Goal: Task Accomplishment & Management: Manage account settings

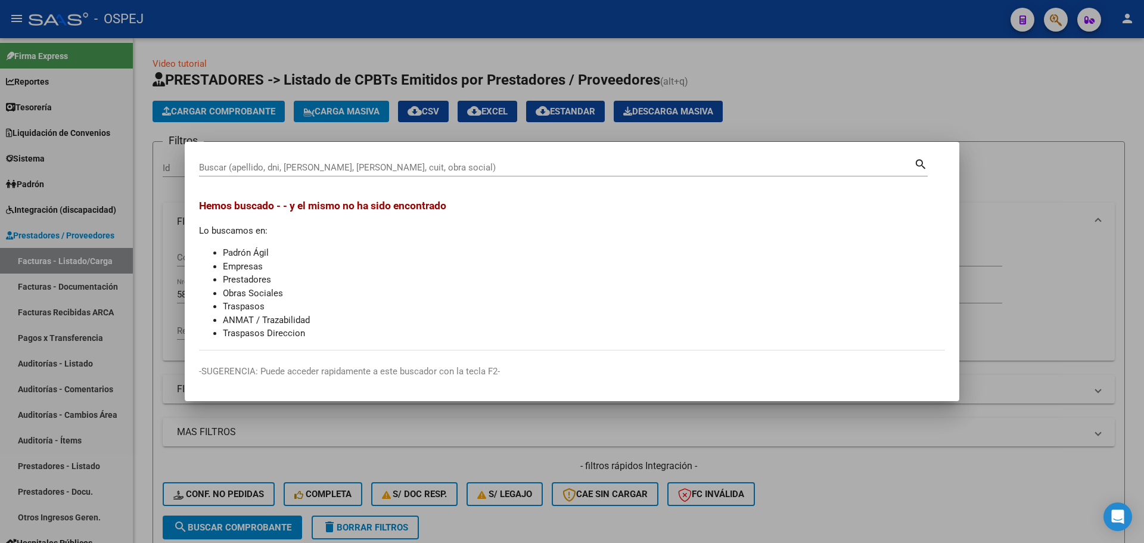
click at [290, 160] on div "Buscar (apellido, dni, [PERSON_NAME], [PERSON_NAME], cuit, obra social)" at bounding box center [556, 168] width 715 height 18
click at [288, 167] on input "Buscar (apellido, dni, [PERSON_NAME], [PERSON_NAME], cuit, obra social)" at bounding box center [556, 167] width 715 height 11
paste input "27378515535"
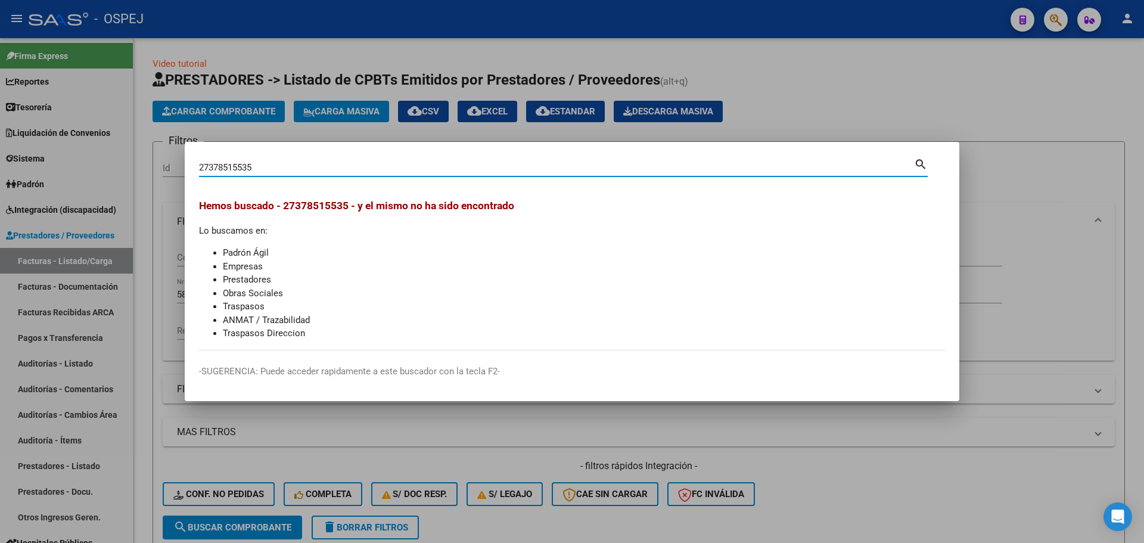
type input "27378515535"
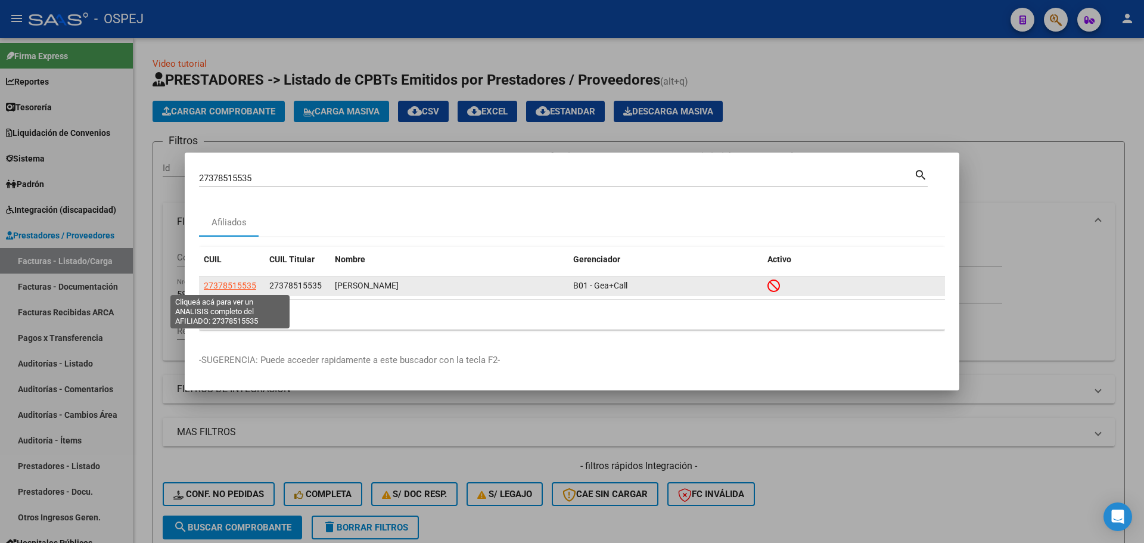
click at [240, 287] on span "27378515535" at bounding box center [230, 286] width 52 height 10
type textarea "27378515535"
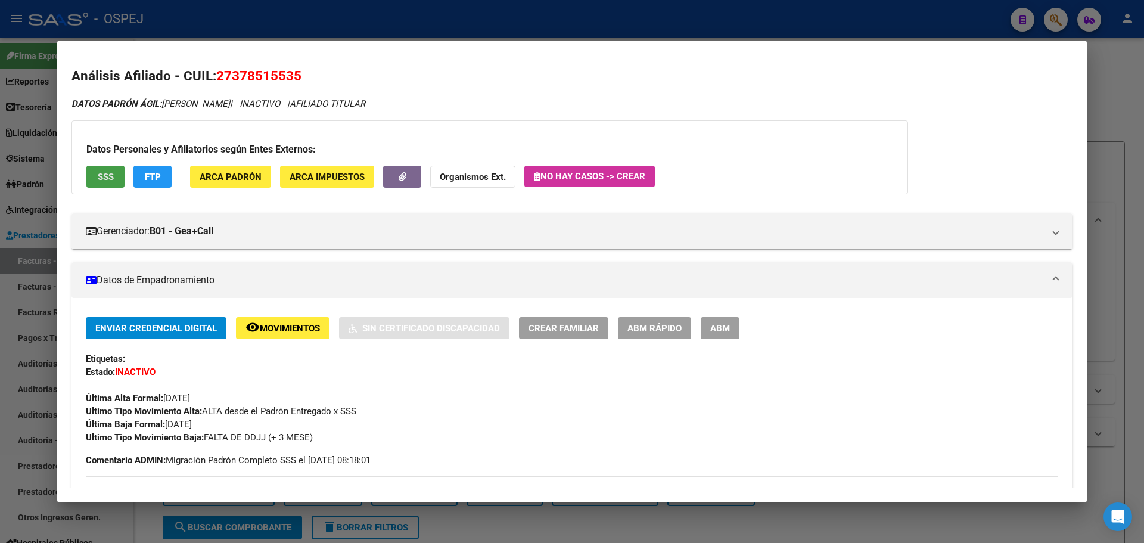
click at [110, 169] on button "SSS" at bounding box center [105, 177] width 38 height 22
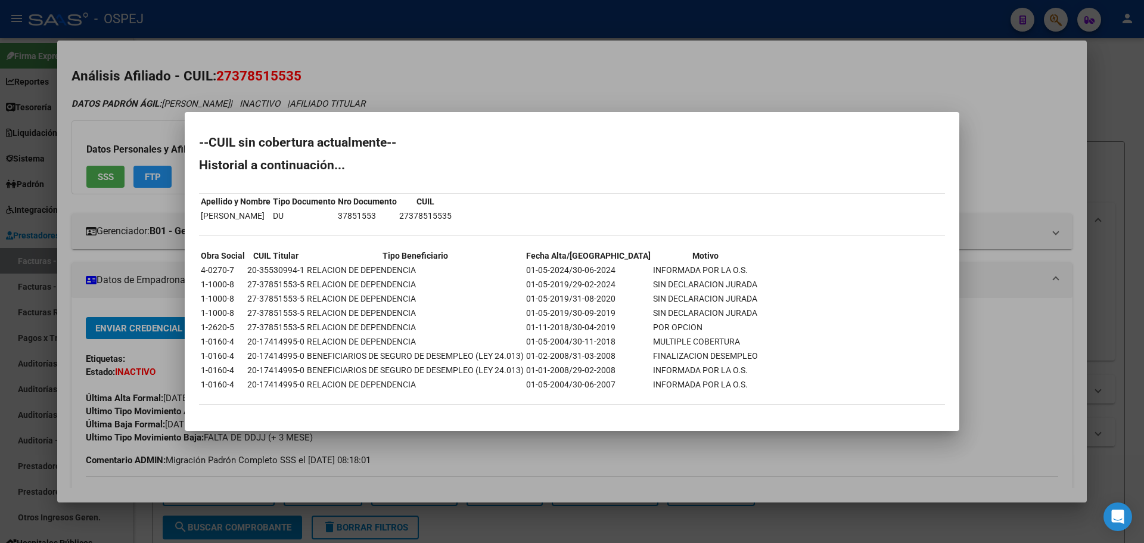
click at [375, 55] on div at bounding box center [572, 271] width 1144 height 543
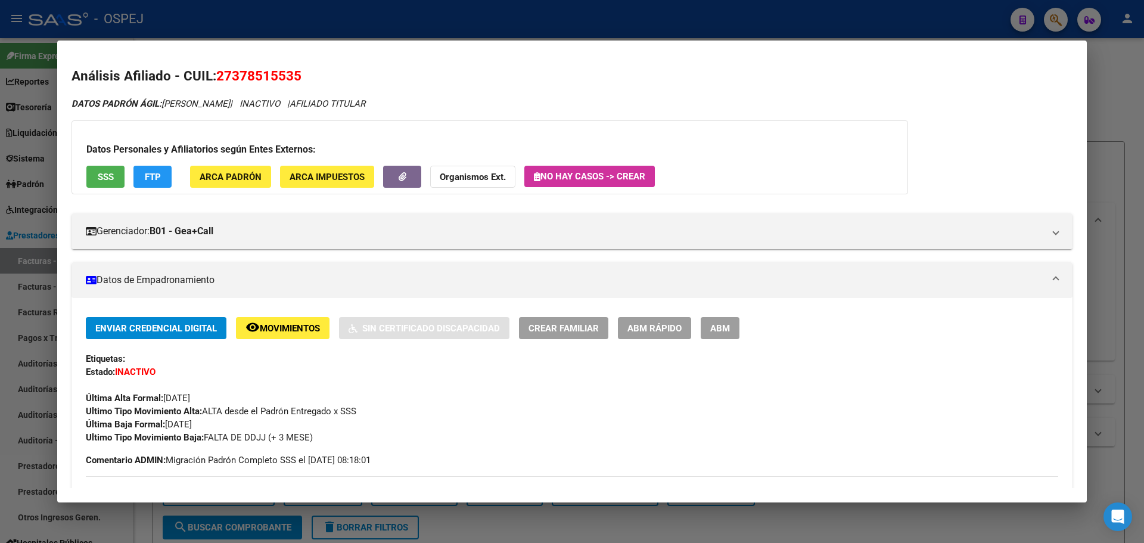
click at [403, 19] on div at bounding box center [572, 271] width 1144 height 543
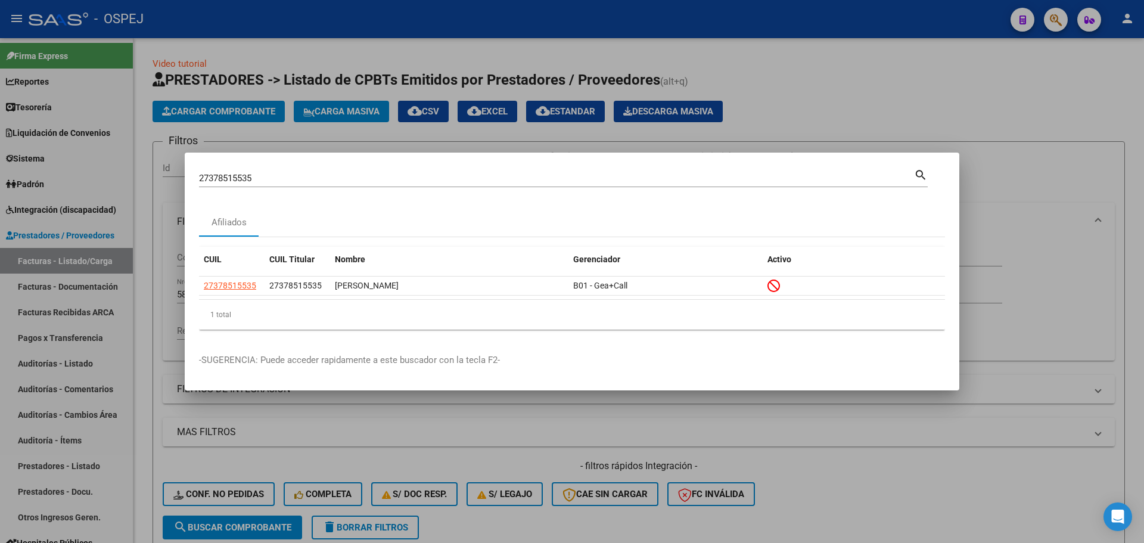
click at [243, 171] on div "27378515535 Buscar (apellido, dni, [PERSON_NAME], [PERSON_NAME], cuit, obra soc…" at bounding box center [556, 178] width 715 height 18
click at [243, 174] on input "27378515535" at bounding box center [556, 178] width 715 height 11
paste input "0440985360"
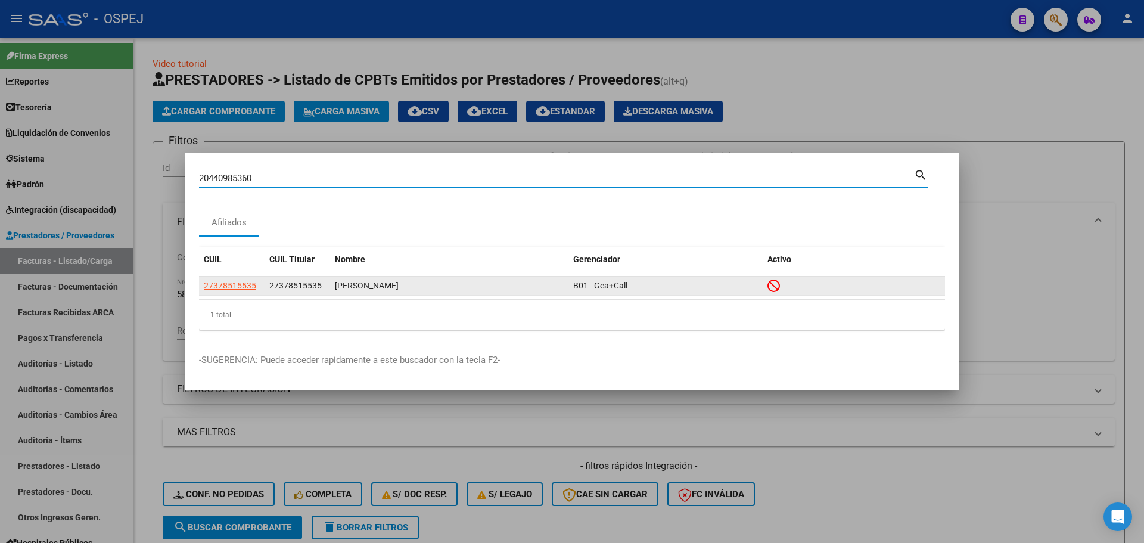
type input "20440985360"
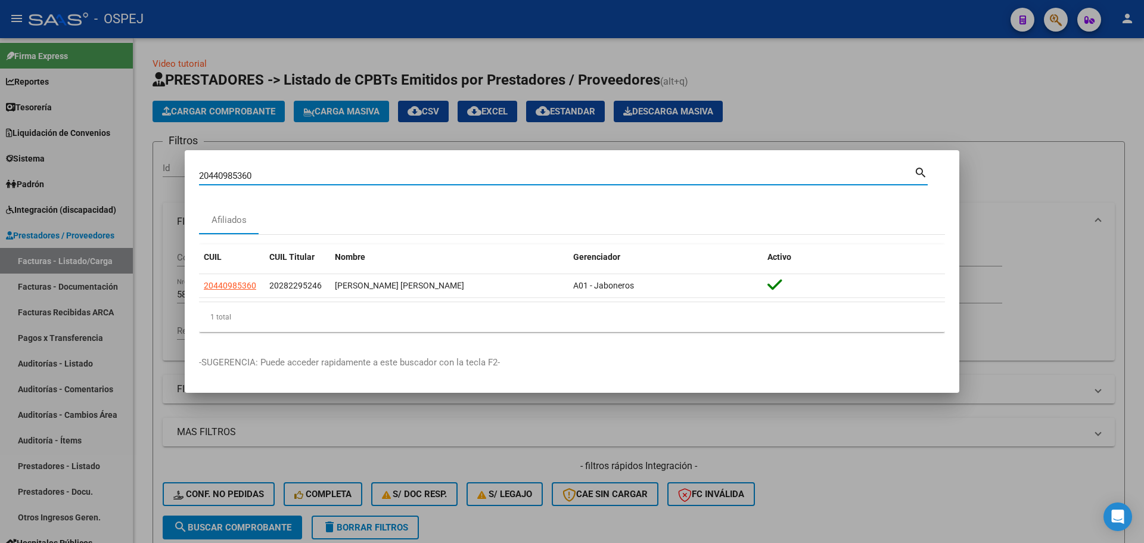
click at [223, 179] on input "20440985360" at bounding box center [556, 175] width 715 height 11
click at [45, 320] on div at bounding box center [572, 271] width 1144 height 543
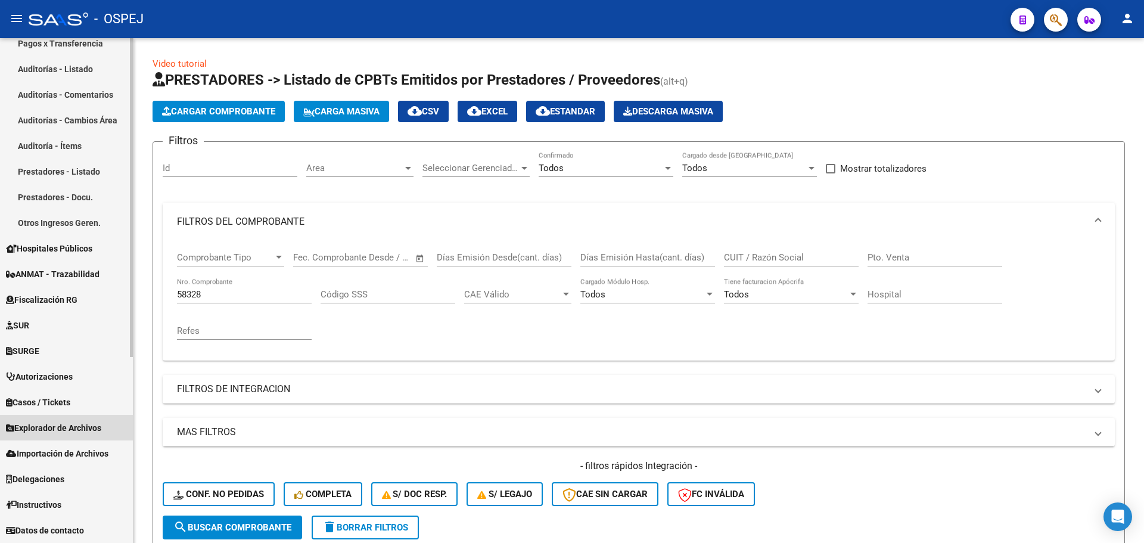
click at [63, 437] on link "Explorador de Archivos" at bounding box center [66, 428] width 133 height 26
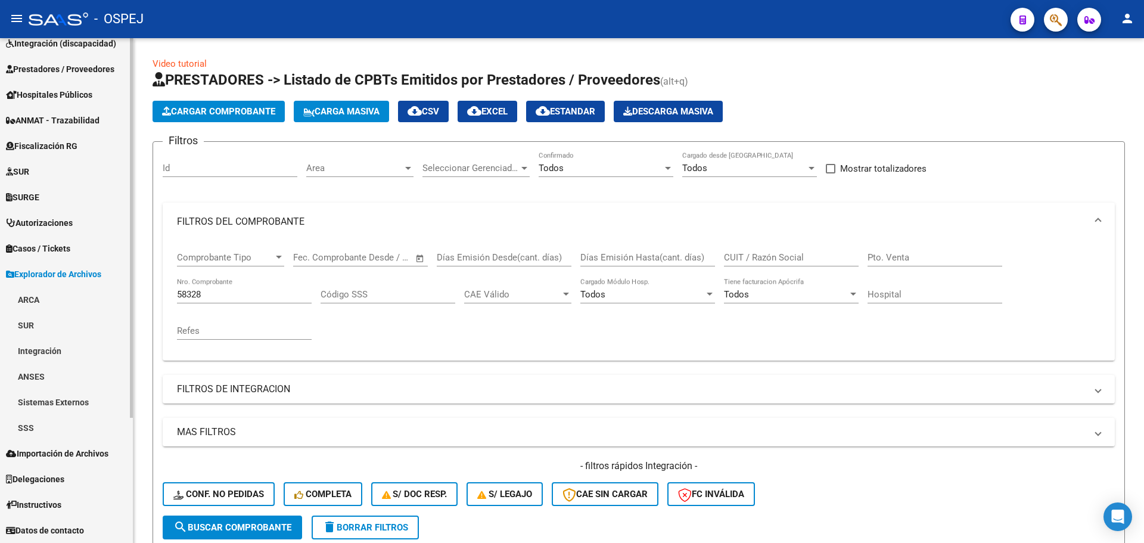
scroll to position [166, 0]
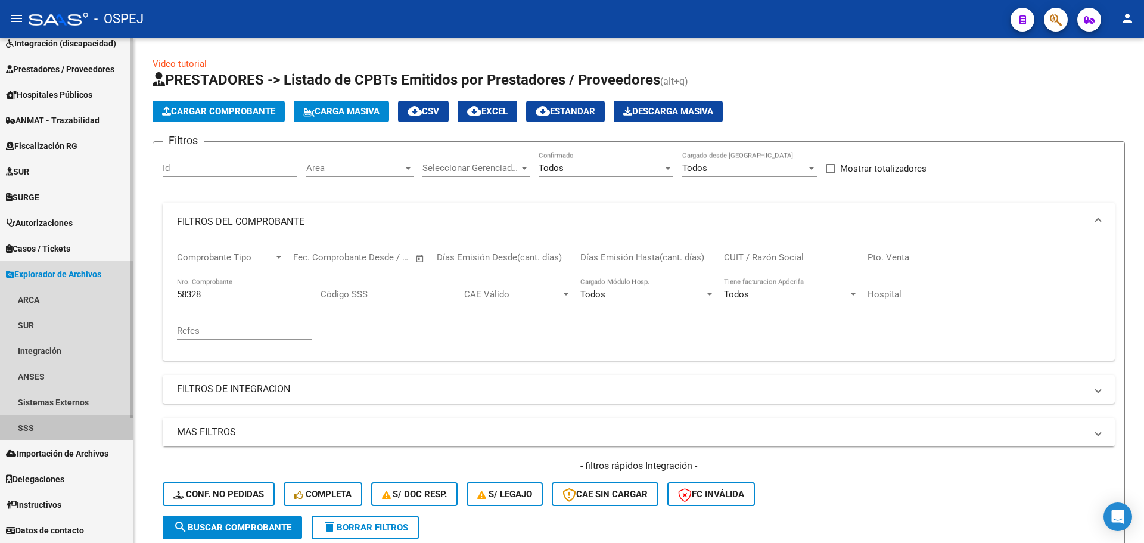
click at [62, 429] on link "SSS" at bounding box center [66, 428] width 133 height 26
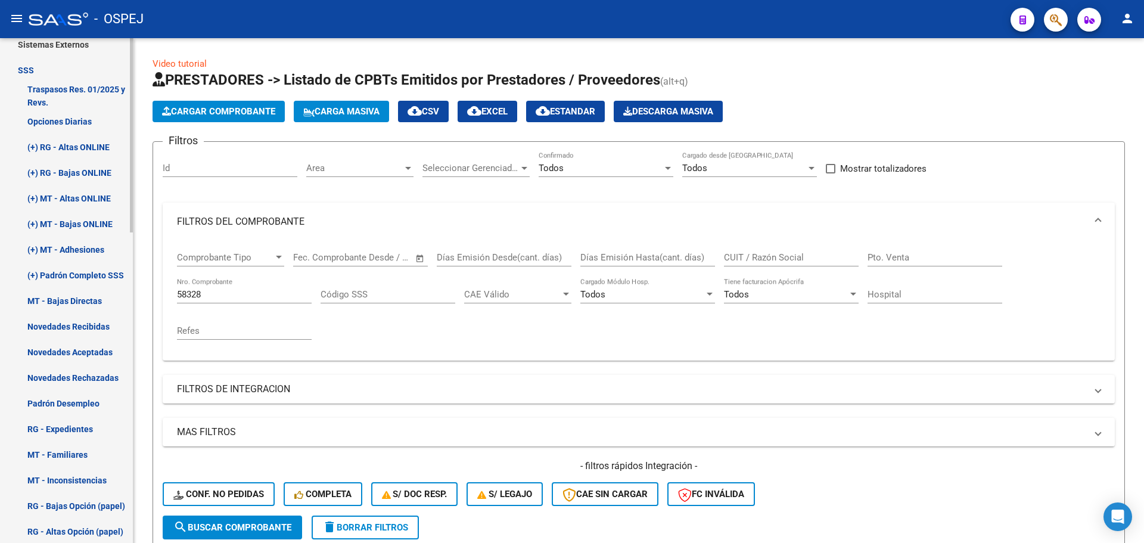
scroll to position [643, 0]
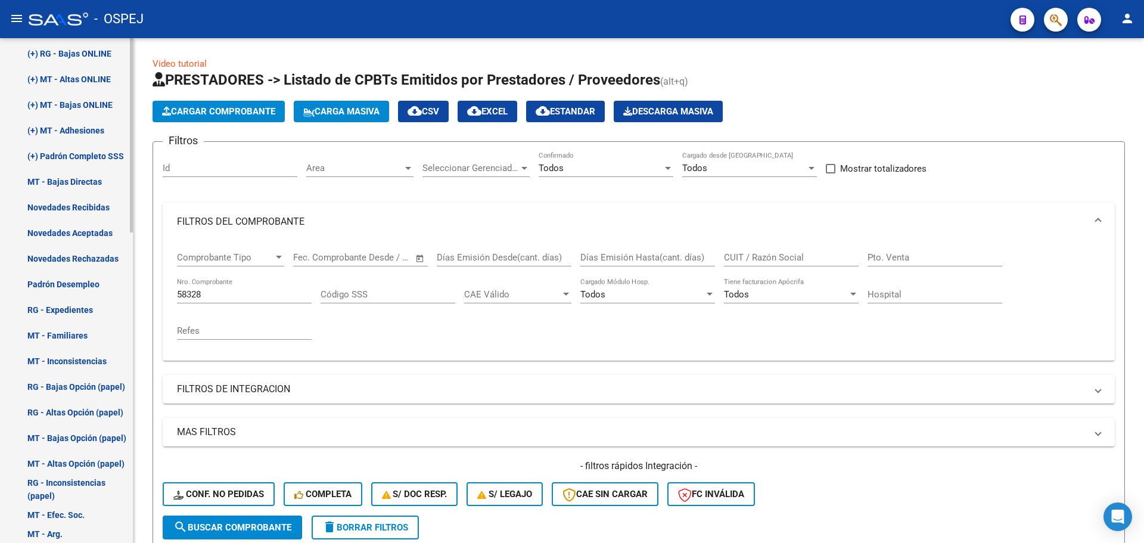
click at [107, 256] on link "Novedades Rechazadas" at bounding box center [66, 259] width 133 height 26
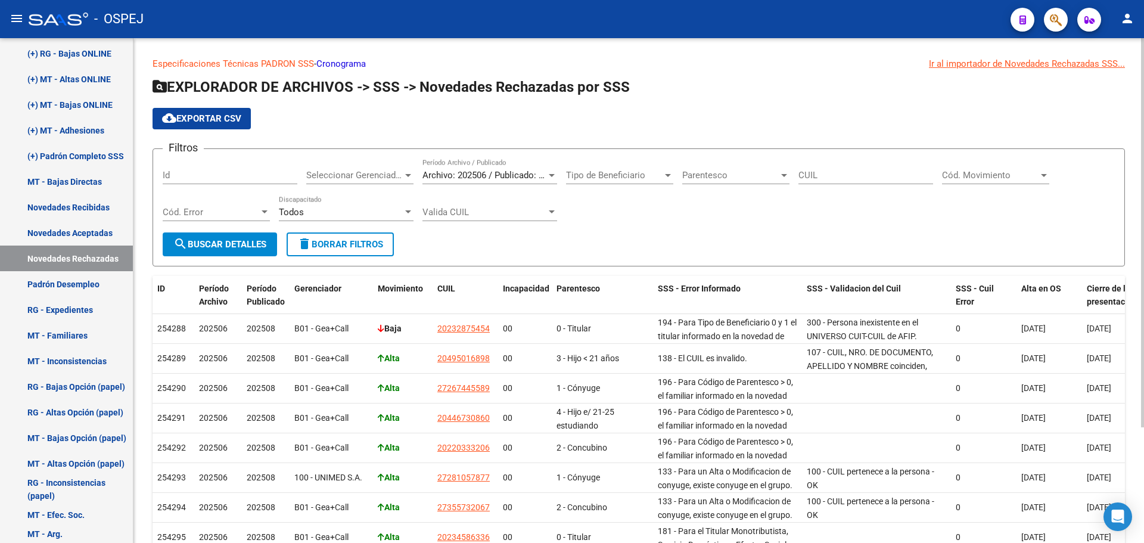
click at [237, 204] on div "Cód. Error Cód. Error" at bounding box center [216, 208] width 107 height 26
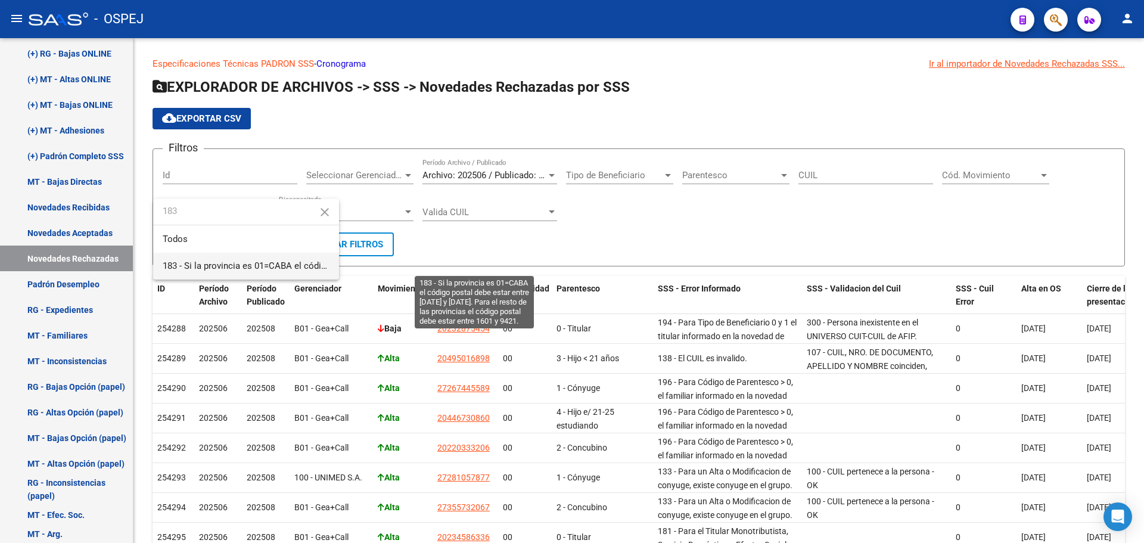
type input "183"
click at [281, 266] on span "183 - Si la provincia es 01=CABA el código postal debe estar entre [DATE] y [DA…" at bounding box center [482, 265] width 638 height 11
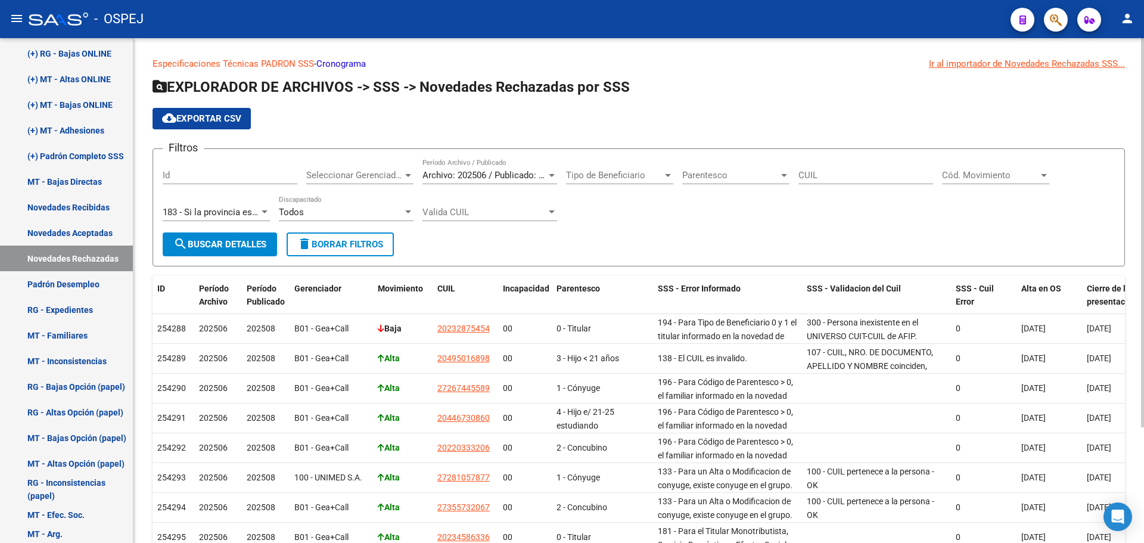
click at [227, 206] on div "183 - Si la provincia es 01=CABA el código postal debe estar entre [DATE] y [DA…" at bounding box center [216, 208] width 107 height 26
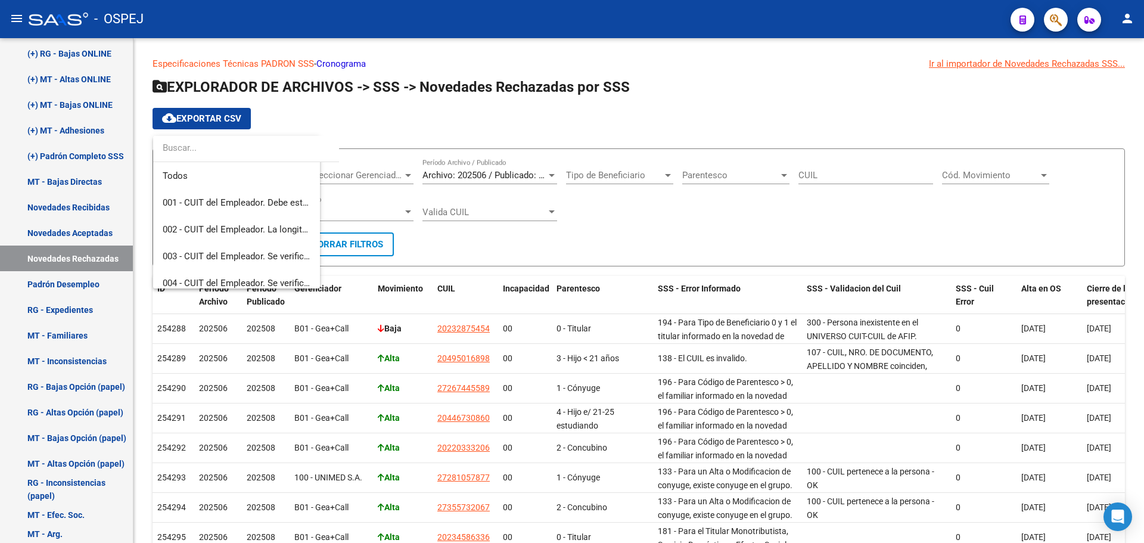
scroll to position [3558, 0]
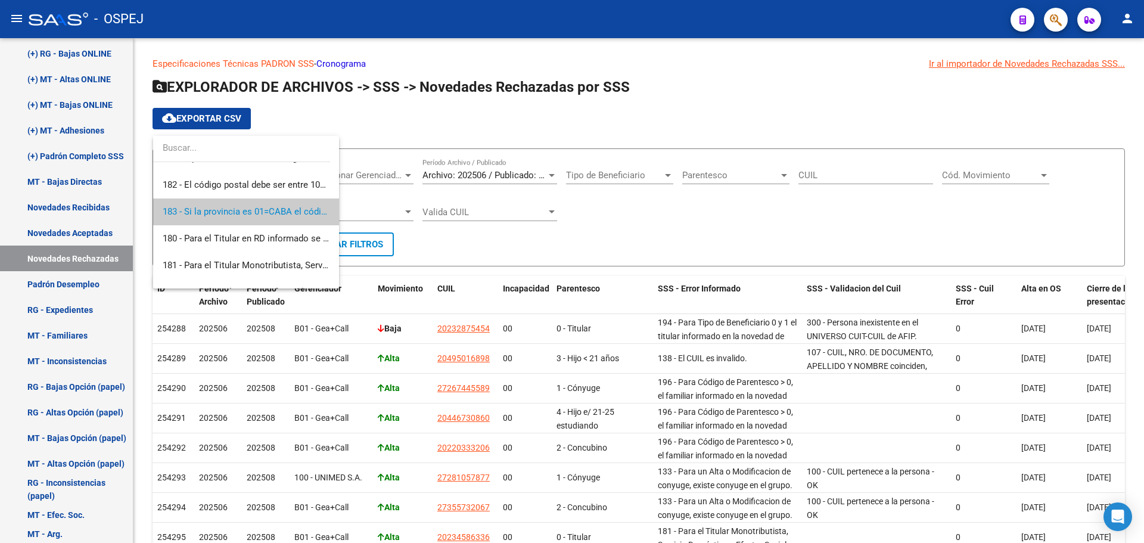
click at [1054, 20] on div at bounding box center [572, 271] width 1144 height 543
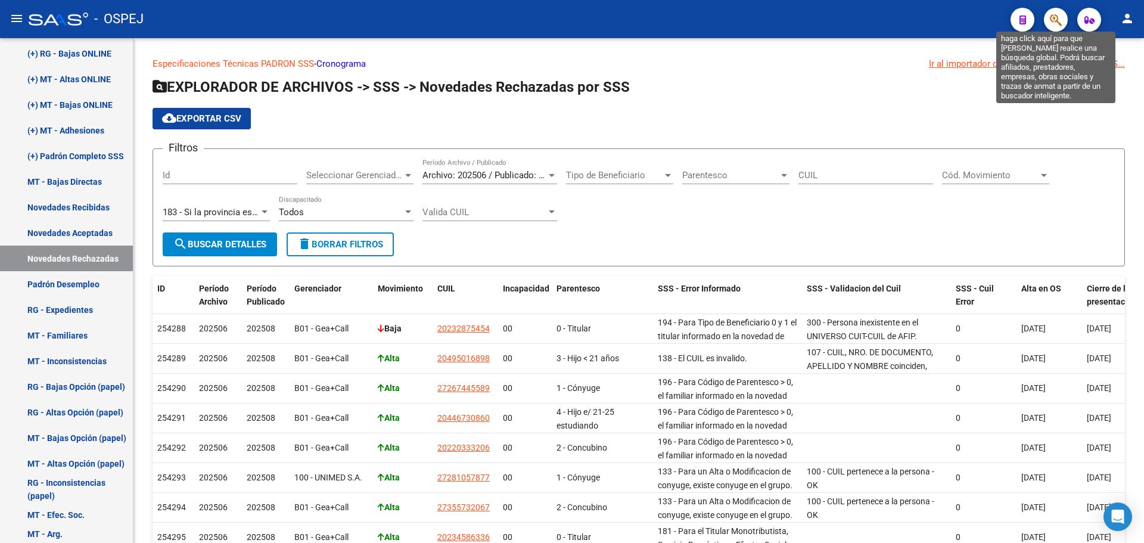
click at [1054, 20] on icon "button" at bounding box center [1056, 20] width 12 height 14
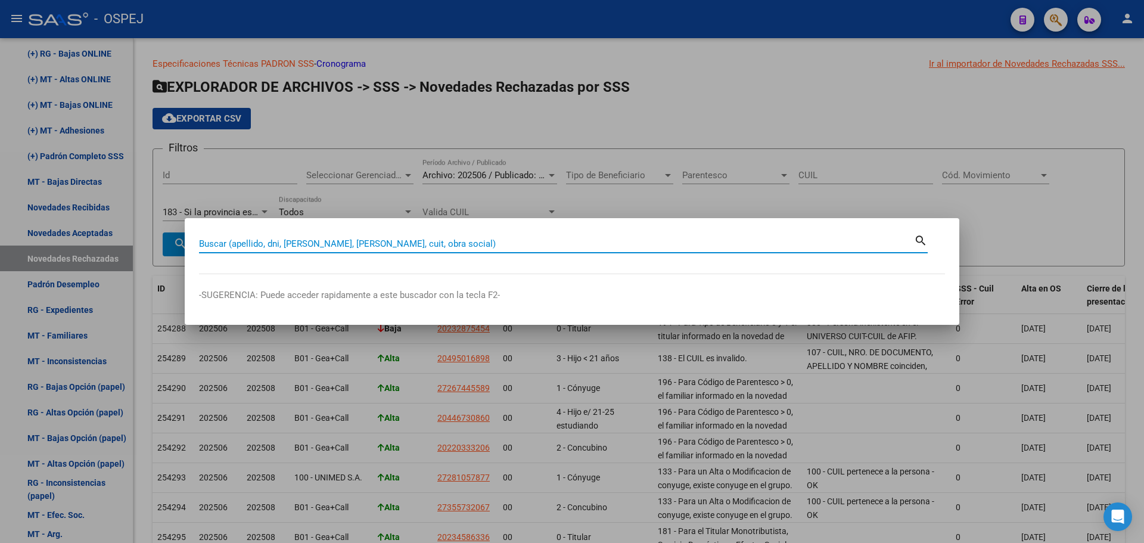
paste input "20591600053"
type input "20591600053"
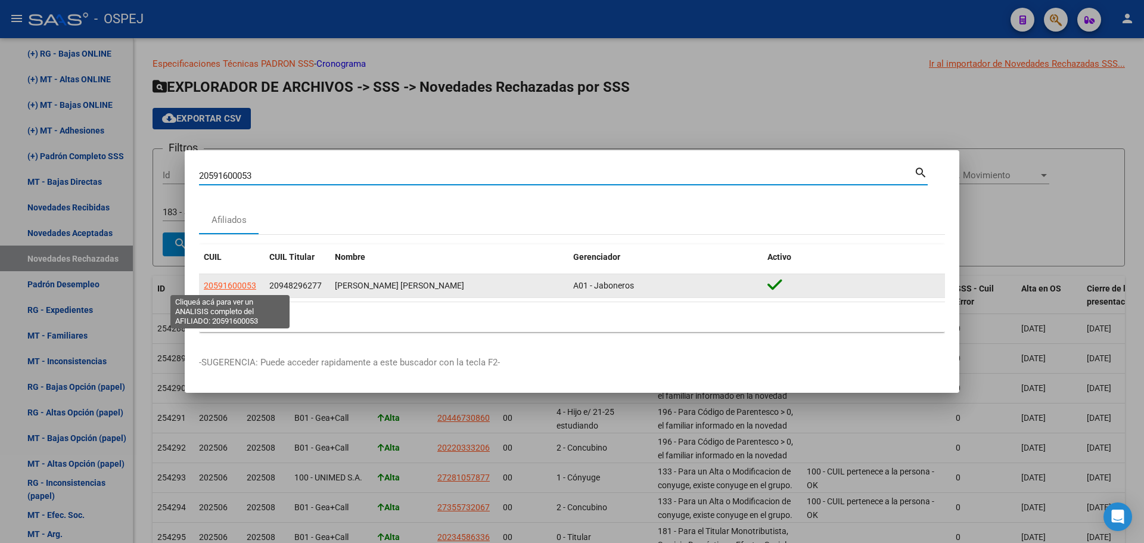
click at [250, 286] on span "20591600053" at bounding box center [230, 286] width 52 height 10
type textarea "20591600053"
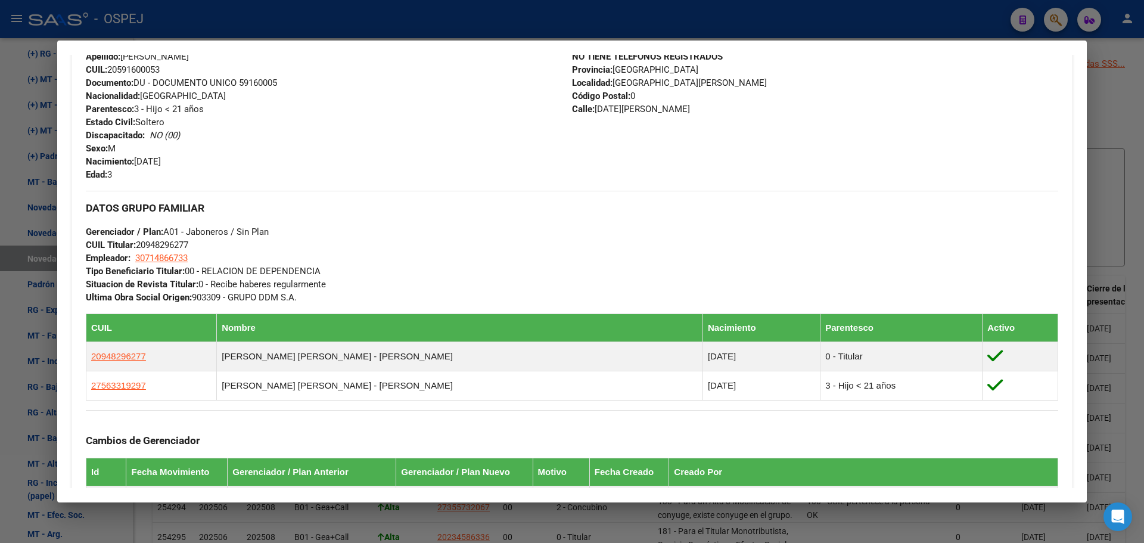
scroll to position [114, 0]
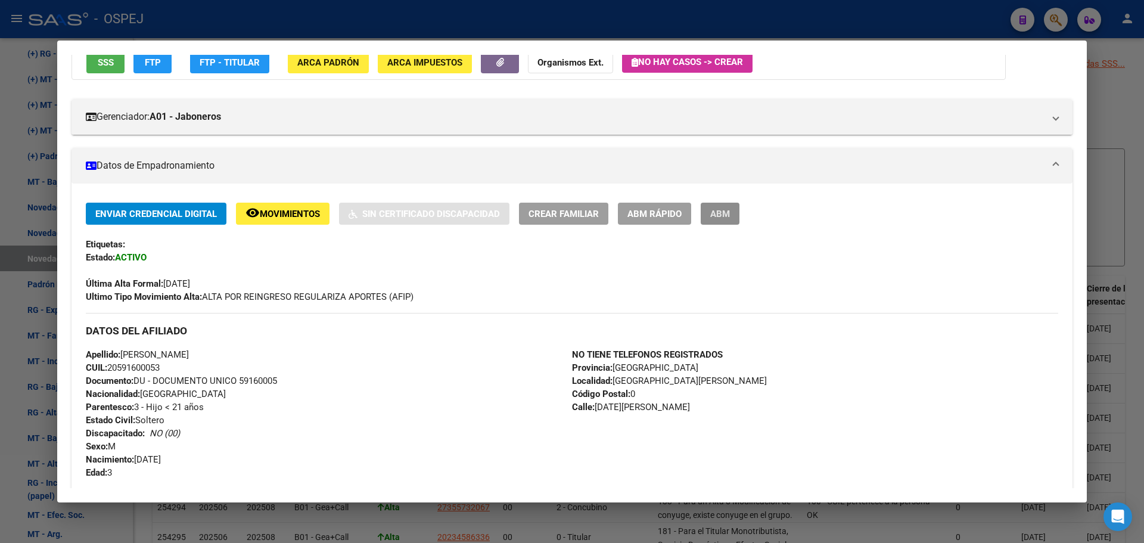
click at [724, 217] on span "ABM" at bounding box center [720, 214] width 20 height 11
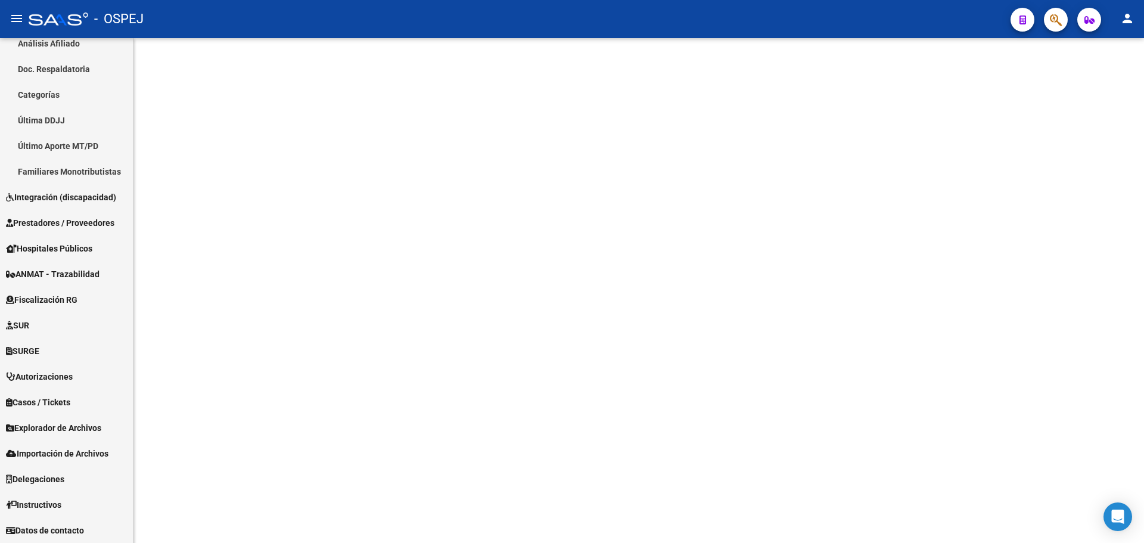
scroll to position [269, 0]
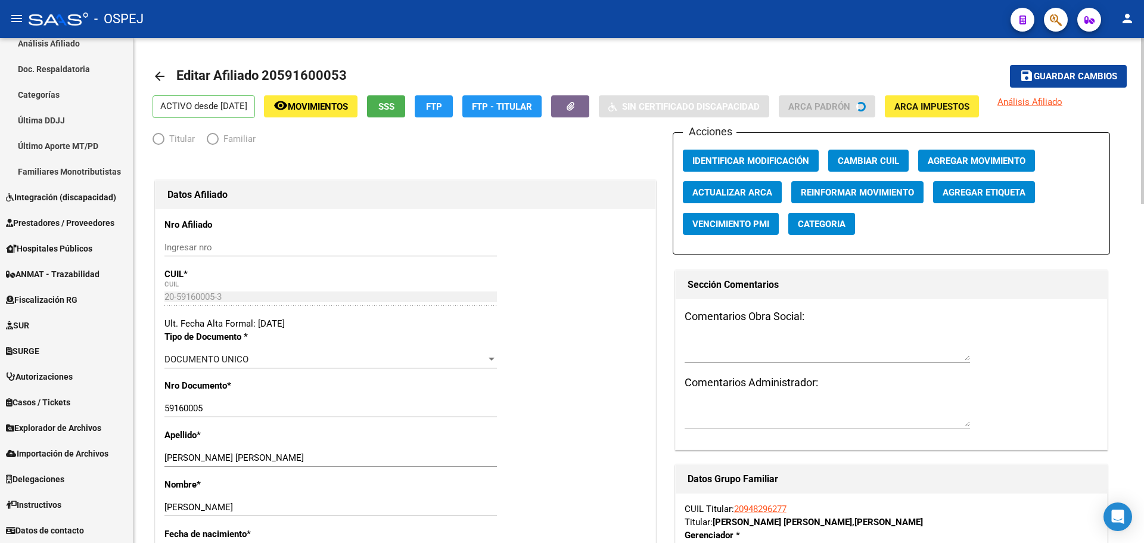
radio input "true"
type input "30-71486673-3"
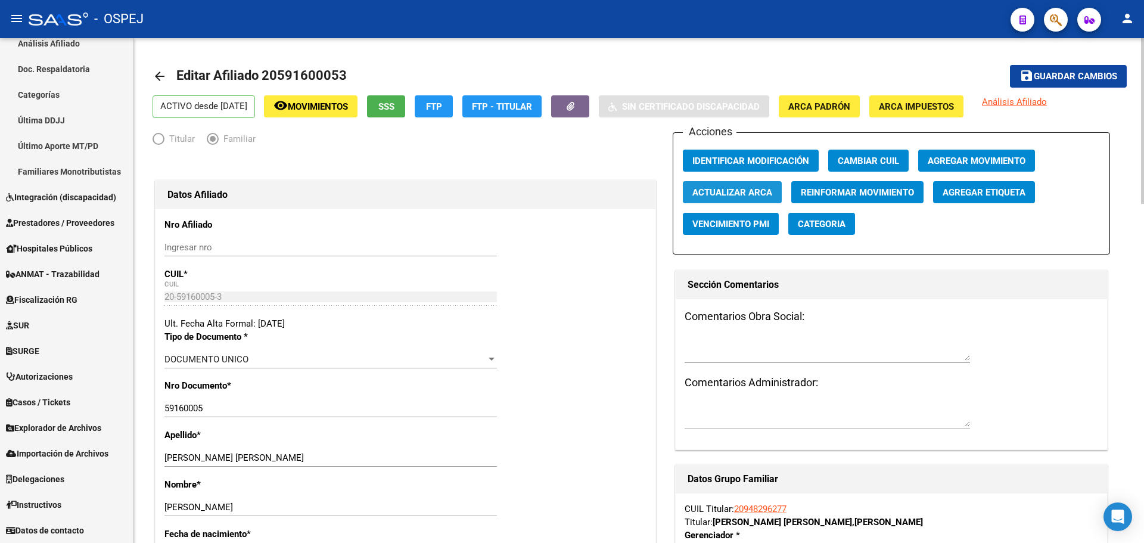
click at [746, 190] on span "Actualizar ARCA" at bounding box center [733, 192] width 80 height 11
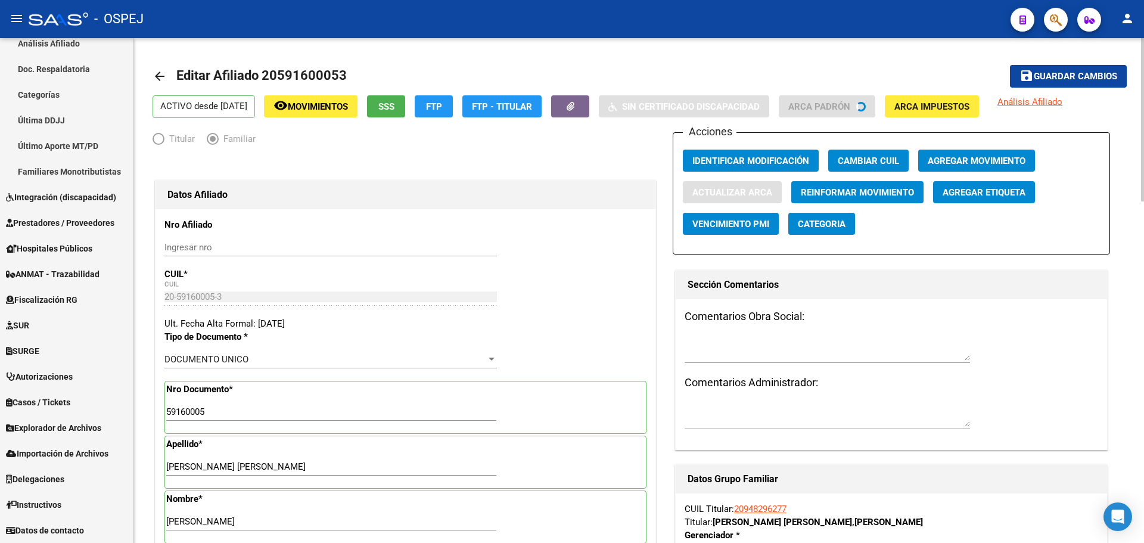
type input "[GEOGRAPHIC_DATA][PERSON_NAME]"
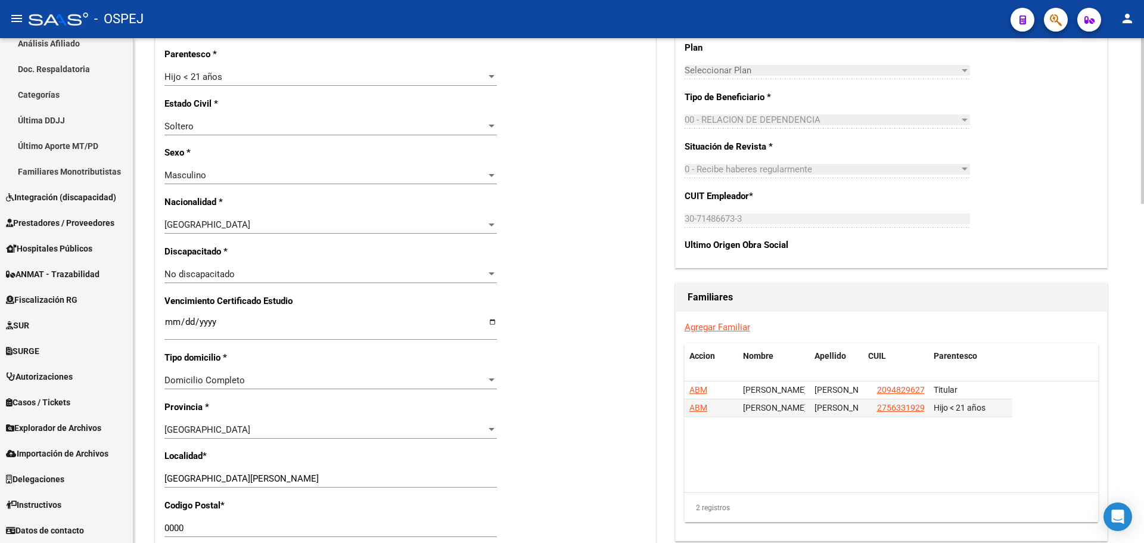
scroll to position [596, 0]
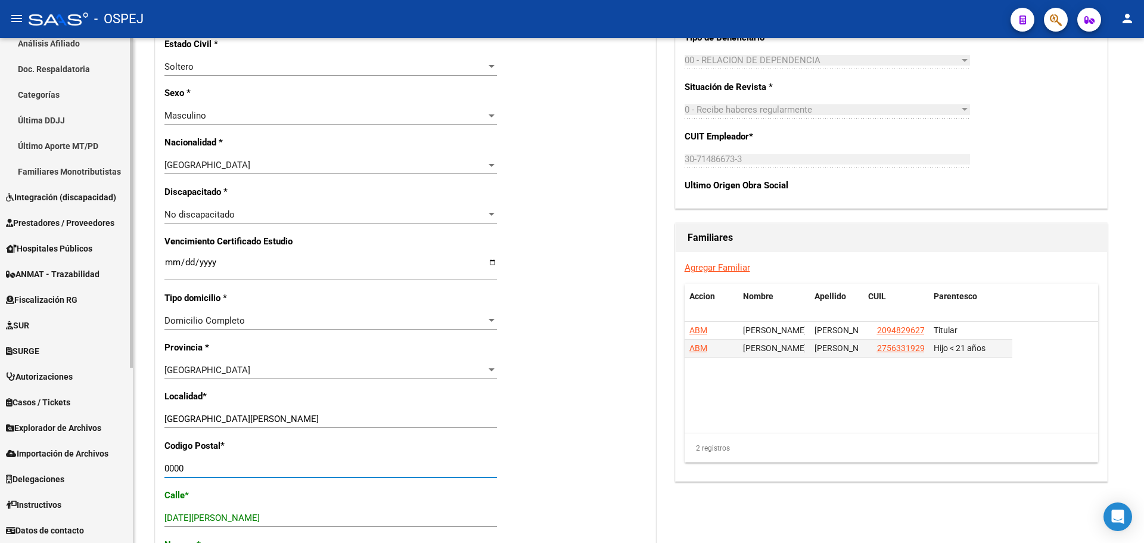
drag, startPoint x: 193, startPoint y: 468, endPoint x: 94, endPoint y: 467, distance: 98.9
click at [94, 467] on mat-sidenav-container "Firma Express Reportes Tablero de Control Ingresos Percibidos Análisis de todos…" at bounding box center [572, 290] width 1144 height 505
drag, startPoint x: 238, startPoint y: 414, endPoint x: 129, endPoint y: 419, distance: 109.8
click at [129, 419] on mat-sidenav-container "Firma Express Reportes Tablero de Control Ingresos Percibidos Análisis de todos…" at bounding box center [572, 290] width 1144 height 505
click at [190, 471] on input "0000" at bounding box center [330, 468] width 333 height 11
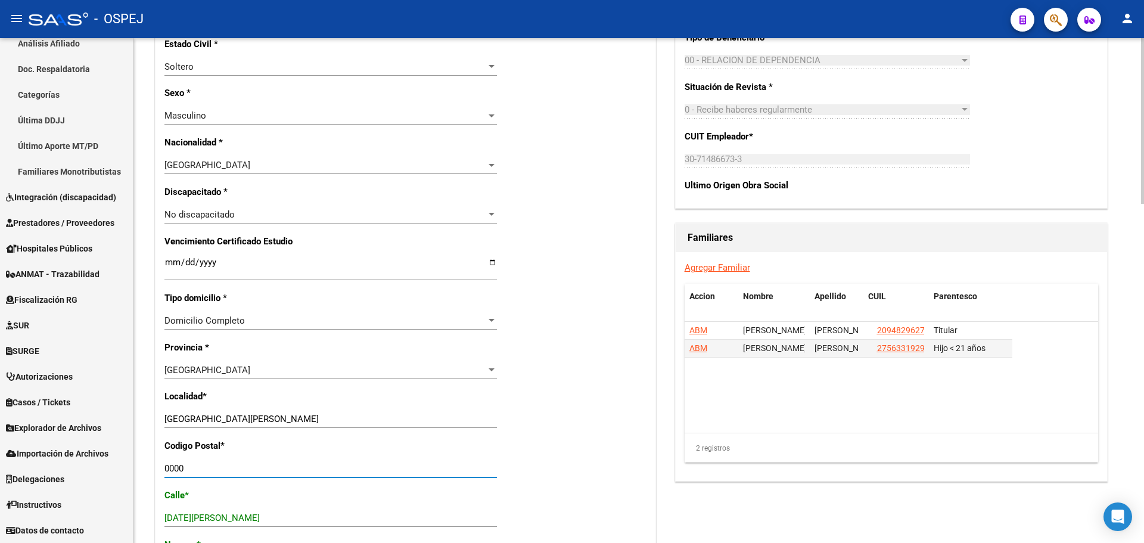
click at [190, 471] on input "0000" at bounding box center [330, 468] width 333 height 11
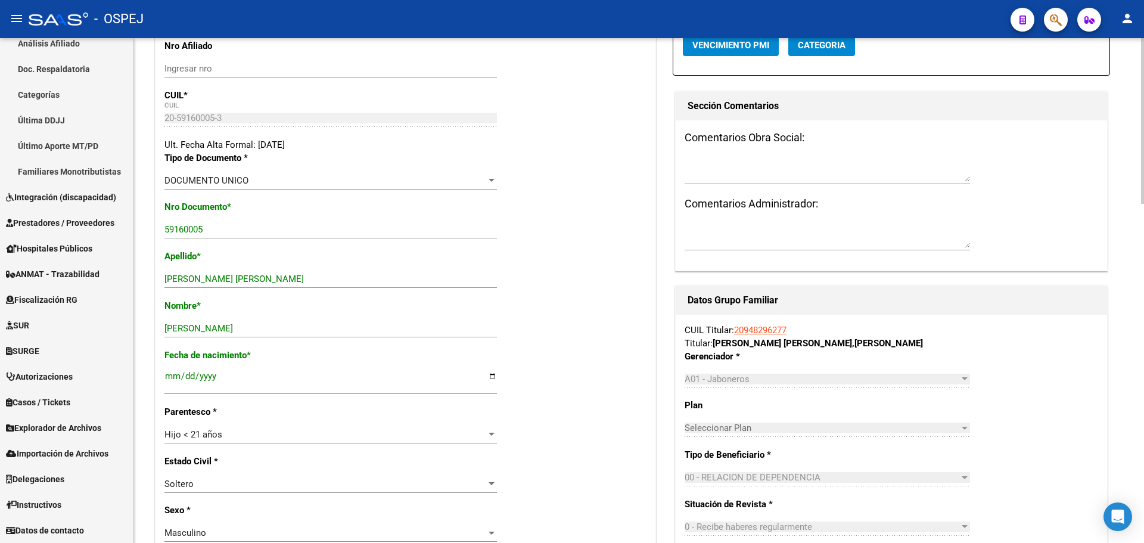
scroll to position [0, 0]
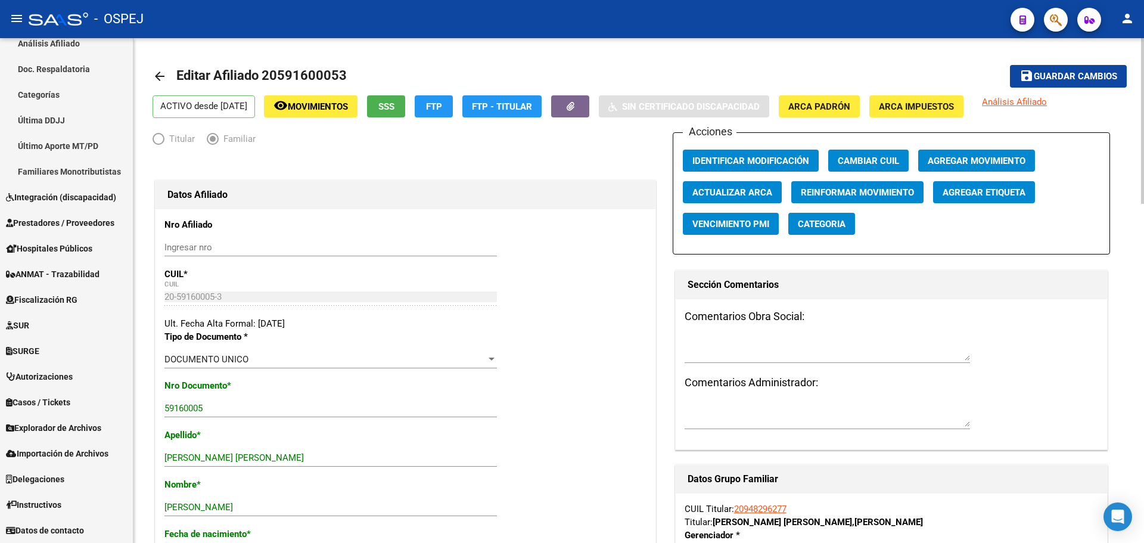
type input "1003"
click at [1076, 76] on span "Guardar cambios" at bounding box center [1075, 77] width 83 height 11
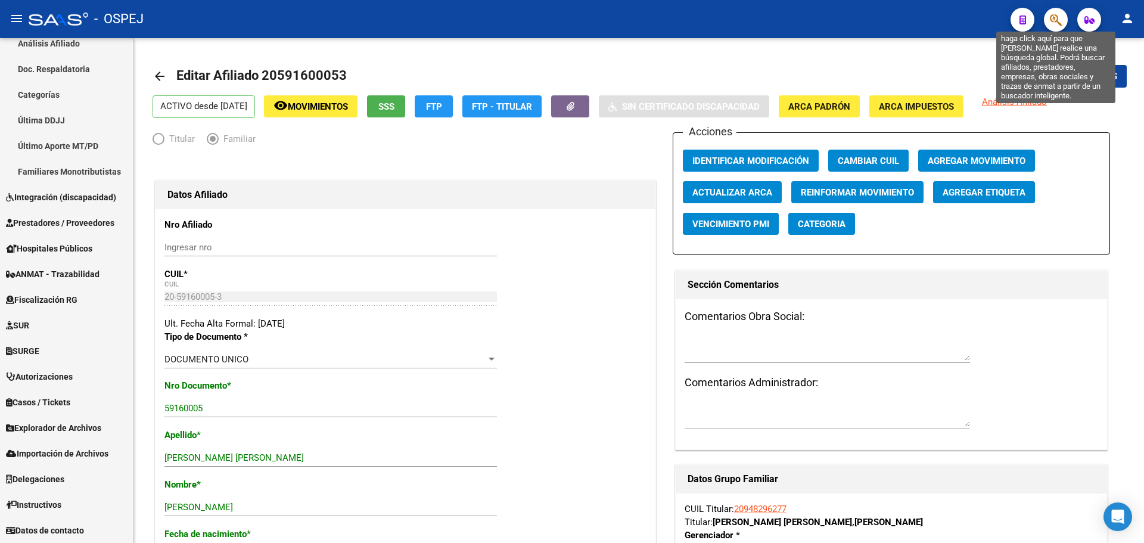
click at [1061, 17] on icon "button" at bounding box center [1056, 20] width 12 height 14
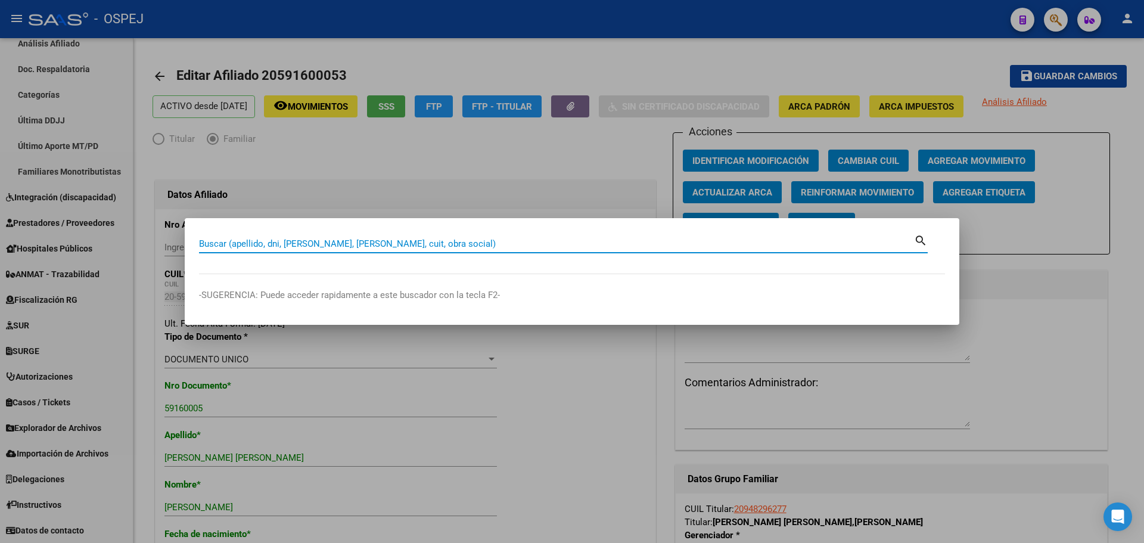
paste input "27234238561"
type input "27234238561"
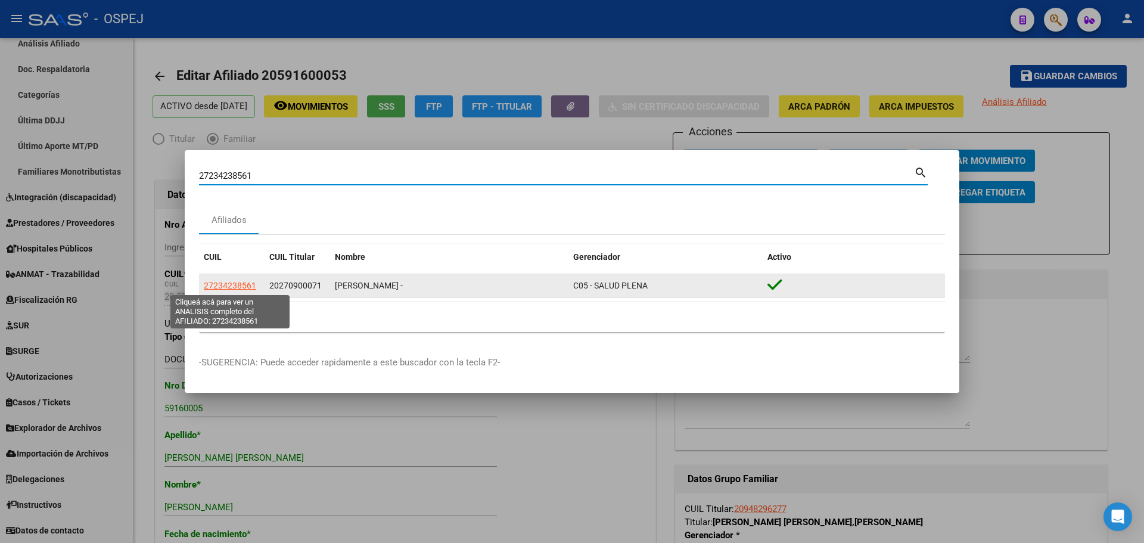
click at [230, 287] on span "27234238561" at bounding box center [230, 286] width 52 height 10
type textarea "27234238561"
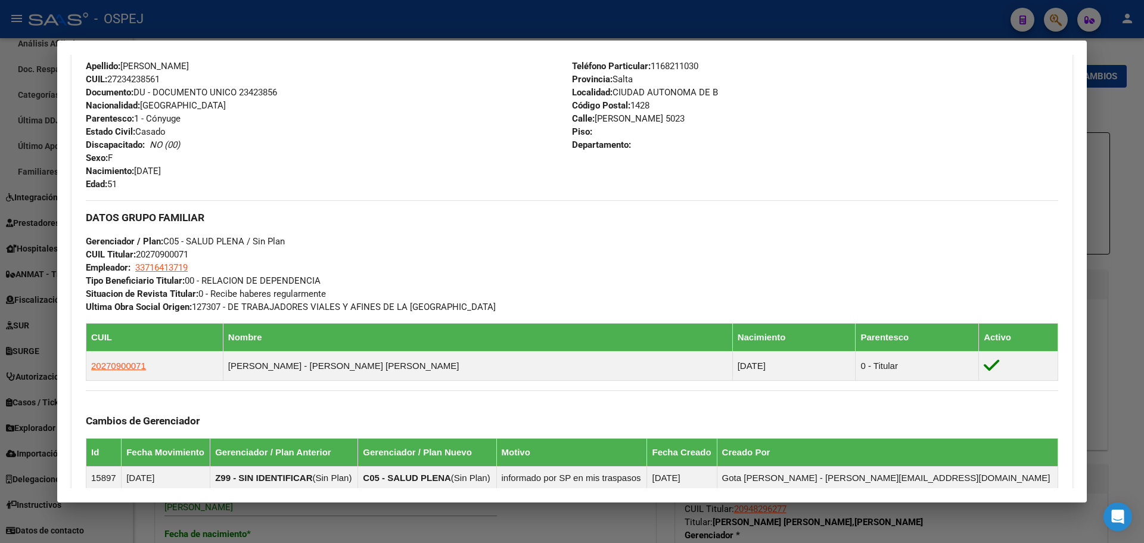
scroll to position [628, 0]
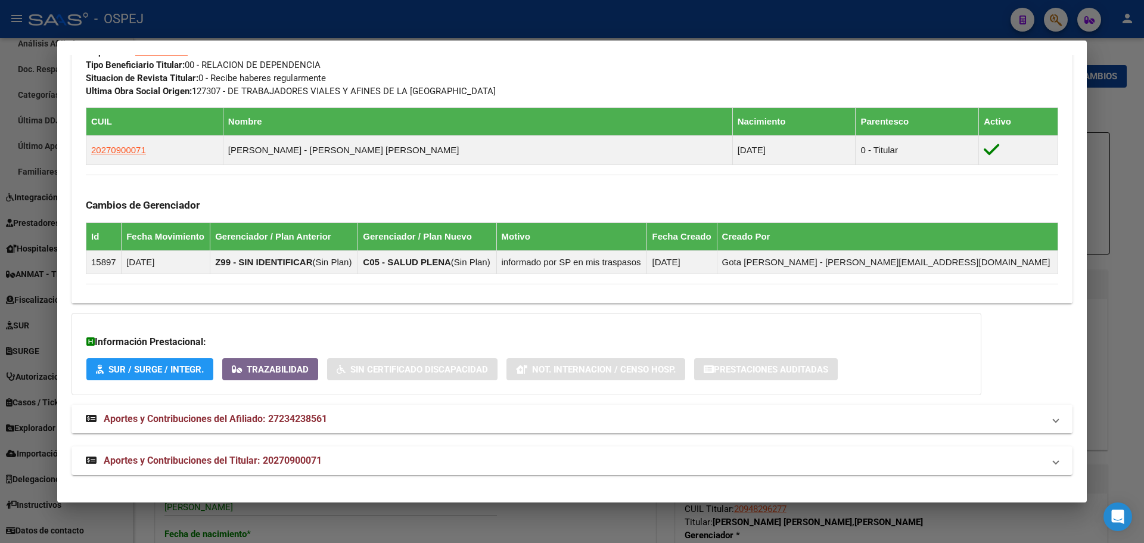
click at [269, 422] on span "Aportes y Contribuciones del Afiliado: 27234238561" at bounding box center [215, 418] width 223 height 11
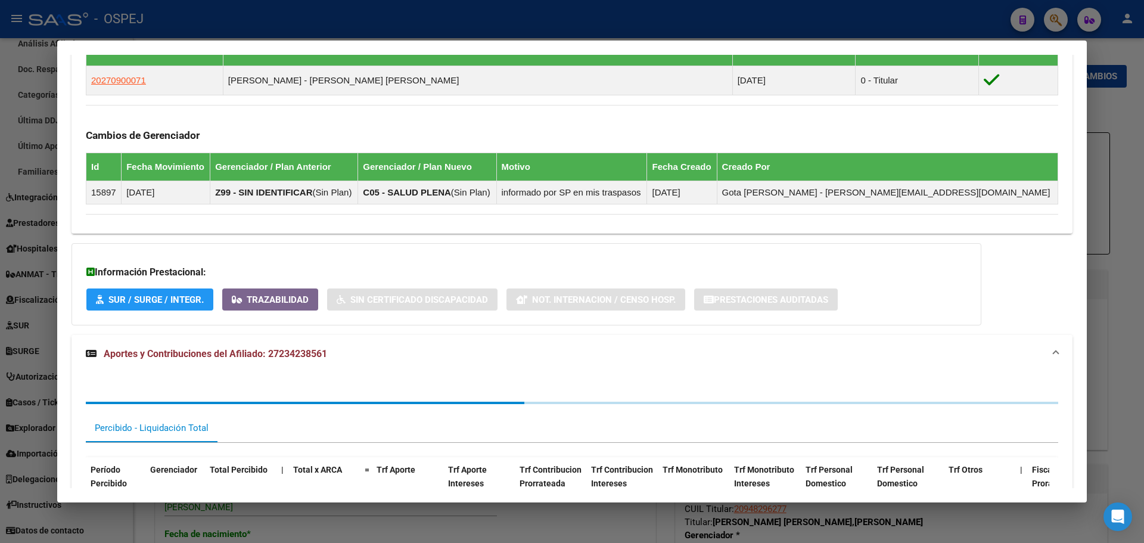
scroll to position [834, 0]
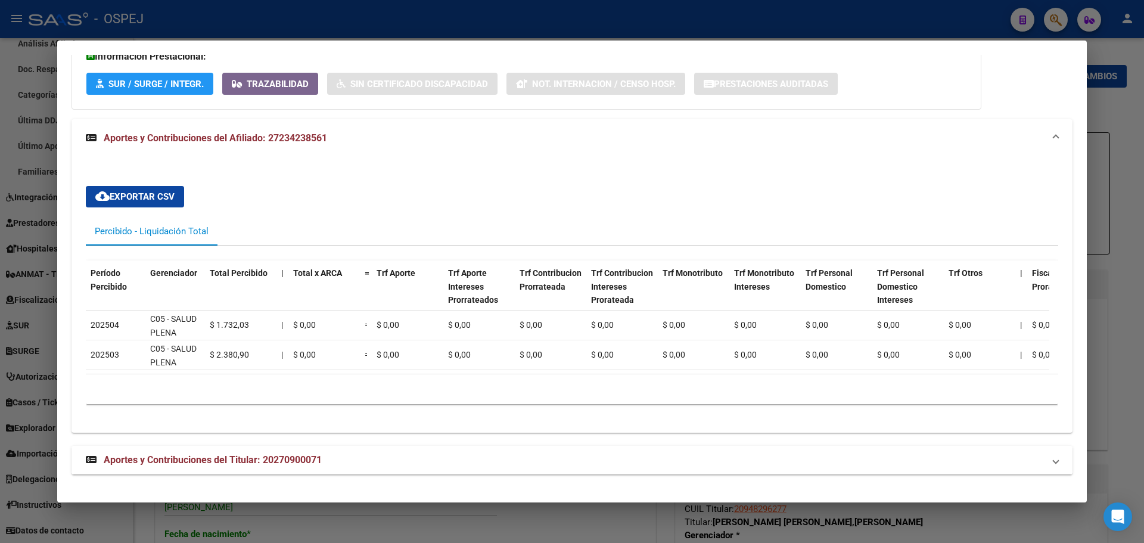
click at [241, 471] on mat-expansion-panel-header "Aportes y Contribuciones del Titular: 20270900071" at bounding box center [572, 460] width 1001 height 29
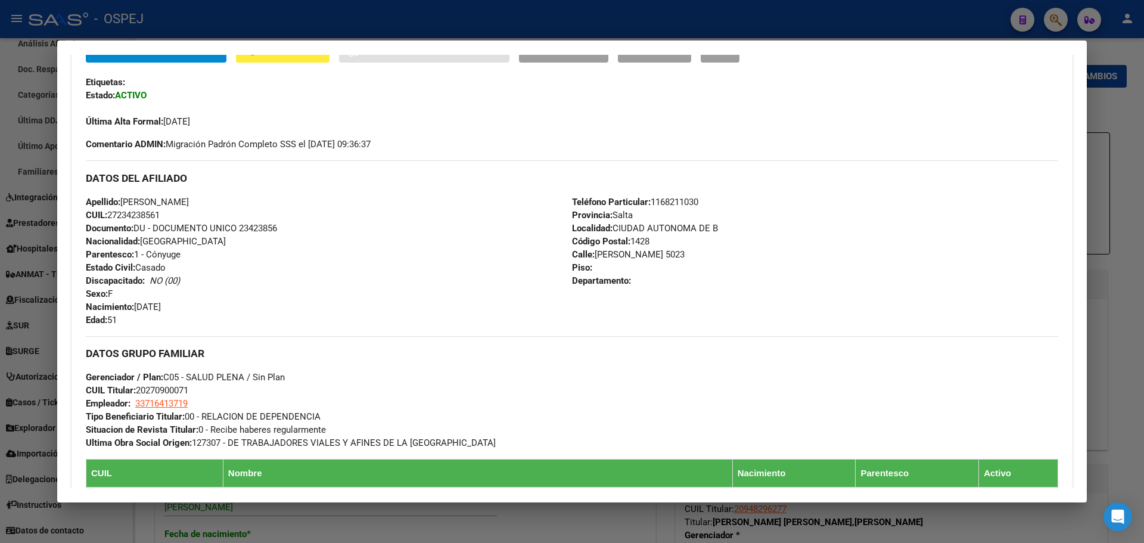
scroll to position [0, 0]
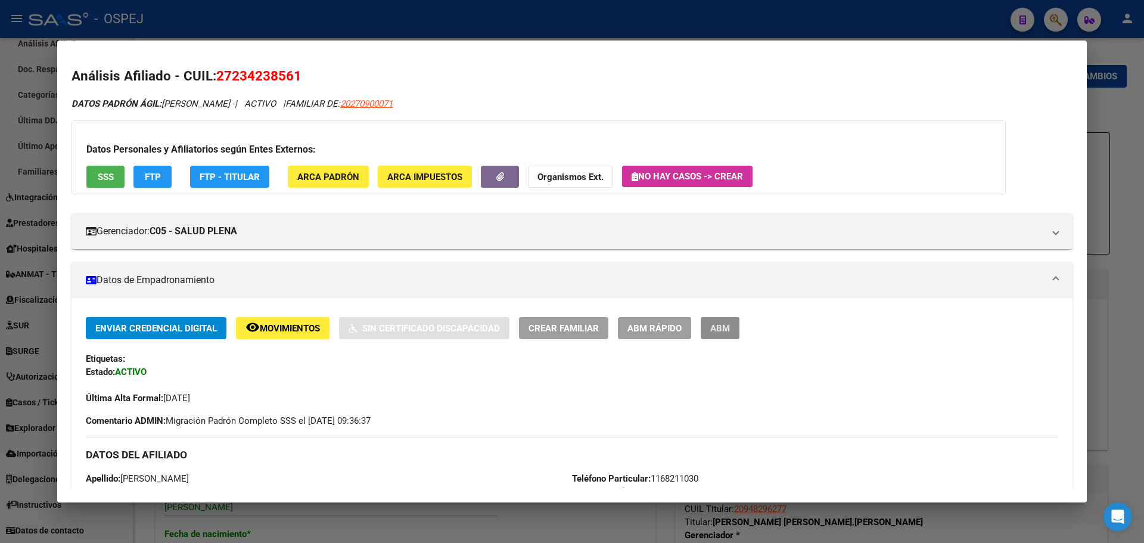
click at [726, 332] on span "ABM" at bounding box center [720, 328] width 20 height 11
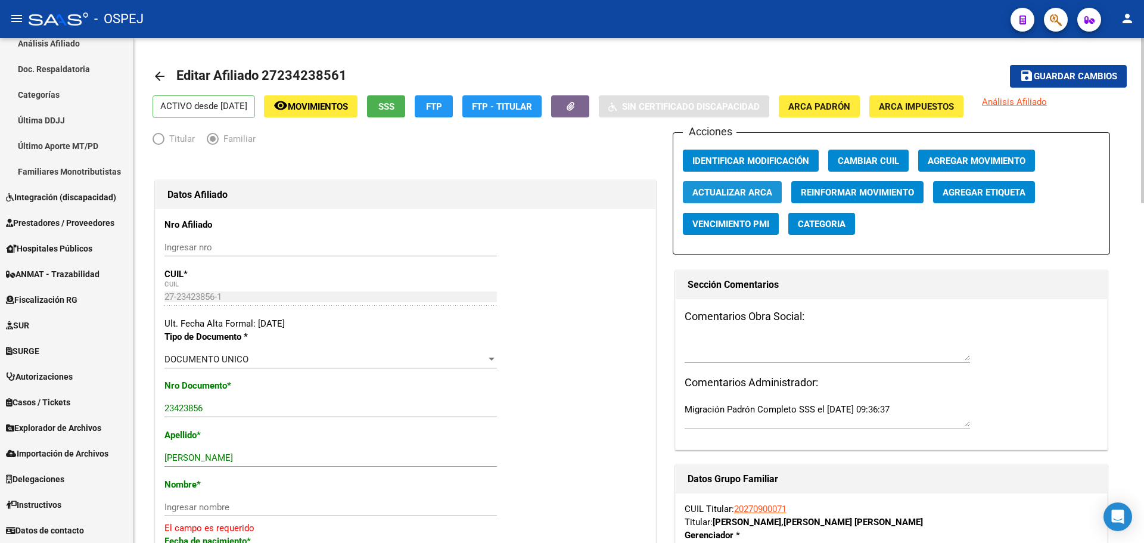
click at [735, 194] on span "Actualizar ARCA" at bounding box center [733, 192] width 80 height 11
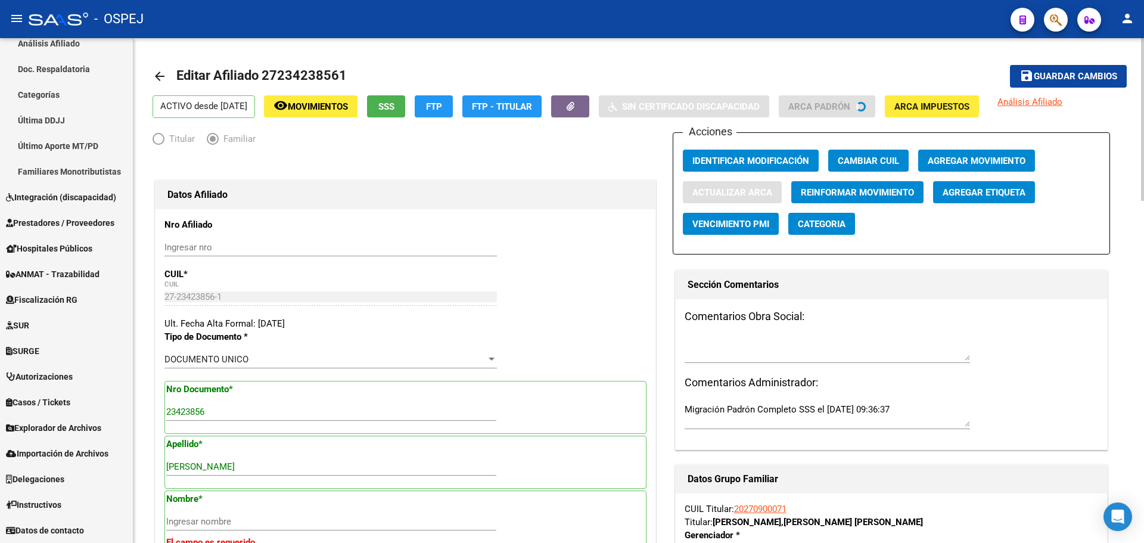
type input "[PERSON_NAME]"
type input "MORENO"
type input "1744"
type input "[PERSON_NAME]"
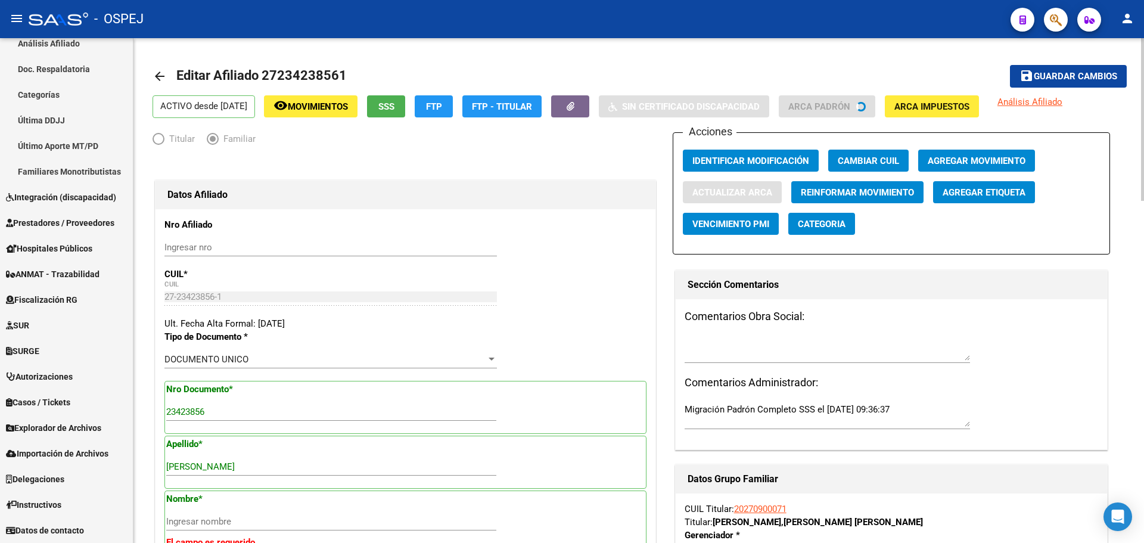
type input "576"
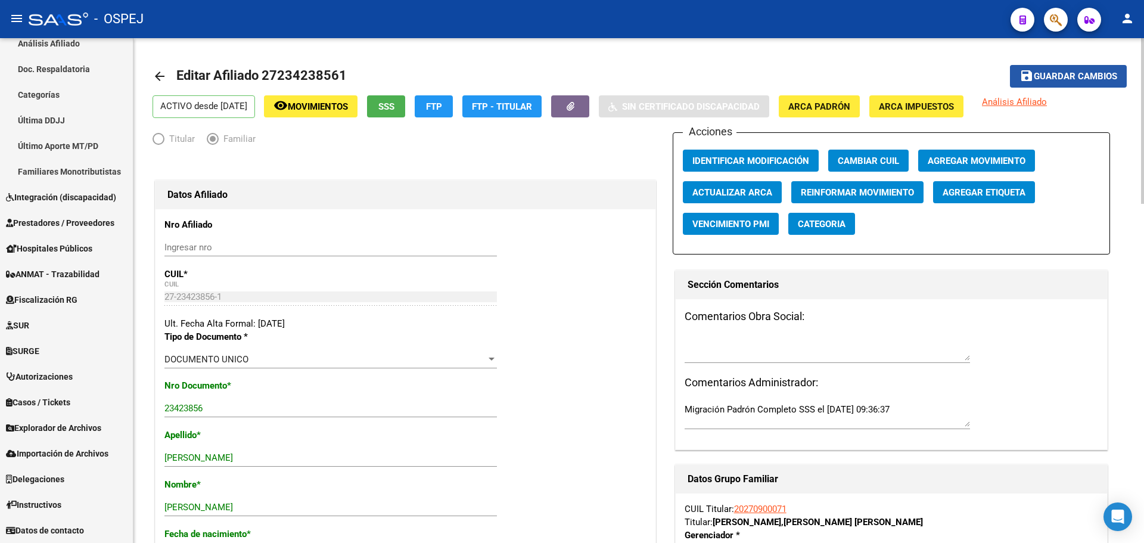
click at [1111, 78] on span "Guardar cambios" at bounding box center [1075, 77] width 83 height 11
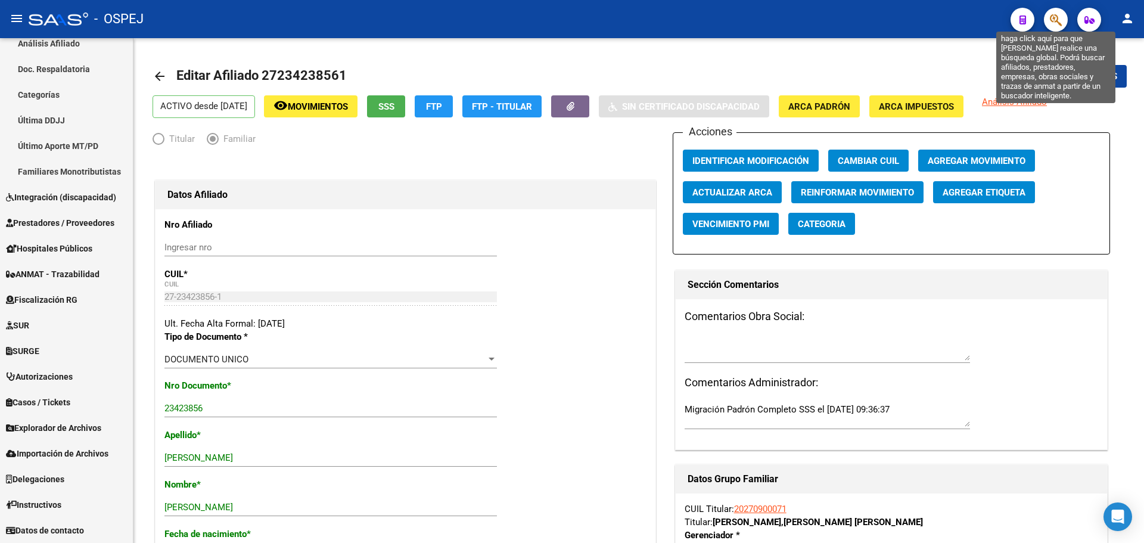
click at [1054, 21] on icon "button" at bounding box center [1056, 20] width 12 height 14
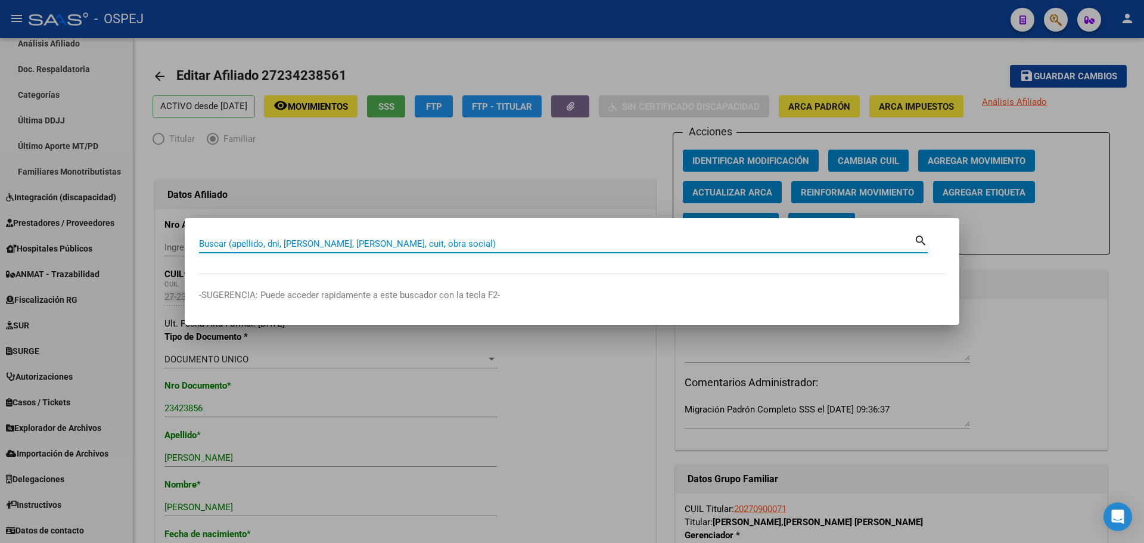
paste input "20414931430"
type input "20414931430"
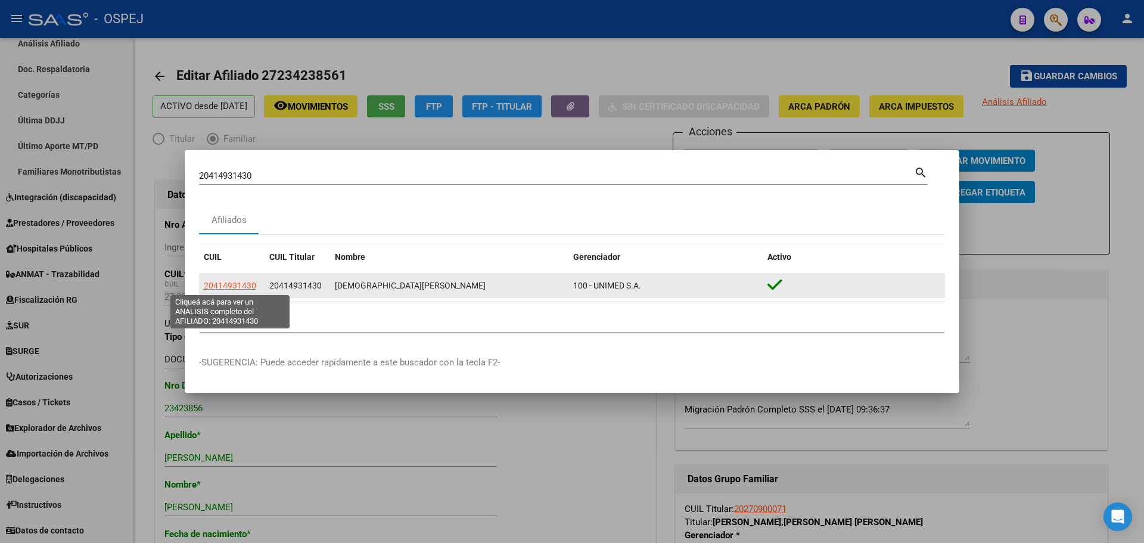
click at [226, 284] on span "20414931430" at bounding box center [230, 286] width 52 height 10
type textarea "20414931430"
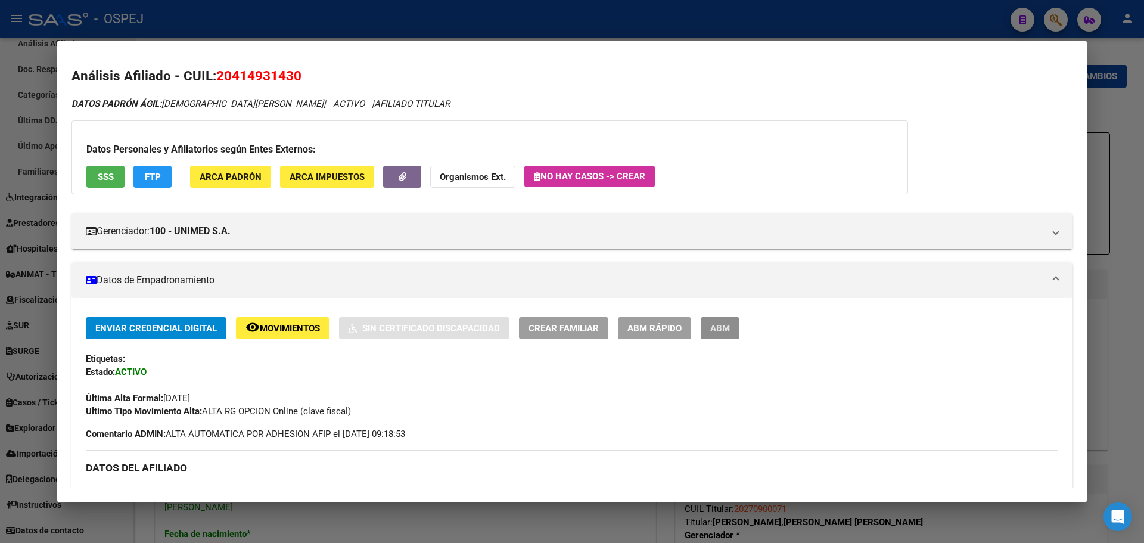
click at [716, 337] on button "ABM" at bounding box center [720, 328] width 39 height 22
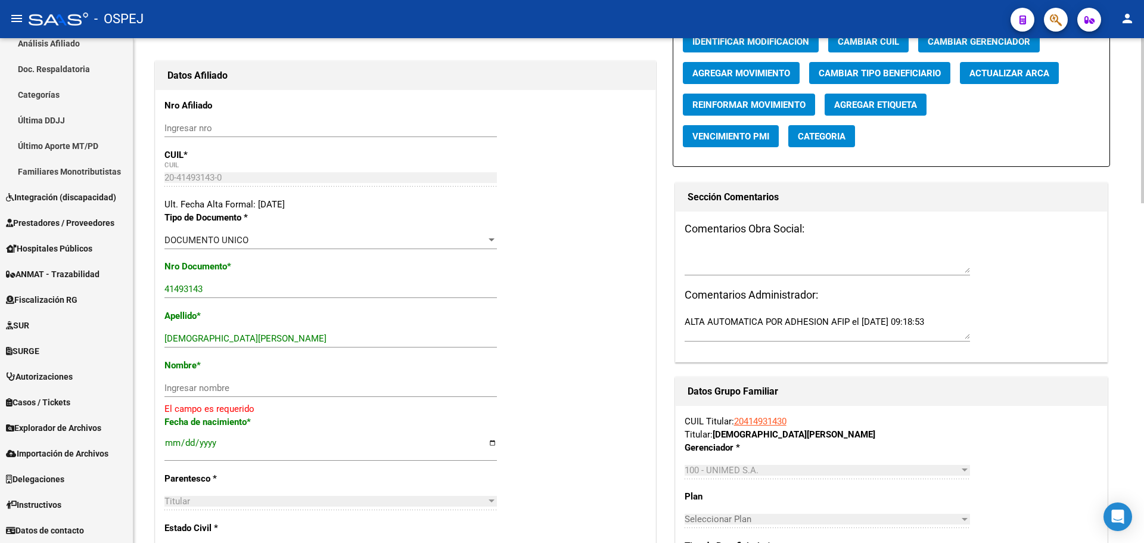
scroll to position [60, 0]
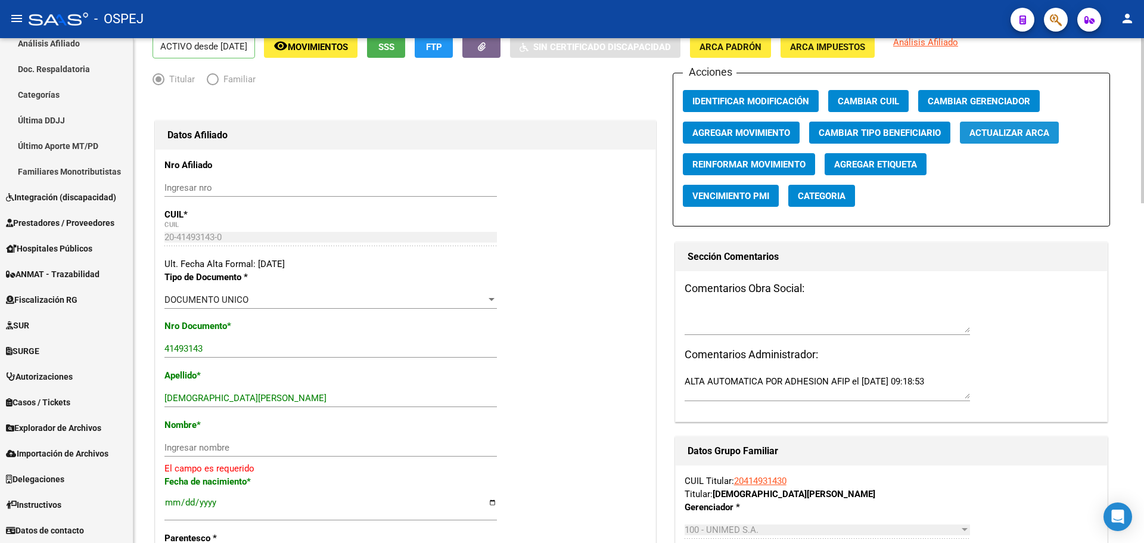
click at [1044, 136] on span "Actualizar ARCA" at bounding box center [1010, 133] width 80 height 11
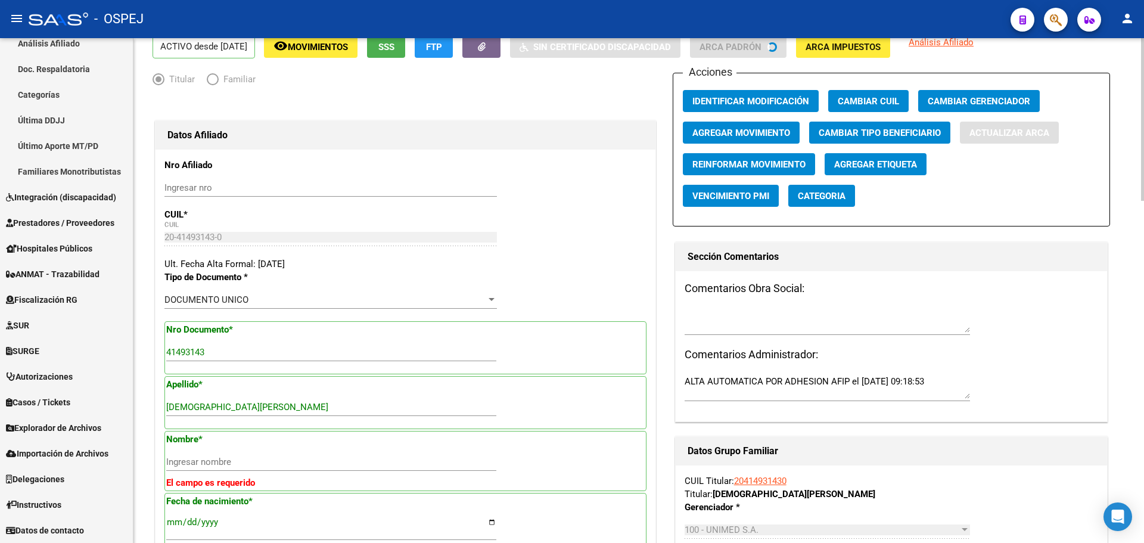
type input "CABA"
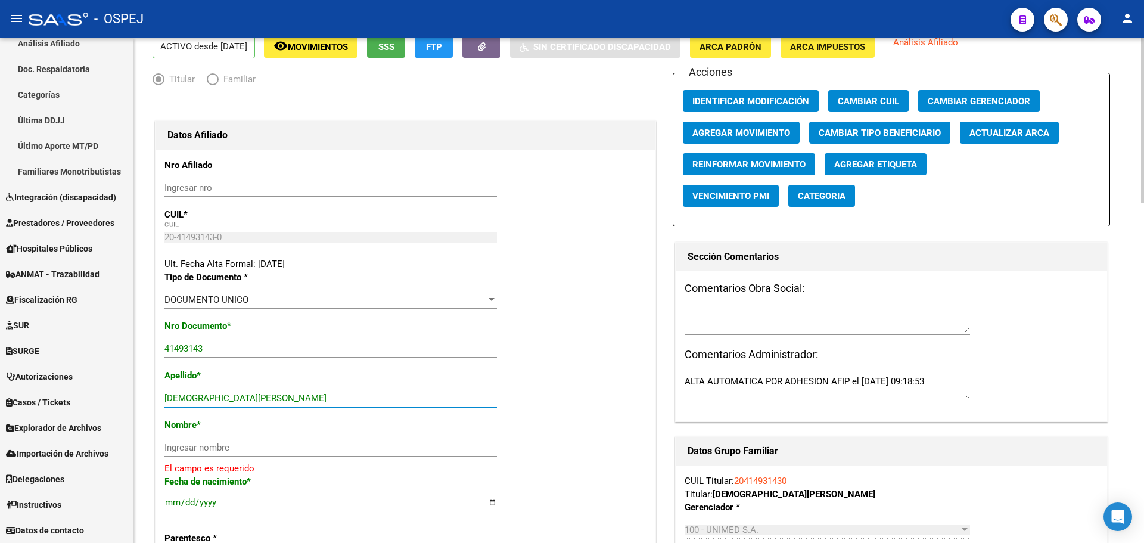
drag, startPoint x: 311, startPoint y: 395, endPoint x: 204, endPoint y: 399, distance: 106.2
click at [204, 399] on input "[DEMOGRAPHIC_DATA][PERSON_NAME]" at bounding box center [330, 398] width 333 height 11
type input "[PERSON_NAME]"
click at [201, 448] on input "Ingresar nombre" at bounding box center [330, 447] width 333 height 11
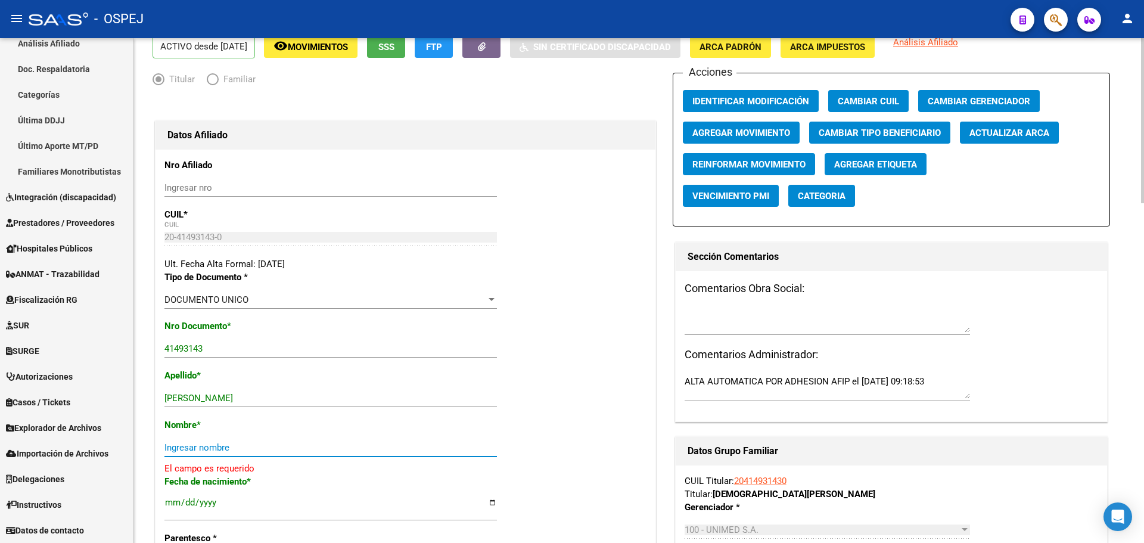
paste input "[PERSON_NAME]"
type input "[PERSON_NAME]"
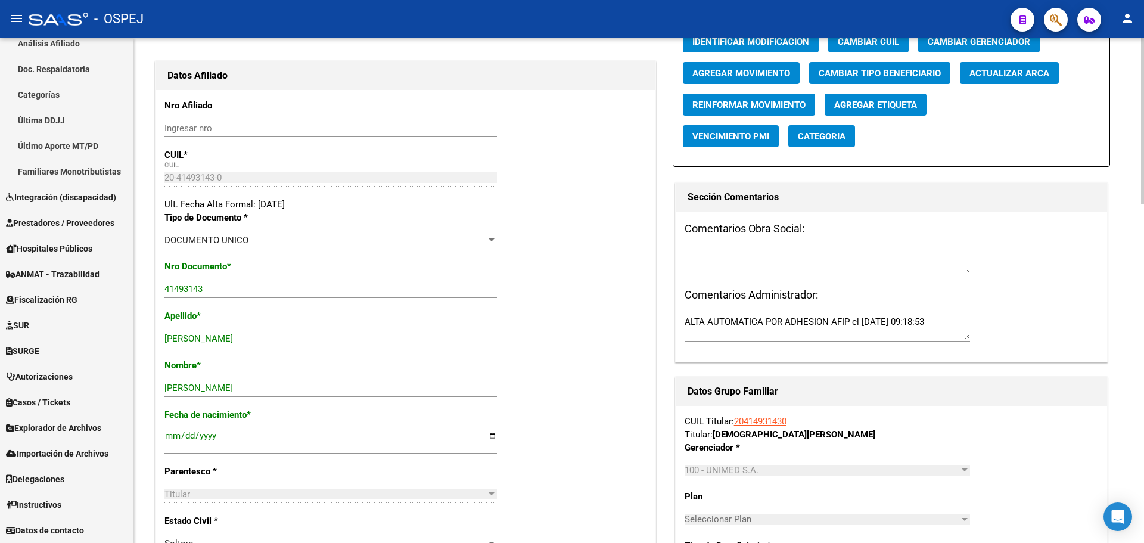
scroll to position [0, 0]
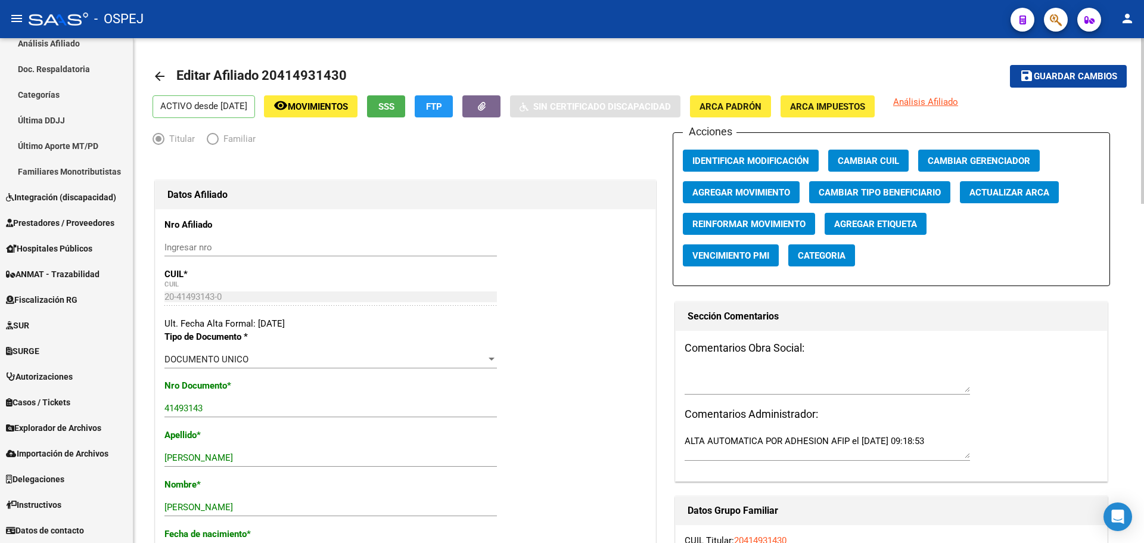
click at [1083, 76] on span "Guardar cambios" at bounding box center [1075, 77] width 83 height 11
click at [1047, 18] on button "button" at bounding box center [1056, 20] width 24 height 24
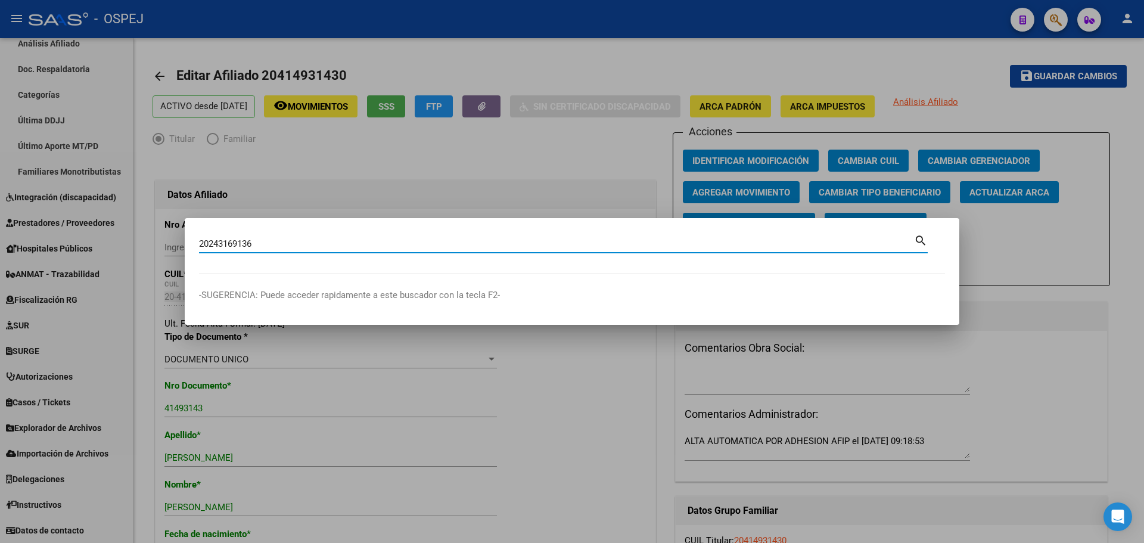
type input "20243169136"
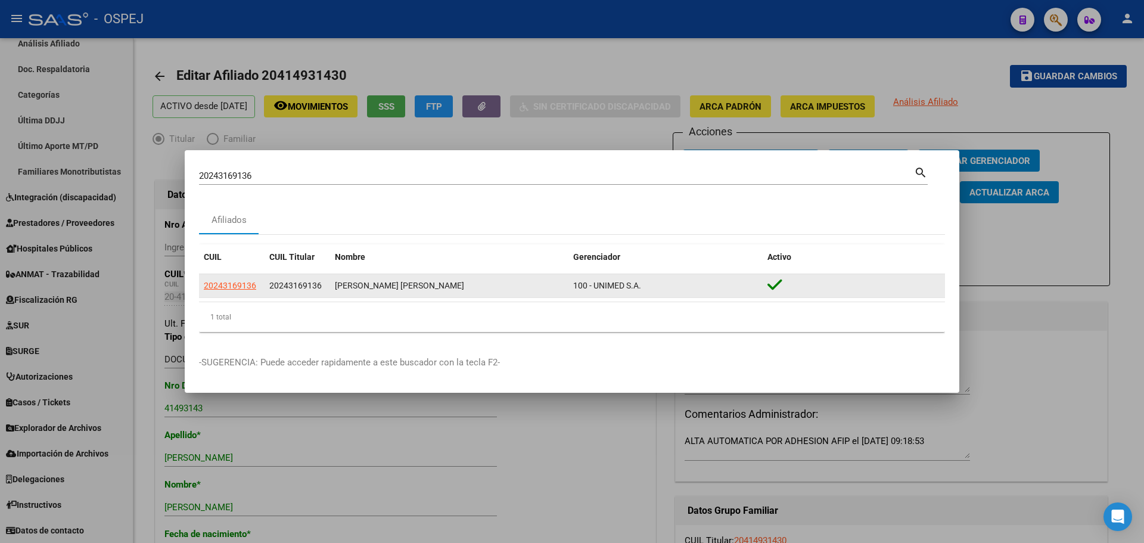
click at [234, 282] on app-link-go-to "20243169136" at bounding box center [230, 286] width 52 height 14
click at [246, 285] on span "20243169136" at bounding box center [230, 286] width 52 height 10
type textarea "20243169136"
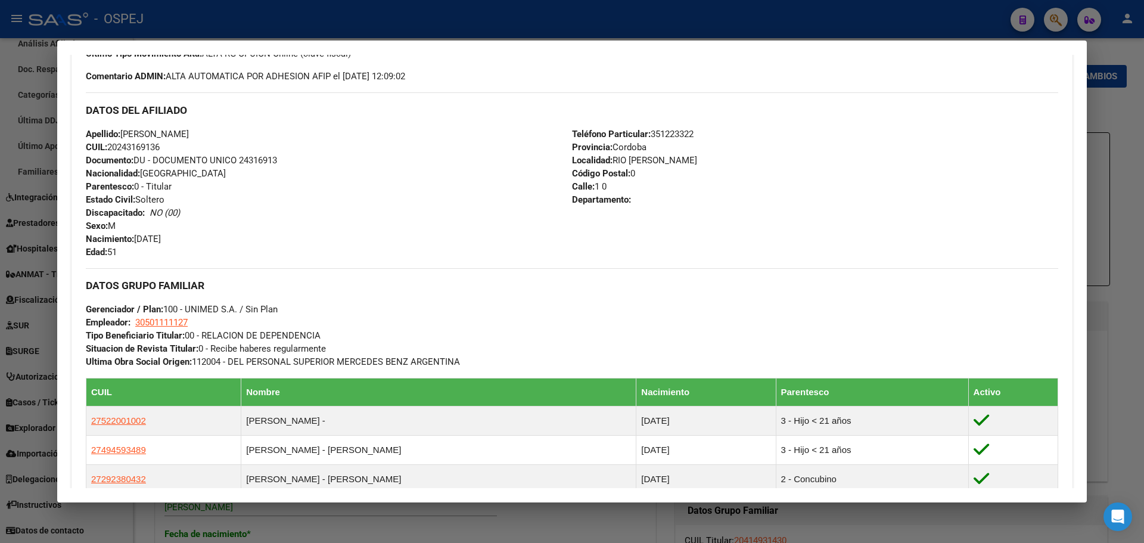
scroll to position [119, 0]
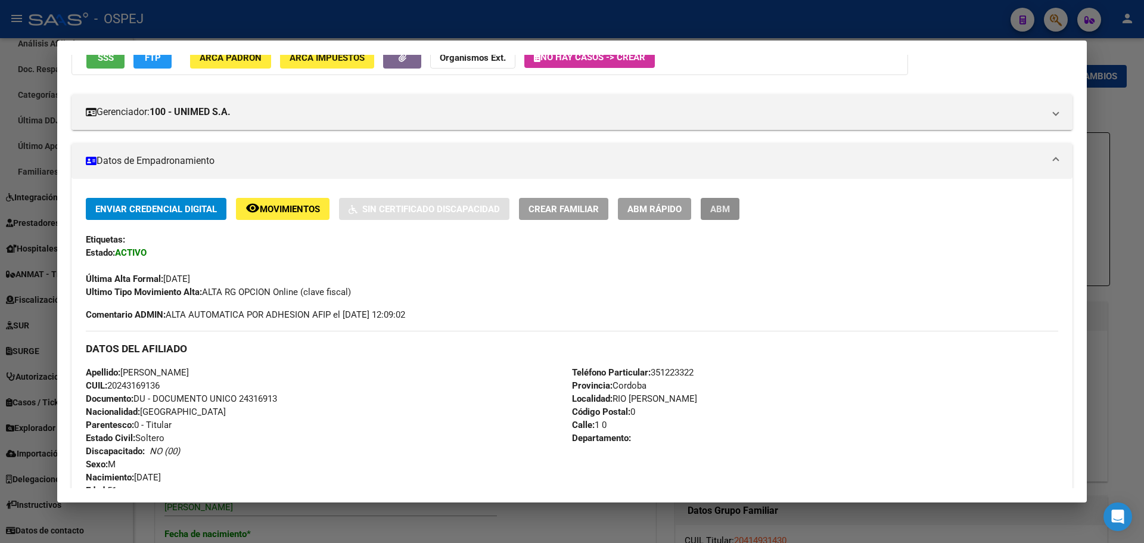
click at [719, 207] on span "ABM" at bounding box center [720, 209] width 20 height 11
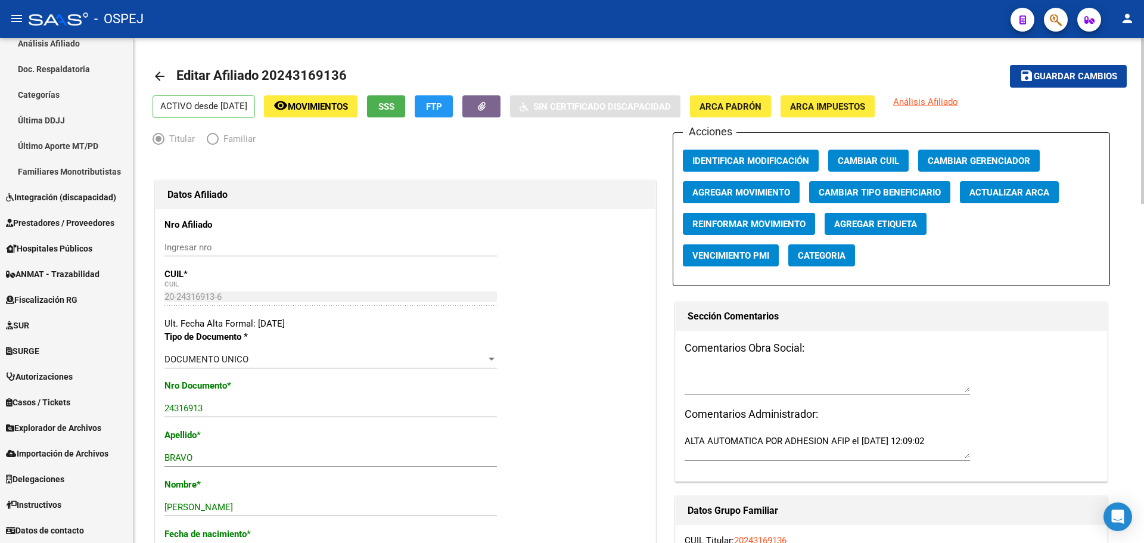
click at [1016, 185] on button "Actualizar ARCA" at bounding box center [1009, 192] width 99 height 22
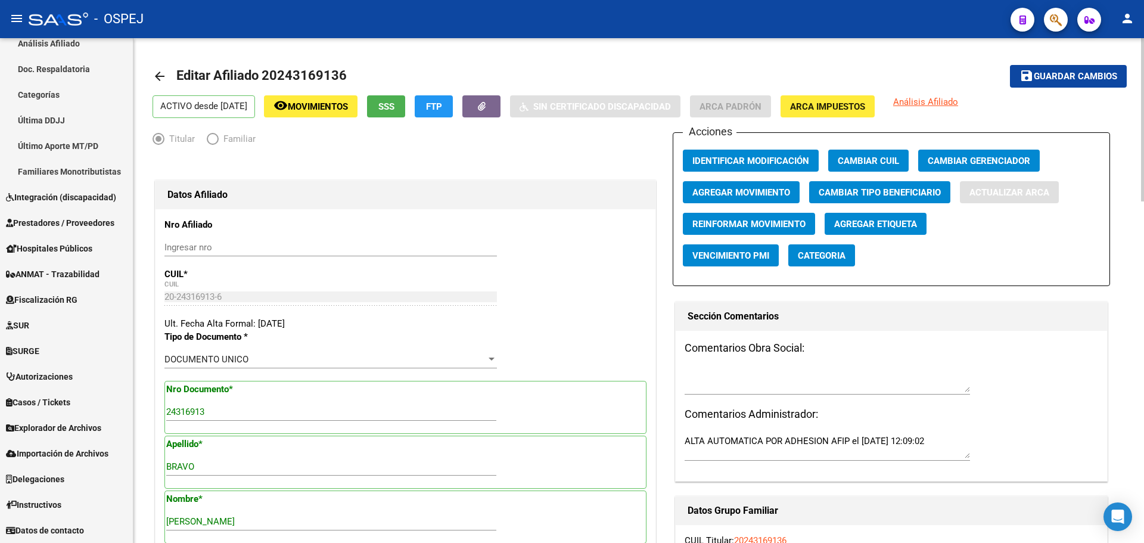
type input "RIO [PERSON_NAME]"
type input "0000"
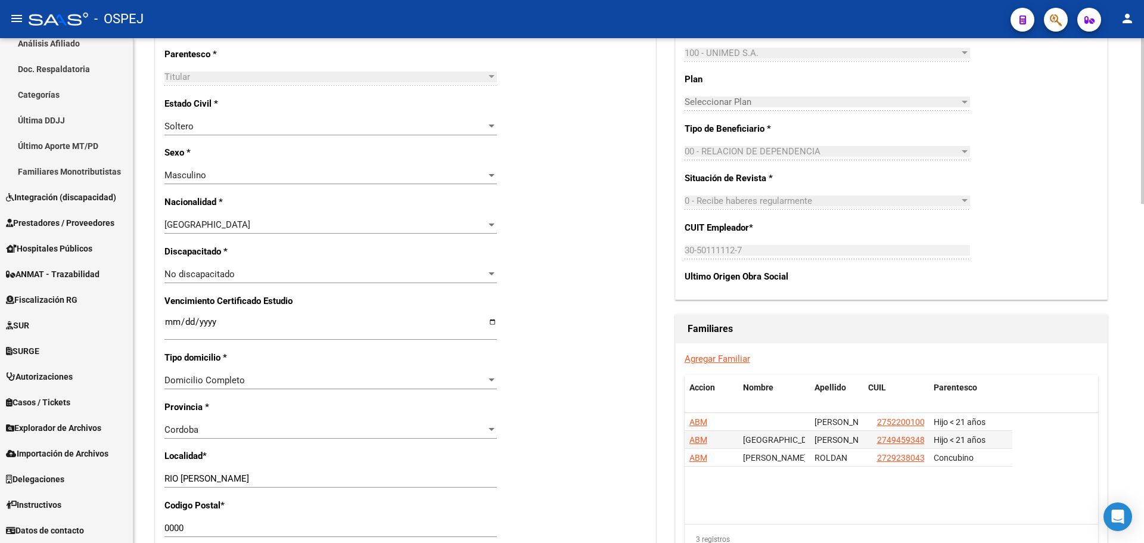
scroll to position [596, 0]
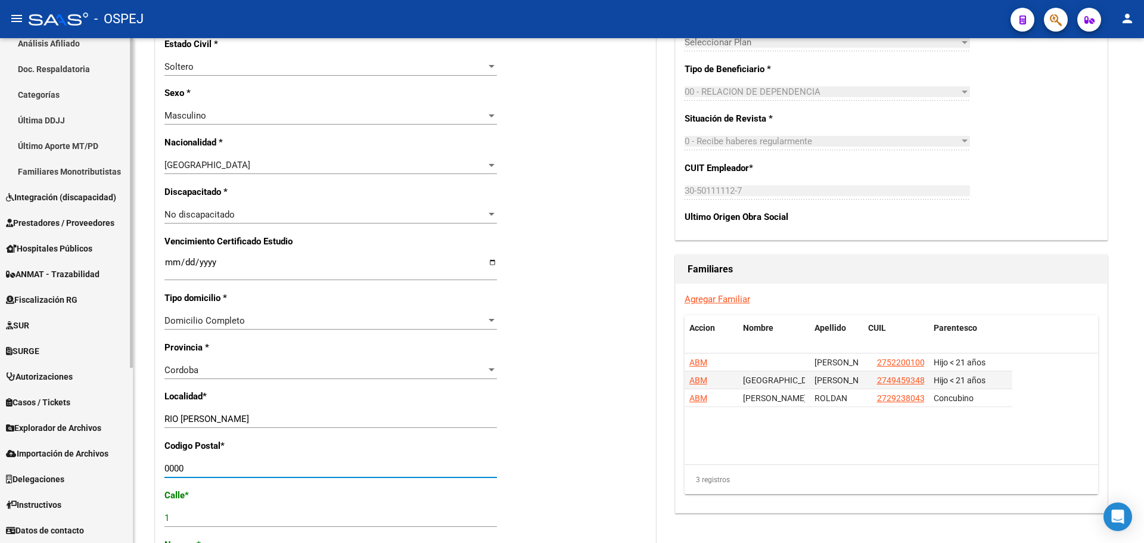
drag, startPoint x: 193, startPoint y: 467, endPoint x: 0, endPoint y: 466, distance: 193.1
click at [0, 466] on mat-sidenav-container "Firma Express Reportes Tablero de Control Ingresos Percibidos Análisis de todos…" at bounding box center [572, 290] width 1144 height 505
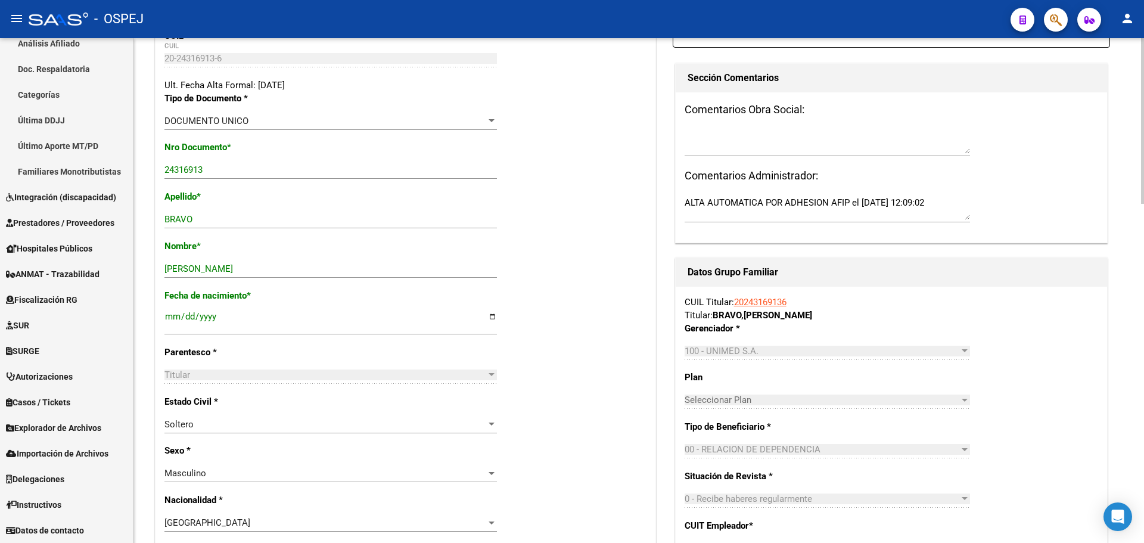
scroll to position [0, 0]
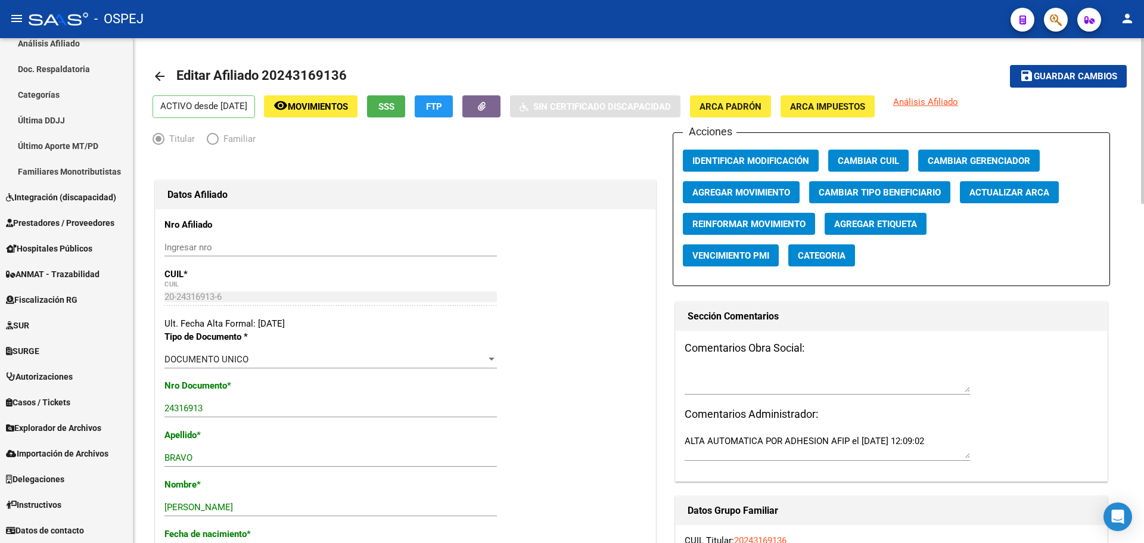
type input "5000"
click at [1110, 82] on span "Guardar cambios" at bounding box center [1075, 77] width 83 height 11
click at [1057, 13] on icon "button" at bounding box center [1056, 20] width 12 height 14
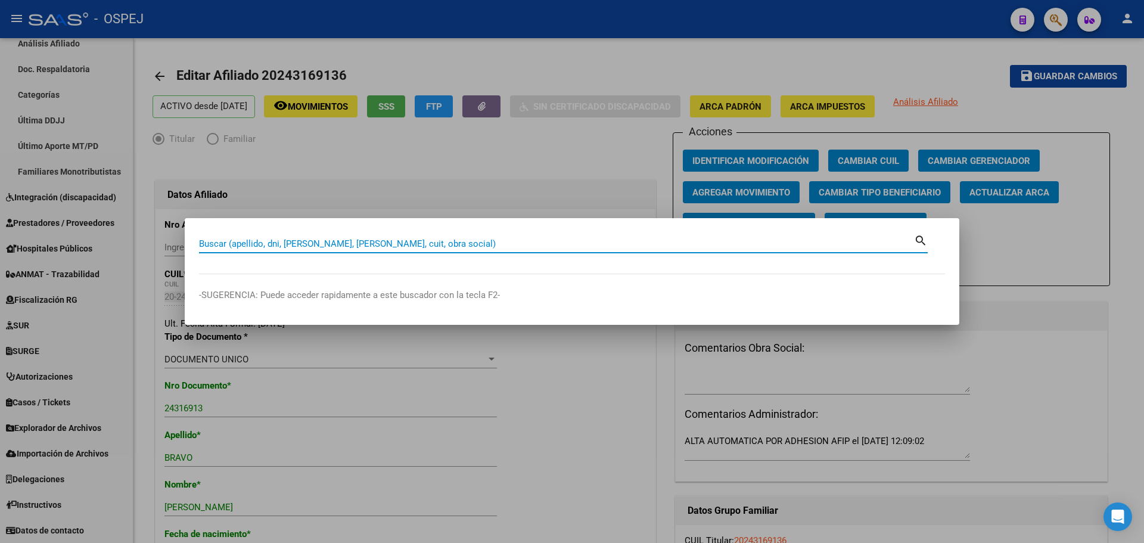
paste input "20243169136"
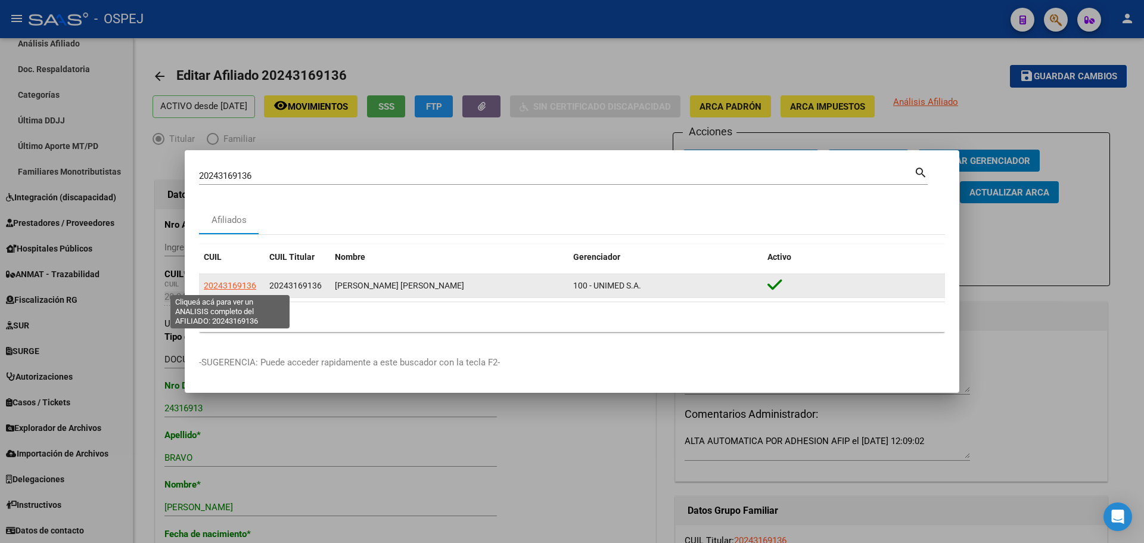
click at [240, 284] on span "20243169136" at bounding box center [230, 286] width 52 height 10
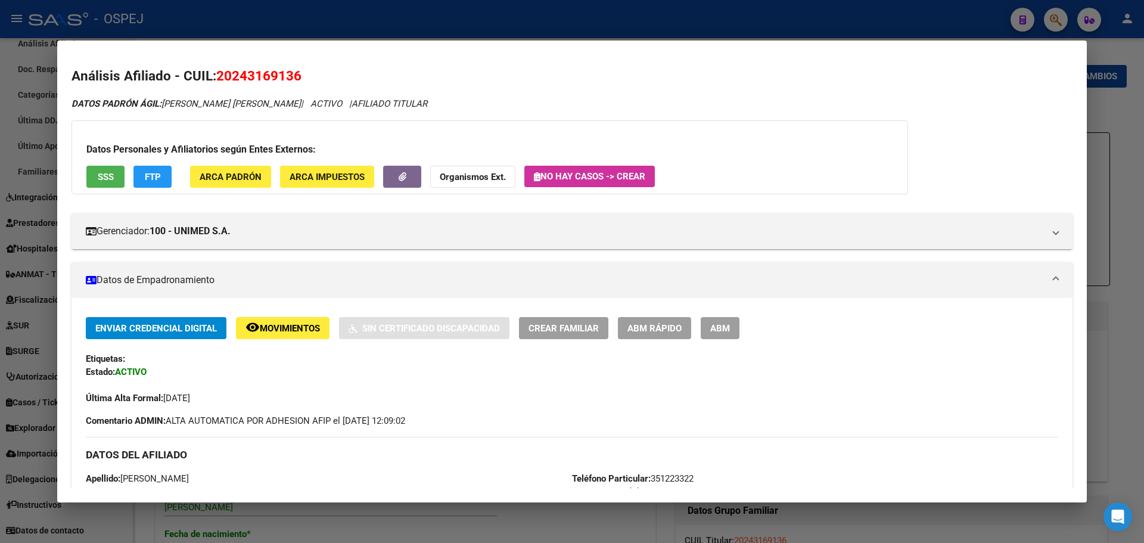
click at [250, 27] on div at bounding box center [572, 271] width 1144 height 543
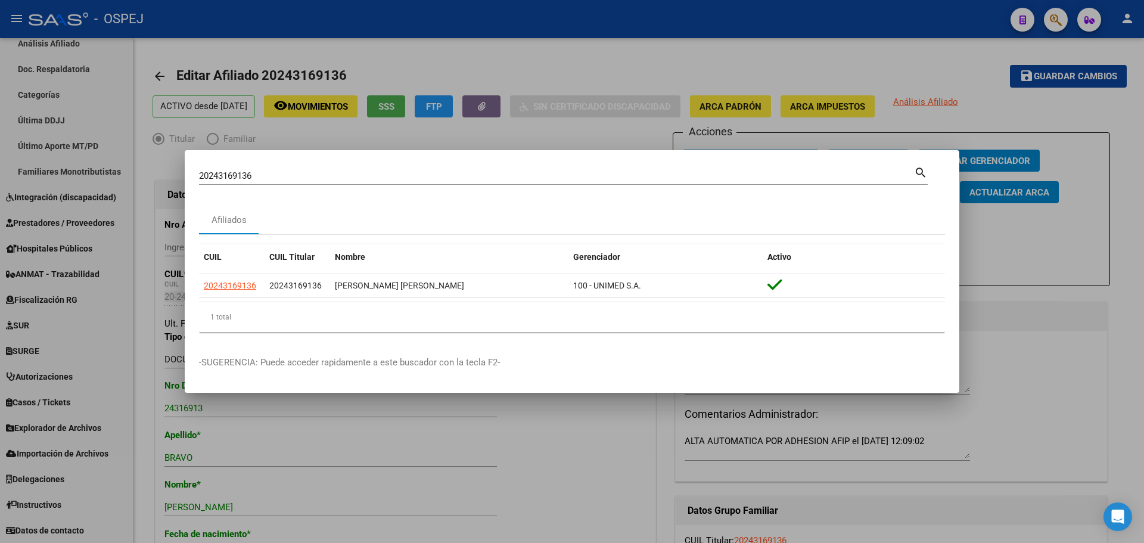
drag, startPoint x: 219, startPoint y: 185, endPoint x: 222, endPoint y: 177, distance: 8.9
click at [220, 184] on div "20243169136 Buscar (apellido, dni, cuil, [PERSON_NAME], cuit, obra social) sear…" at bounding box center [563, 180] width 729 height 32
click at [222, 177] on input "20243169136" at bounding box center [556, 175] width 715 height 11
paste input "3337044239"
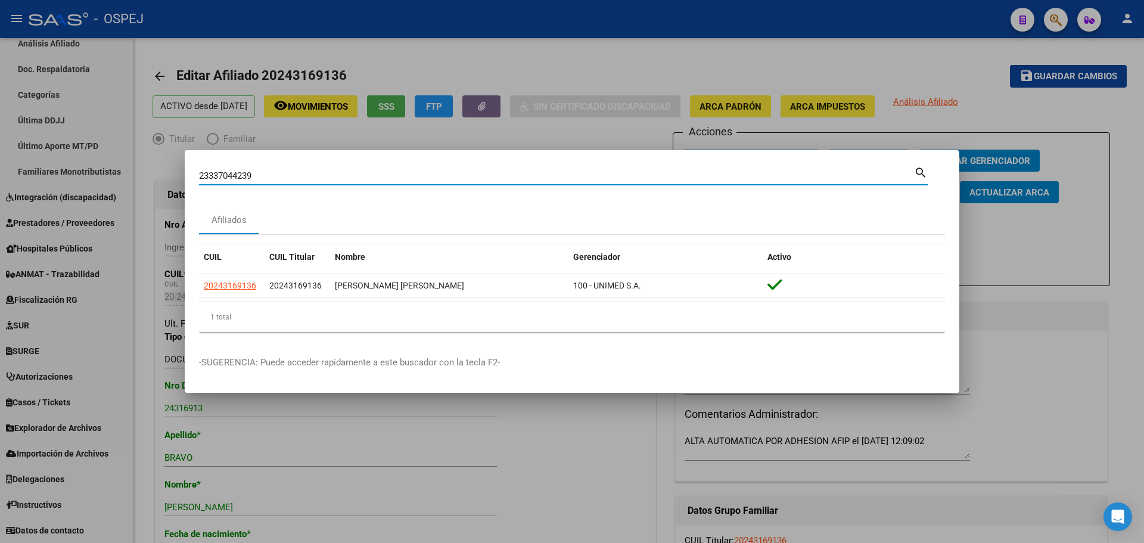
type input "23337044239"
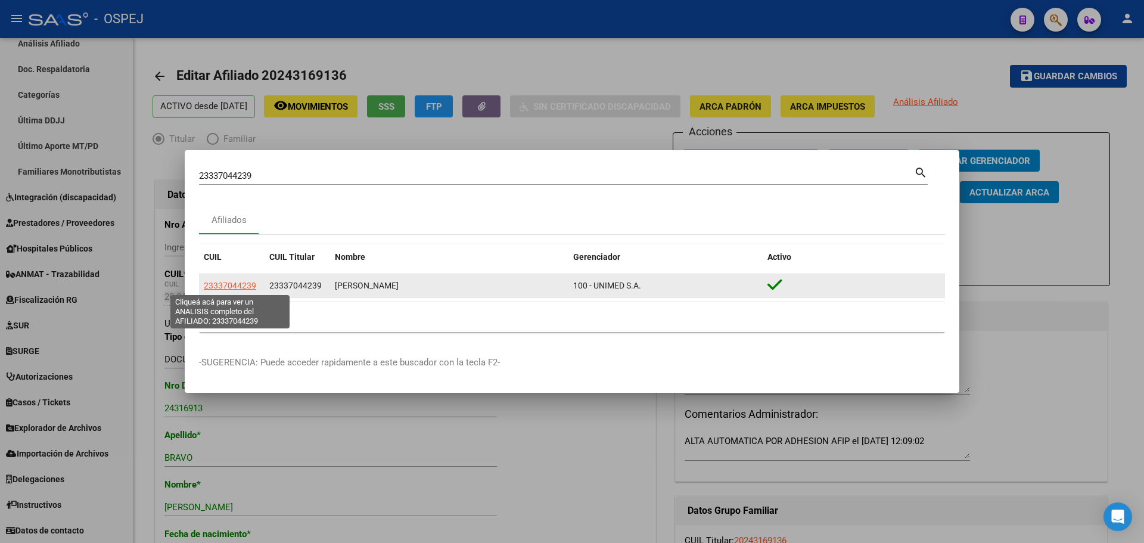
click at [243, 284] on span "23337044239" at bounding box center [230, 286] width 52 height 10
type textarea "23337044239"
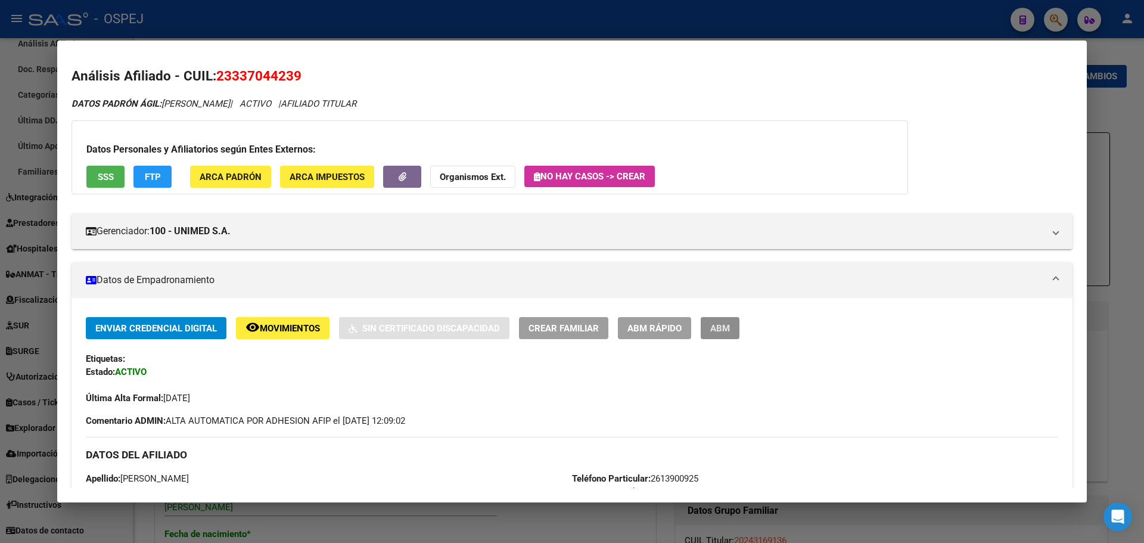
click at [710, 331] on button "ABM" at bounding box center [720, 328] width 39 height 22
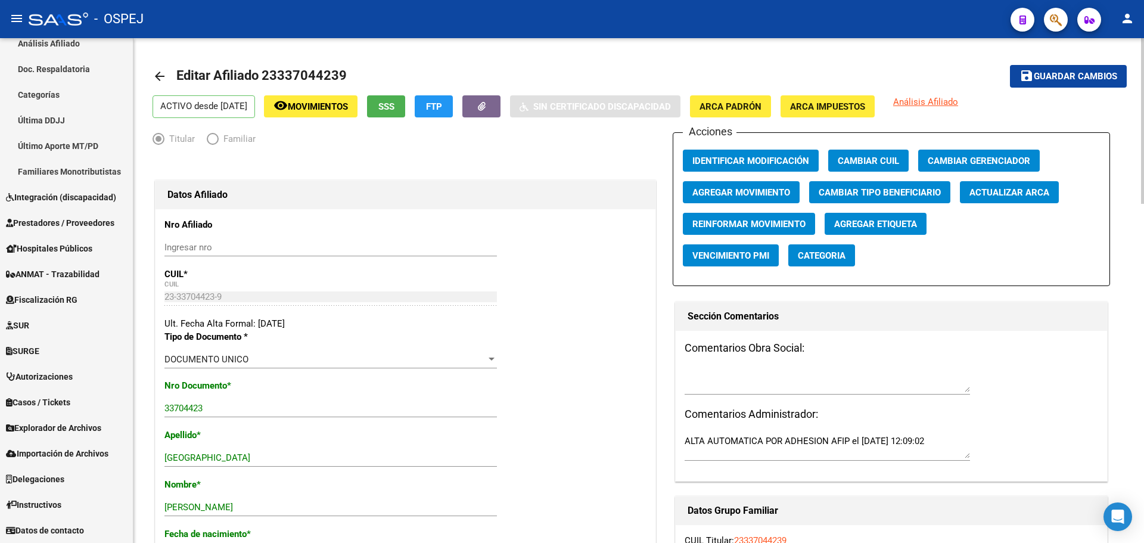
click at [1064, 64] on mat-toolbar-row "save Guardar cambios" at bounding box center [1025, 76] width 203 height 38
click at [993, 192] on span "Actualizar ARCA" at bounding box center [1010, 192] width 80 height 11
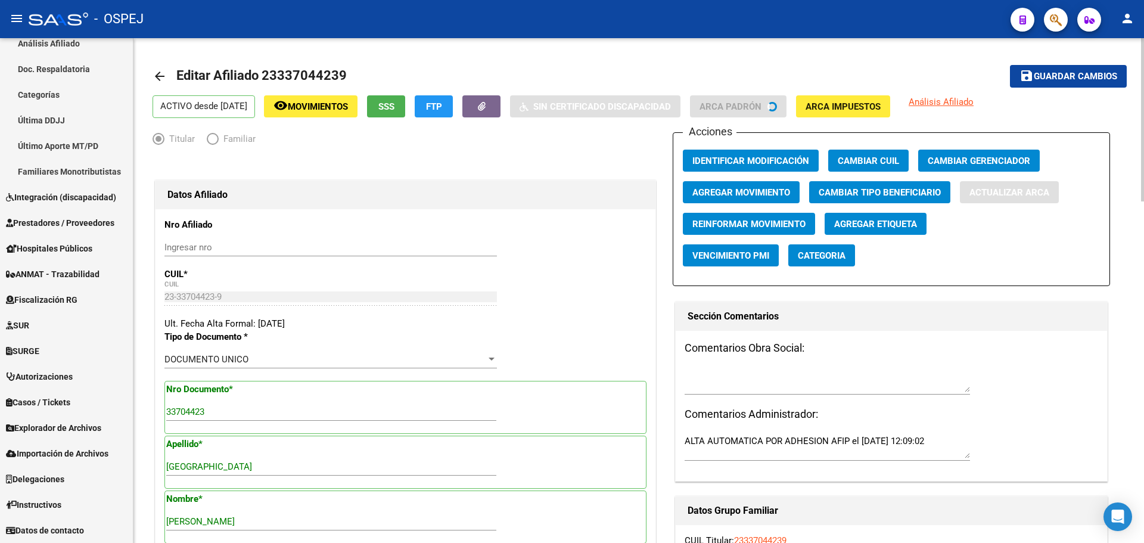
type input "[PERSON_NAME]"
type input "[GEOGRAPHIC_DATA]"
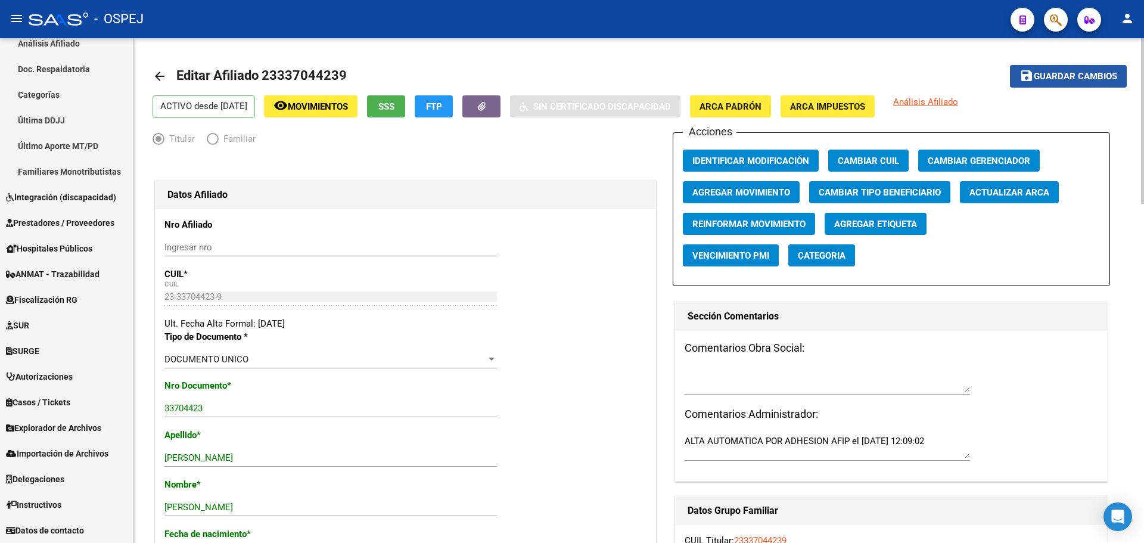
click at [1075, 72] on span "Guardar cambios" at bounding box center [1075, 77] width 83 height 11
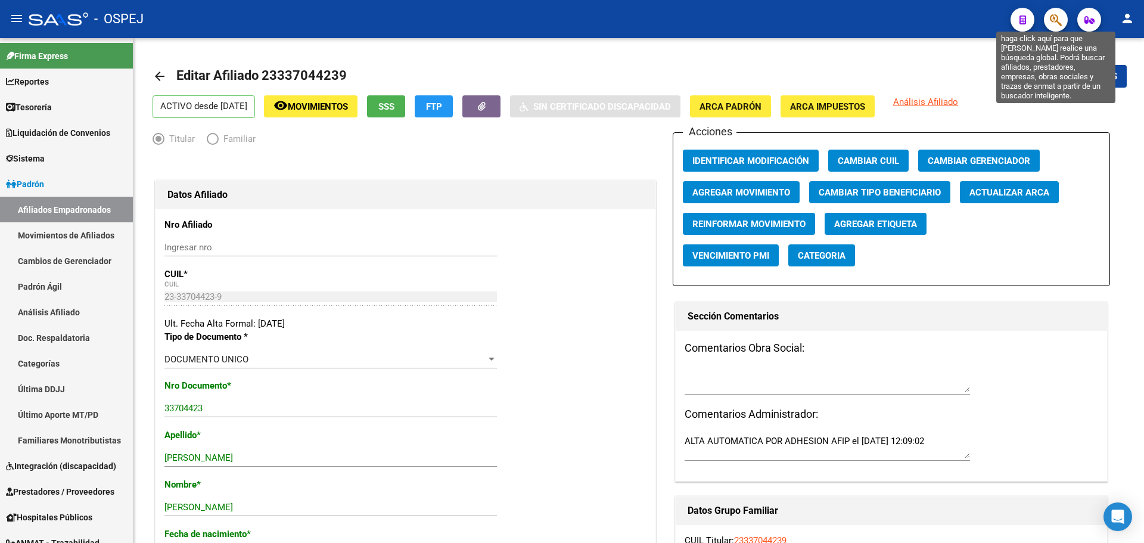
click at [1055, 17] on icon "button" at bounding box center [1056, 20] width 12 height 14
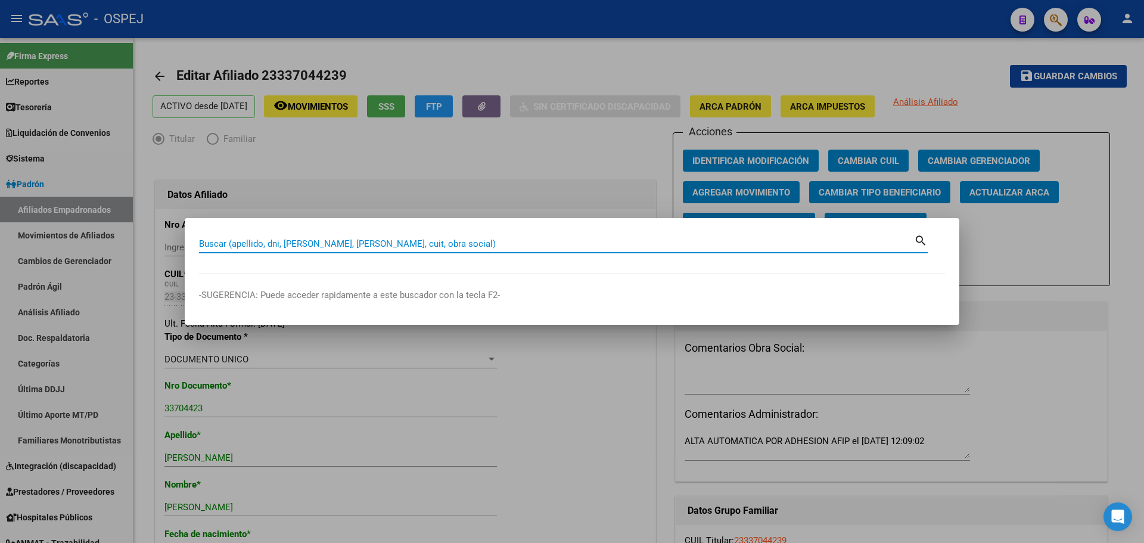
paste input "70658796"
type input "70658796"
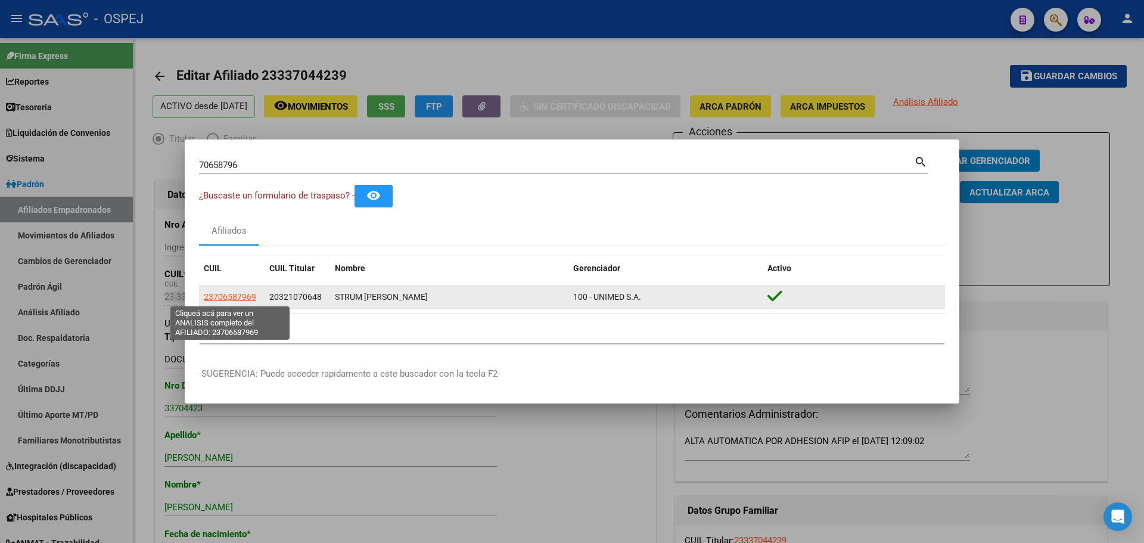
click at [224, 297] on span "23706587969" at bounding box center [230, 297] width 52 height 10
type textarea "23706587969"
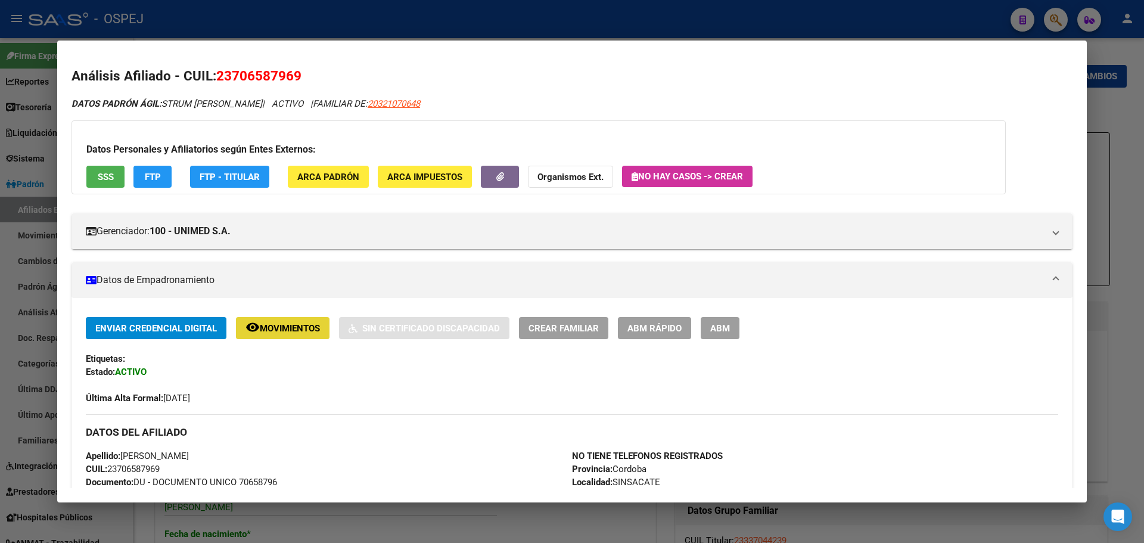
click at [274, 326] on span "Movimientos" at bounding box center [290, 328] width 60 height 11
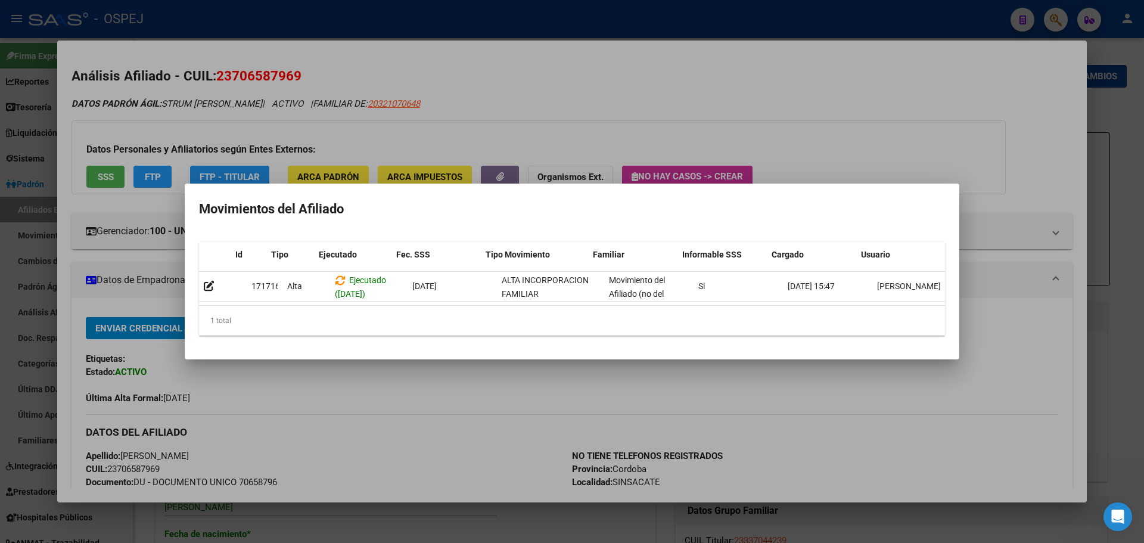
scroll to position [0, 17]
click at [476, 108] on div at bounding box center [572, 271] width 1144 height 543
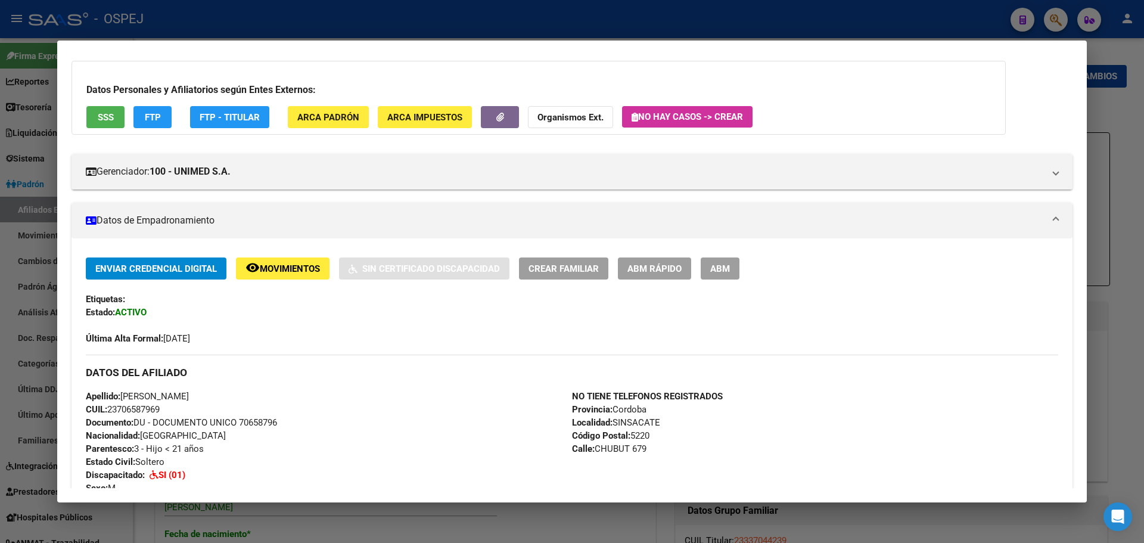
scroll to position [0, 0]
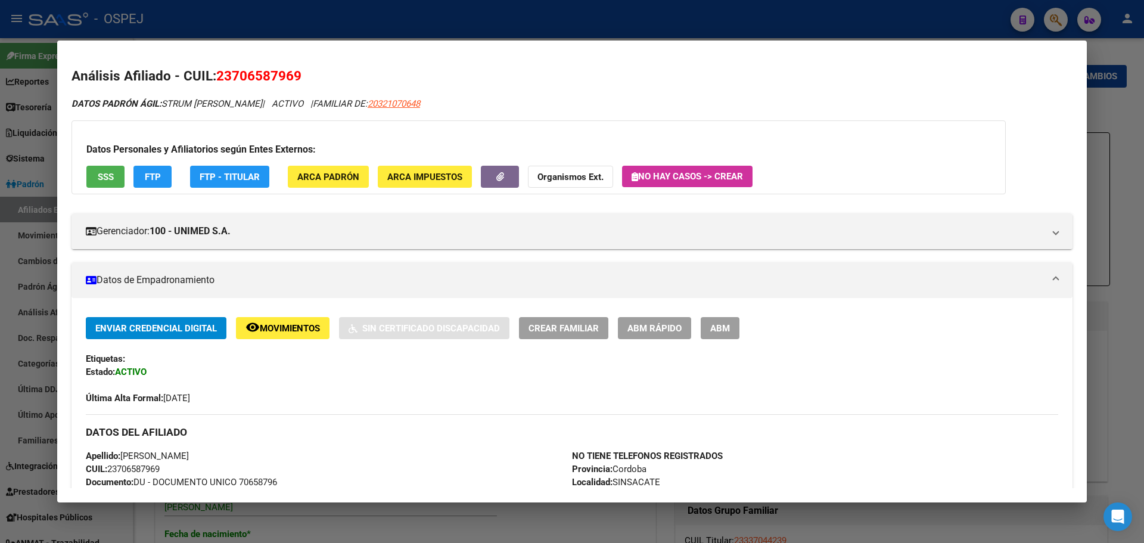
click at [717, 327] on span "ABM" at bounding box center [720, 328] width 20 height 11
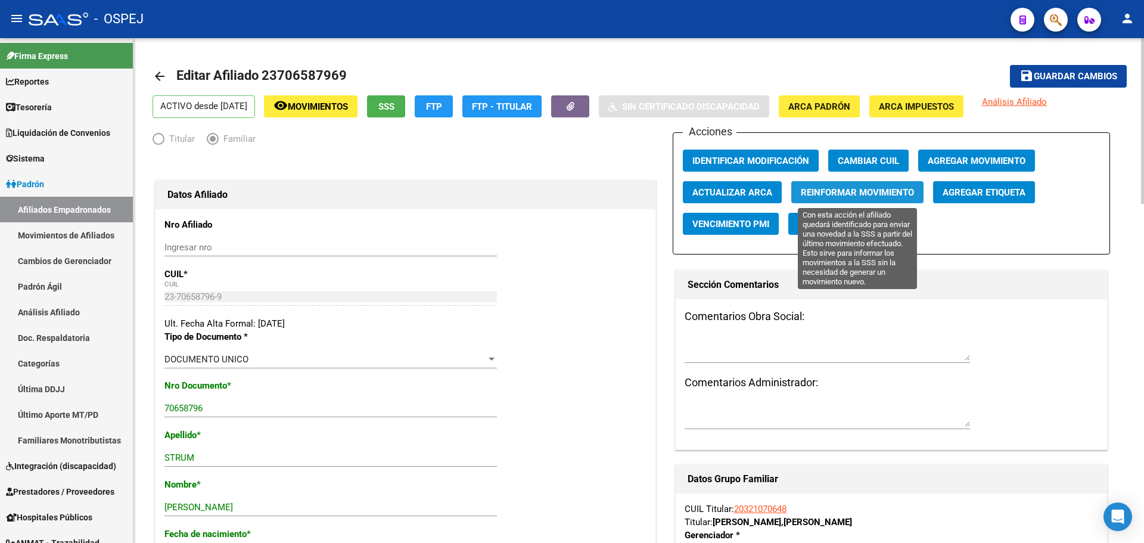
click at [863, 187] on span "Reinformar Movimiento" at bounding box center [857, 192] width 113 height 11
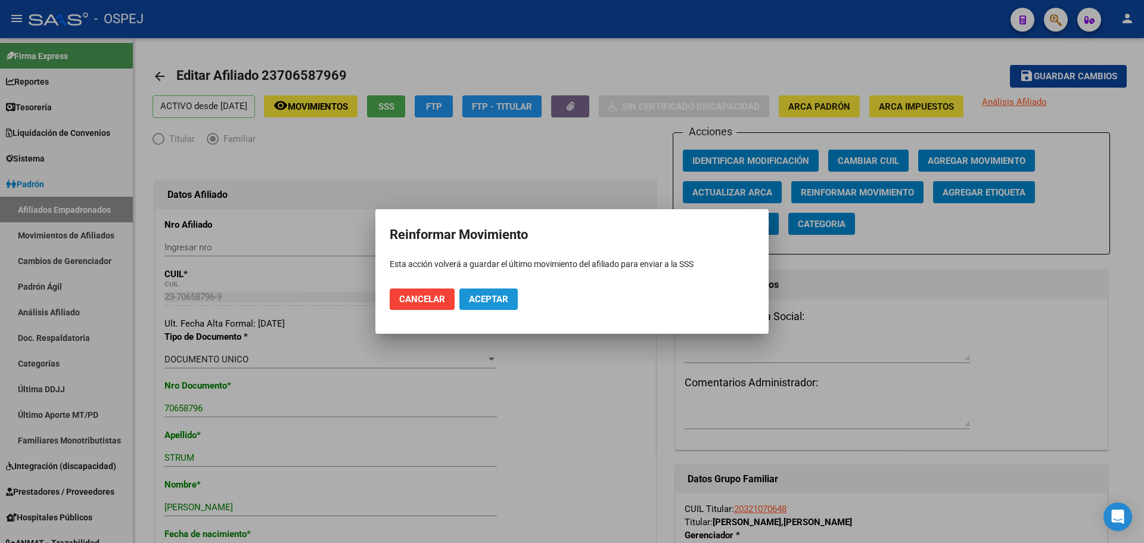
click at [486, 305] on button "Aceptar" at bounding box center [488, 298] width 58 height 21
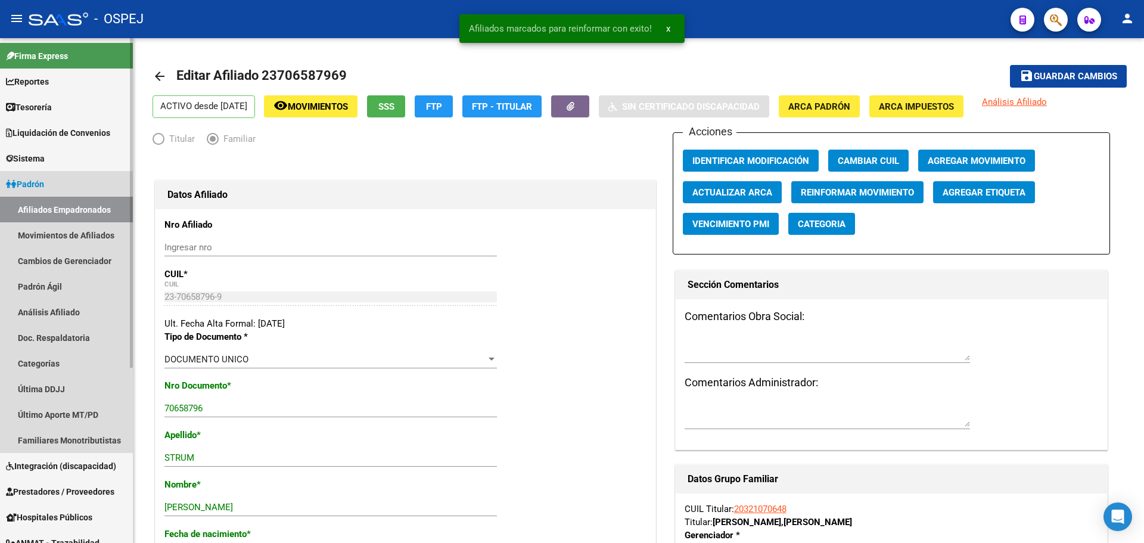
click at [92, 201] on link "Afiliados Empadronados" at bounding box center [66, 210] width 133 height 26
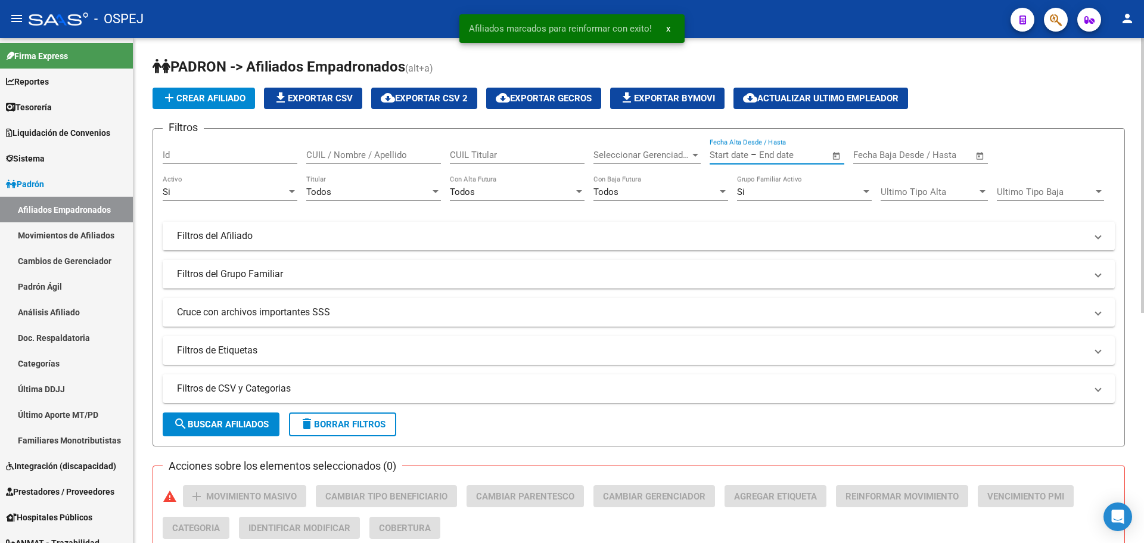
click at [767, 155] on input "text" at bounding box center [788, 155] width 58 height 11
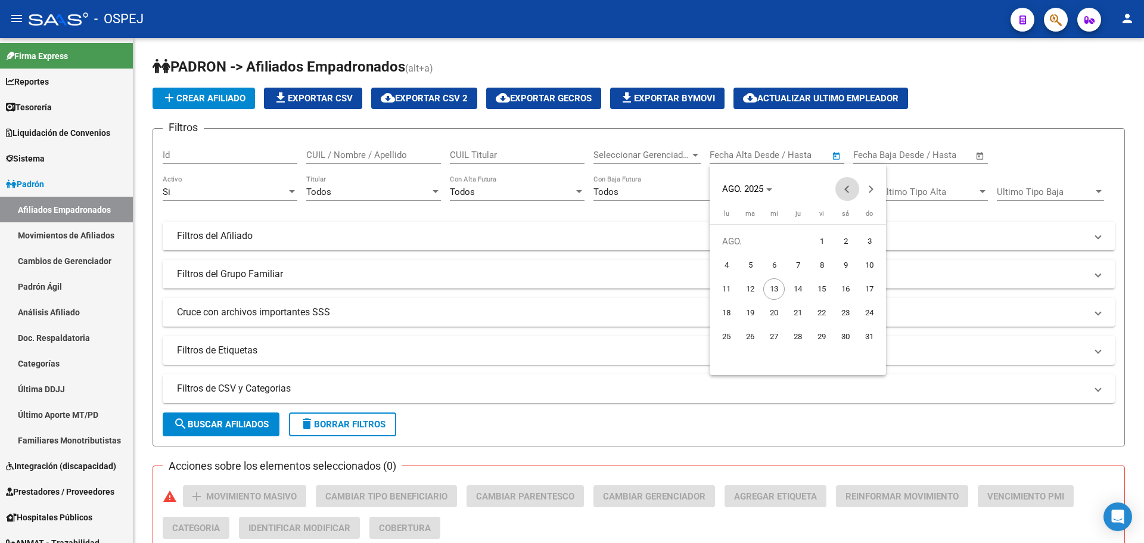
click at [846, 191] on span "Previous month" at bounding box center [848, 189] width 24 height 24
click at [746, 265] on span "1" at bounding box center [750, 264] width 21 height 21
type input "[DATE]"
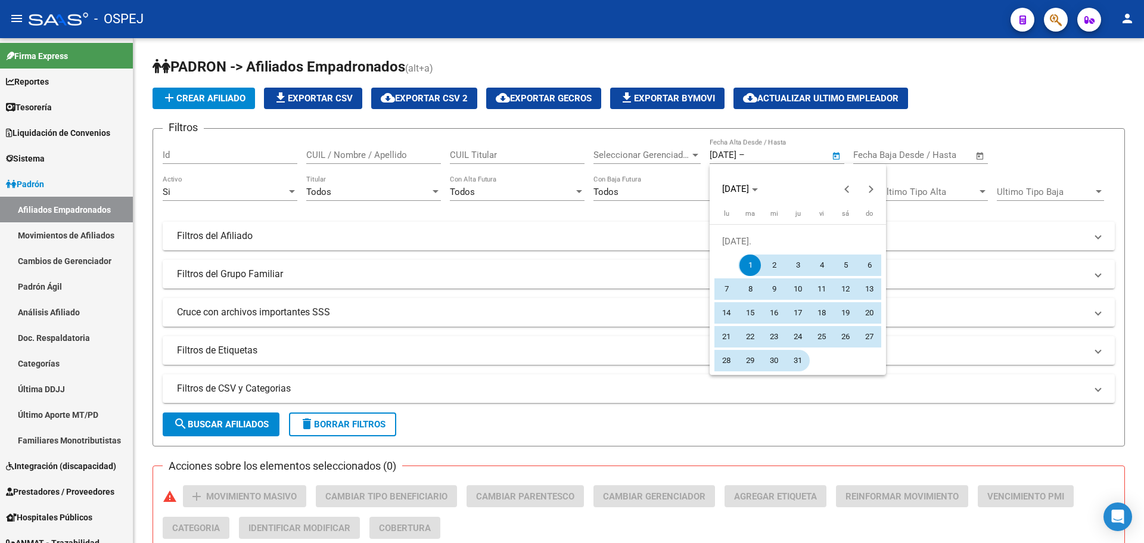
click at [794, 362] on span "31" at bounding box center [797, 360] width 21 height 21
type input "[DATE]"
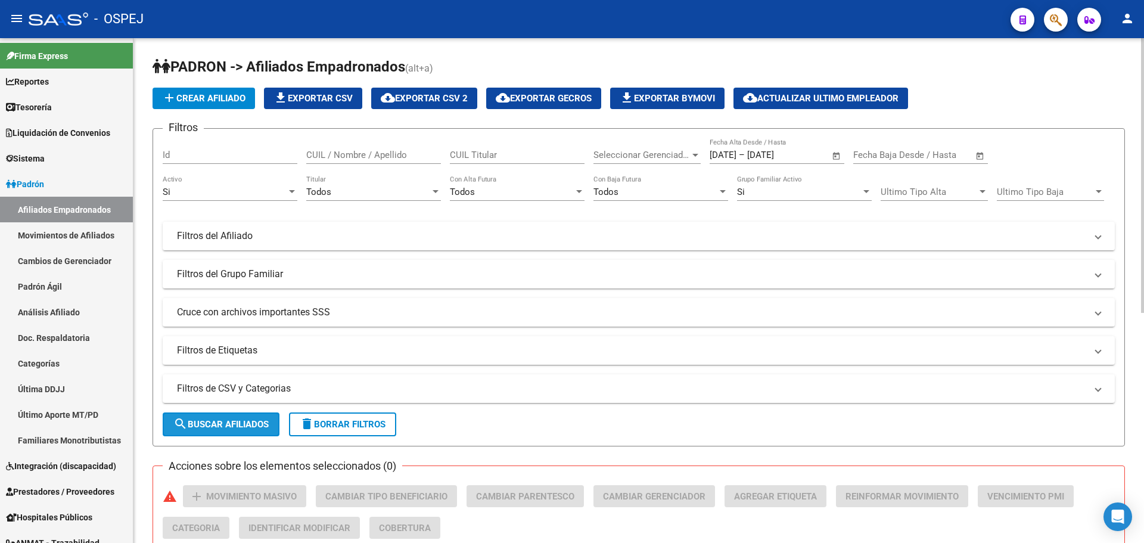
click at [235, 423] on span "search Buscar Afiliados" at bounding box center [220, 424] width 95 height 11
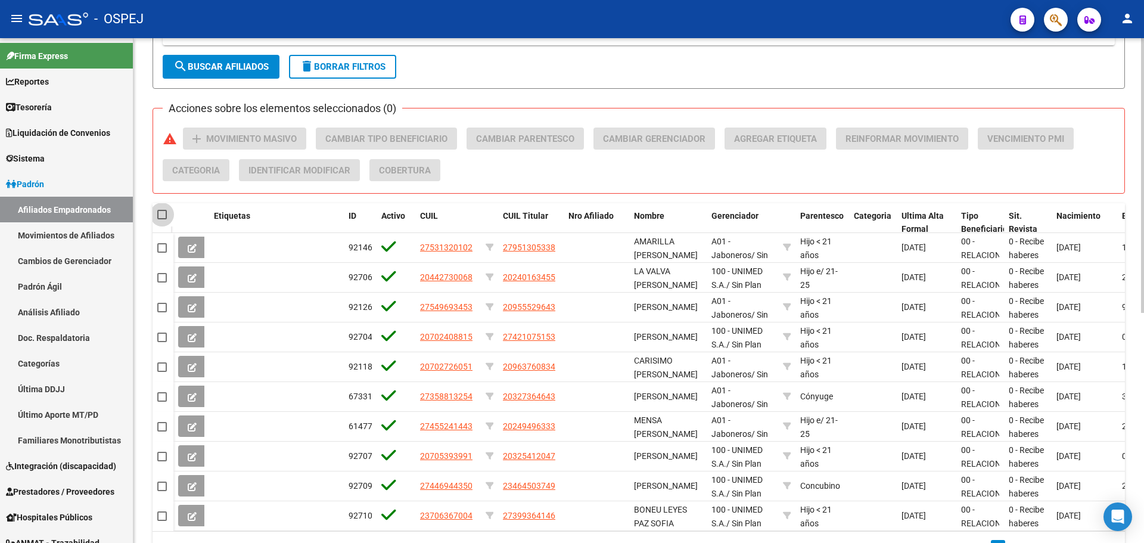
click at [161, 213] on span at bounding box center [162, 215] width 10 height 10
click at [162, 219] on input "checkbox" at bounding box center [162, 219] width 1 height 1
checkbox input "true"
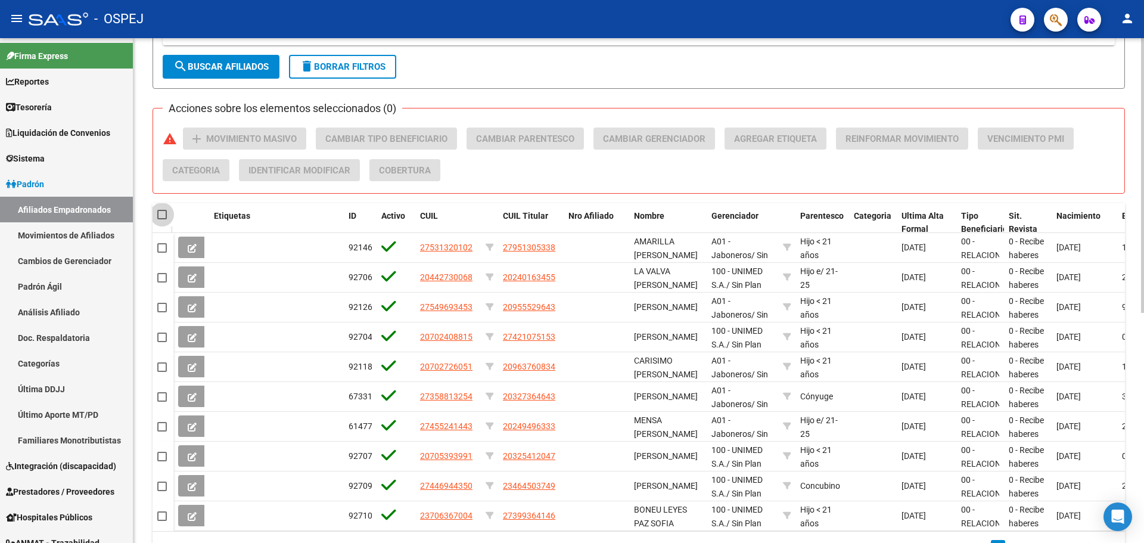
checkbox input "true"
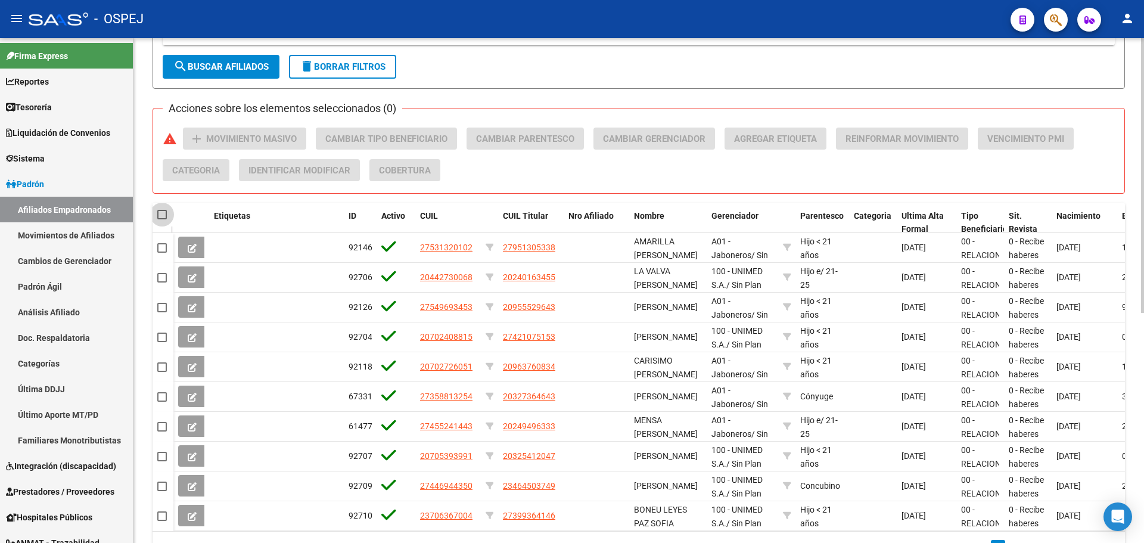
checkbox input "true"
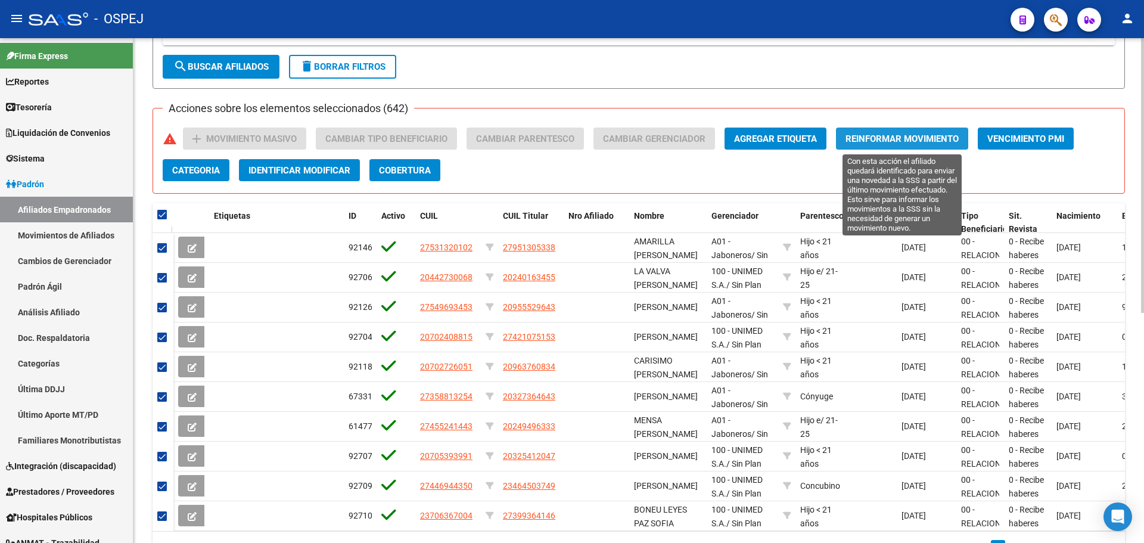
click at [939, 133] on span "Reinformar Movimiento" at bounding box center [902, 138] width 113 height 11
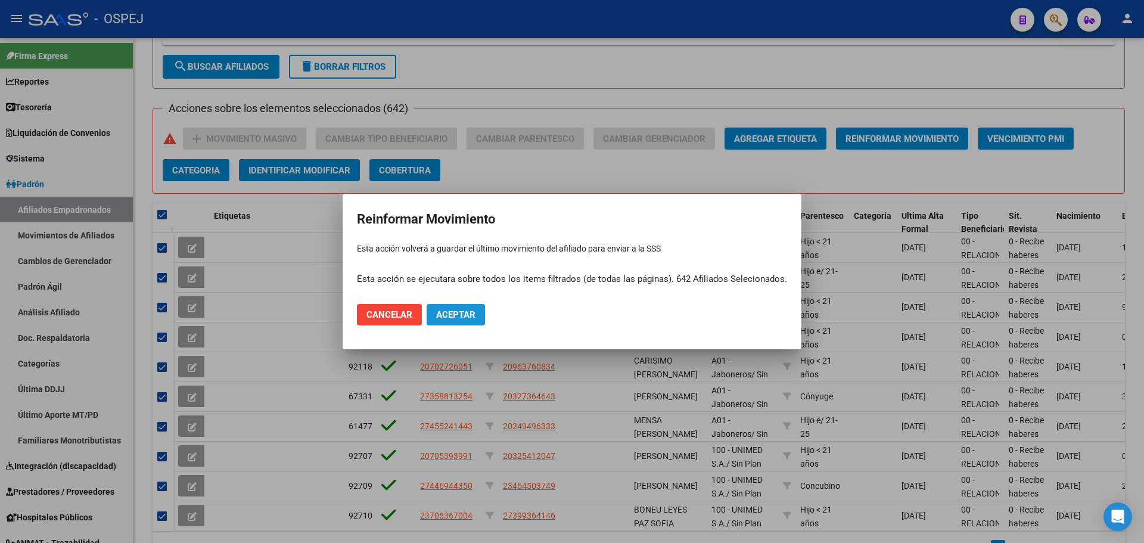
click at [434, 318] on button "Aceptar" at bounding box center [456, 314] width 58 height 21
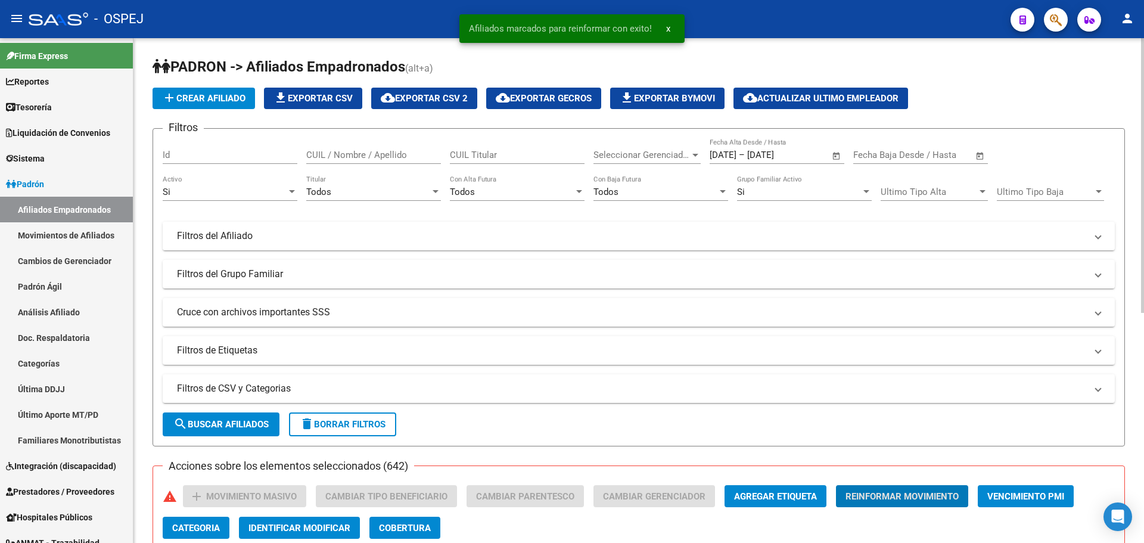
scroll to position [119, 0]
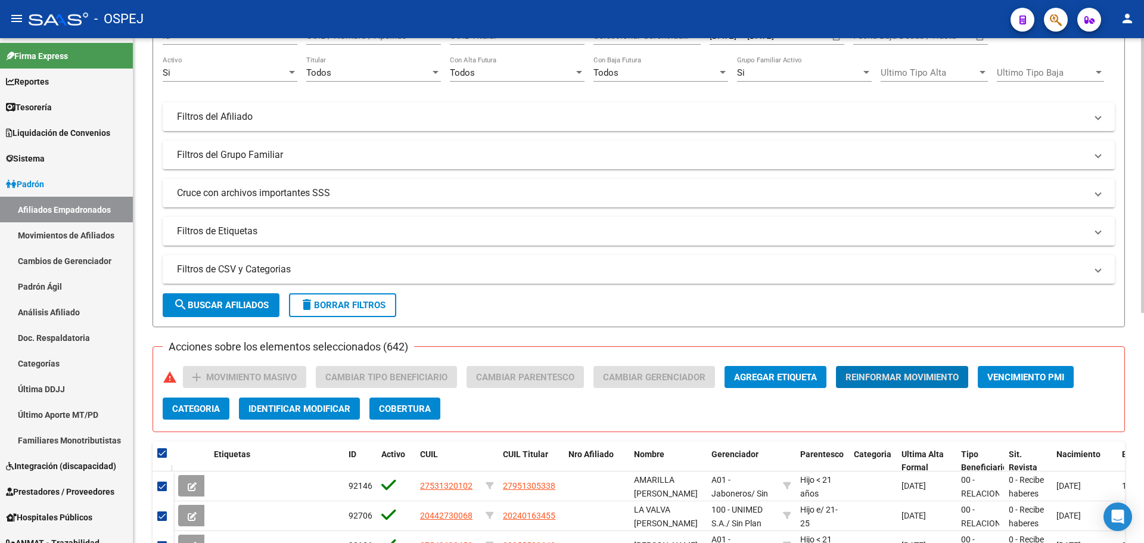
click at [376, 309] on span "delete Borrar Filtros" at bounding box center [343, 305] width 86 height 11
checkbox input "false"
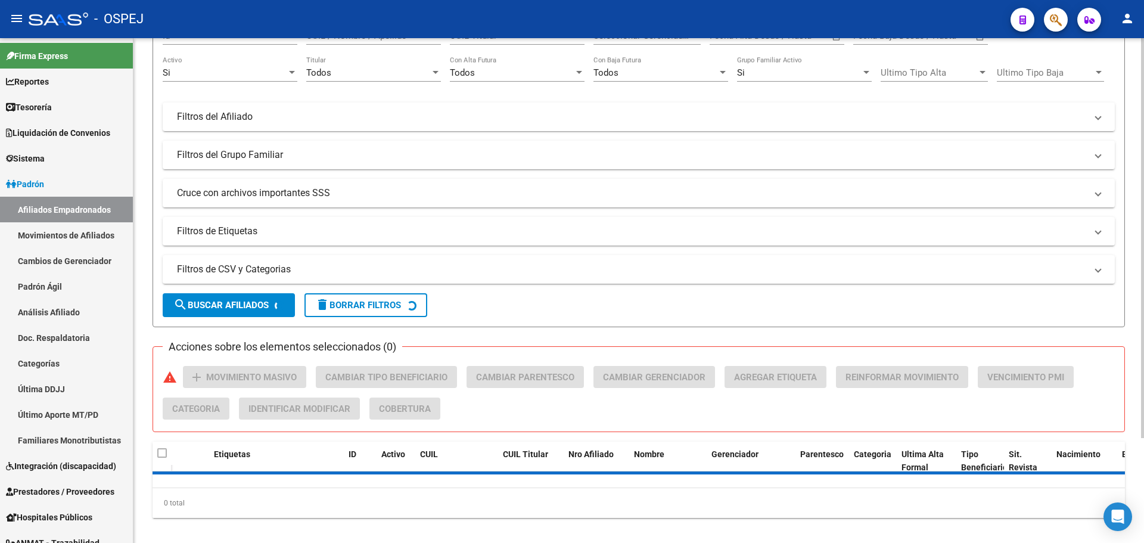
scroll to position [0, 0]
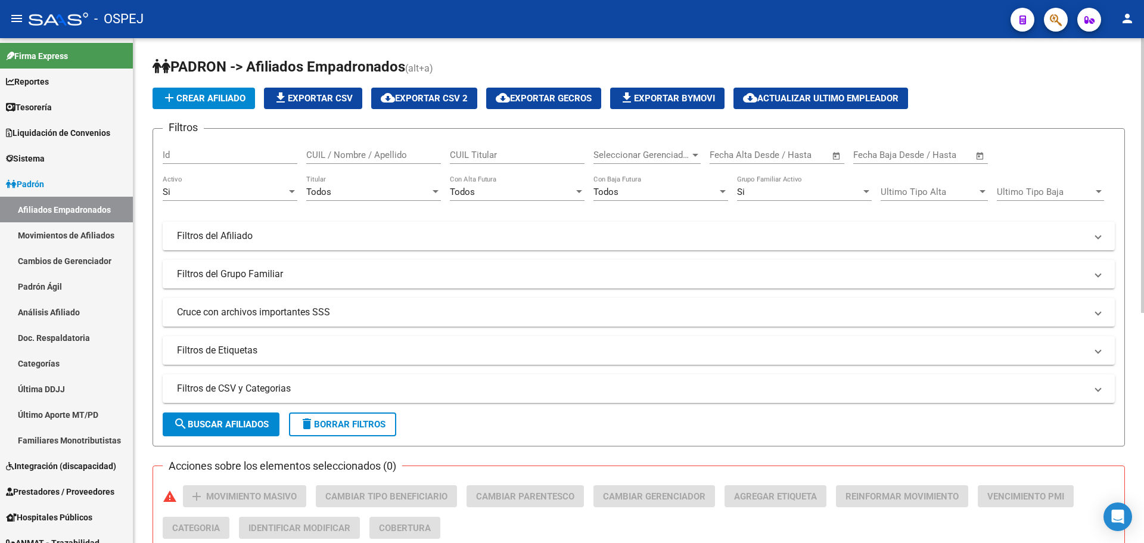
click at [920, 148] on div "Start date – End date Fecha Baja Desde / Hasta" at bounding box center [913, 151] width 120 height 26
click at [918, 155] on input "text" at bounding box center [932, 155] width 58 height 11
click at [999, 187] on span "Previous month" at bounding box center [991, 189] width 24 height 24
click at [897, 260] on span "1" at bounding box center [893, 264] width 21 height 21
type input "[DATE]"
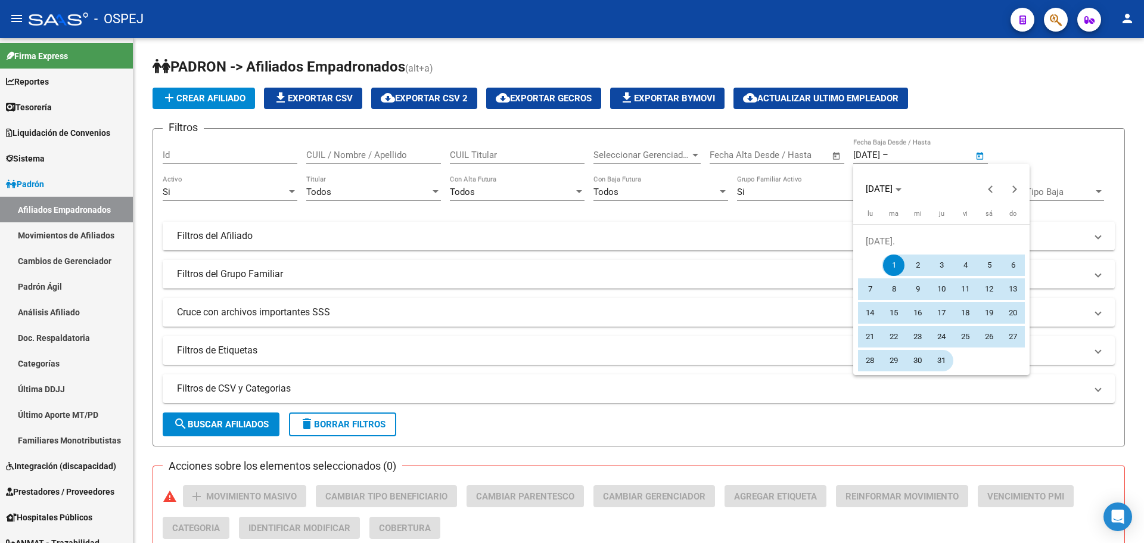
click at [943, 358] on span "31" at bounding box center [941, 360] width 21 height 21
type input "[DATE]"
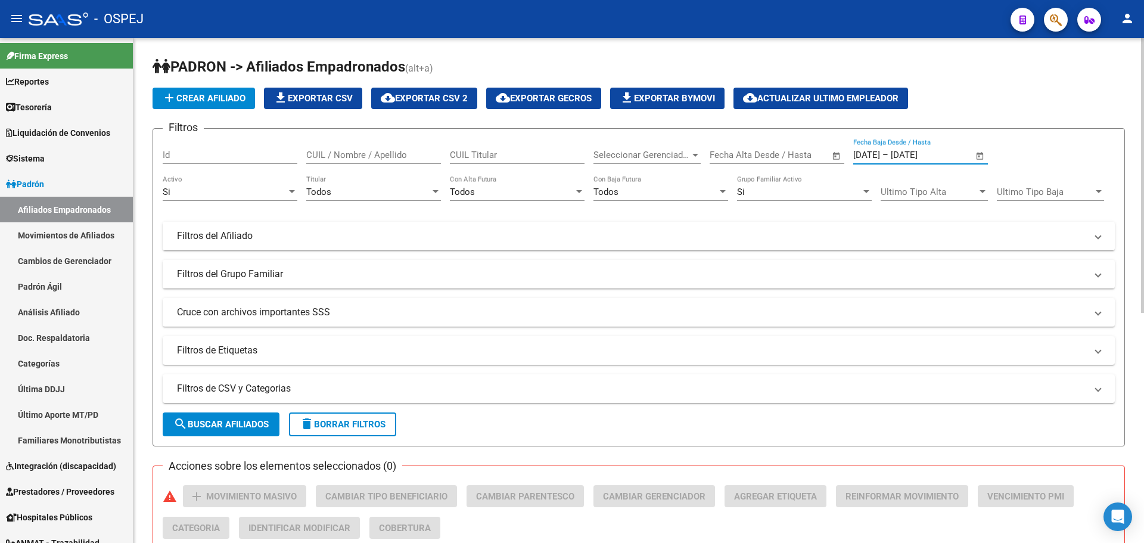
click at [235, 427] on span "search Buscar Afiliados" at bounding box center [220, 424] width 95 height 11
click at [227, 194] on div "Si" at bounding box center [225, 192] width 124 height 11
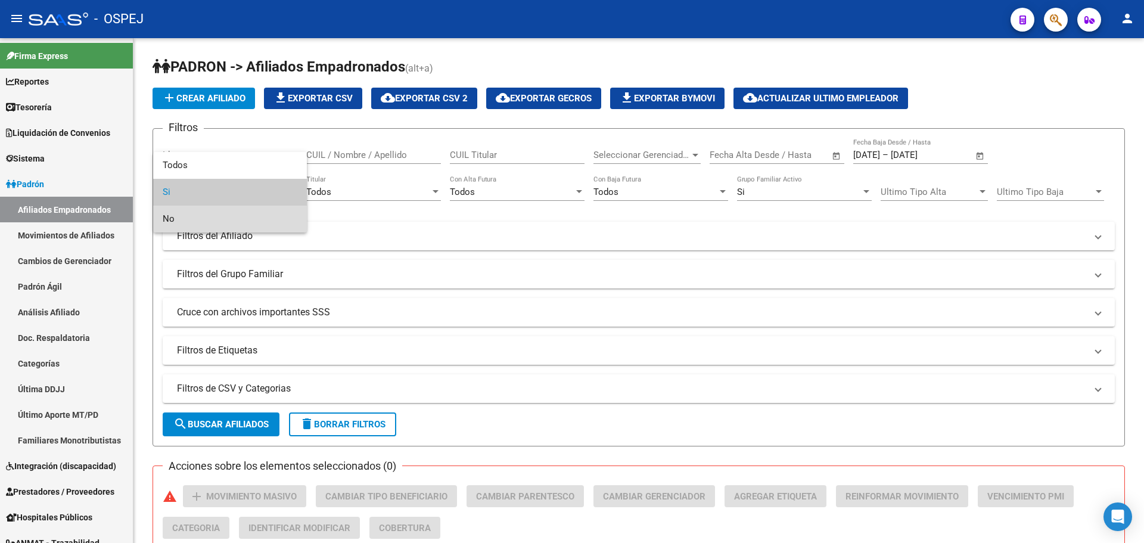
click at [227, 218] on span "No" at bounding box center [230, 219] width 135 height 27
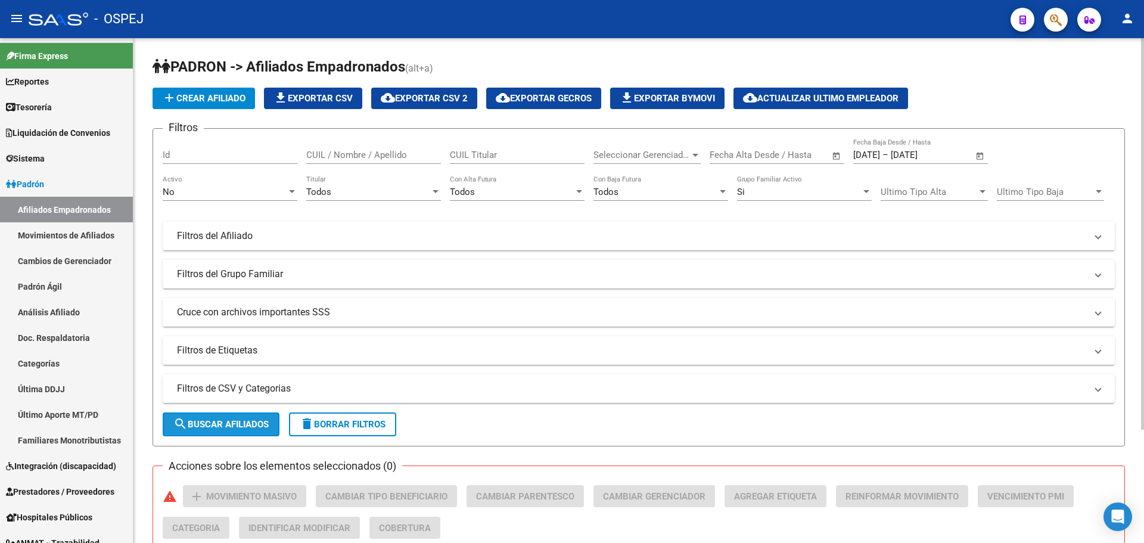
click at [229, 419] on span "search Buscar Afiliados" at bounding box center [220, 424] width 95 height 11
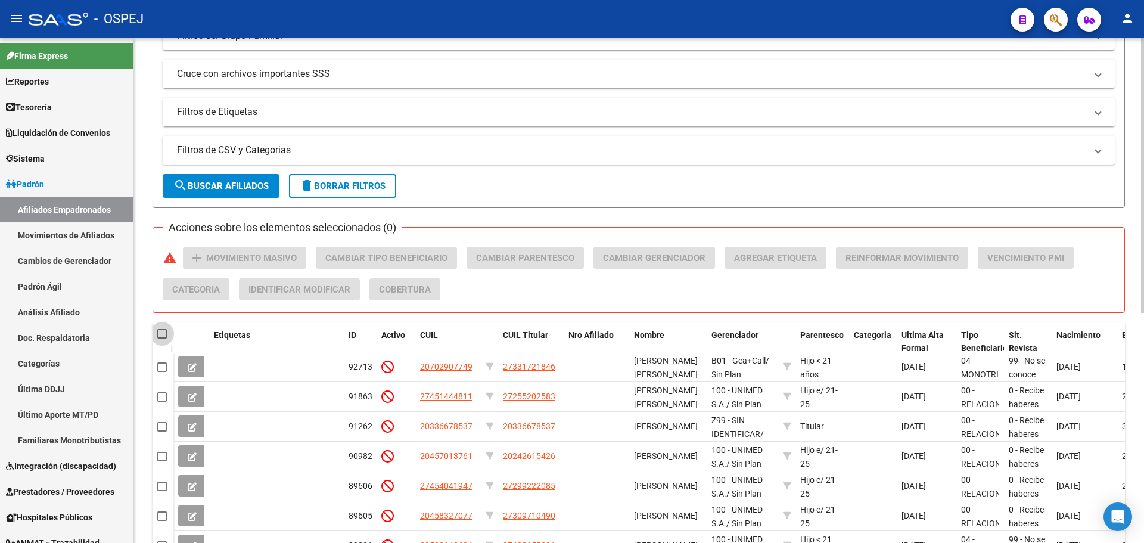
drag, startPoint x: 162, startPoint y: 333, endPoint x: 172, endPoint y: 331, distance: 10.4
click at [162, 334] on span at bounding box center [162, 334] width 10 height 10
click at [162, 339] on input "checkbox" at bounding box center [162, 339] width 1 height 1
checkbox input "true"
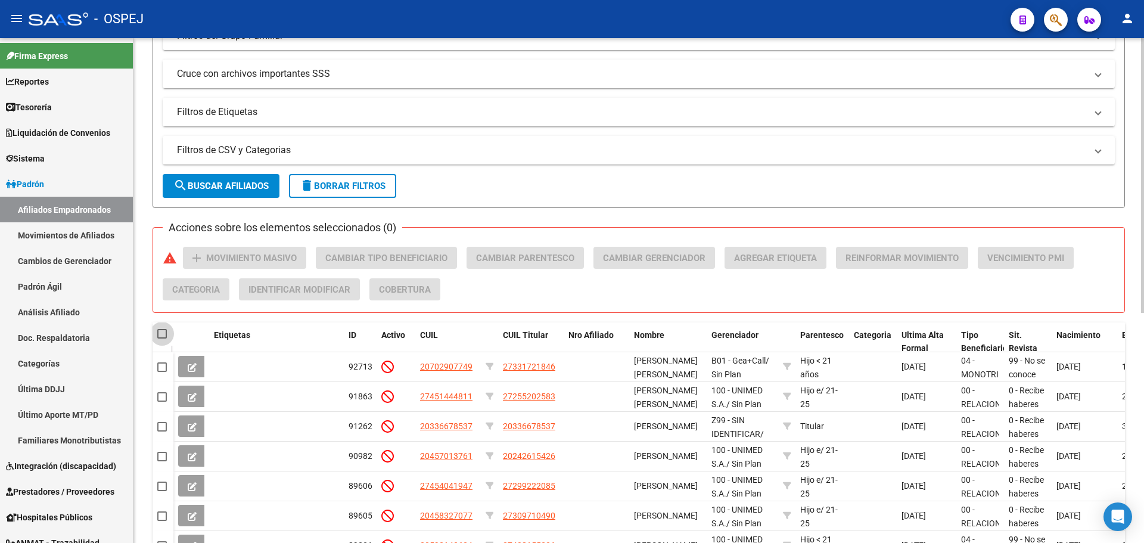
checkbox input "true"
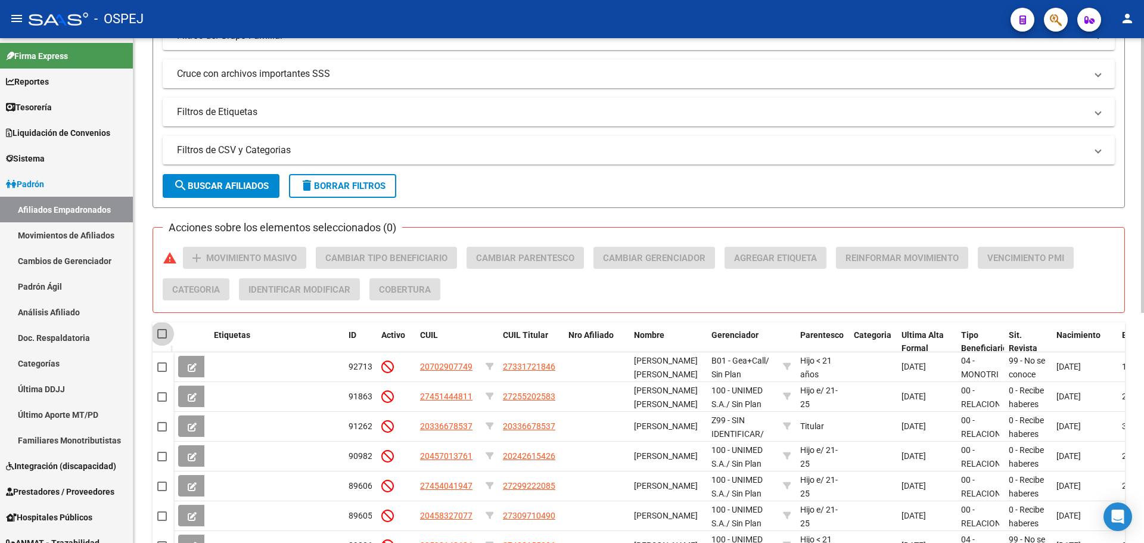
checkbox input "true"
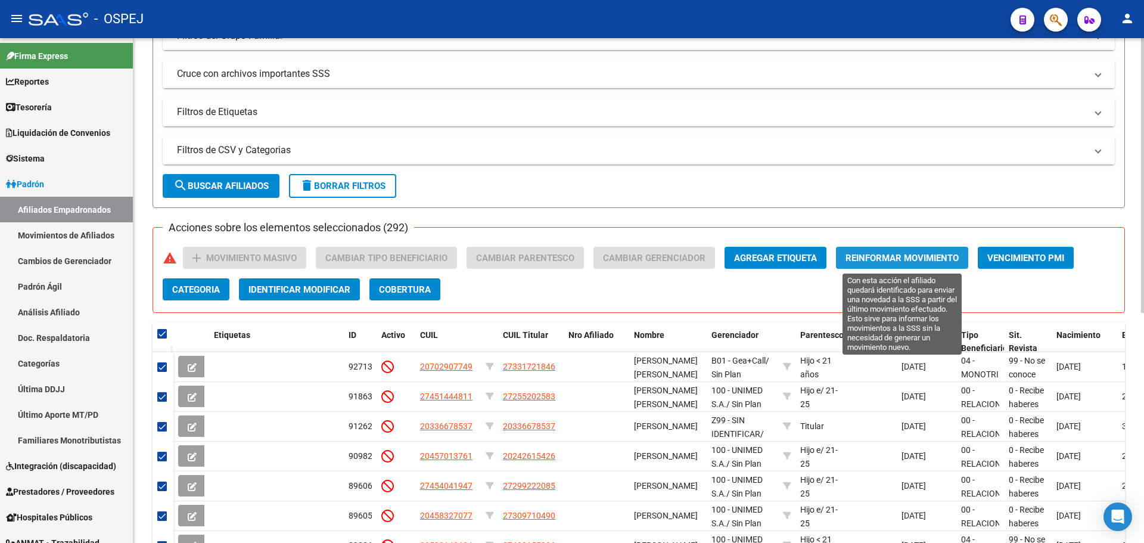
click at [954, 255] on span "Reinformar Movimiento" at bounding box center [902, 258] width 113 height 11
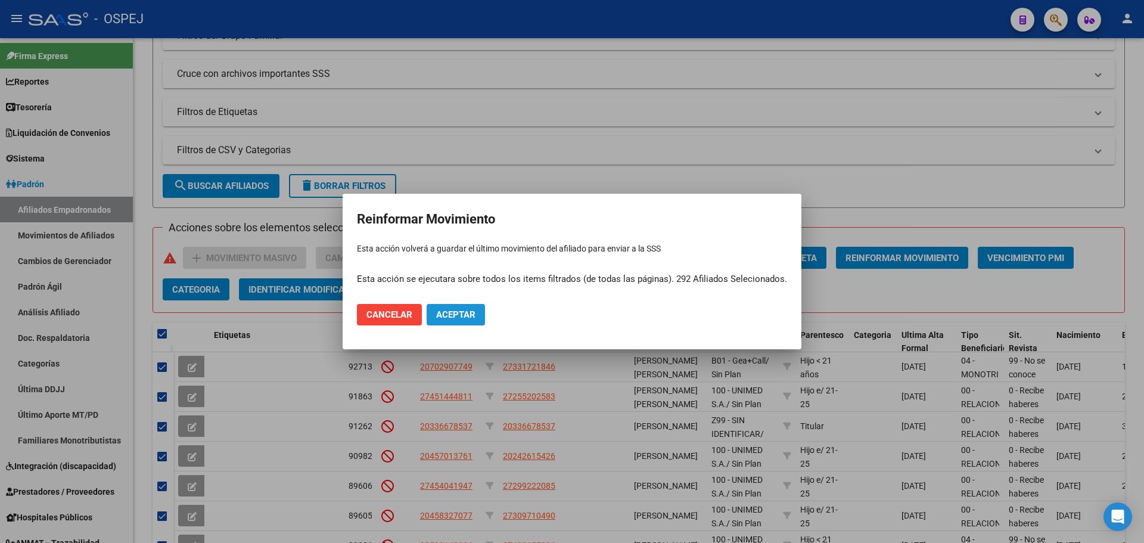
click at [474, 320] on span "Aceptar" at bounding box center [455, 314] width 39 height 11
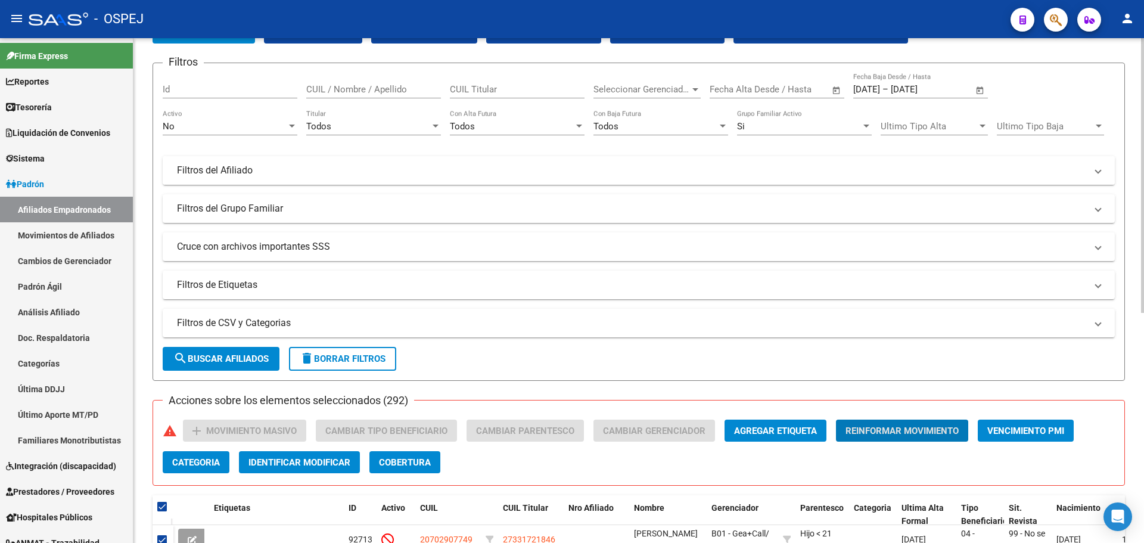
scroll to position [0, 0]
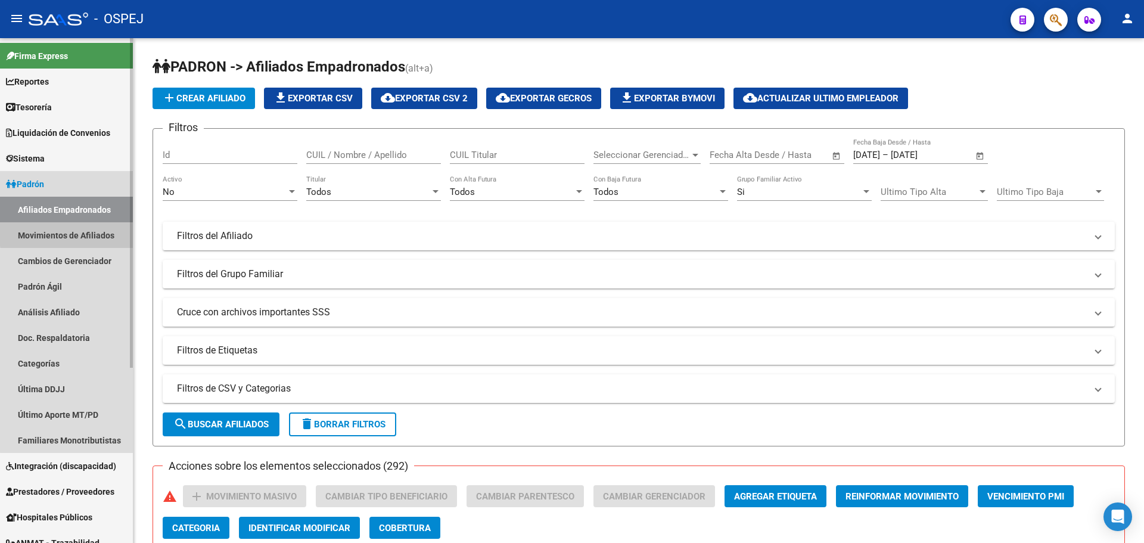
click at [85, 232] on link "Movimientos de Afiliados" at bounding box center [66, 235] width 133 height 26
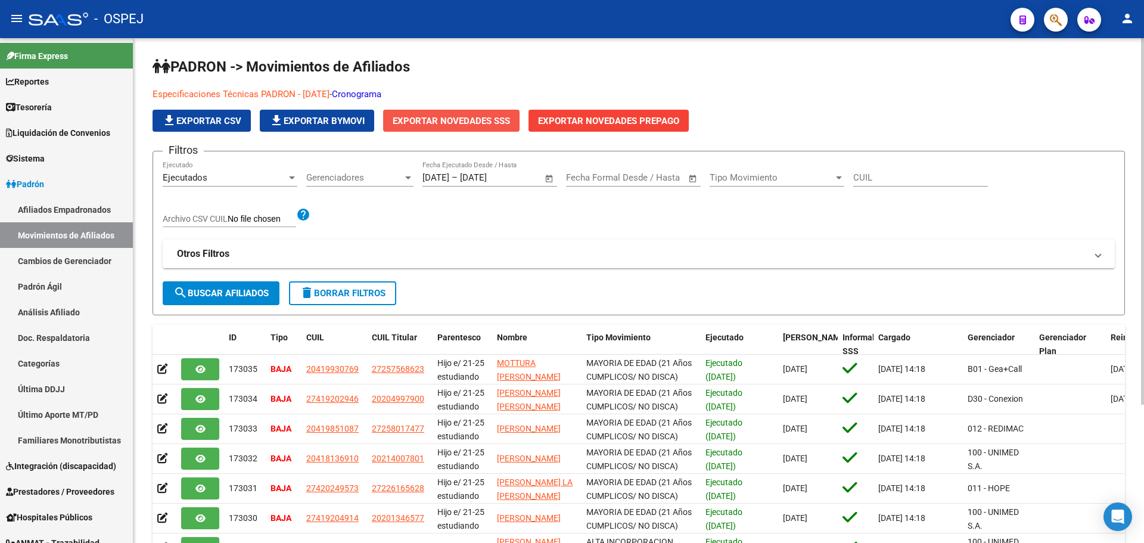
click at [443, 115] on span "Exportar Novedades SSS" at bounding box center [451, 120] width 117 height 11
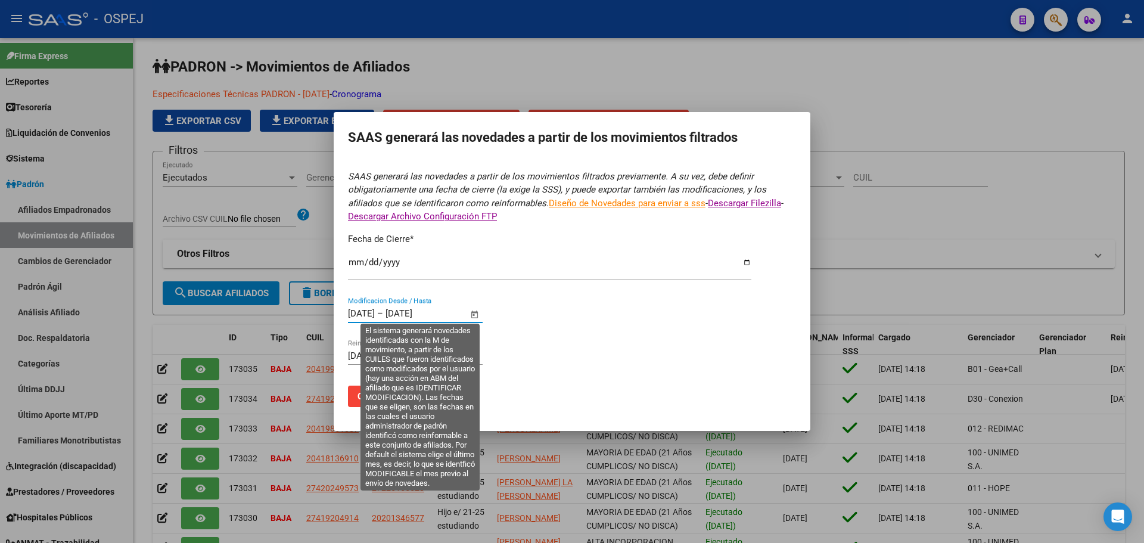
click at [408, 312] on input "[DATE]" at bounding box center [415, 313] width 58 height 11
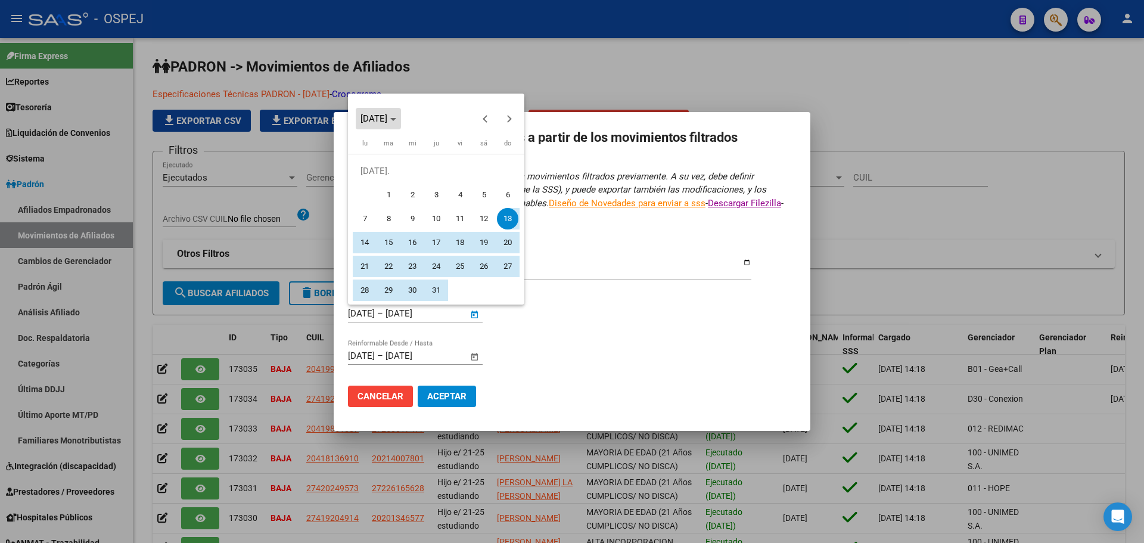
click at [387, 120] on span "[DATE]" at bounding box center [374, 118] width 27 height 11
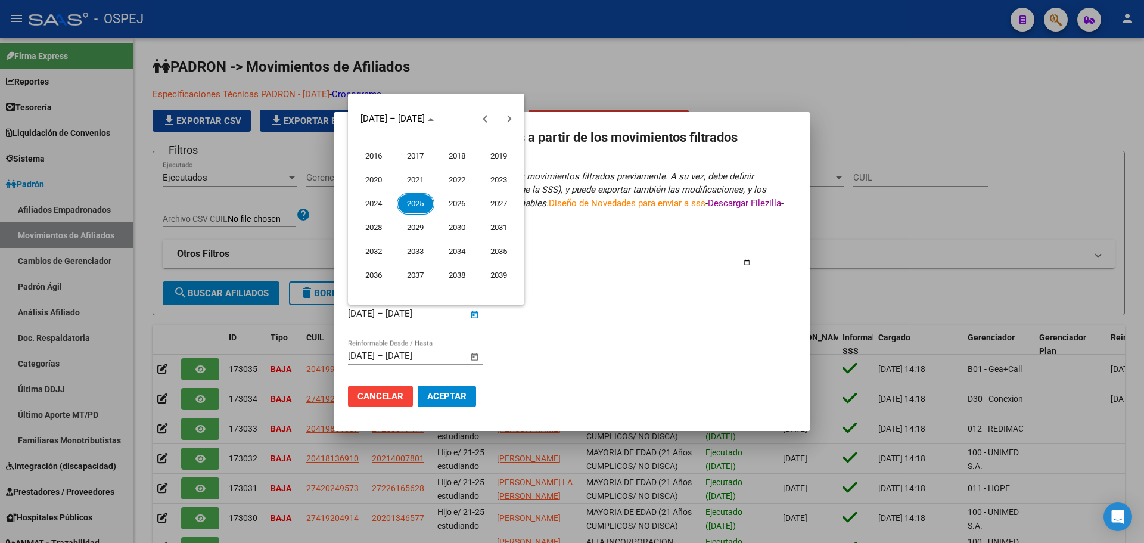
click at [372, 158] on span "2016" at bounding box center [374, 155] width 38 height 21
click at [380, 181] on span "ENE." at bounding box center [374, 179] width 38 height 21
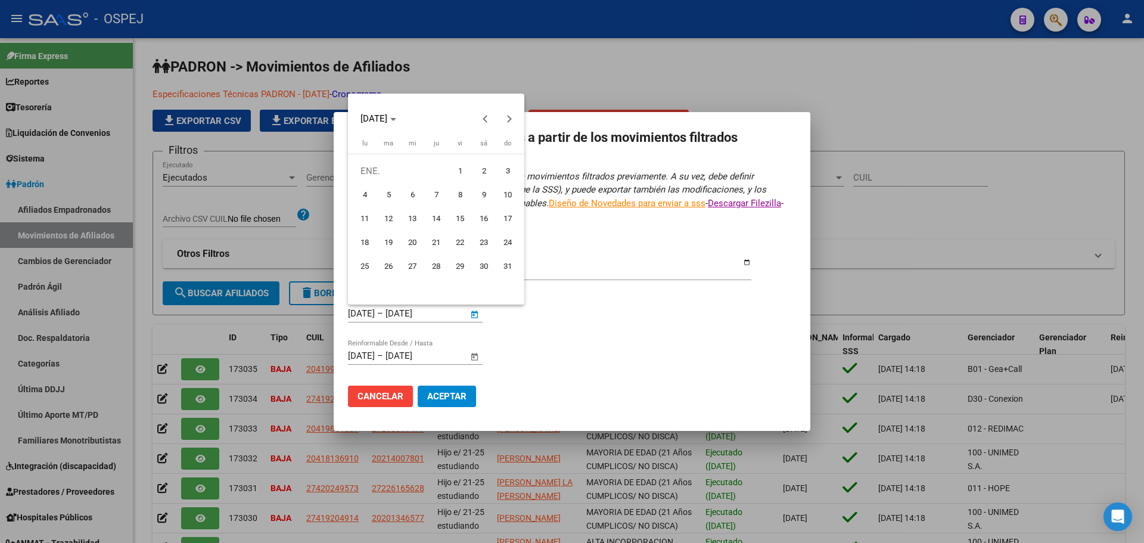
click at [453, 173] on span "1" at bounding box center [459, 170] width 21 height 21
type input "[DATE]"
click at [370, 122] on span "[DATE]" at bounding box center [374, 118] width 27 height 11
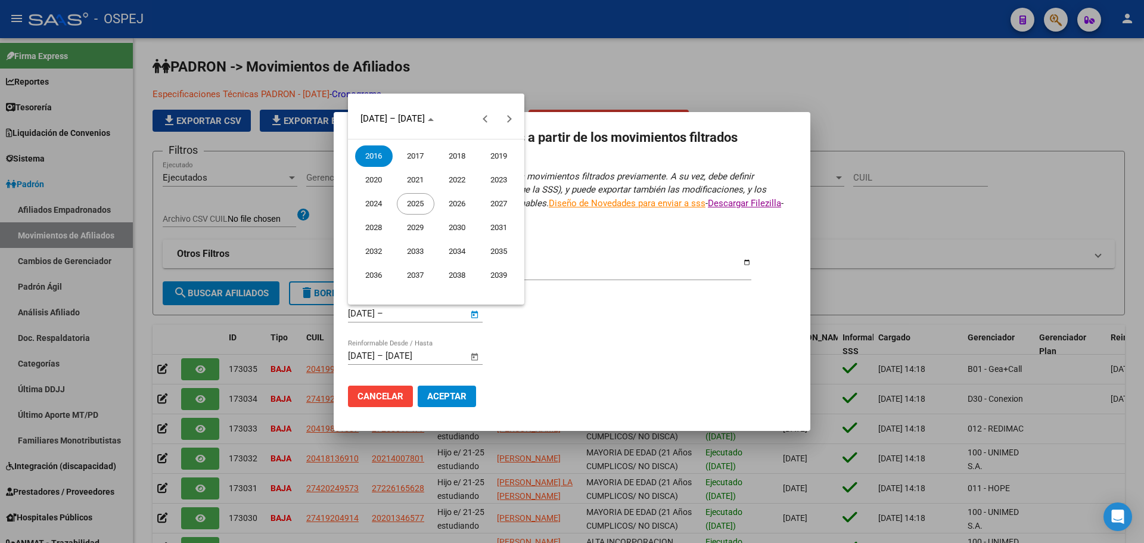
click at [406, 203] on span "2025" at bounding box center [416, 203] width 38 height 21
click at [510, 199] on span "AGO." at bounding box center [499, 203] width 38 height 21
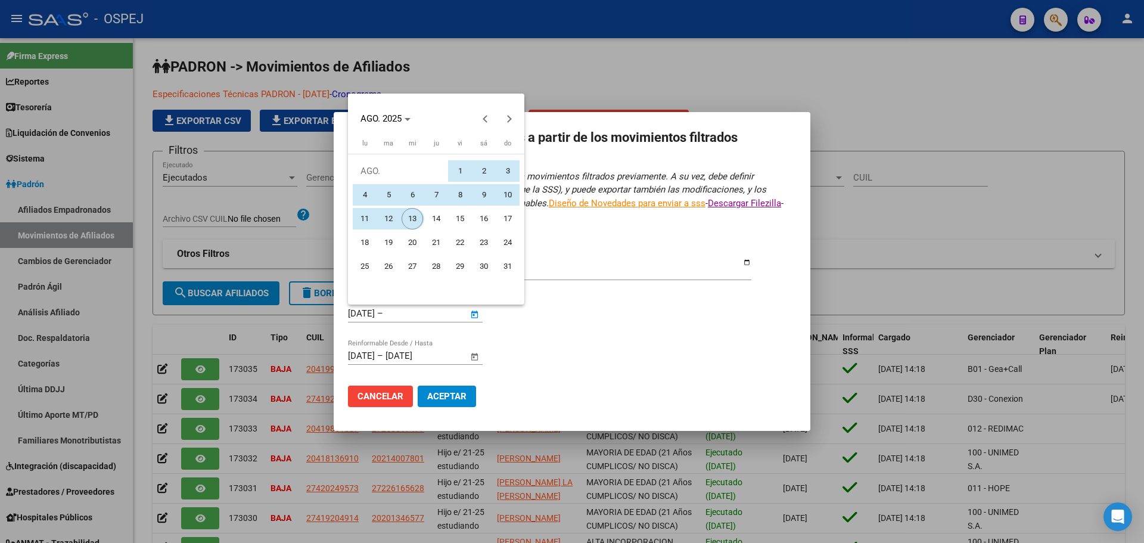
click at [413, 218] on span "13" at bounding box center [412, 218] width 21 height 21
type input "[DATE]"
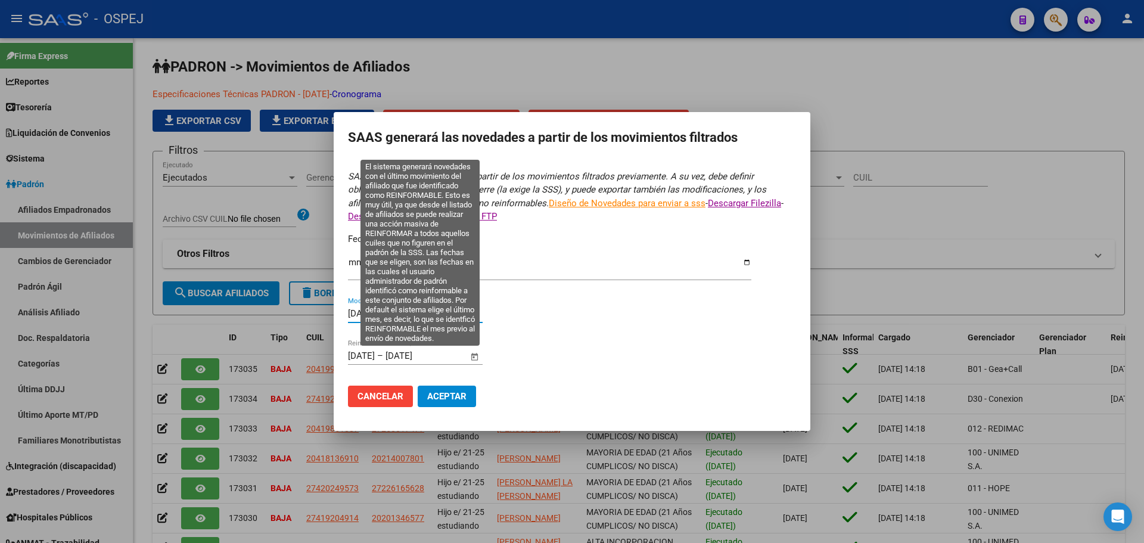
click at [375, 359] on input "[DATE]" at bounding box center [361, 355] width 27 height 11
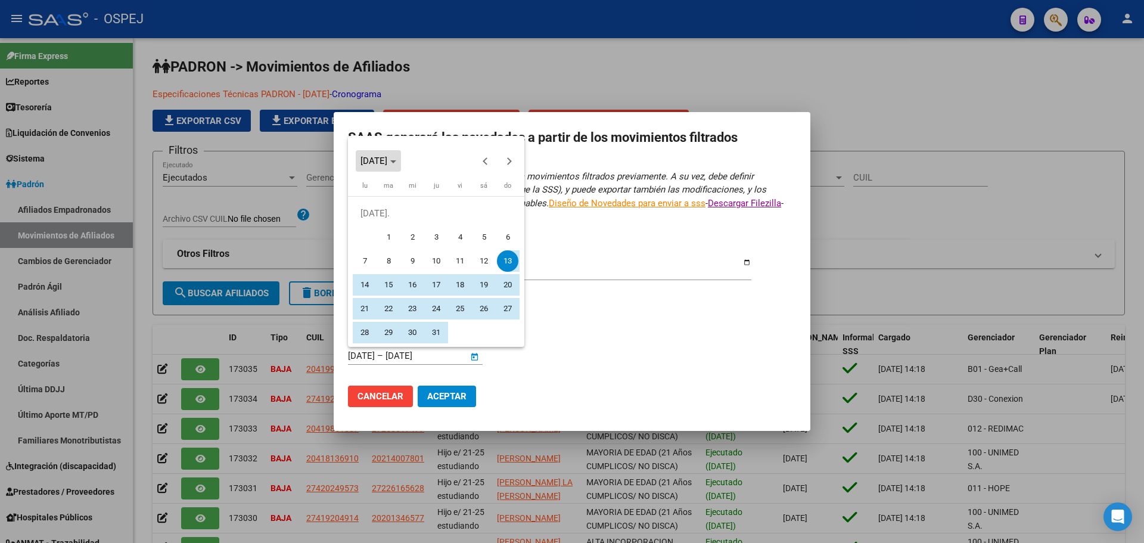
click at [380, 163] on span "[DATE]" at bounding box center [374, 161] width 27 height 11
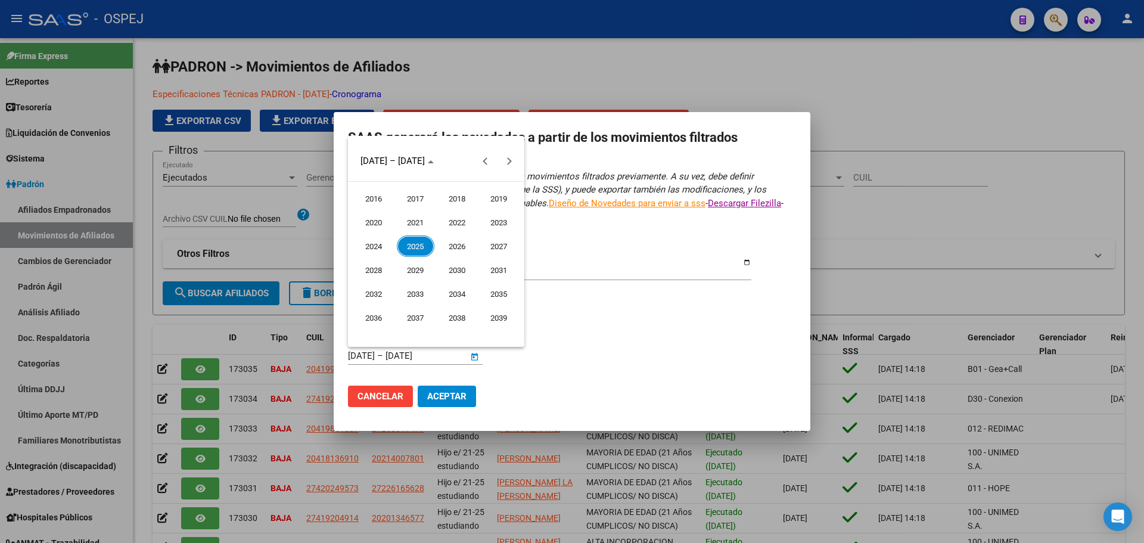
click at [383, 199] on span "2016" at bounding box center [374, 198] width 38 height 21
click at [367, 225] on span "ENE." at bounding box center [374, 222] width 38 height 21
click at [459, 210] on span "1" at bounding box center [459, 213] width 21 height 21
type input "[DATE]"
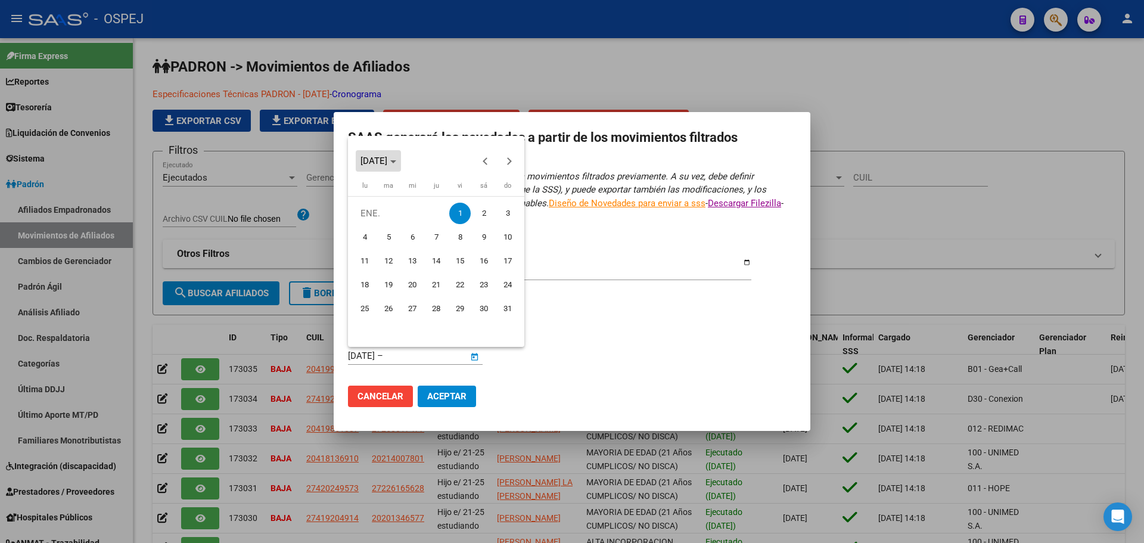
drag, startPoint x: 398, startPoint y: 167, endPoint x: 403, endPoint y: 172, distance: 7.2
click at [398, 166] on button "[DATE]" at bounding box center [378, 160] width 45 height 21
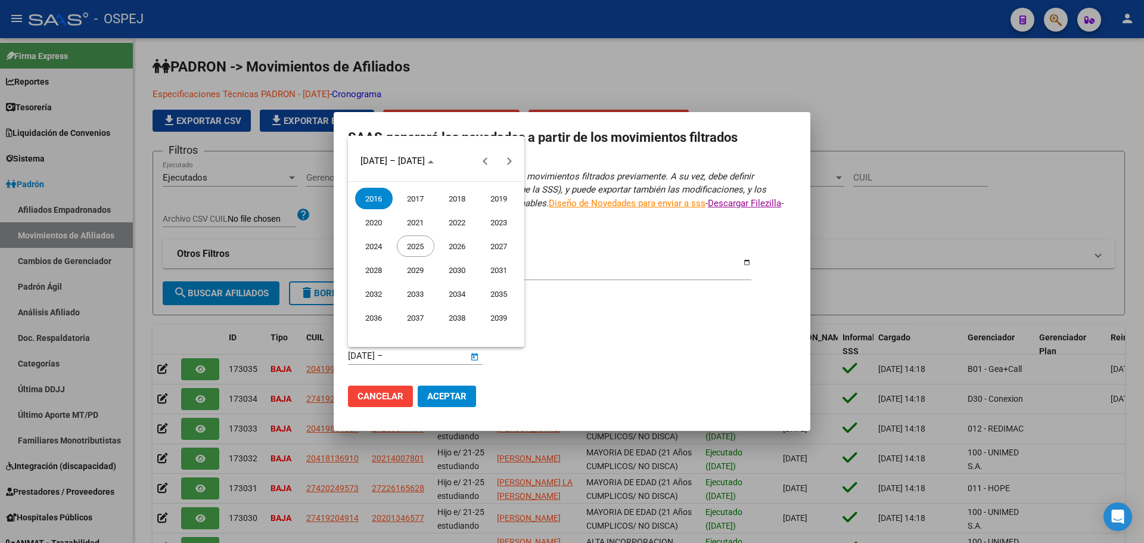
click at [423, 250] on span "2025" at bounding box center [416, 245] width 38 height 21
click at [512, 244] on span "AGO." at bounding box center [499, 245] width 38 height 21
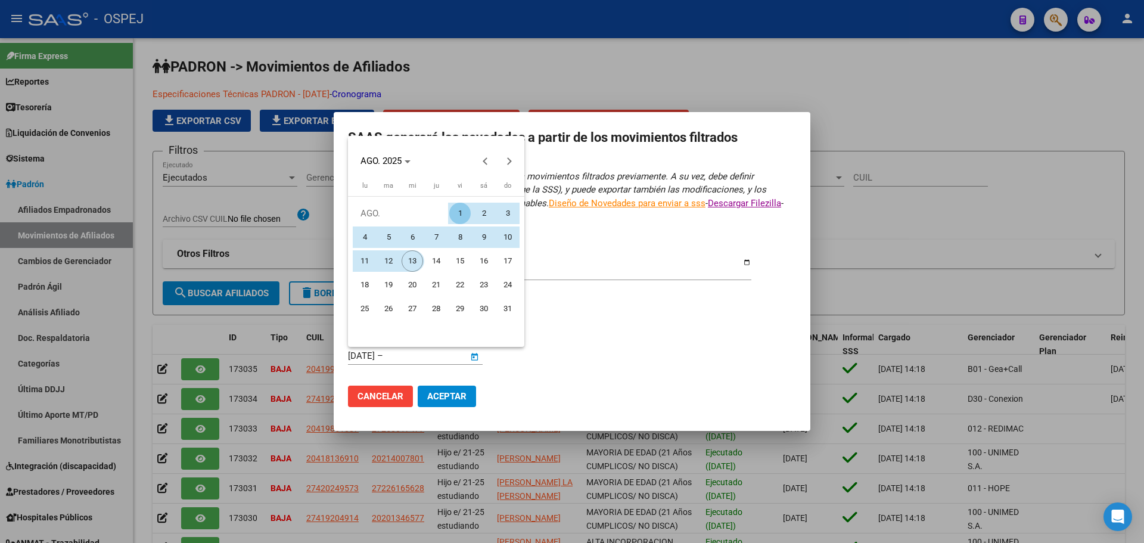
click at [411, 262] on span "13" at bounding box center [412, 260] width 21 height 21
type input "[DATE]"
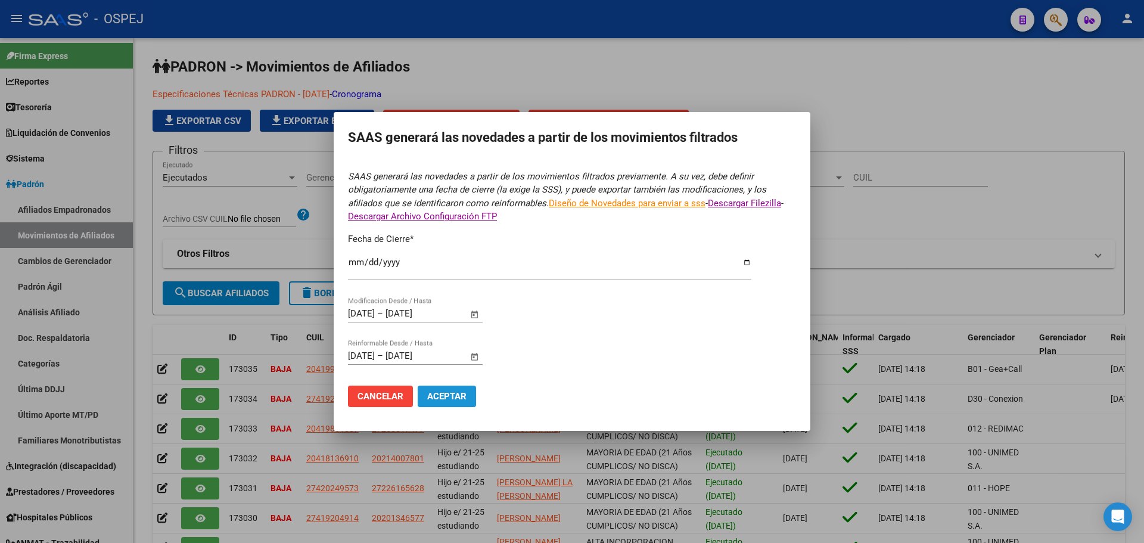
click at [452, 400] on span "Aceptar" at bounding box center [446, 396] width 39 height 11
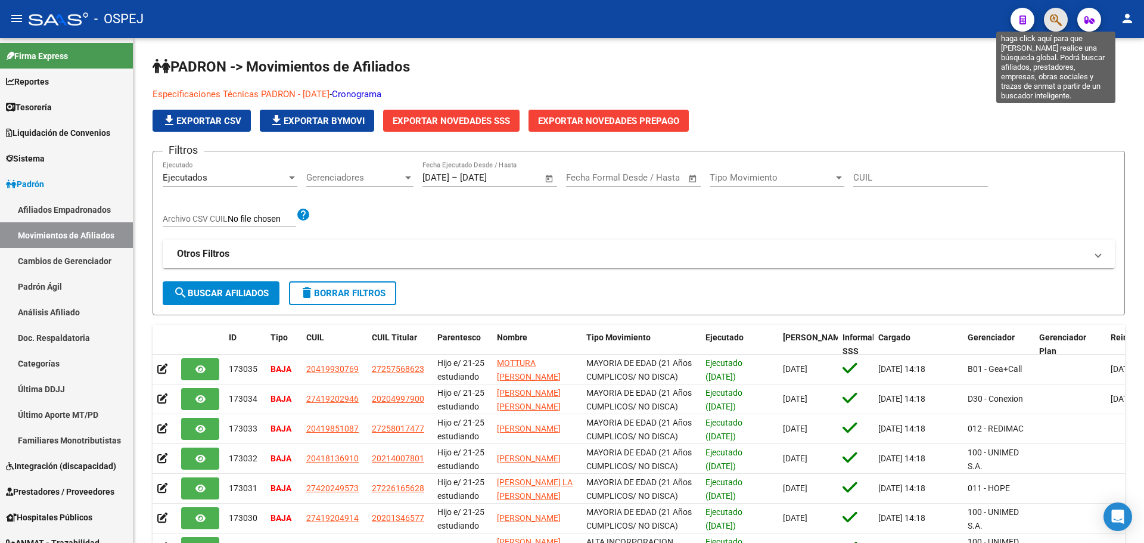
click at [1050, 20] on icon "button" at bounding box center [1056, 20] width 12 height 14
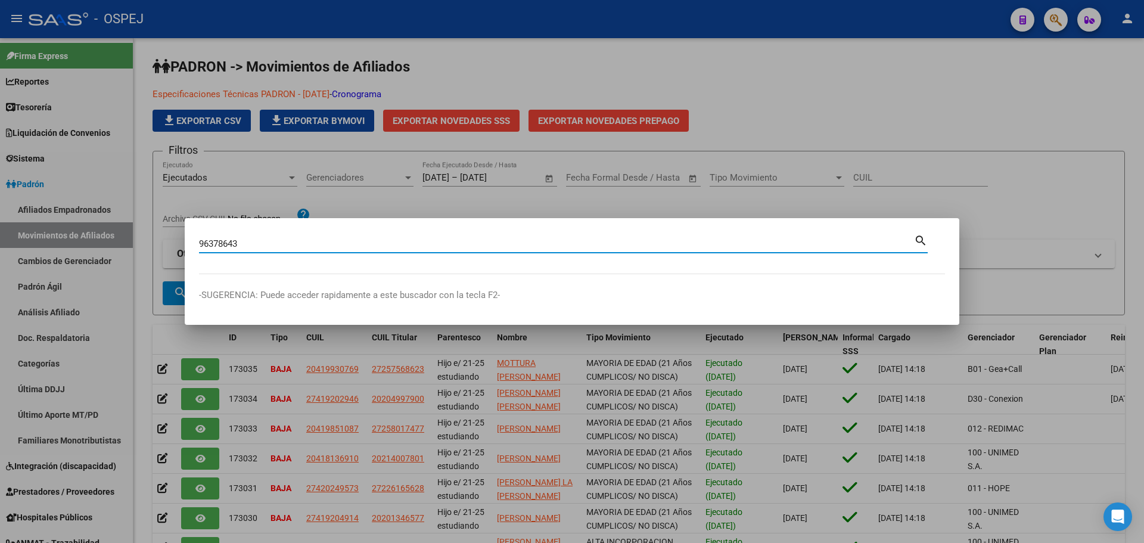
type input "96378643"
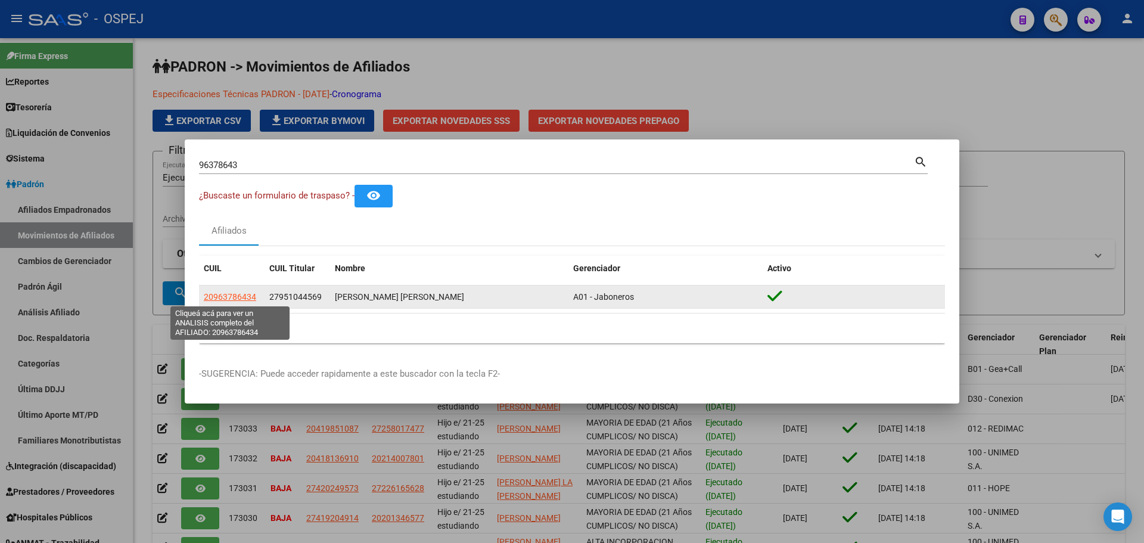
click at [232, 299] on span "20963786434" at bounding box center [230, 297] width 52 height 10
type textarea "20963786434"
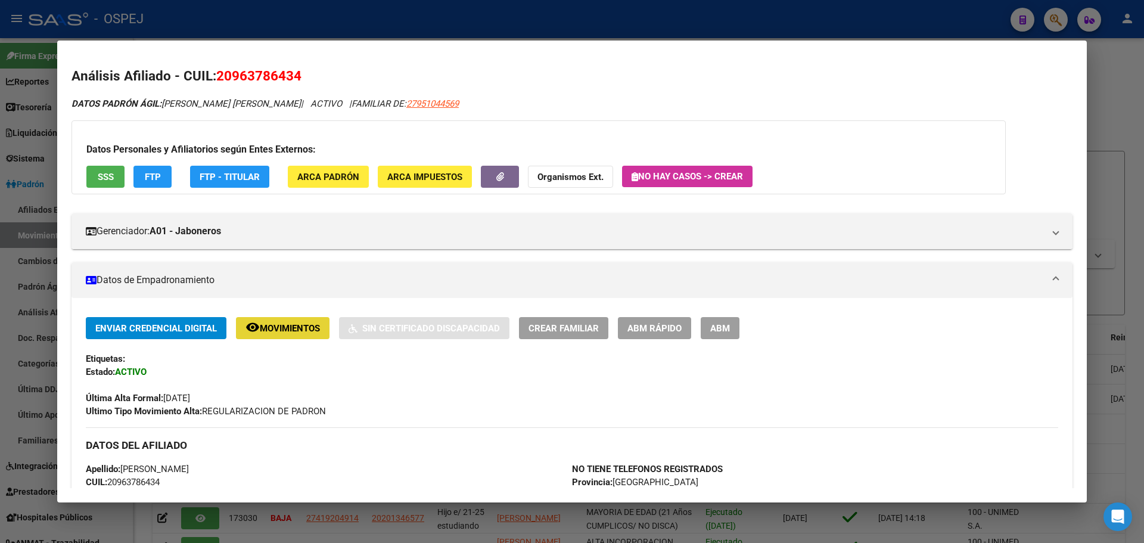
click at [309, 325] on span "Movimientos" at bounding box center [290, 328] width 60 height 11
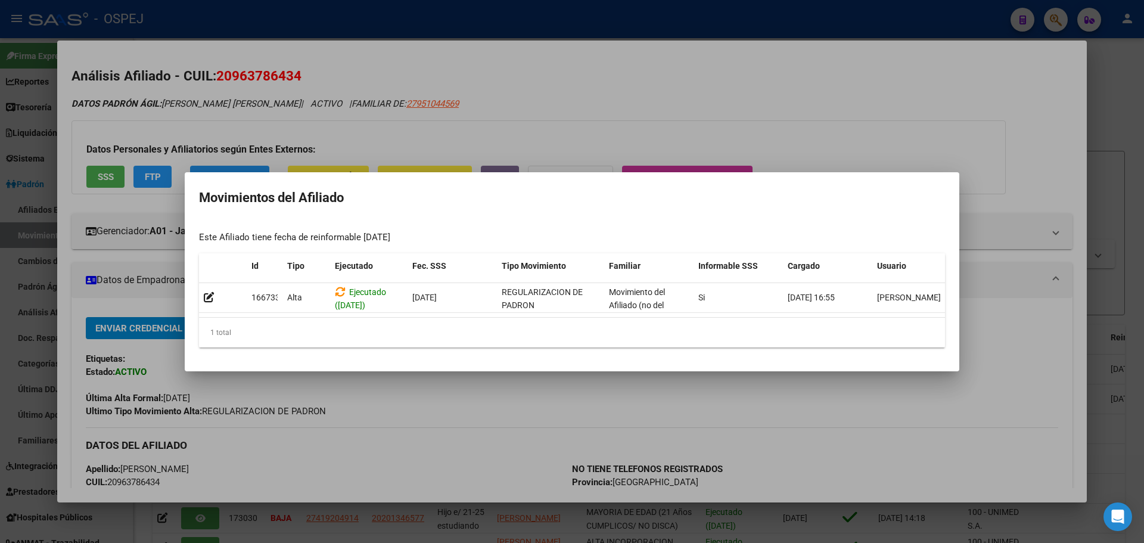
click at [567, 117] on div at bounding box center [572, 271] width 1144 height 543
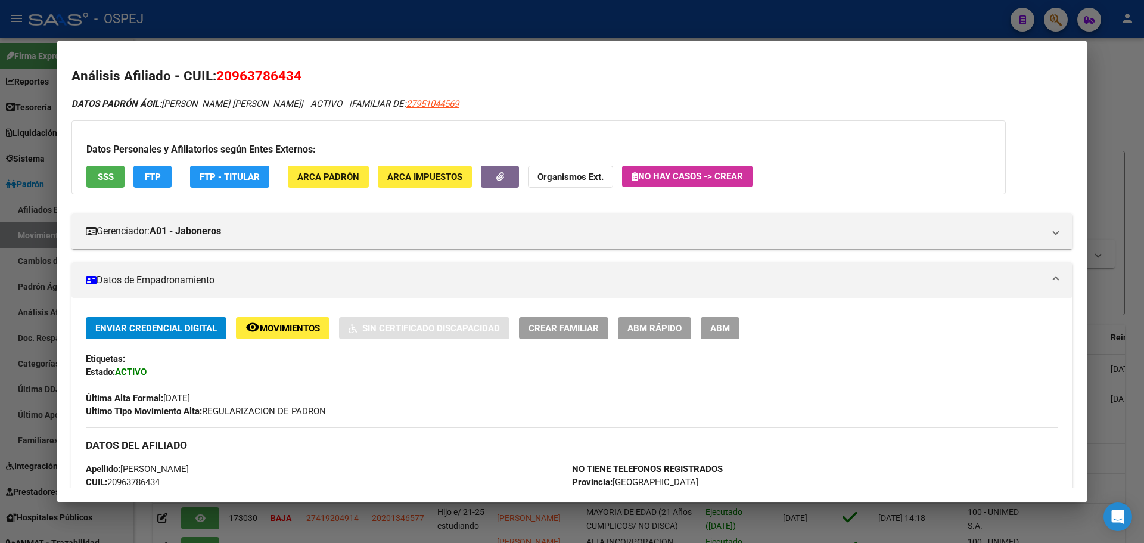
click at [722, 328] on span "ABM" at bounding box center [720, 328] width 20 height 11
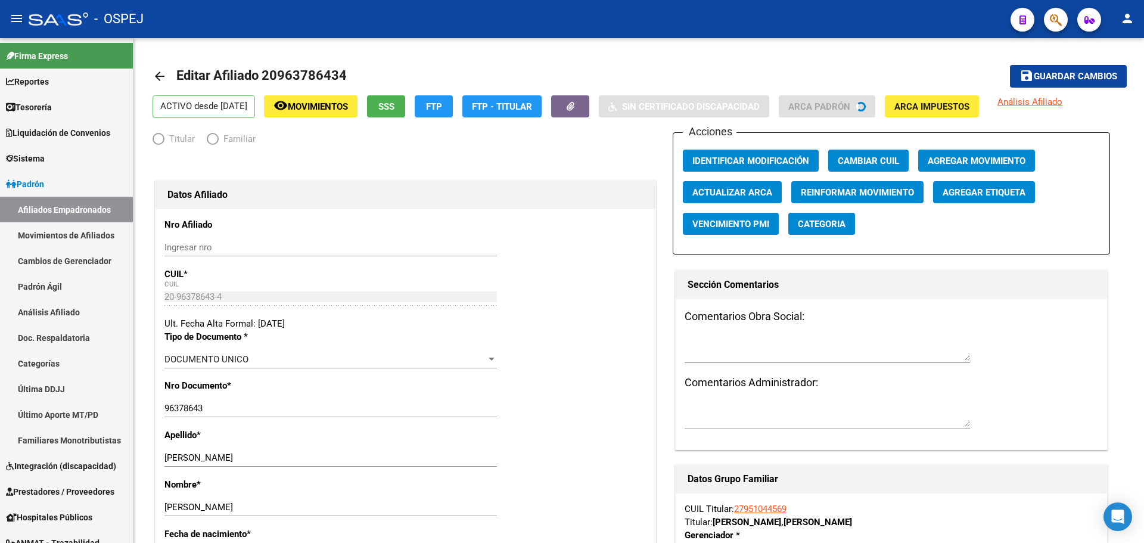
radio input "true"
type input "30-70798632-4"
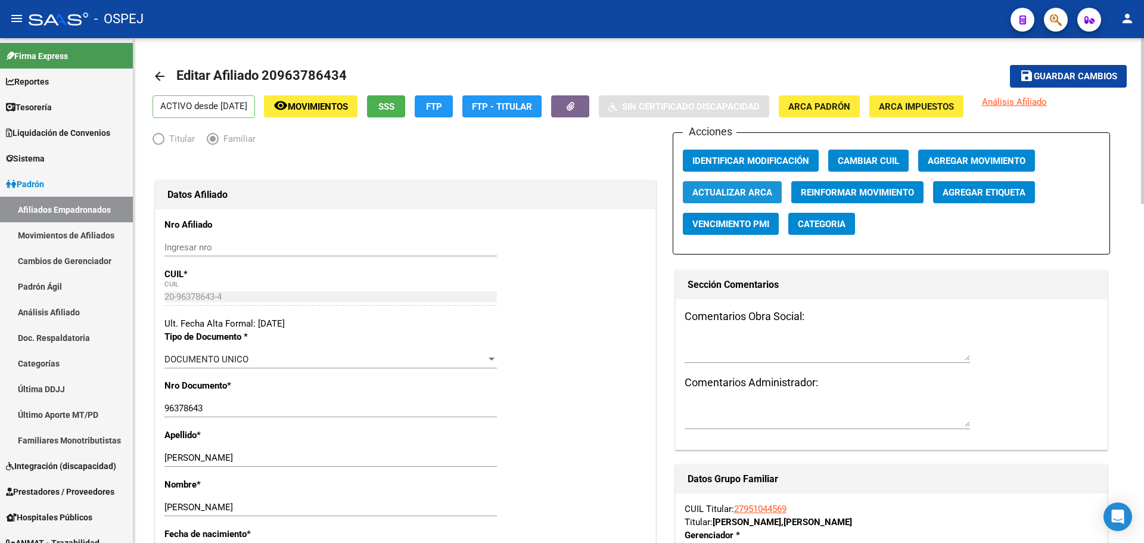
click at [753, 184] on button "Actualizar ARCA" at bounding box center [732, 192] width 99 height 22
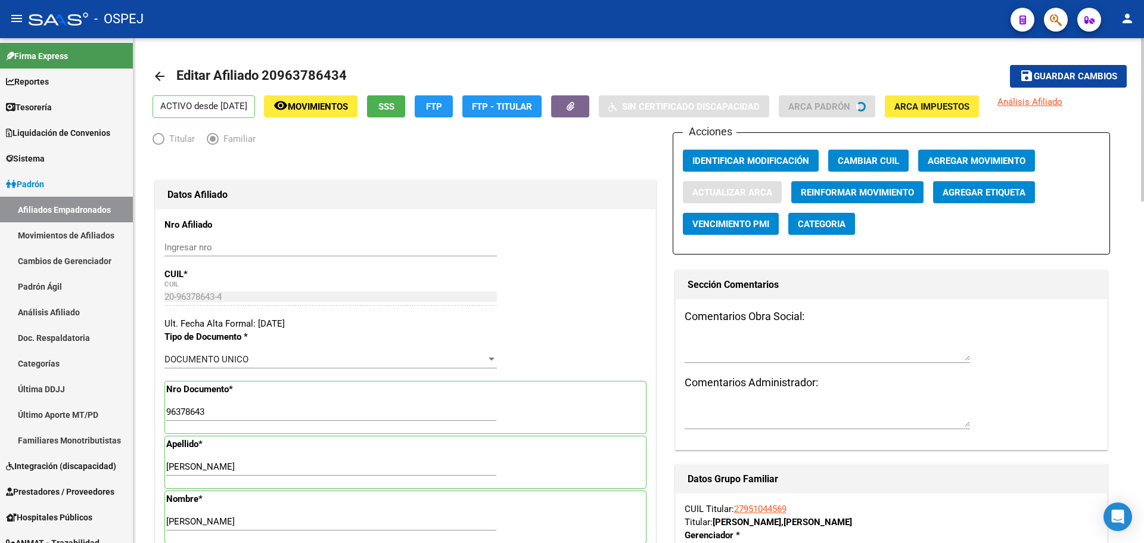
type input "[PERSON_NAME]"
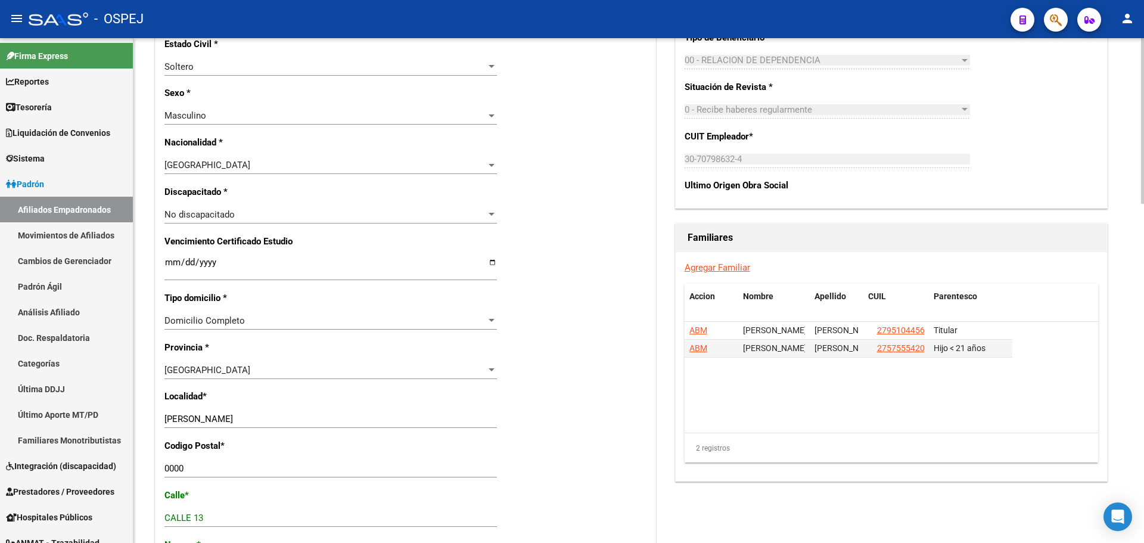
scroll to position [656, 0]
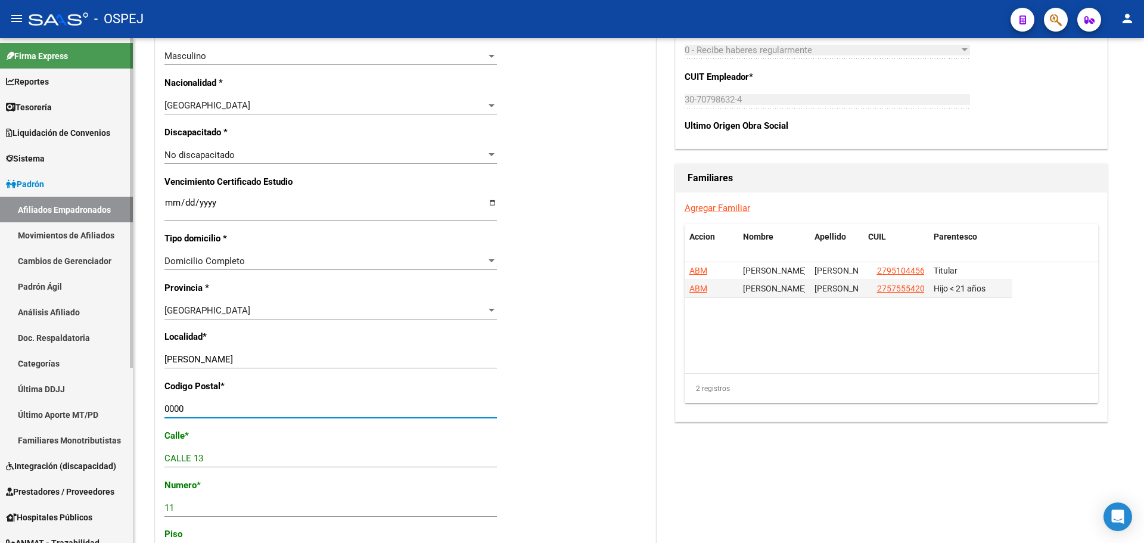
drag, startPoint x: 197, startPoint y: 406, endPoint x: 0, endPoint y: 378, distance: 198.7
click at [0, 378] on mat-sidenav-container "Firma Express Reportes Tablero de Control Ingresos Percibidos Análisis de todos…" at bounding box center [572, 290] width 1144 height 505
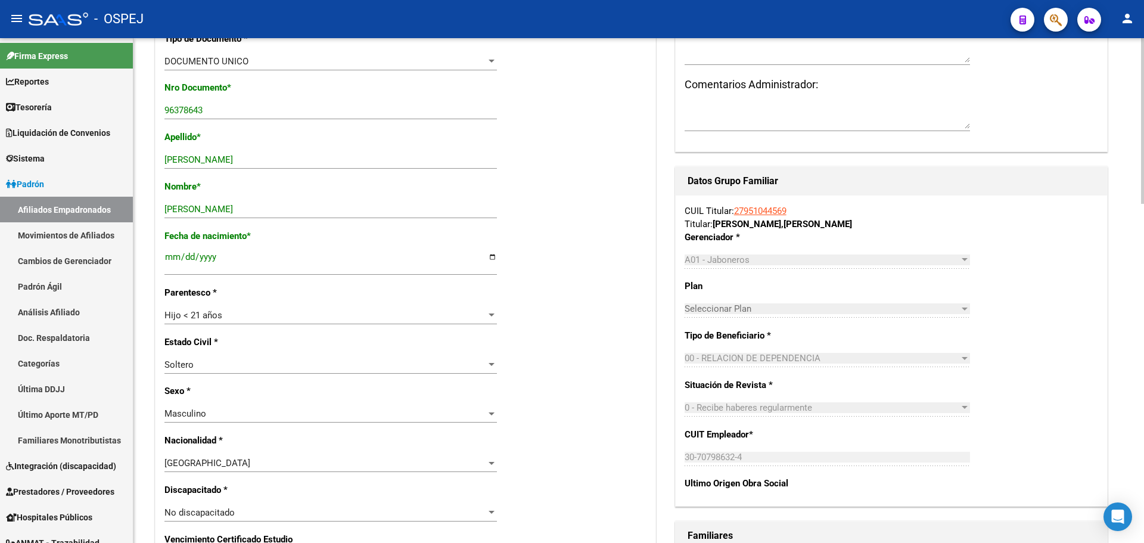
scroll to position [0, 0]
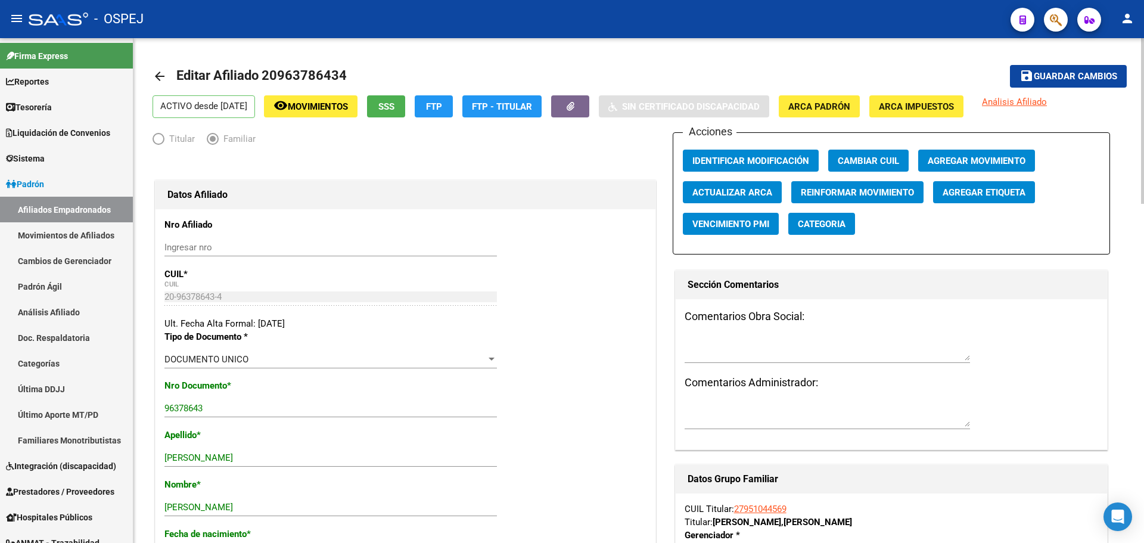
type input "1132"
click at [1072, 72] on span "Guardar cambios" at bounding box center [1075, 77] width 83 height 11
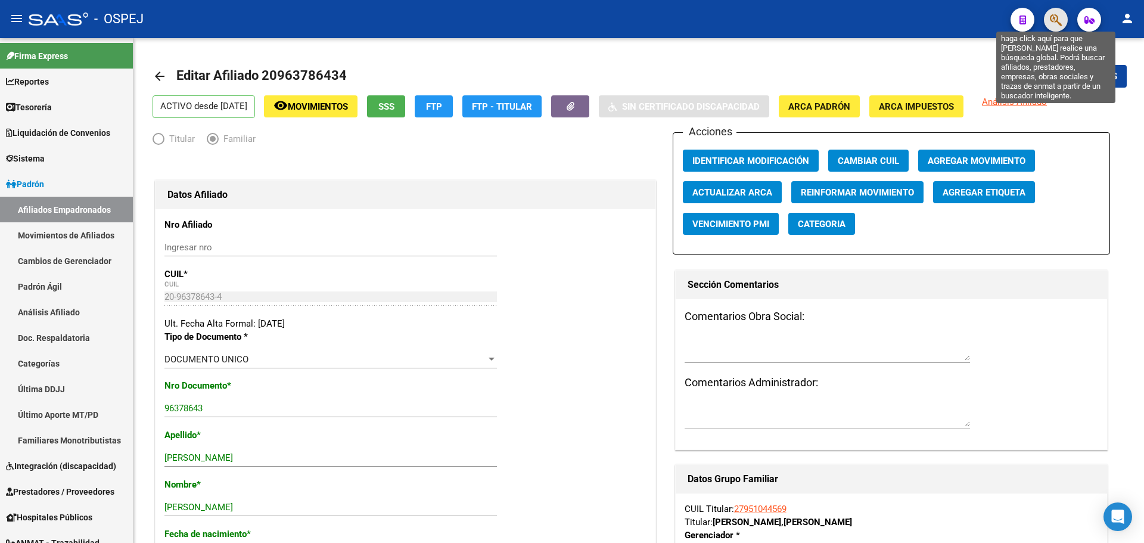
click at [1050, 18] on icon "button" at bounding box center [1056, 20] width 12 height 14
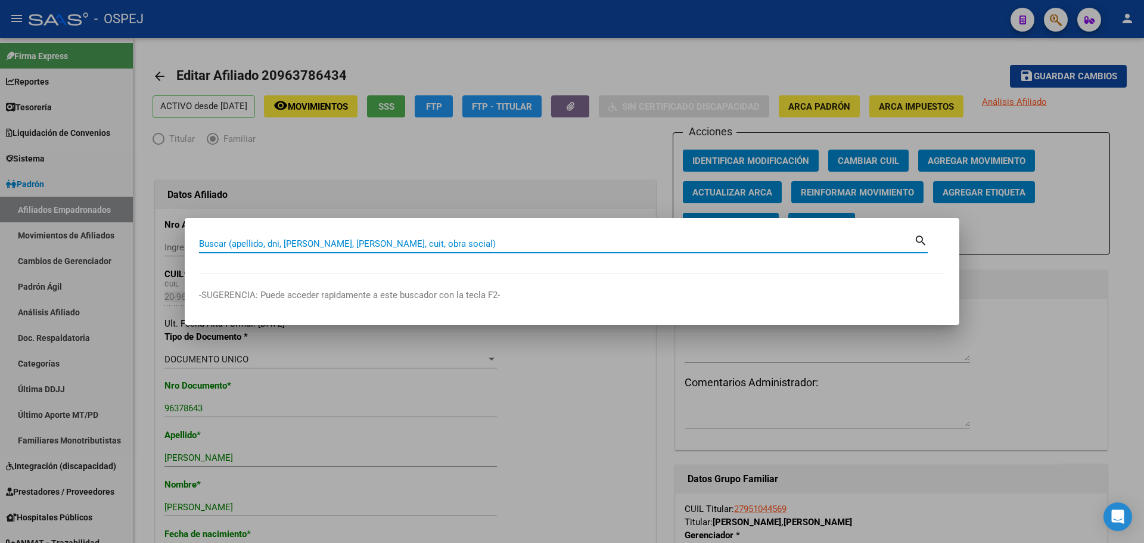
paste input "56866544"
type input "56866544"
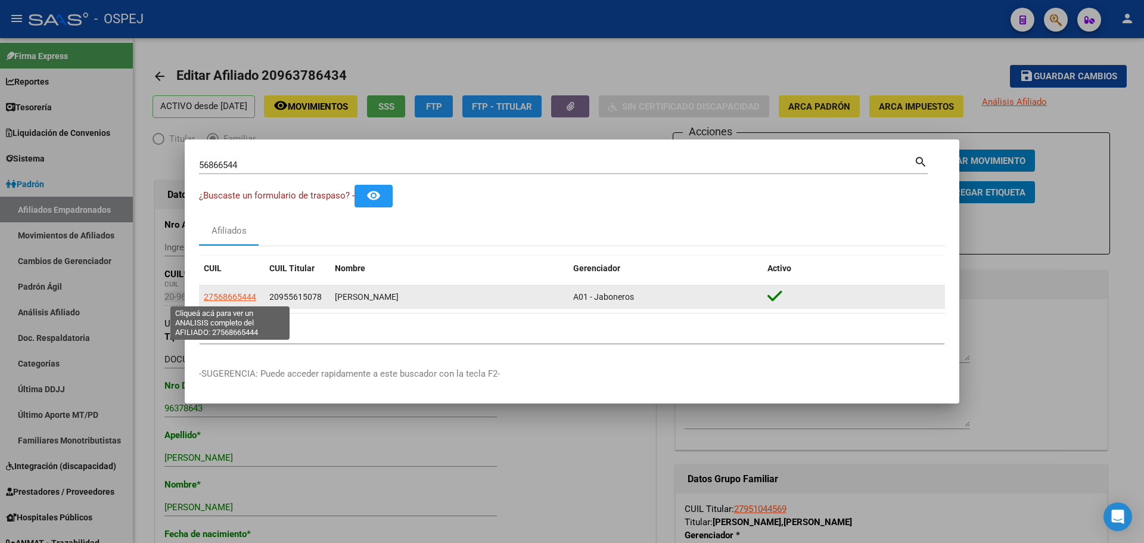
click at [251, 295] on span "27568665444" at bounding box center [230, 297] width 52 height 10
type textarea "27568665444"
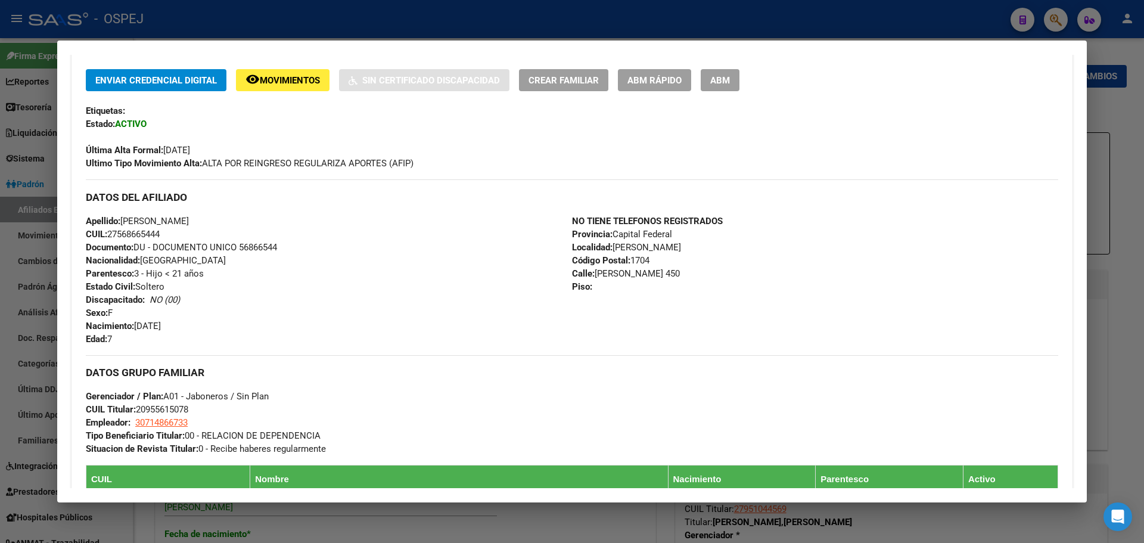
scroll to position [188, 0]
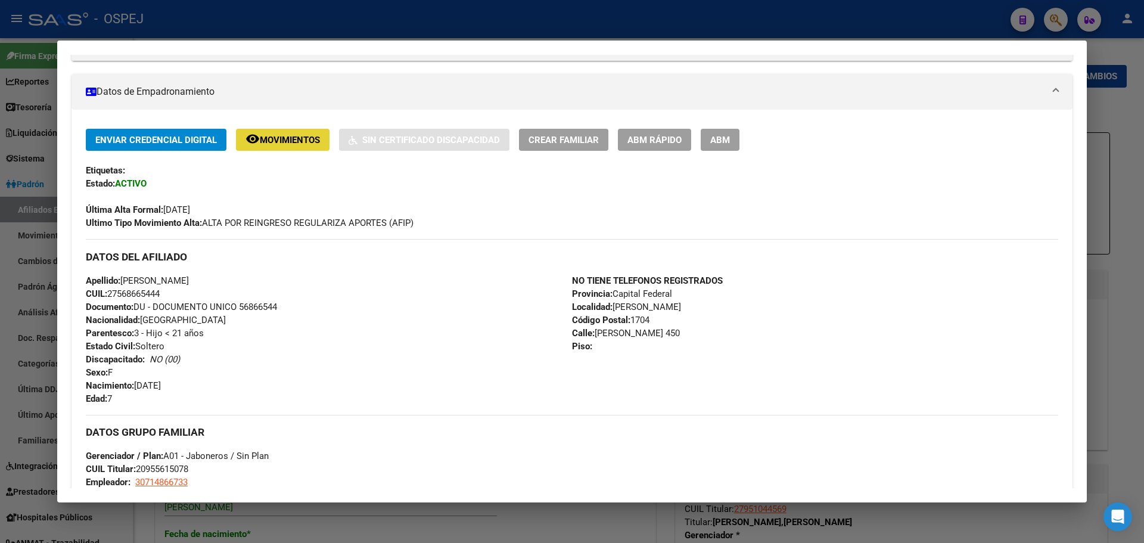
click at [282, 133] on button "remove_red_eye Movimientos" at bounding box center [283, 140] width 94 height 22
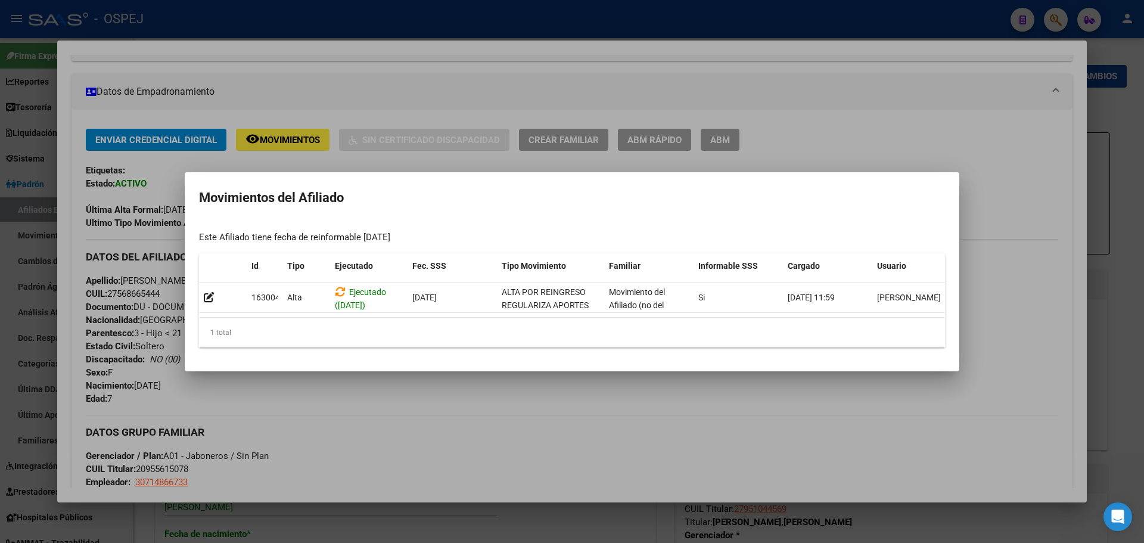
click at [910, 136] on div at bounding box center [572, 271] width 1144 height 543
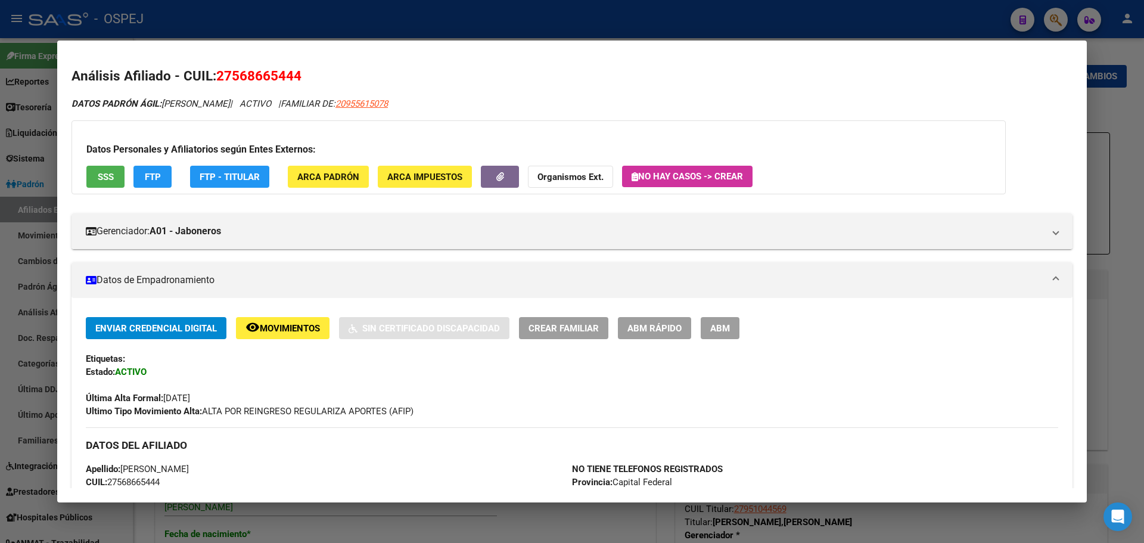
scroll to position [60, 0]
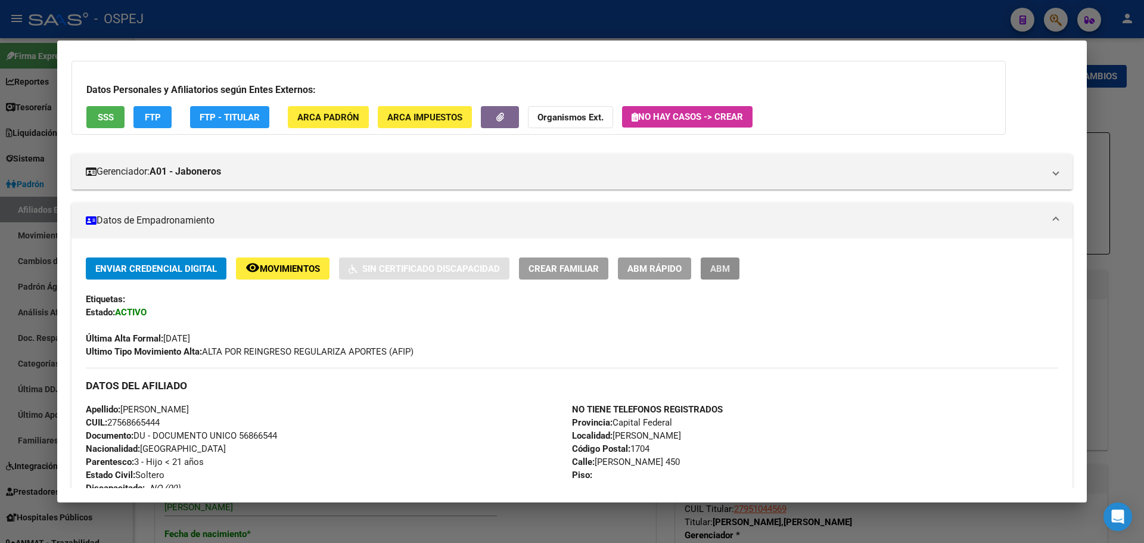
click at [714, 279] on button "ABM" at bounding box center [720, 268] width 39 height 22
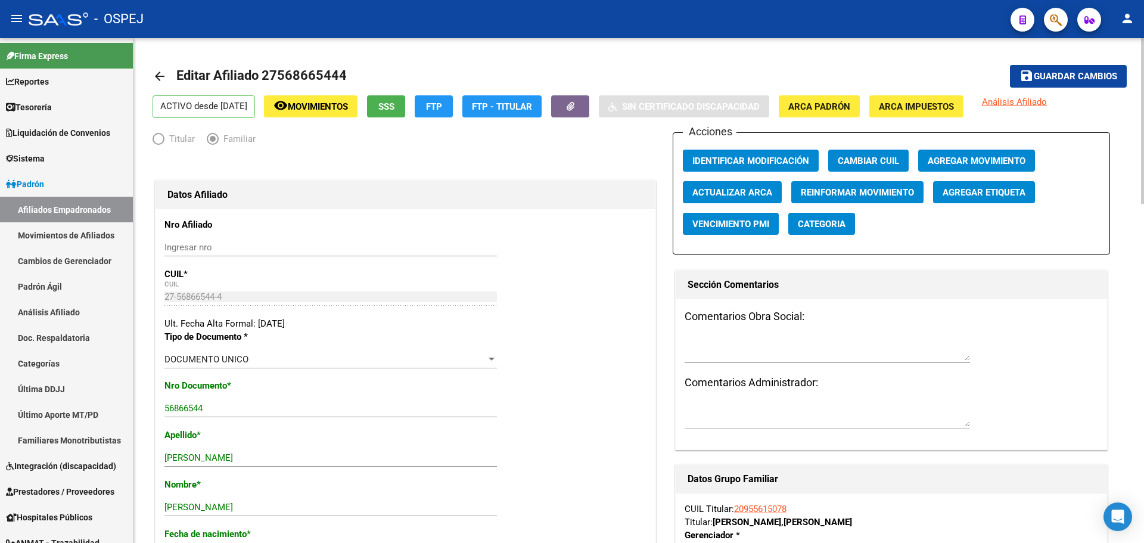
click at [726, 189] on span "Actualizar ARCA" at bounding box center [733, 192] width 80 height 11
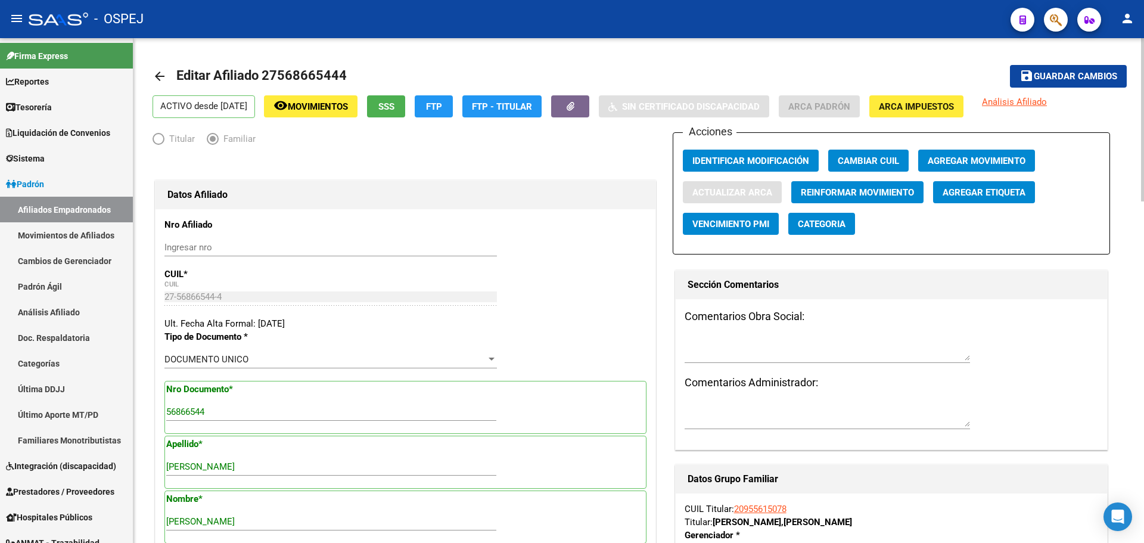
type input "CABA"
type input "1428"
type input "[PERSON_NAME]"
type input "2720"
type input "9"
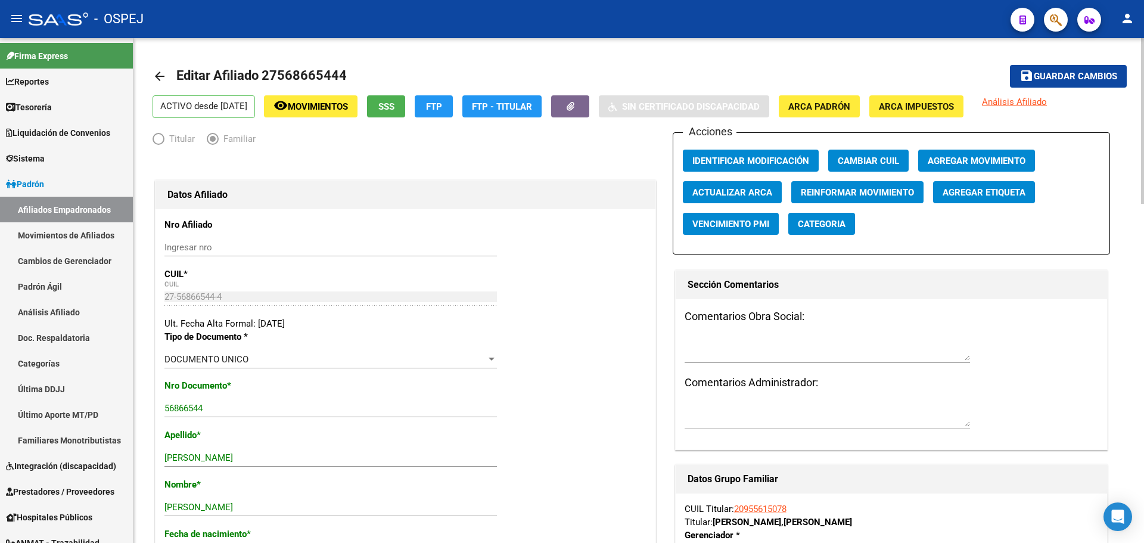
click at [1082, 82] on button "save Guardar cambios" at bounding box center [1068, 76] width 117 height 22
click at [1047, 14] on button "button" at bounding box center [1056, 20] width 24 height 24
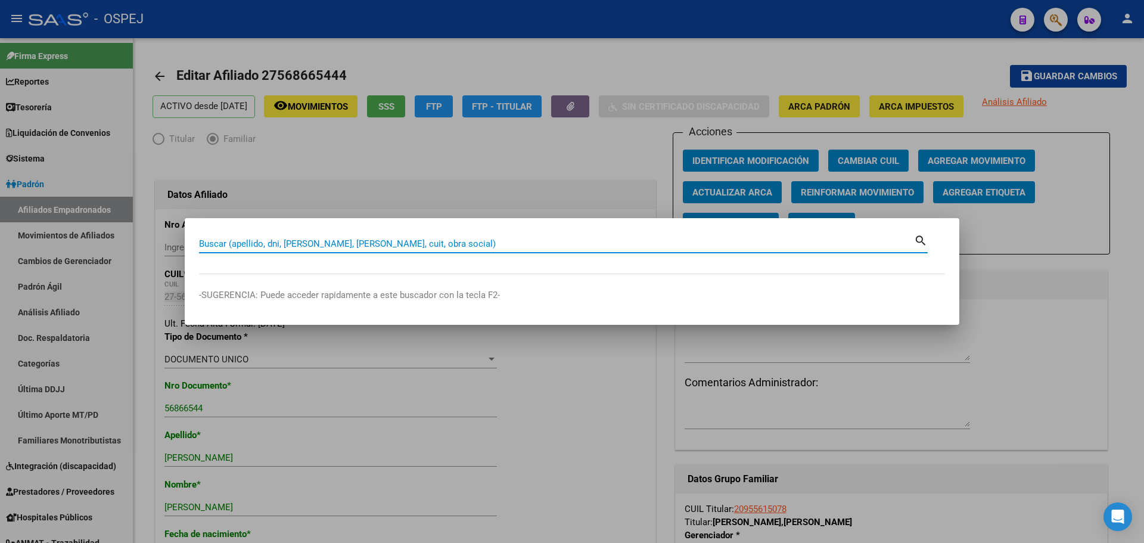
paste input "70272605"
type input "70272605"
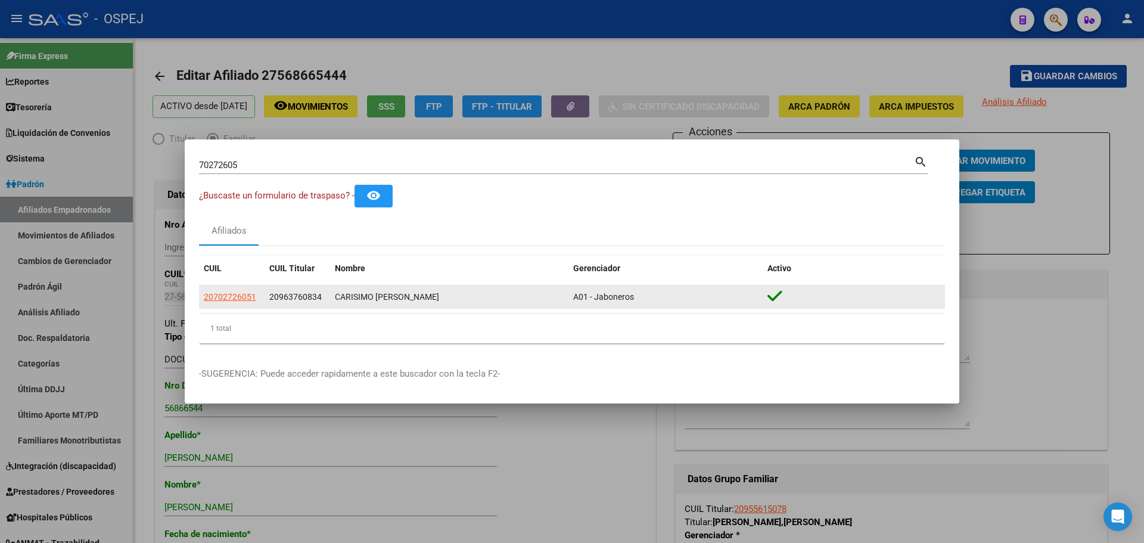
drag, startPoint x: 258, startPoint y: 297, endPoint x: 249, endPoint y: 294, distance: 10.0
click at [254, 297] on div "20702726051" at bounding box center [232, 297] width 56 height 14
click at [248, 294] on span "20702726051" at bounding box center [230, 297] width 52 height 10
type textarea "20702726051"
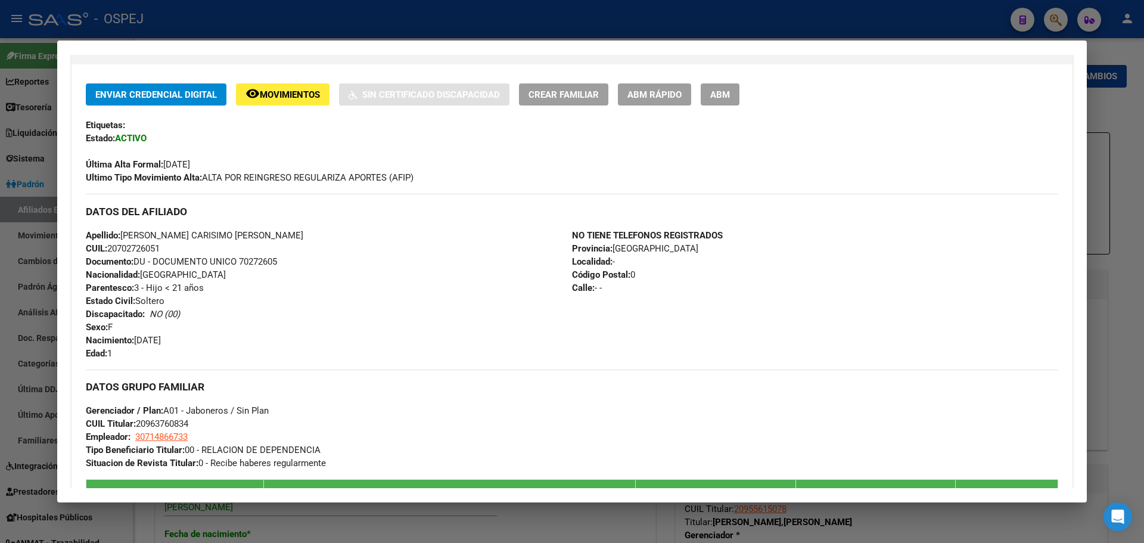
scroll to position [114, 0]
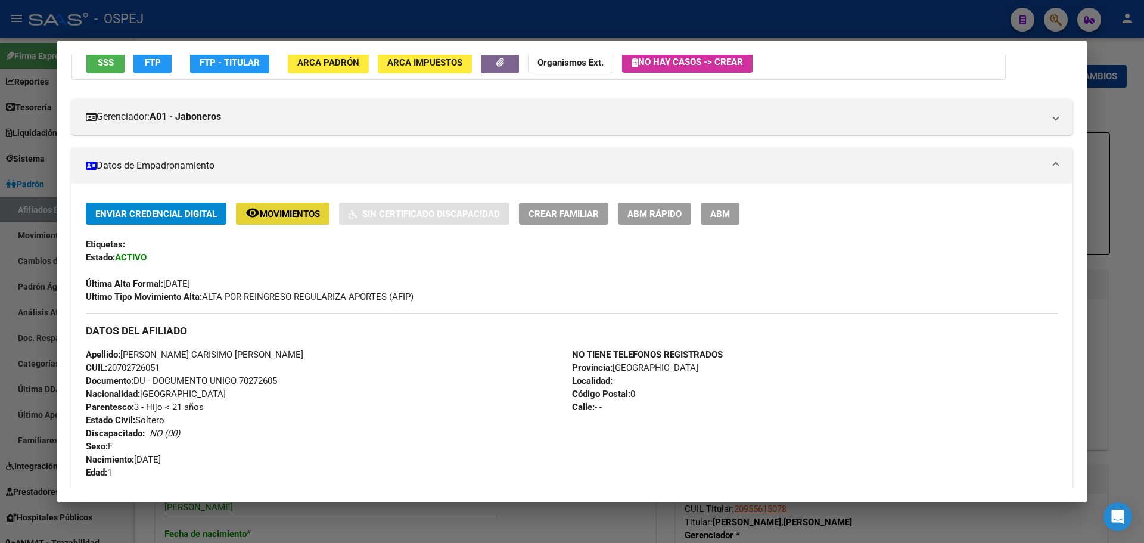
click at [302, 217] on span "Movimientos" at bounding box center [290, 214] width 60 height 11
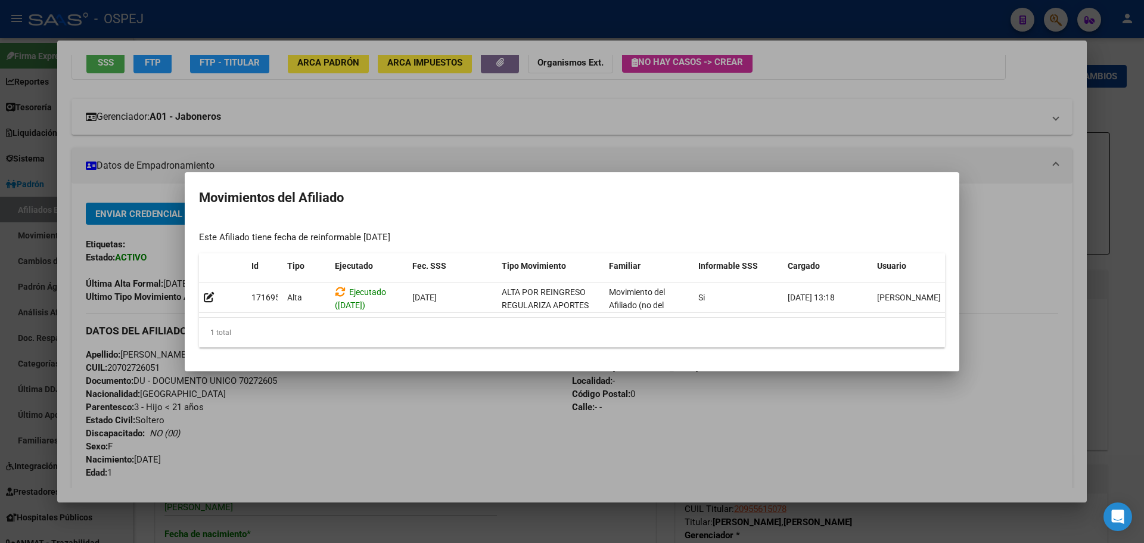
click at [502, 124] on div at bounding box center [572, 271] width 1144 height 543
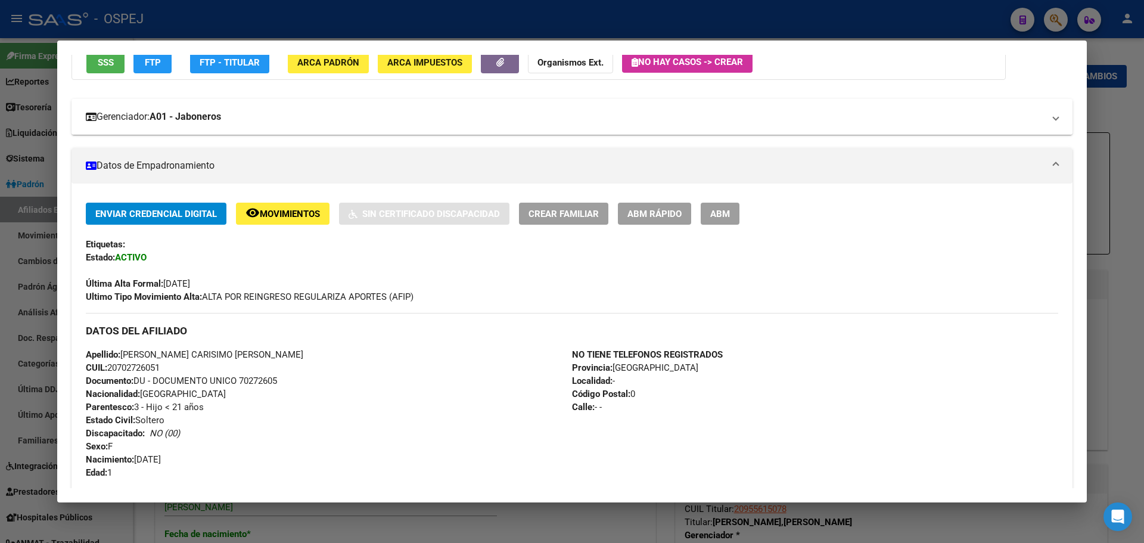
scroll to position [0, 0]
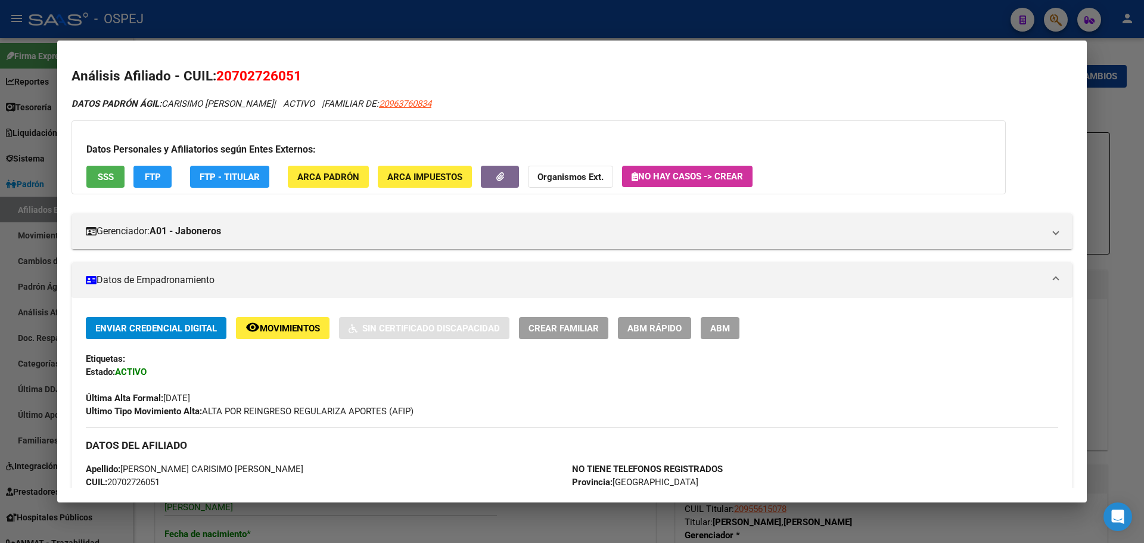
click at [734, 325] on button "ABM" at bounding box center [720, 328] width 39 height 22
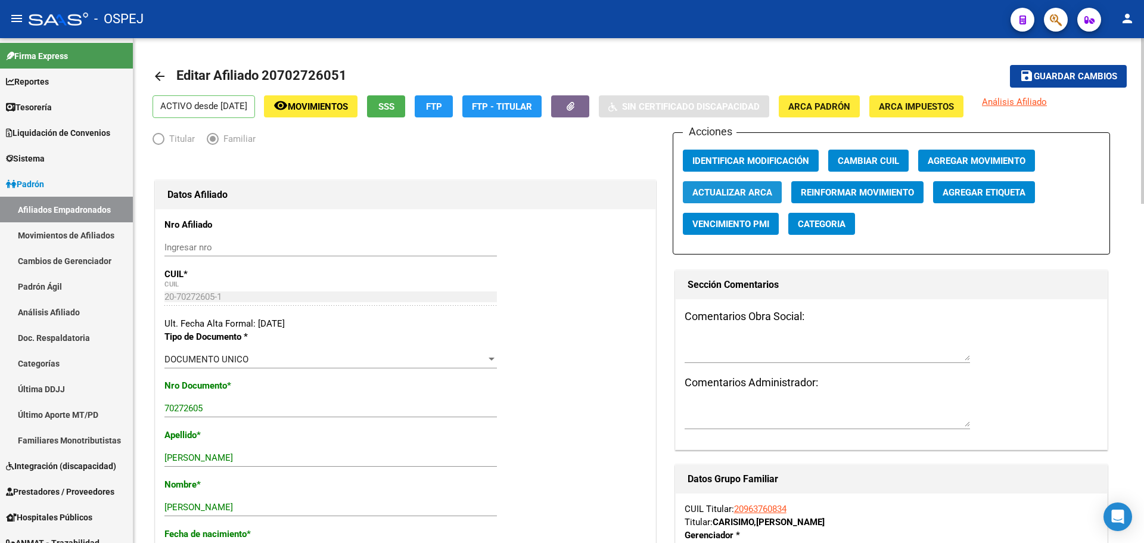
click at [755, 192] on span "Actualizar ARCA" at bounding box center [733, 192] width 80 height 11
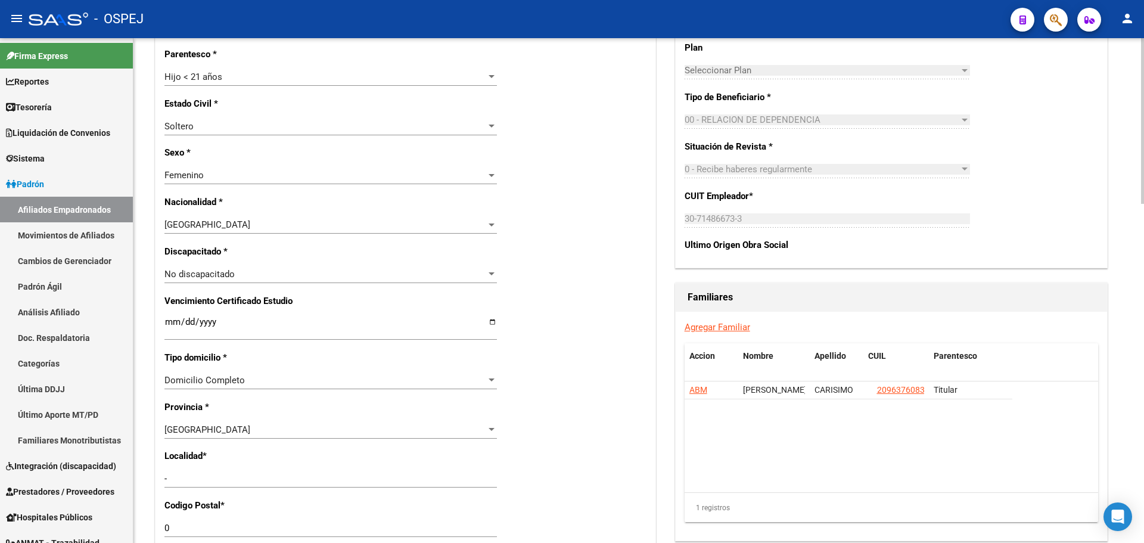
scroll to position [477, 0]
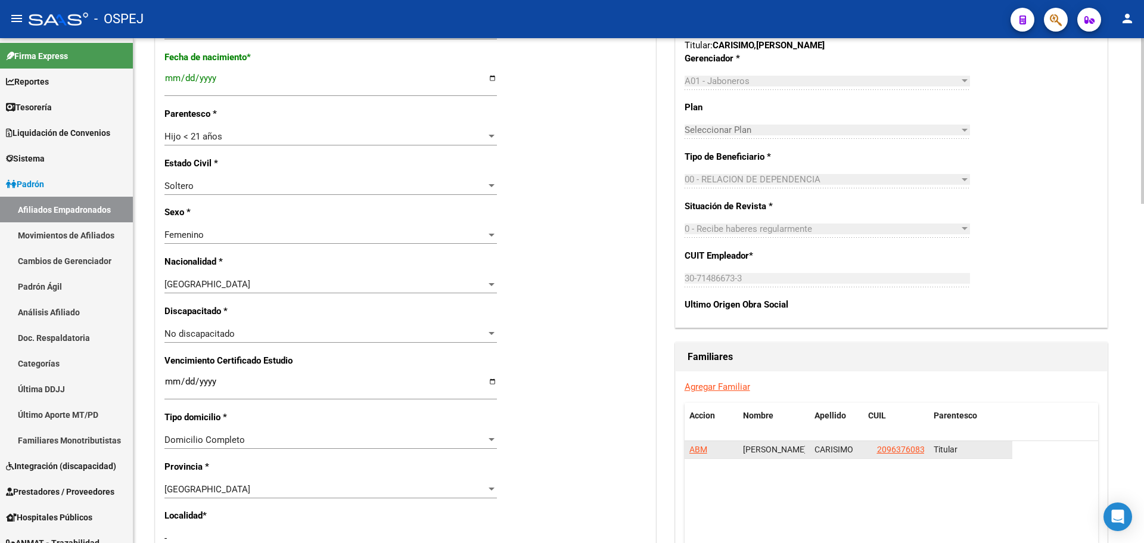
click at [897, 446] on span "20963760834" at bounding box center [903, 450] width 52 height 10
type textarea "20963760834"
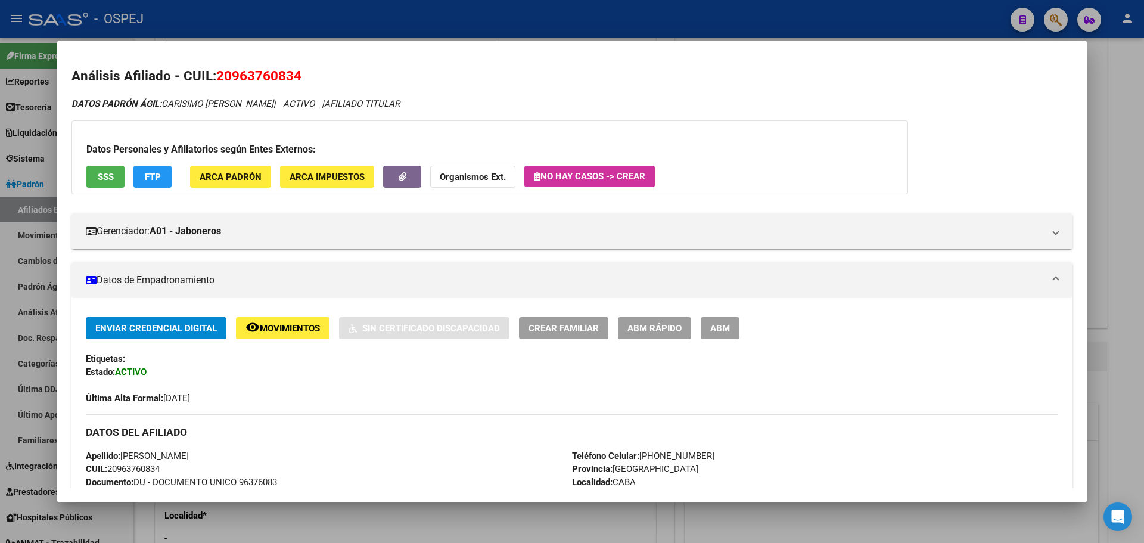
scroll to position [298, 0]
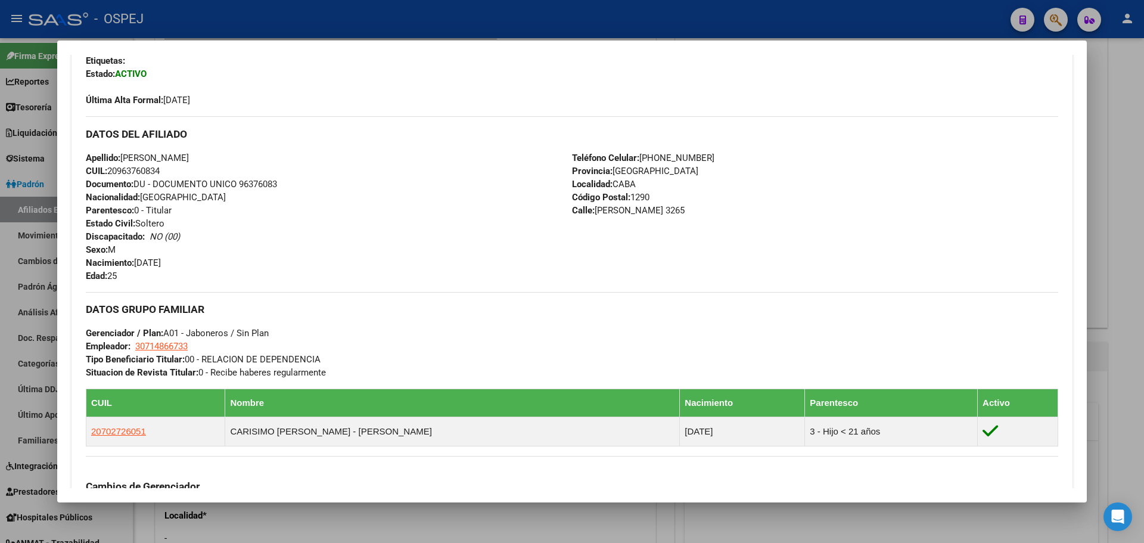
drag, startPoint x: 623, startPoint y: 213, endPoint x: 593, endPoint y: 213, distance: 29.8
click at [593, 213] on div "Teléfono Celular: [PHONE_NUMBER] Provincia: [GEOGRAPHIC_DATA] Localidad: CABA C…" at bounding box center [815, 216] width 486 height 131
copy span "[PERSON_NAME] 3265"
click at [577, 30] on div at bounding box center [572, 271] width 1144 height 543
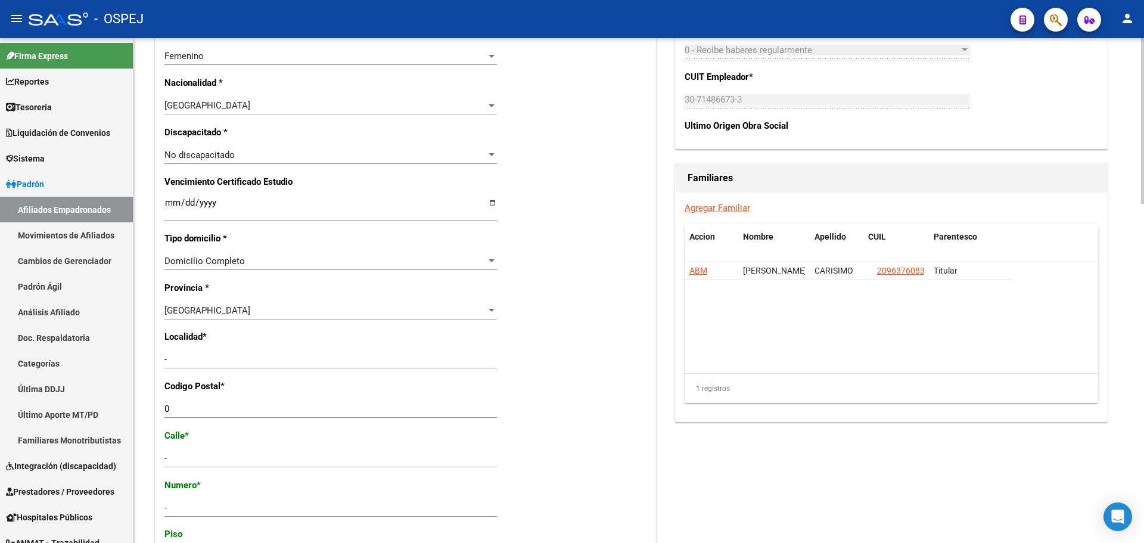
scroll to position [715, 0]
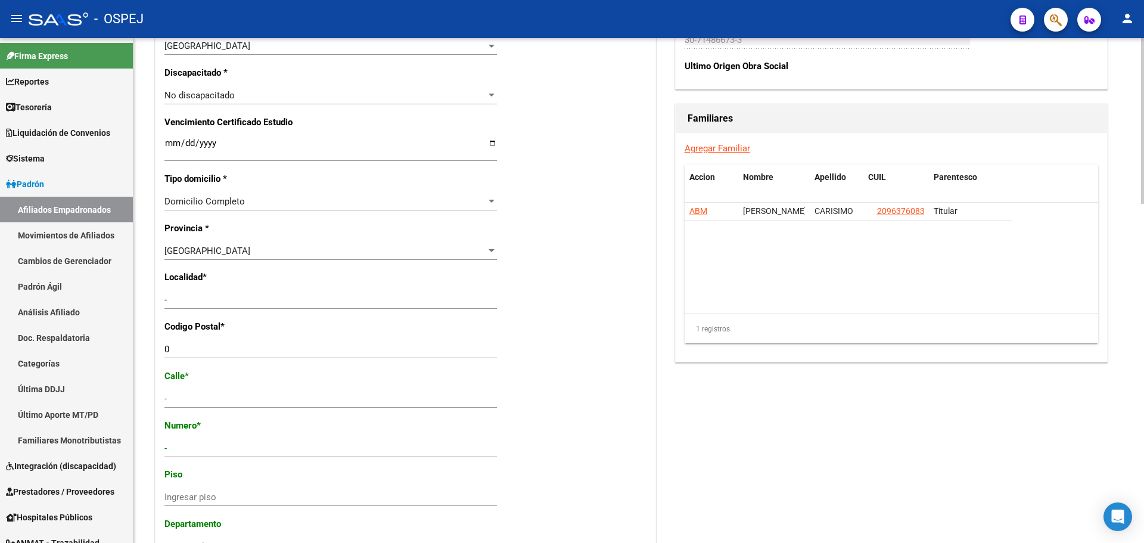
drag, startPoint x: 183, startPoint y: 355, endPoint x: 150, endPoint y: 344, distance: 35.2
click at [115, 347] on mat-sidenav-container "Firma Express Reportes Tablero de Control Ingresos Percibidos Análisis de todos…" at bounding box center [572, 290] width 1144 height 505
click at [178, 347] on input "0" at bounding box center [330, 349] width 333 height 11
type input "1290"
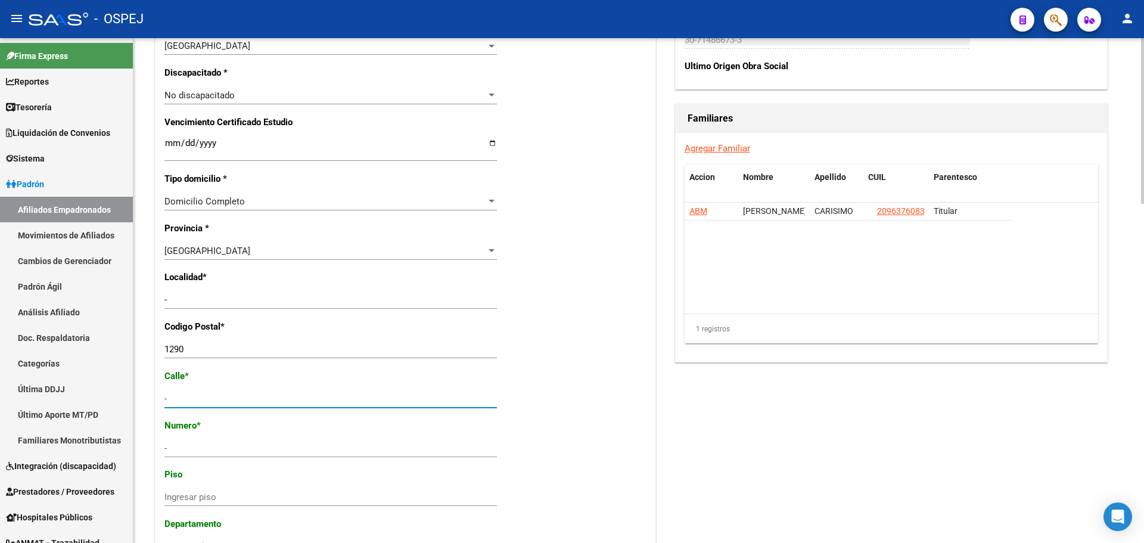
paste input "[PERSON_NAME] 3265"
type input "[PERSON_NAME] 3265"
drag, startPoint x: 231, startPoint y: 441, endPoint x: 230, endPoint y: 450, distance: 9.0
click at [230, 444] on div "- Ingresar nro" at bounding box center [330, 448] width 333 height 18
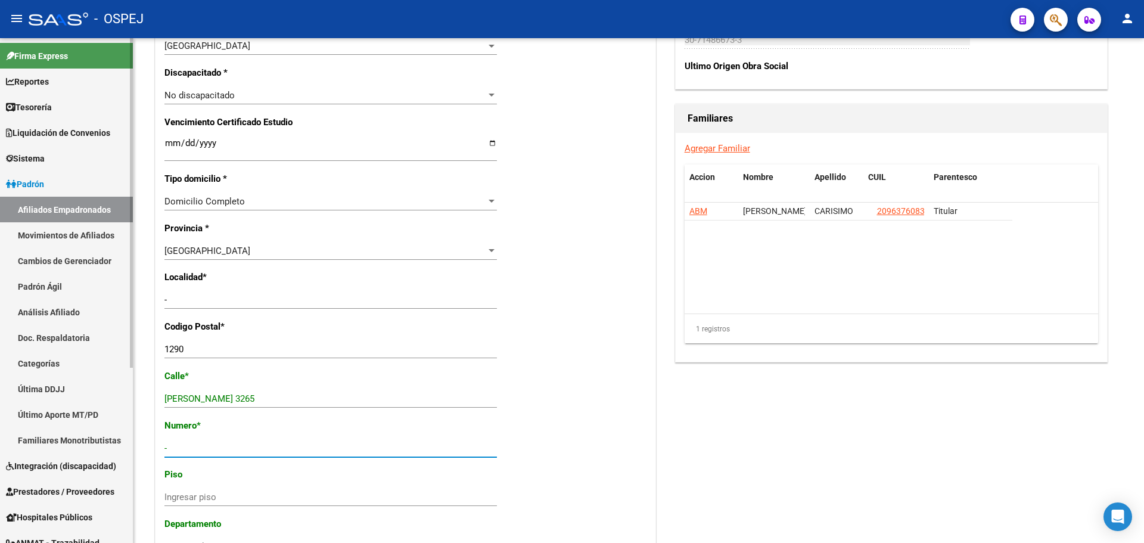
drag, startPoint x: 229, startPoint y: 451, endPoint x: 117, endPoint y: 451, distance: 112.6
click at [117, 451] on mat-sidenav-container "Firma Express Reportes Tablero de Control Ingresos Percibidos Análisis de todos…" at bounding box center [572, 290] width 1144 height 505
type input "3265"
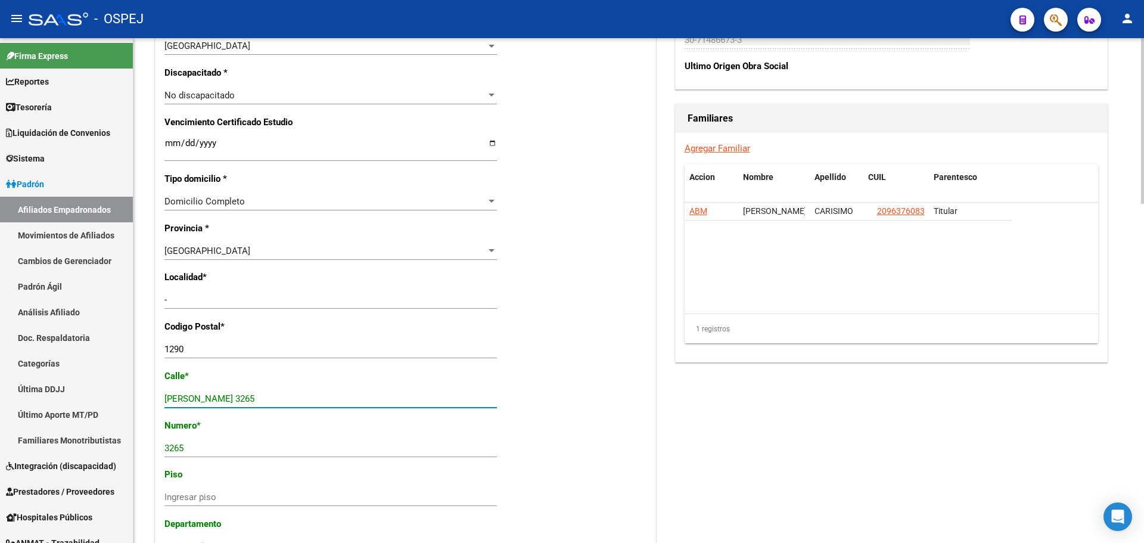
drag, startPoint x: 235, startPoint y: 399, endPoint x: 210, endPoint y: 399, distance: 24.4
click at [210, 399] on input "[PERSON_NAME] 3265" at bounding box center [330, 398] width 333 height 11
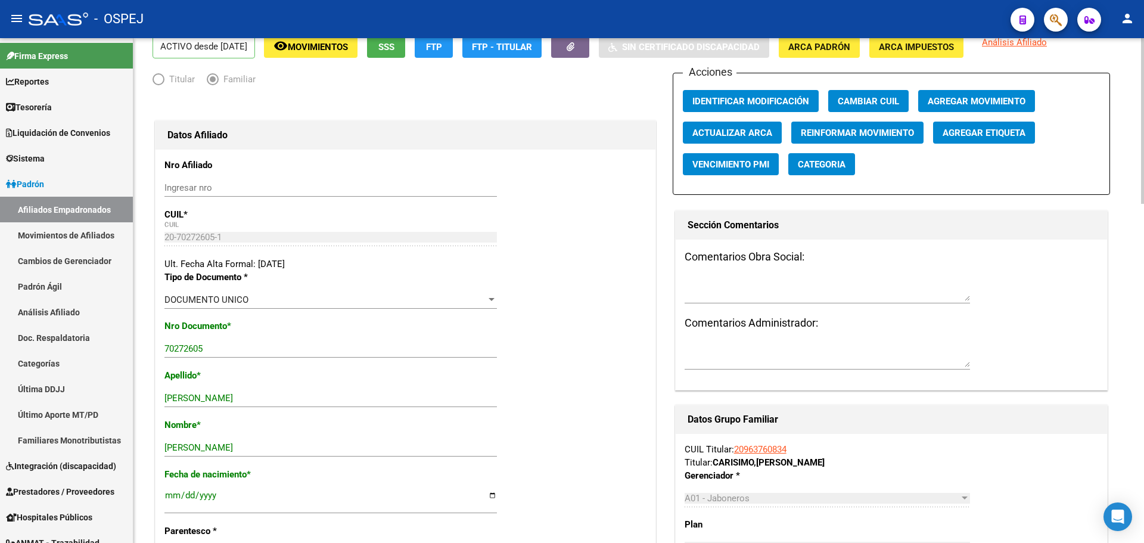
scroll to position [0, 0]
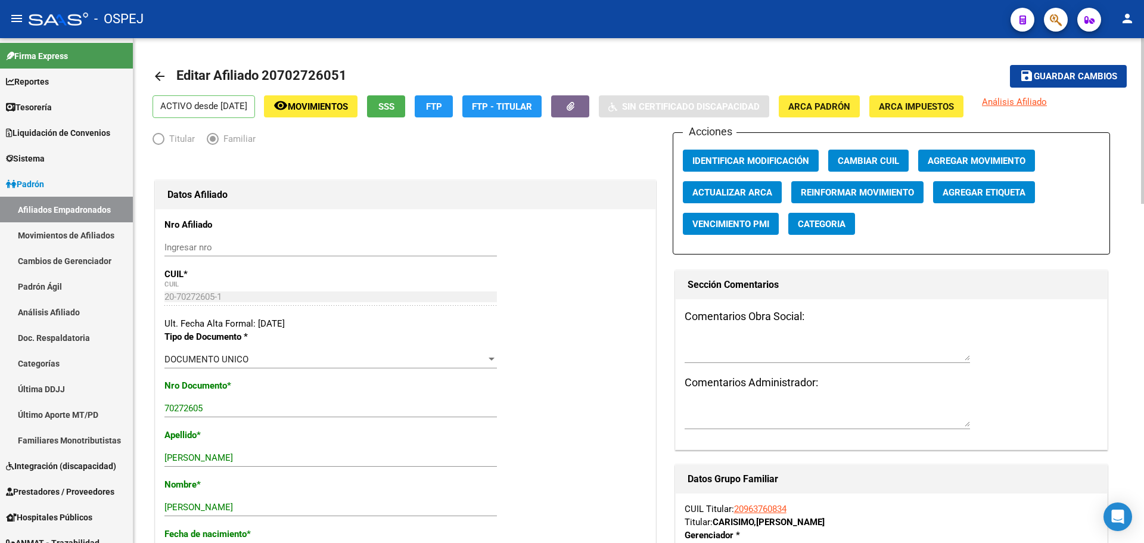
type input "[PERSON_NAME]"
click at [1054, 73] on span "Guardar cambios" at bounding box center [1075, 77] width 83 height 11
click at [1063, 17] on button "button" at bounding box center [1056, 20] width 24 height 24
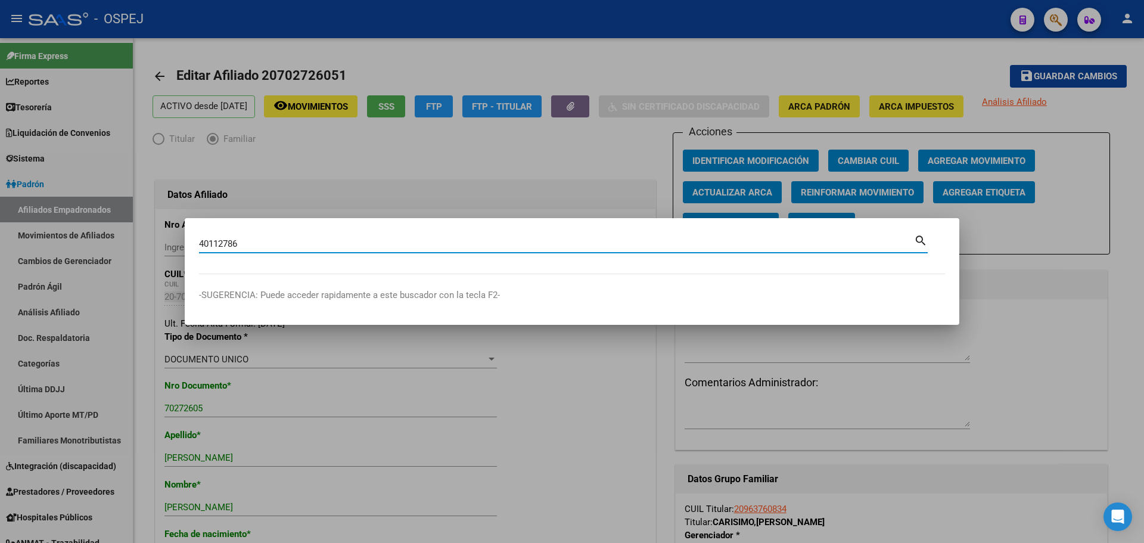
type input "40112786"
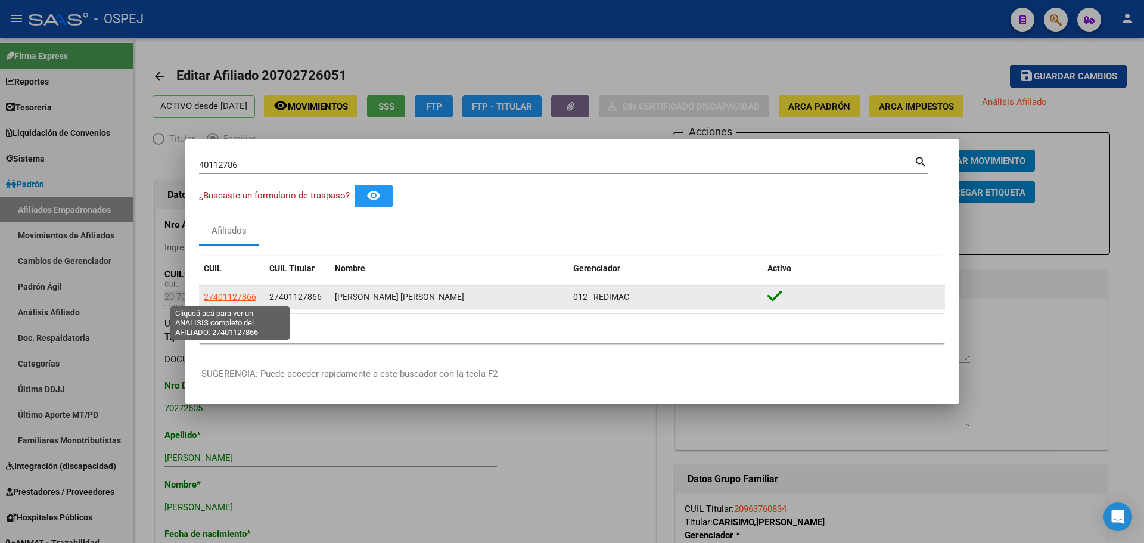
click at [229, 294] on span "27401127866" at bounding box center [230, 297] width 52 height 10
type textarea "27401127866"
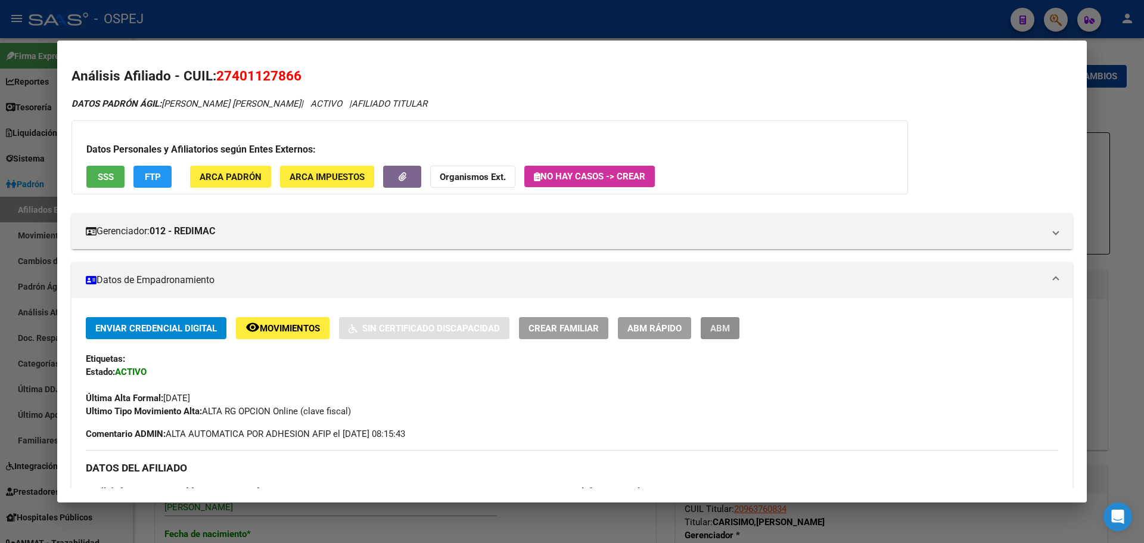
click at [710, 334] on button "ABM" at bounding box center [720, 328] width 39 height 22
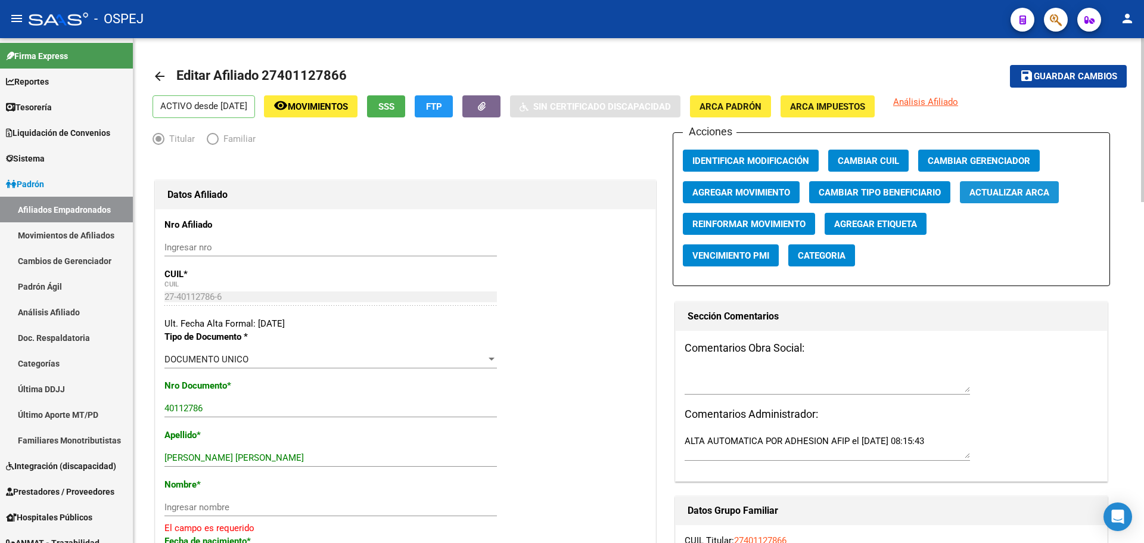
drag, startPoint x: 984, startPoint y: 198, endPoint x: 974, endPoint y: 193, distance: 11.5
click at [982, 194] on button "Actualizar ARCA" at bounding box center [1009, 192] width 99 height 22
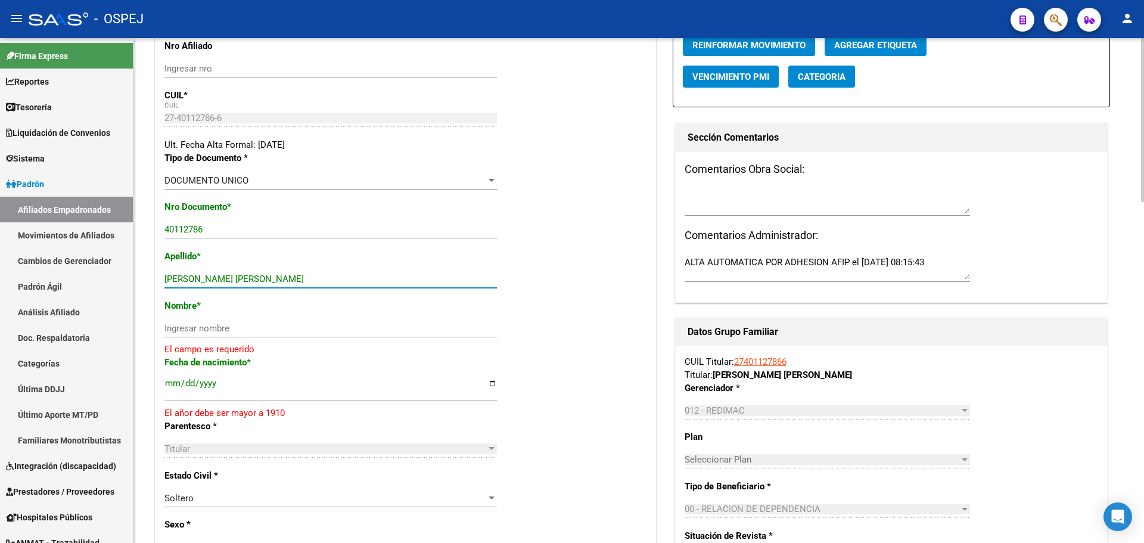
drag, startPoint x: 279, startPoint y: 275, endPoint x: 197, endPoint y: 276, distance: 81.7
click at [197, 276] on input "[PERSON_NAME] [PERSON_NAME]" at bounding box center [330, 279] width 333 height 11
type input "[PERSON_NAME]"
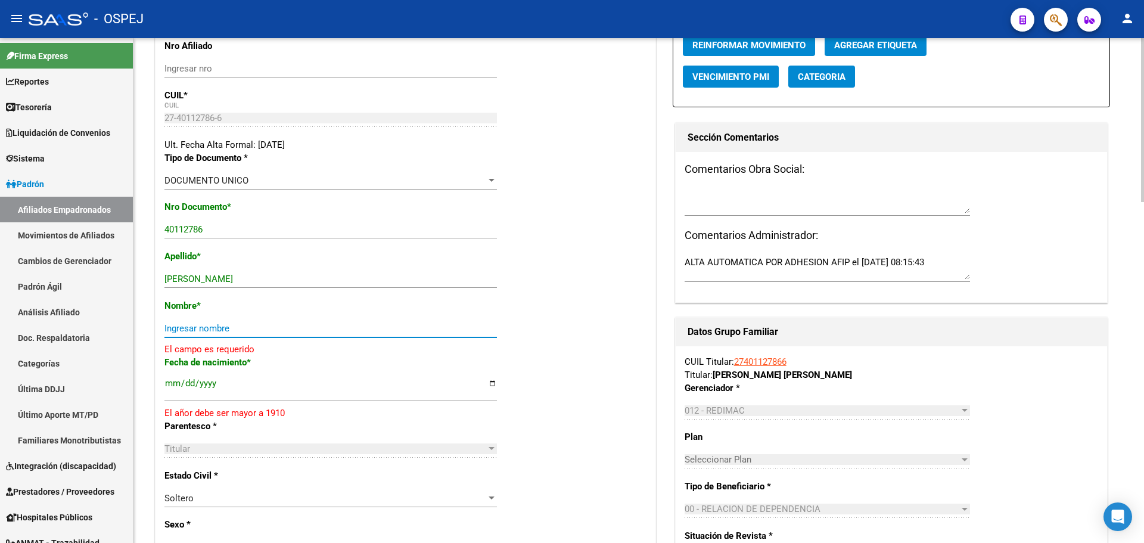
click at [194, 331] on input "Ingresar nombre" at bounding box center [330, 328] width 333 height 11
paste input "[PERSON_NAME]"
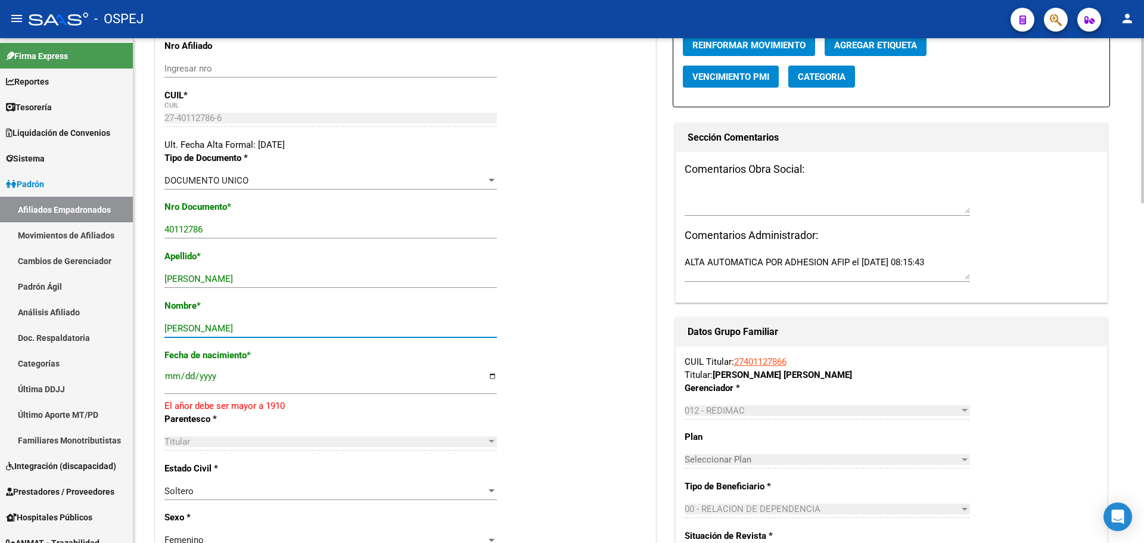
type input "[PERSON_NAME]"
click at [209, 375] on input "[DATE]" at bounding box center [330, 380] width 333 height 19
type input "[DATE]"
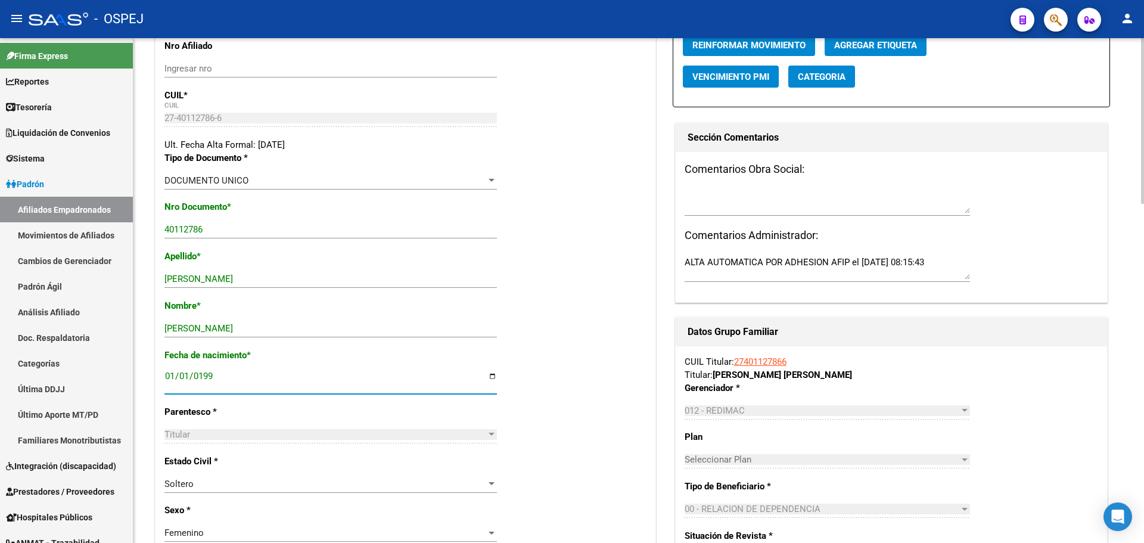
scroll to position [0, 0]
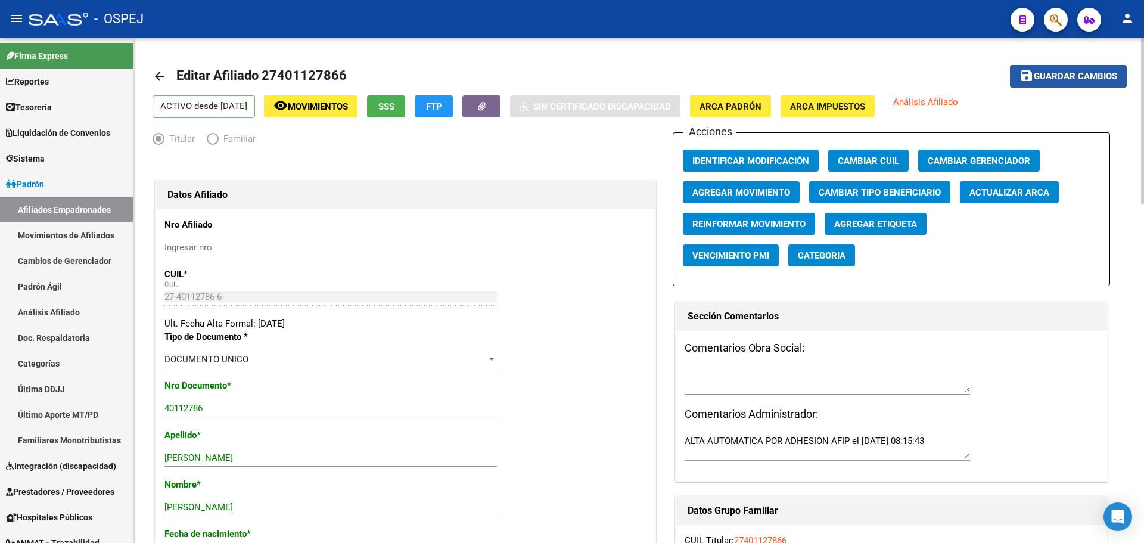
click at [1077, 76] on span "Guardar cambios" at bounding box center [1075, 77] width 83 height 11
click at [1061, 11] on span "button" at bounding box center [1056, 20] width 12 height 24
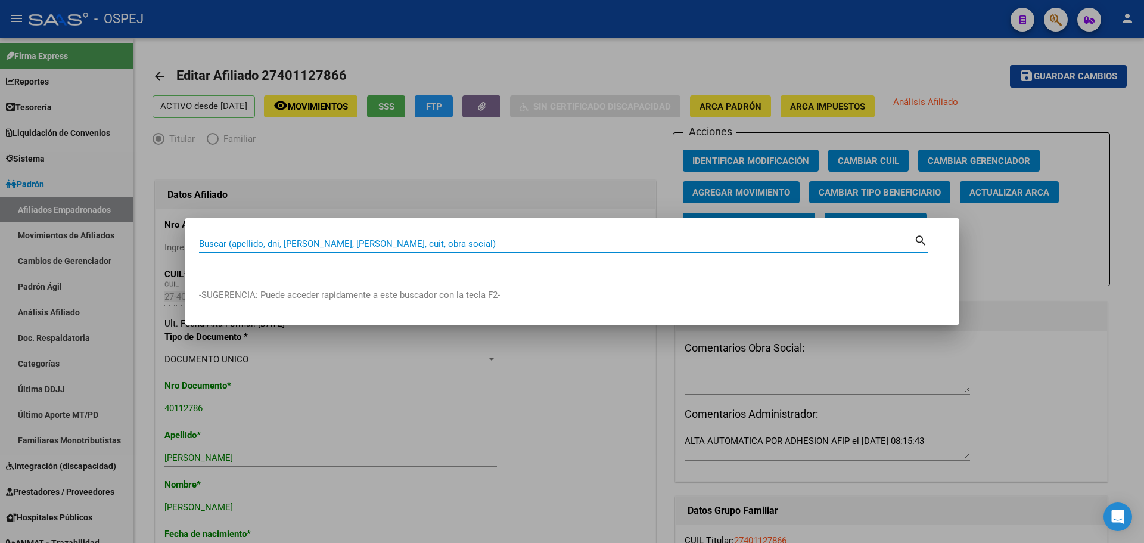
paste input "38276203"
type input "38276203"
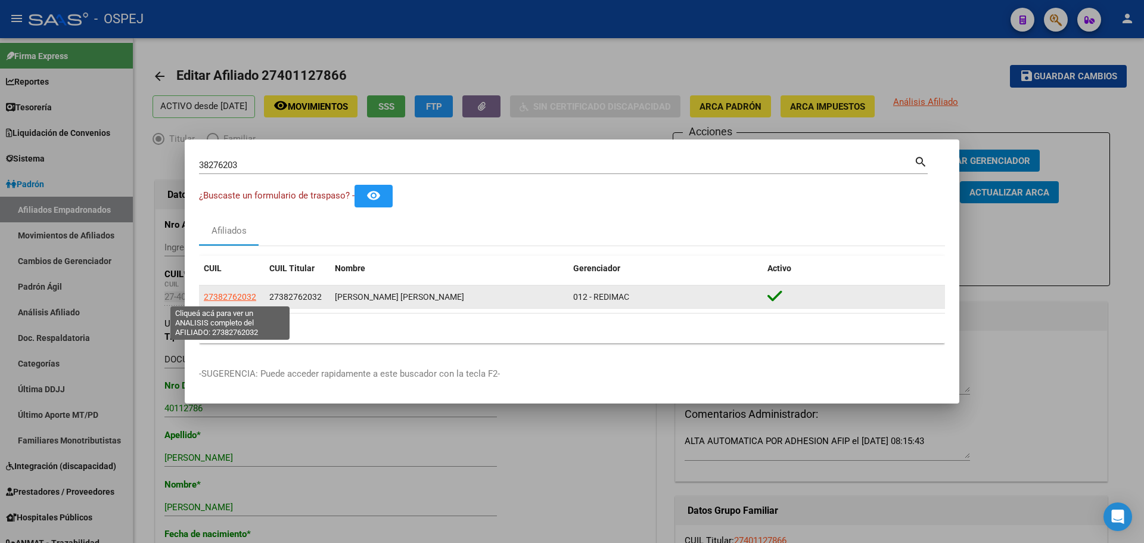
click at [224, 294] on span "27382762032" at bounding box center [230, 297] width 52 height 10
type textarea "27382762032"
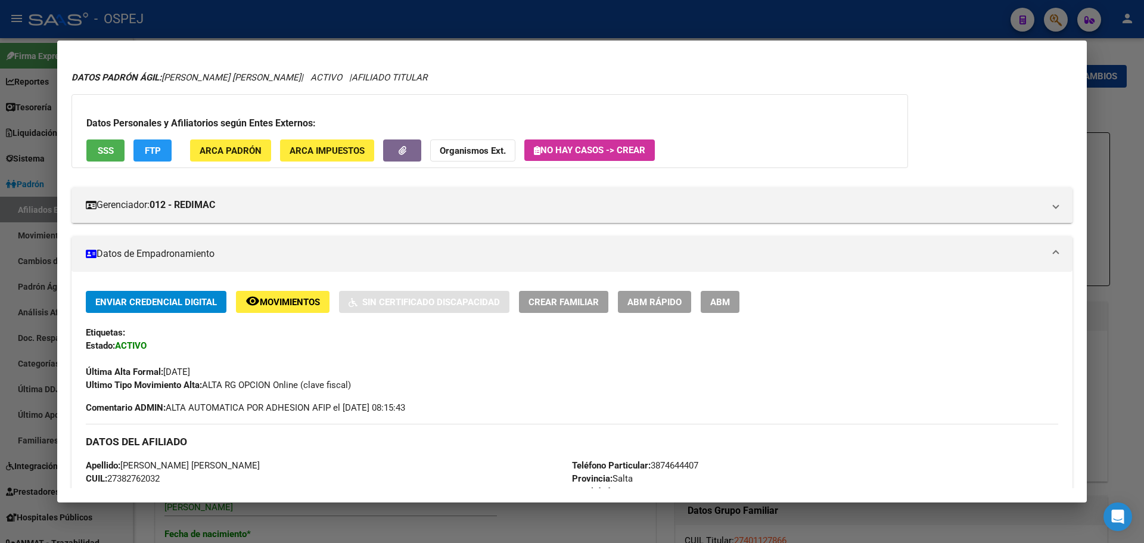
scroll to position [86, 0]
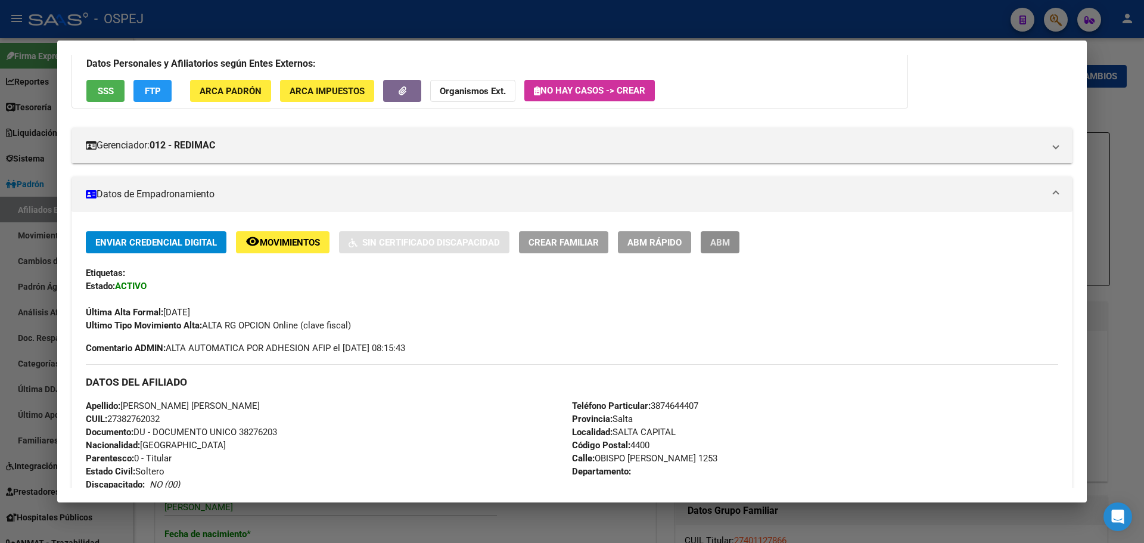
click at [722, 247] on span "ABM" at bounding box center [720, 242] width 20 height 11
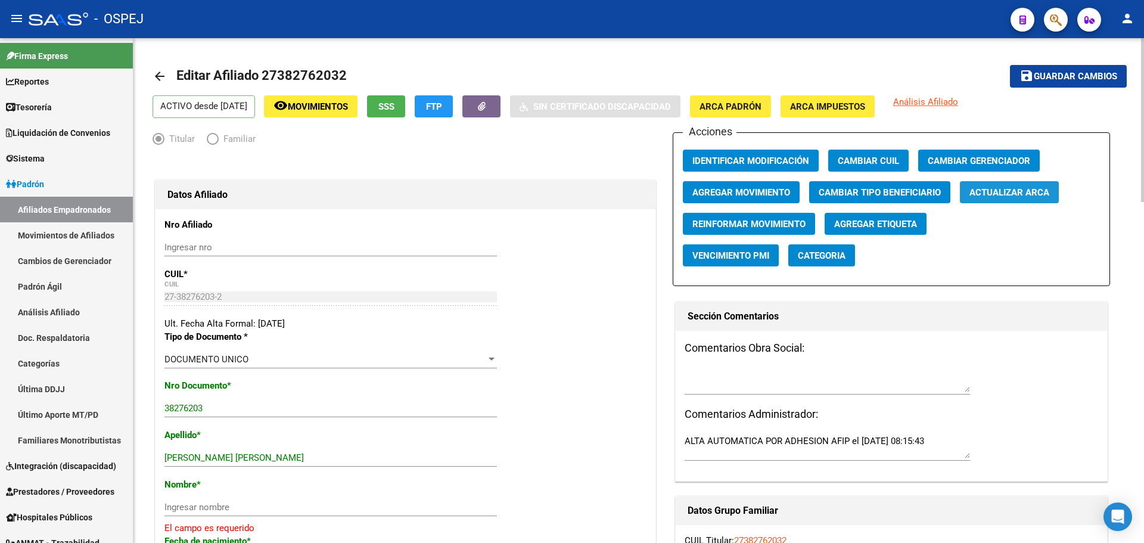
click at [996, 194] on span "Actualizar ARCA" at bounding box center [1010, 192] width 80 height 11
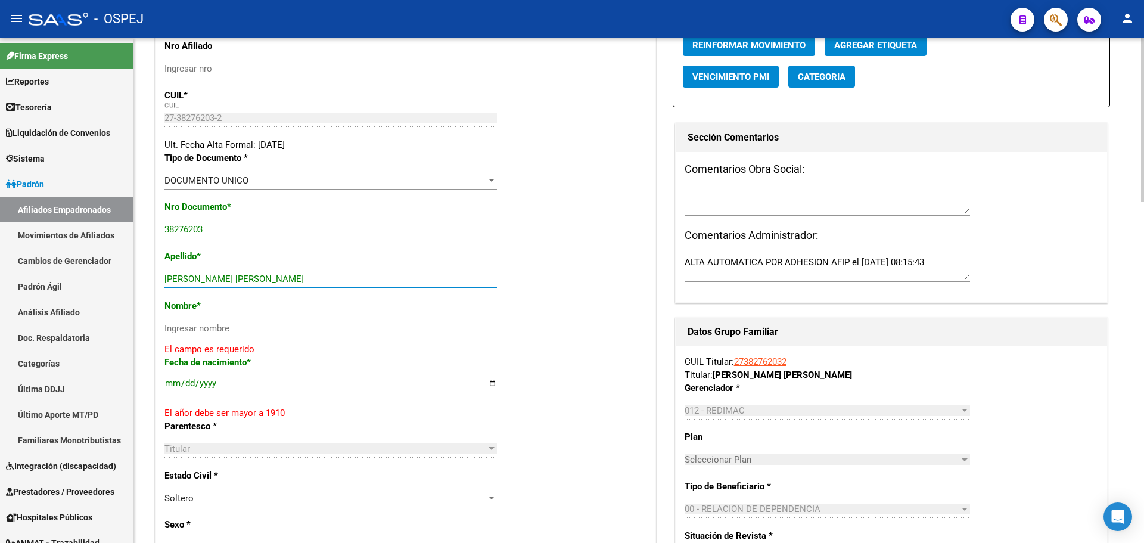
drag, startPoint x: 261, startPoint y: 282, endPoint x: 190, endPoint y: 276, distance: 71.8
click at [190, 276] on input "[PERSON_NAME] [PERSON_NAME]" at bounding box center [330, 279] width 333 height 11
type input "[PERSON_NAME]"
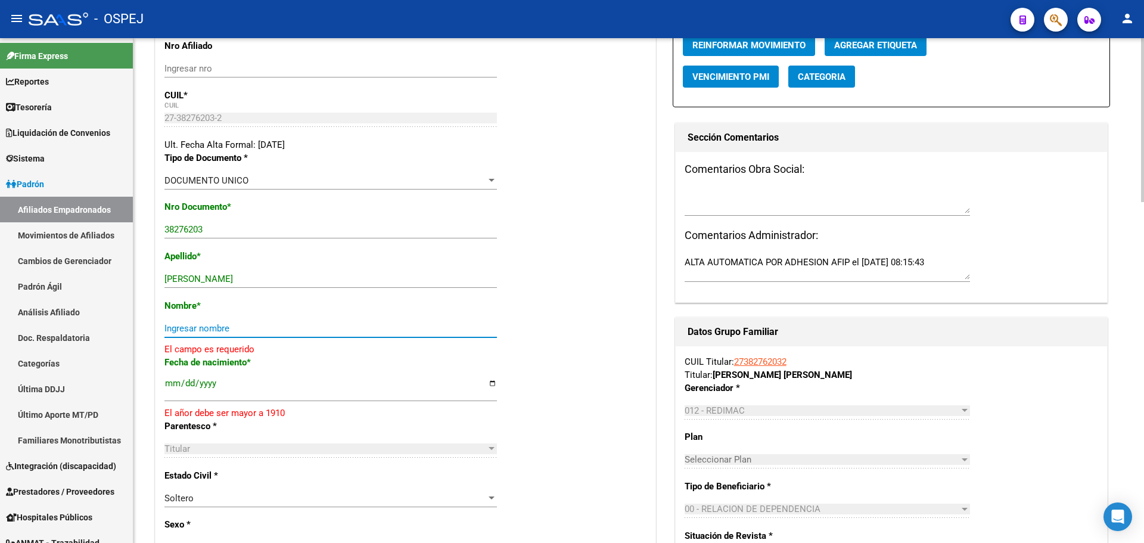
click at [187, 325] on input "Ingresar nombre" at bounding box center [330, 328] width 333 height 11
paste input "[PERSON_NAME]"
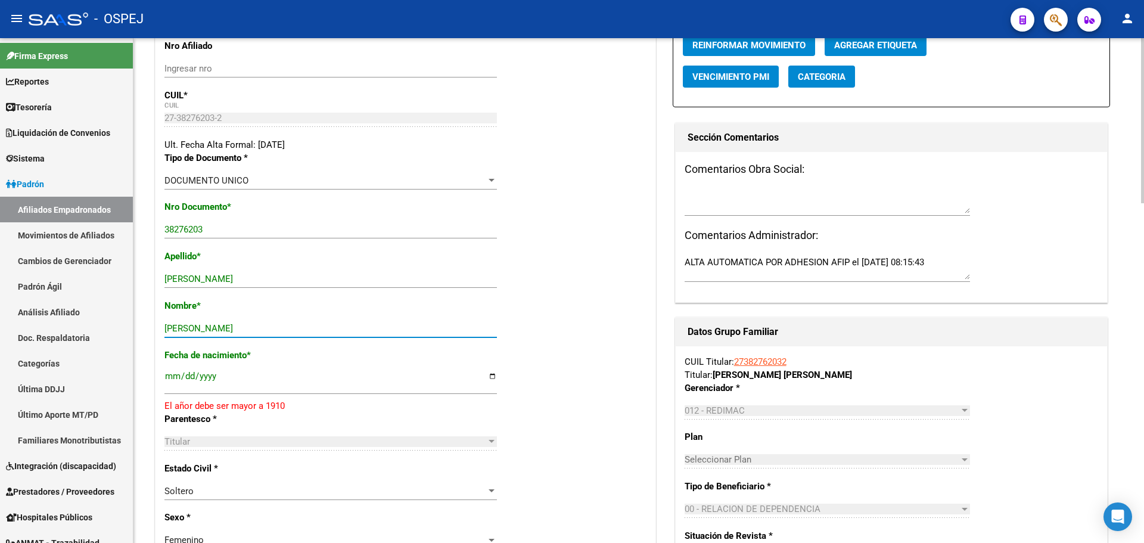
type input "[PERSON_NAME]"
click at [205, 380] on input "[DATE]" at bounding box center [330, 380] width 333 height 19
type input "[DATE]"
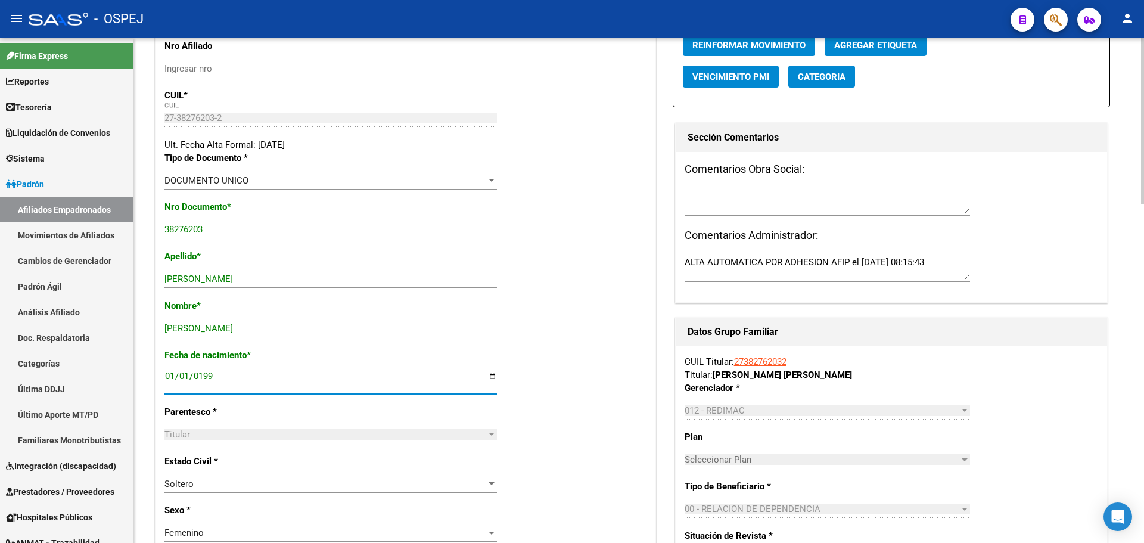
scroll to position [0, 0]
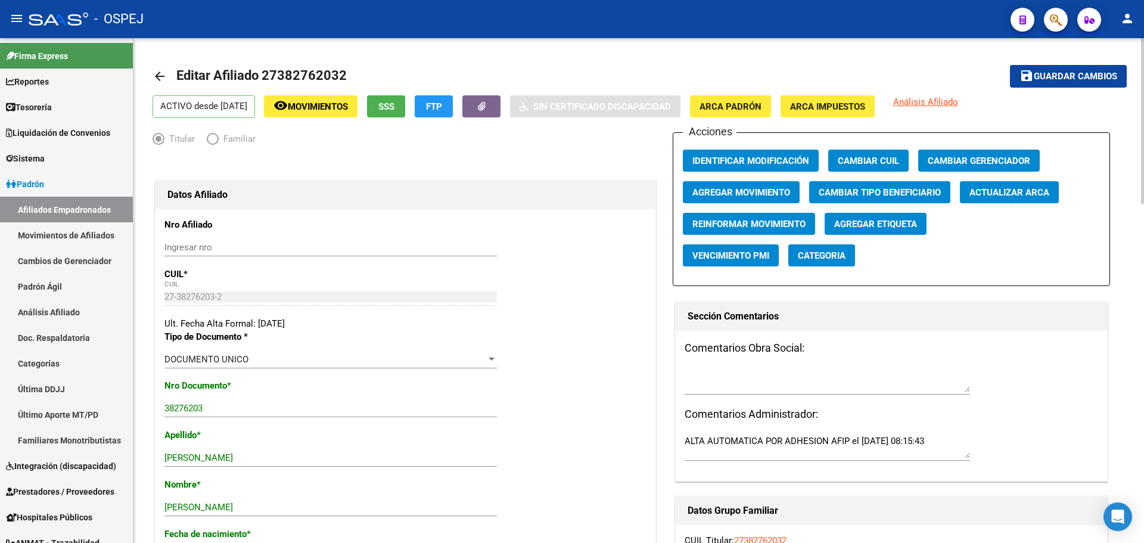
click at [1066, 75] on span "Guardar cambios" at bounding box center [1075, 77] width 83 height 11
click at [1065, 17] on button "button" at bounding box center [1056, 20] width 24 height 24
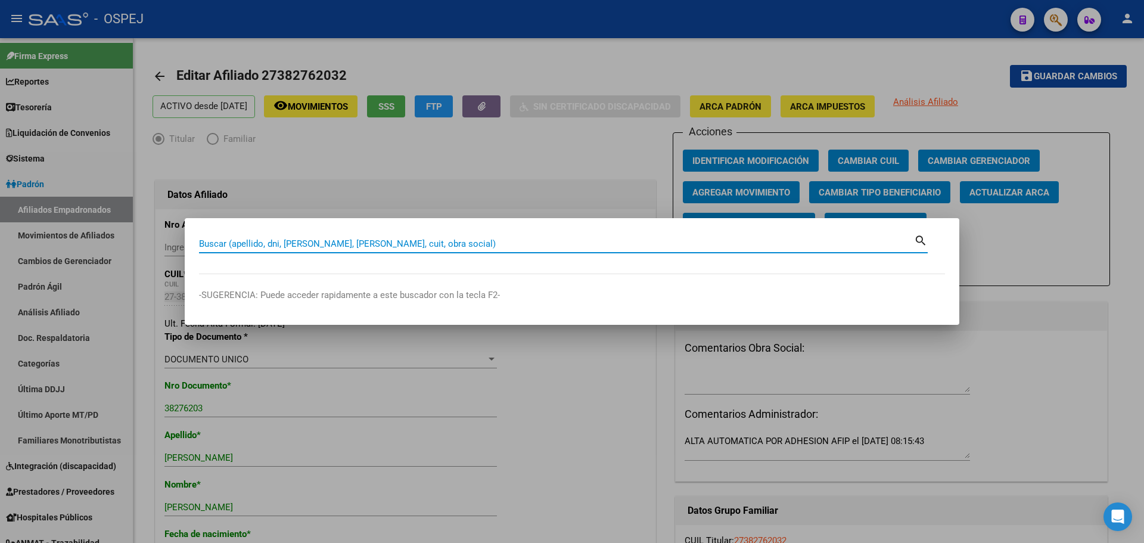
paste input "32619788"
type input "32619788"
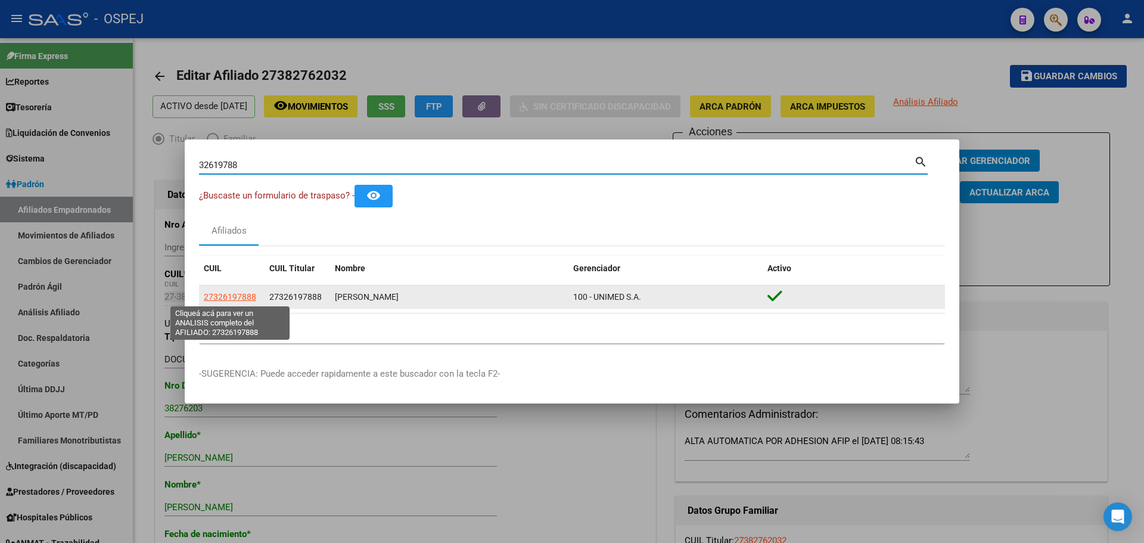
click at [249, 296] on span "27326197888" at bounding box center [230, 297] width 52 height 10
type textarea "27326197888"
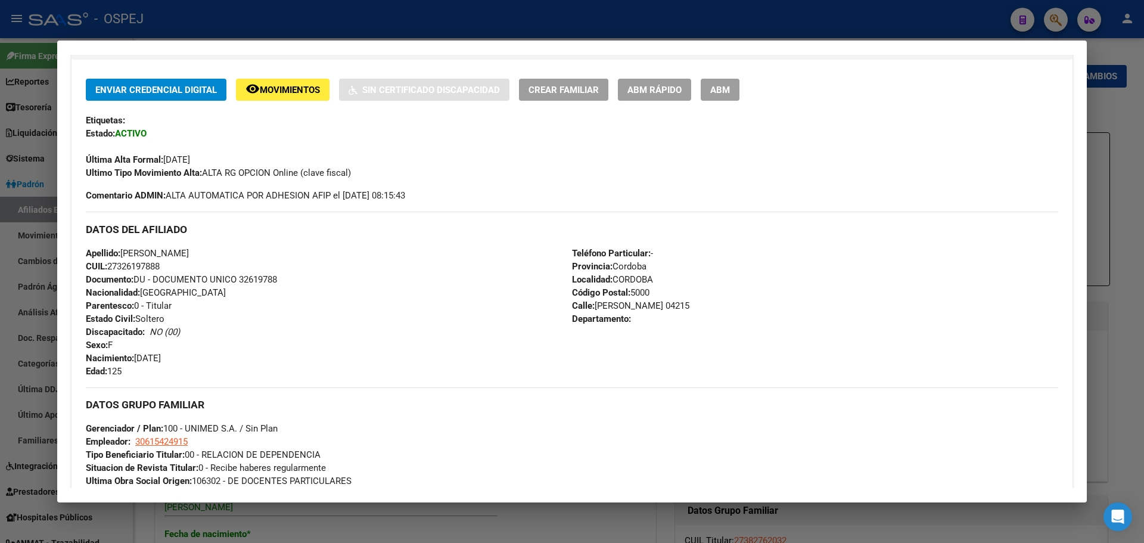
scroll to position [119, 0]
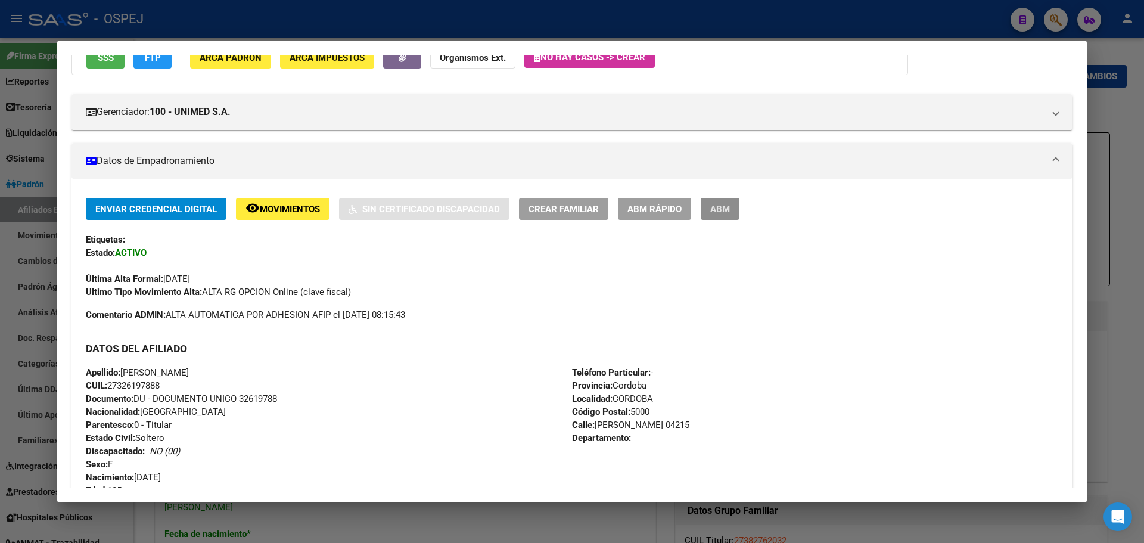
click at [737, 203] on button "ABM" at bounding box center [720, 209] width 39 height 22
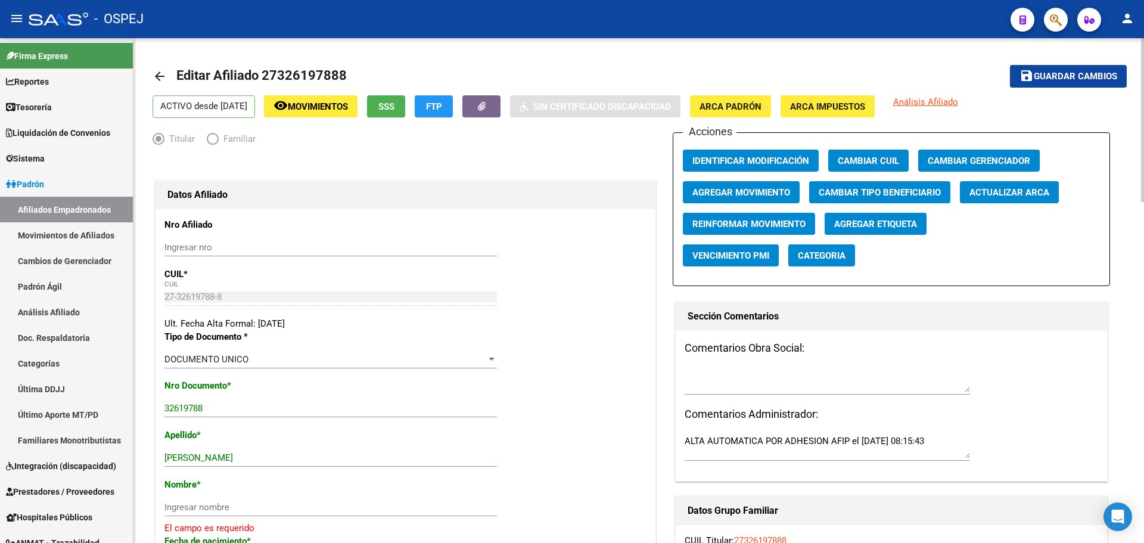
click at [1020, 197] on span "Actualizar ARCA" at bounding box center [1010, 192] width 80 height 11
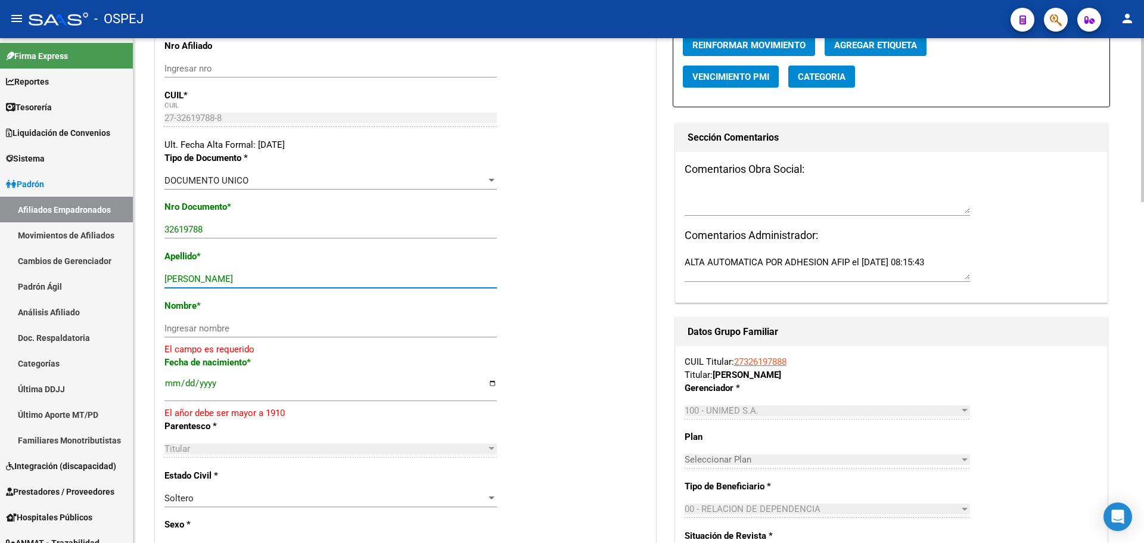
drag, startPoint x: 302, startPoint y: 280, endPoint x: 213, endPoint y: 288, distance: 89.1
click at [216, 287] on div "[PERSON_NAME] apellido" at bounding box center [330, 279] width 333 height 18
type input "[PERSON_NAME]"
click at [193, 328] on input "Ingresar nombre" at bounding box center [330, 328] width 333 height 11
paste input "[PERSON_NAME]"
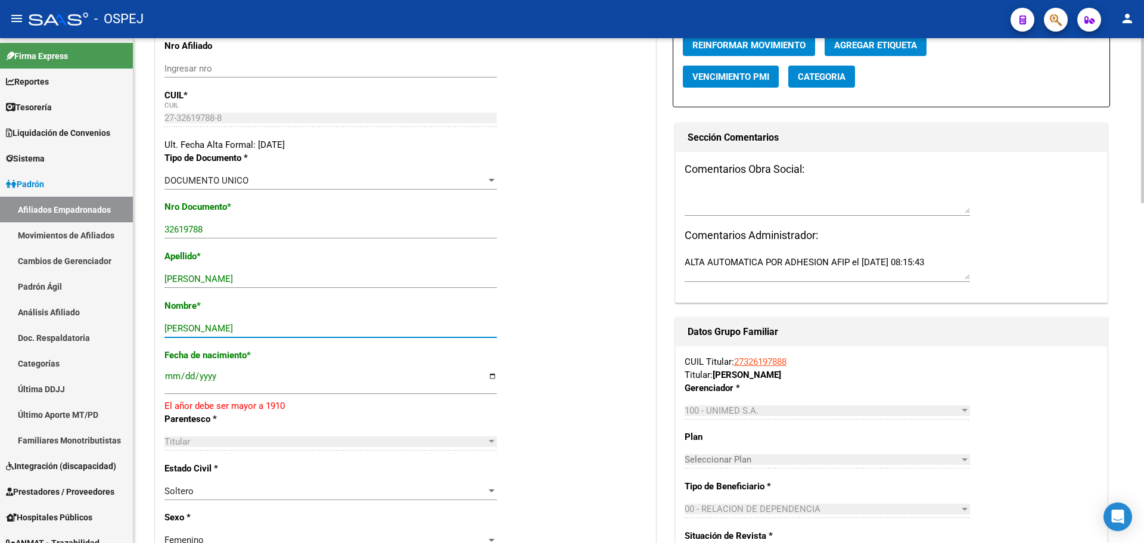
type input "[PERSON_NAME]"
click at [207, 375] on input "[DATE]" at bounding box center [330, 380] width 333 height 19
type input "[DATE]"
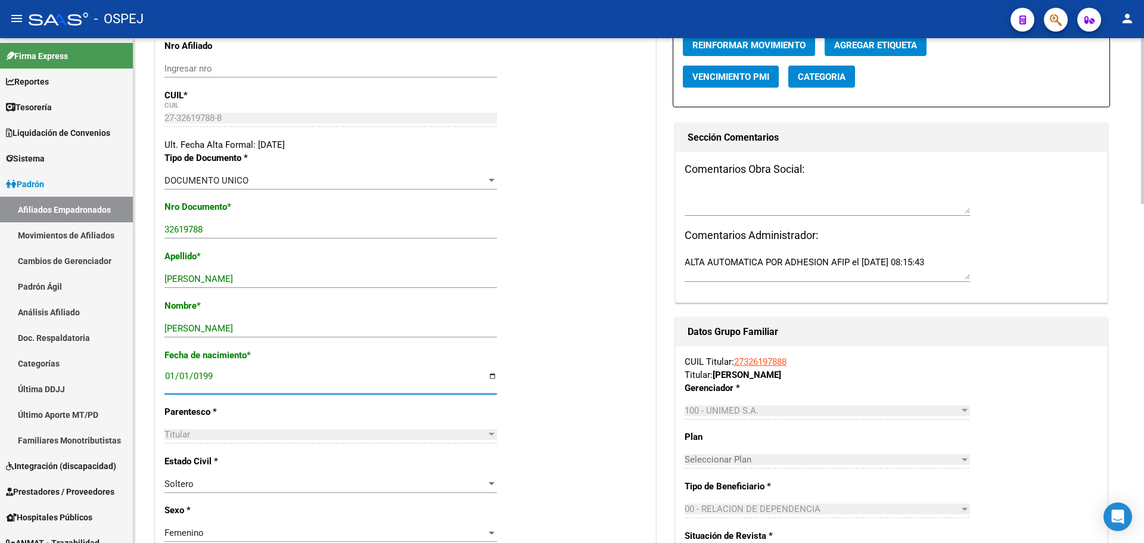
scroll to position [0, 0]
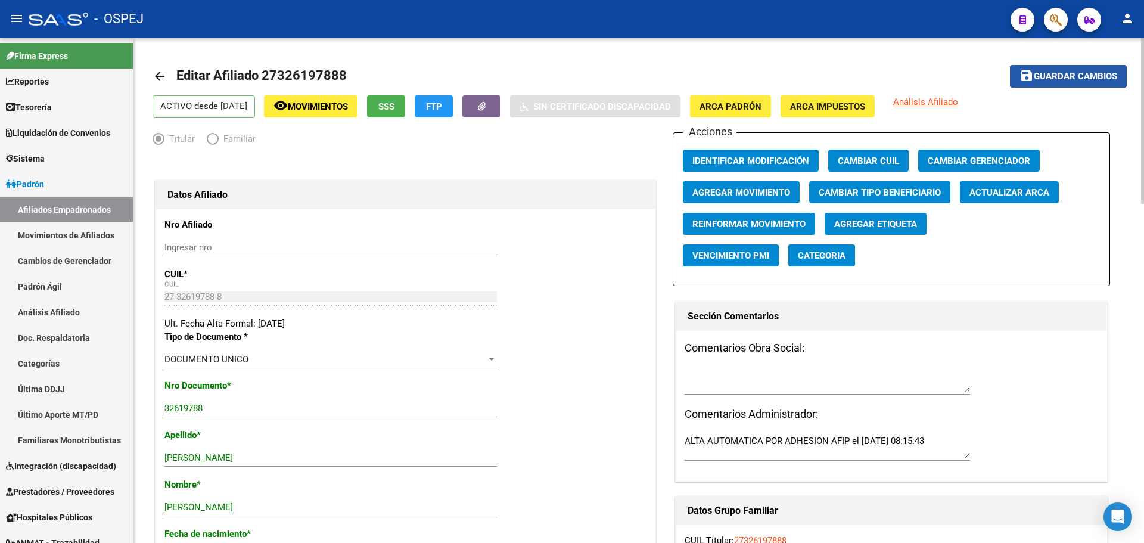
click at [1070, 80] on span "Guardar cambios" at bounding box center [1075, 77] width 83 height 11
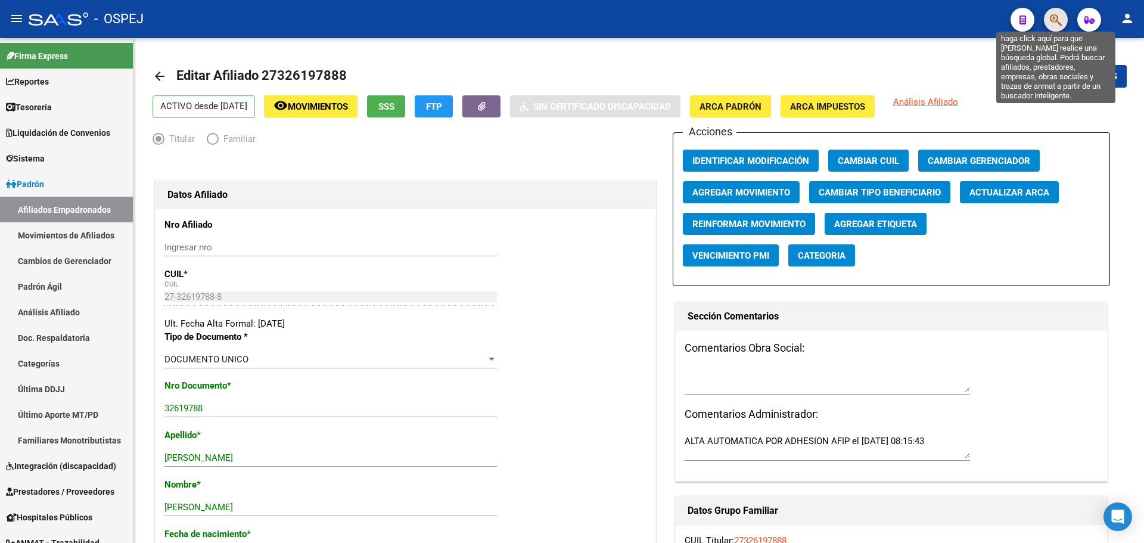
click at [1055, 18] on icon "button" at bounding box center [1056, 20] width 12 height 14
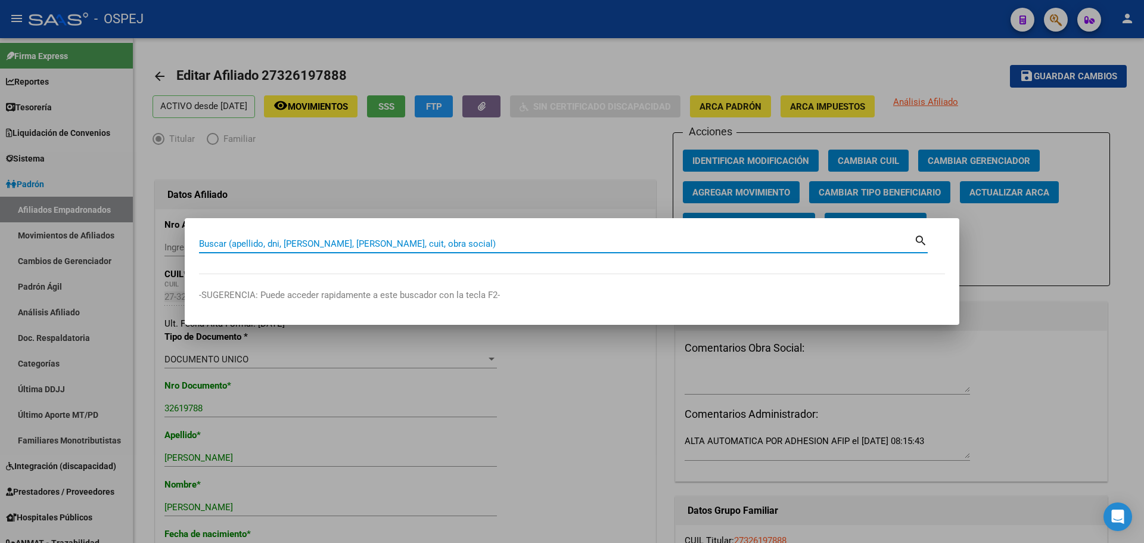
paste input "31831581"
type input "31831581"
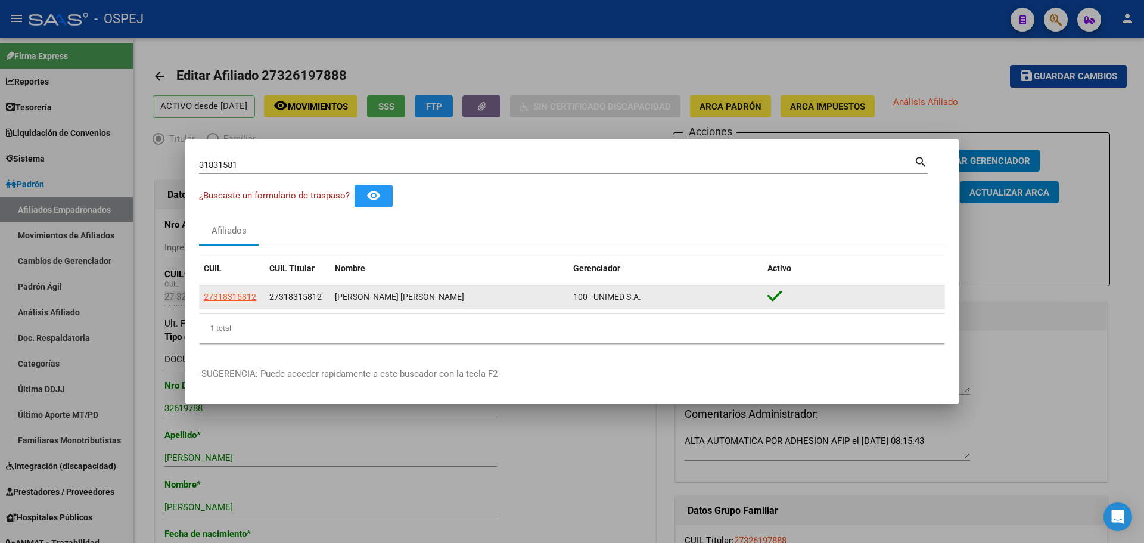
click at [217, 290] on app-link-go-to "27318315812" at bounding box center [230, 297] width 52 height 14
click at [217, 299] on span "27318315812" at bounding box center [230, 297] width 52 height 10
type textarea "27318315812"
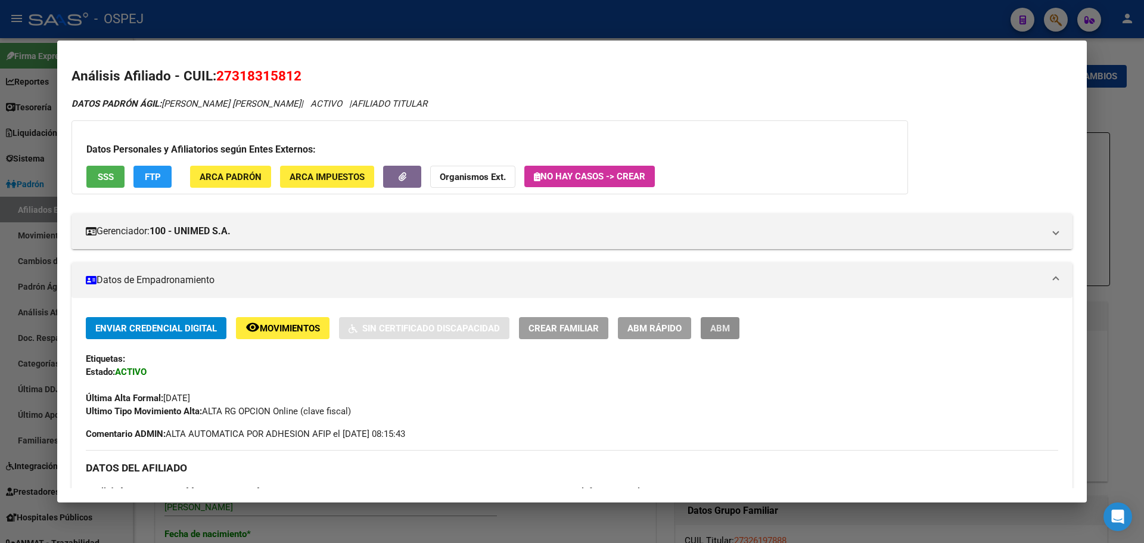
click at [717, 321] on button "ABM" at bounding box center [720, 328] width 39 height 22
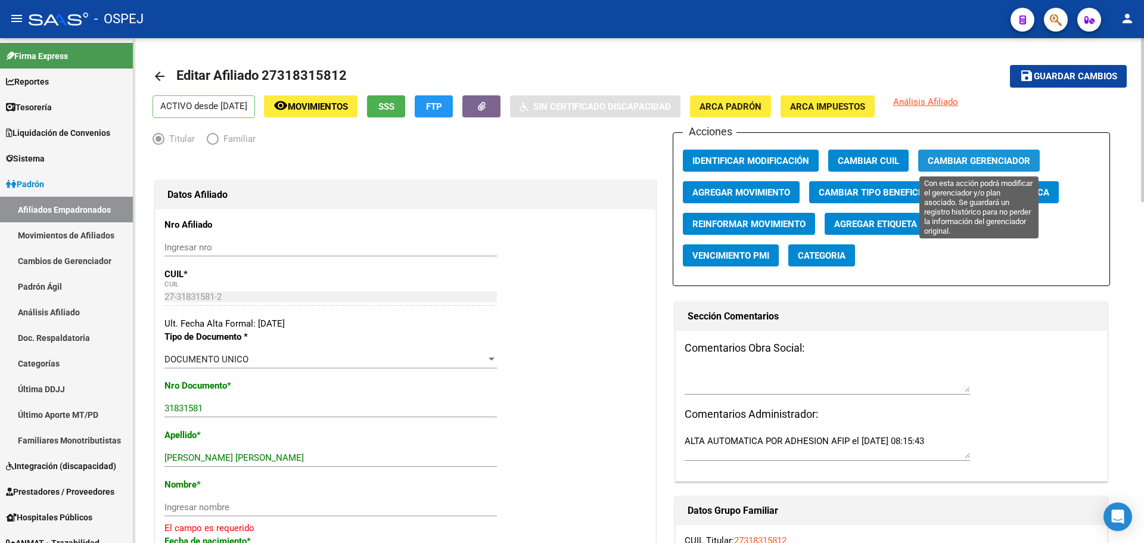
click at [958, 157] on span "Cambiar Gerenciador" at bounding box center [979, 161] width 103 height 11
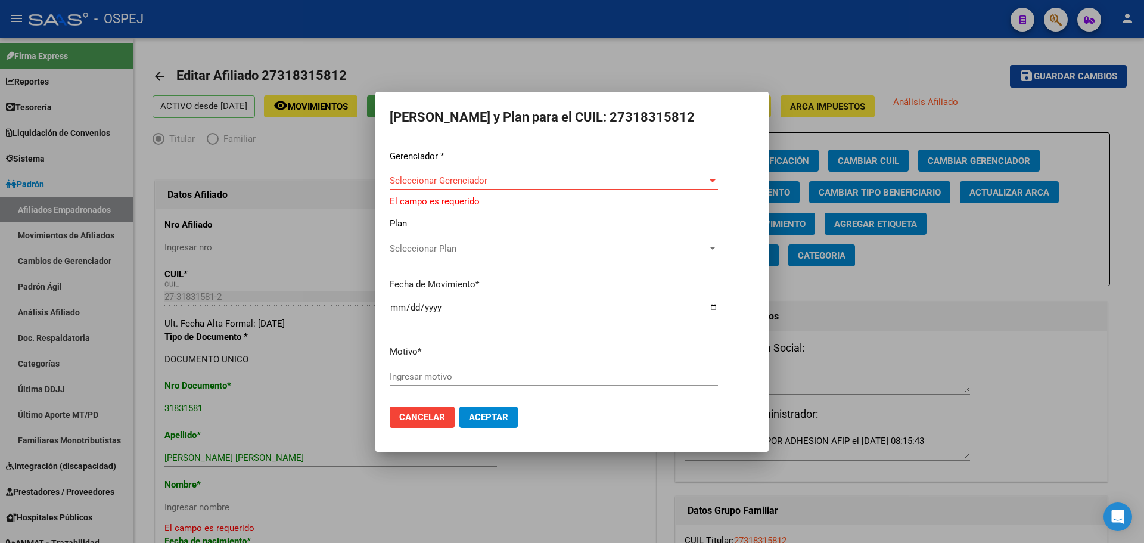
click at [765, 77] on div at bounding box center [572, 271] width 1144 height 543
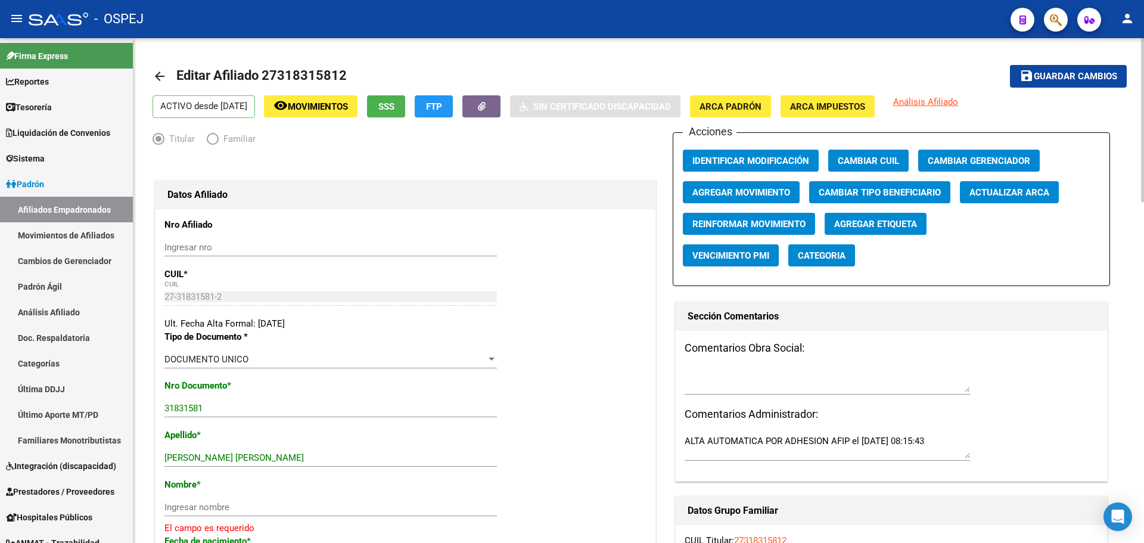
click at [1013, 197] on span "Actualizar ARCA" at bounding box center [1010, 192] width 80 height 11
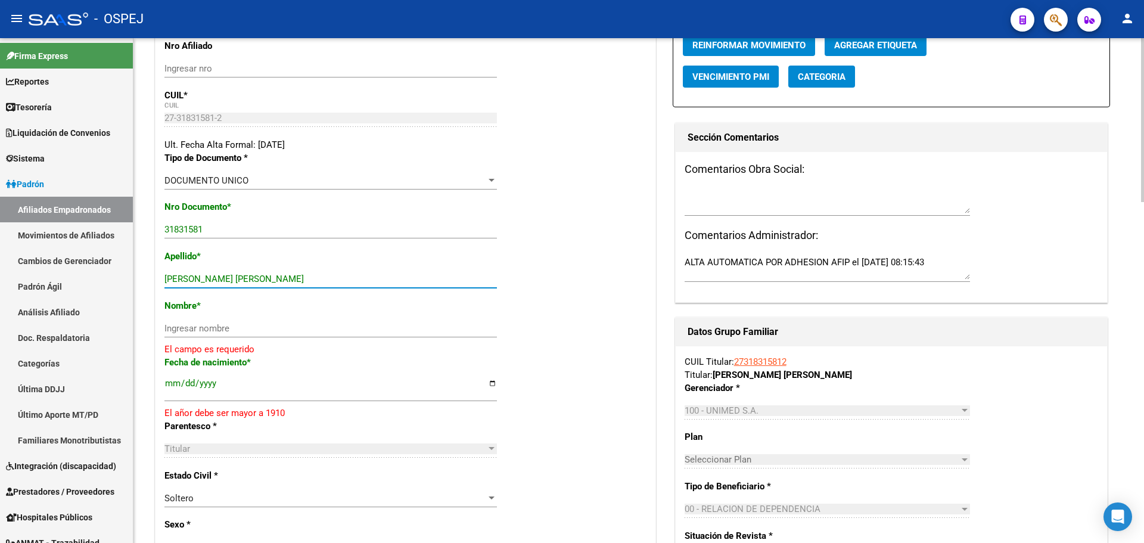
drag, startPoint x: 273, startPoint y: 281, endPoint x: 198, endPoint y: 282, distance: 75.1
click at [198, 282] on input "[PERSON_NAME] [PERSON_NAME]" at bounding box center [330, 279] width 333 height 11
type input "PONCE"
click at [191, 322] on div "Ingresar nombre" at bounding box center [330, 328] width 333 height 18
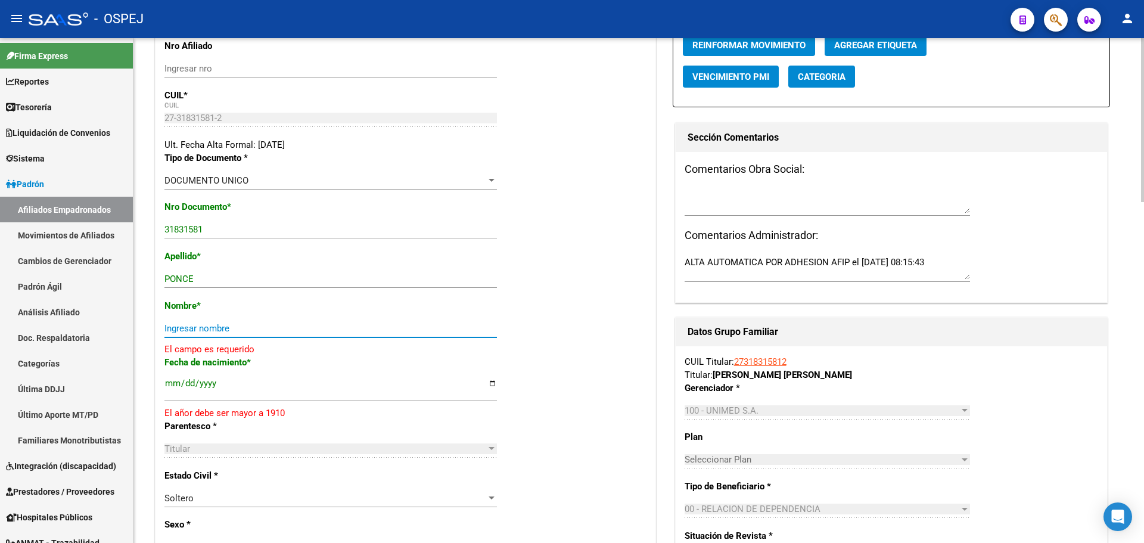
click at [207, 330] on input "Ingresar nombre" at bounding box center [330, 328] width 333 height 11
paste input "[PERSON_NAME]"
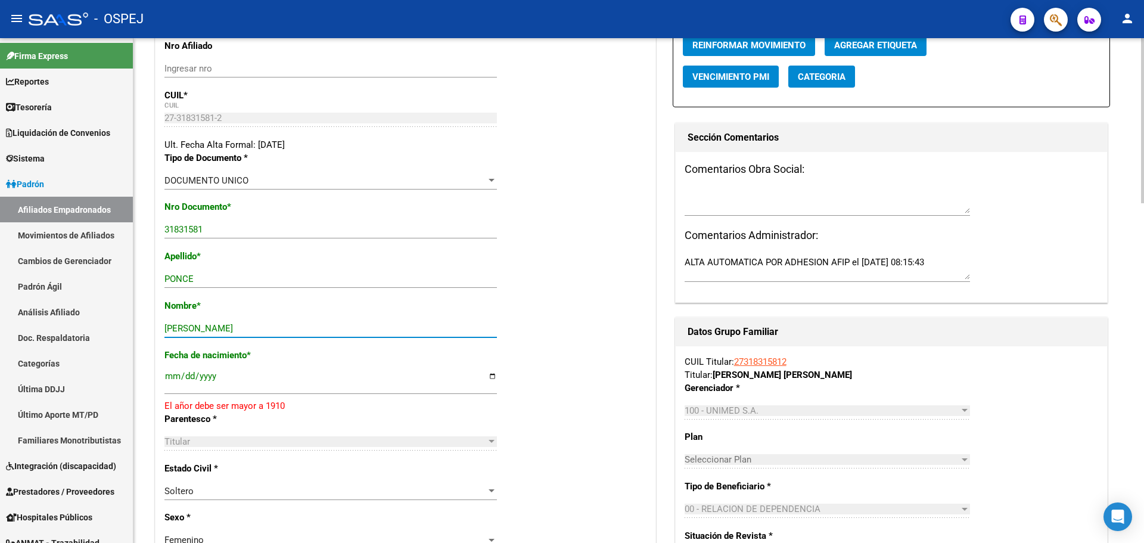
type input "[PERSON_NAME]"
drag, startPoint x: 229, startPoint y: 381, endPoint x: 221, endPoint y: 377, distance: 9.3
click at [226, 380] on input "[DATE]" at bounding box center [330, 380] width 333 height 19
click at [206, 377] on input "[DATE]" at bounding box center [330, 380] width 333 height 19
type input "[DATE]"
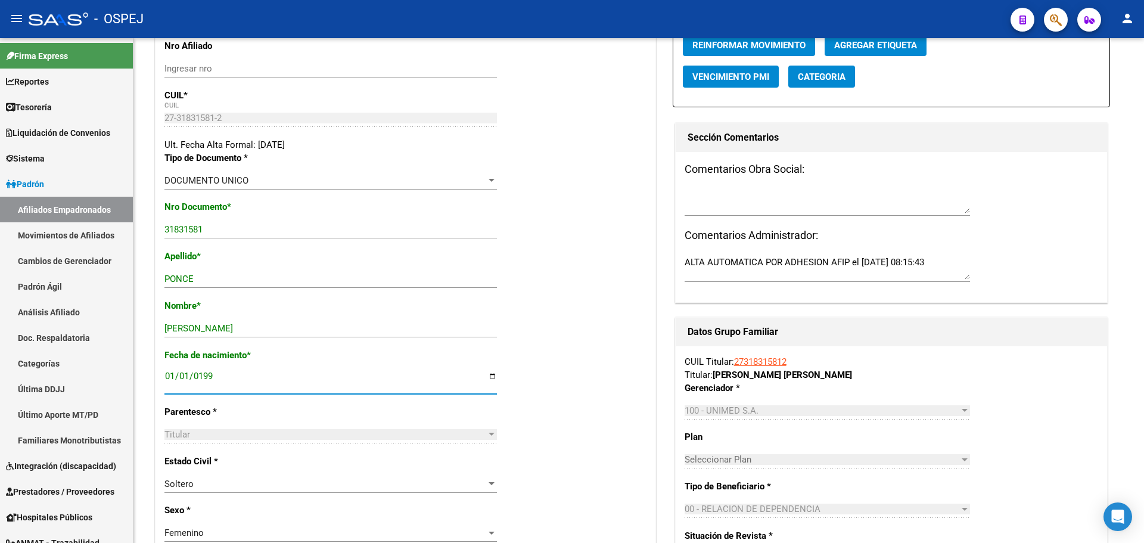
scroll to position [0, 0]
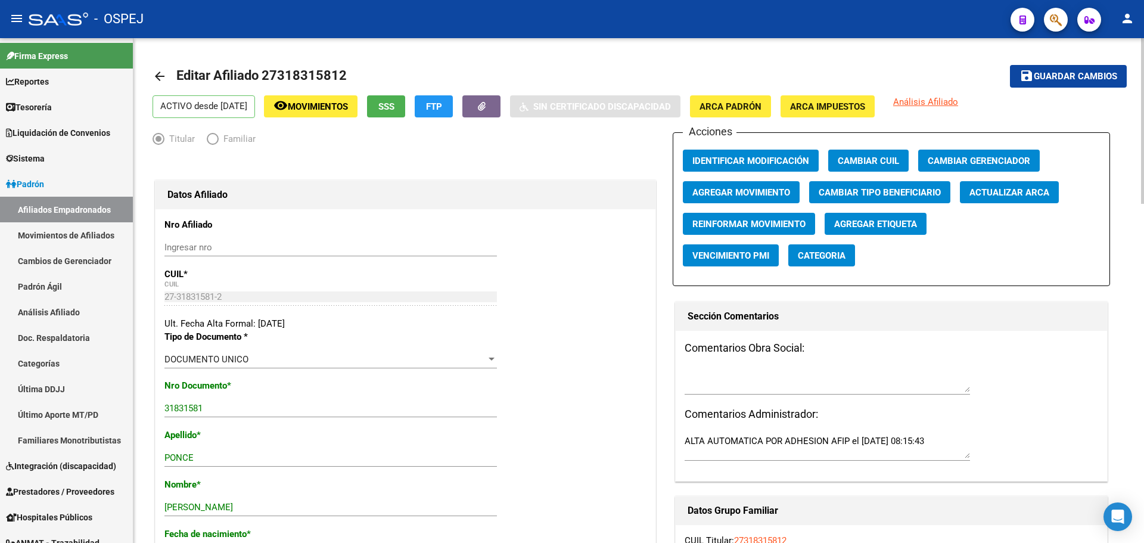
click at [1066, 85] on button "save Guardar cambios" at bounding box center [1068, 76] width 117 height 22
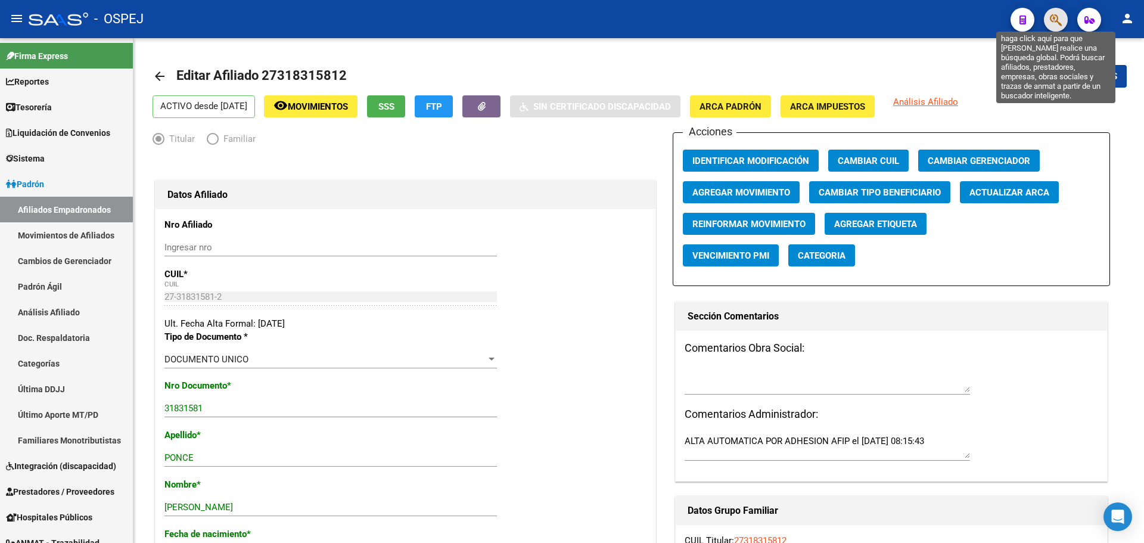
click at [1059, 21] on icon "button" at bounding box center [1056, 20] width 12 height 14
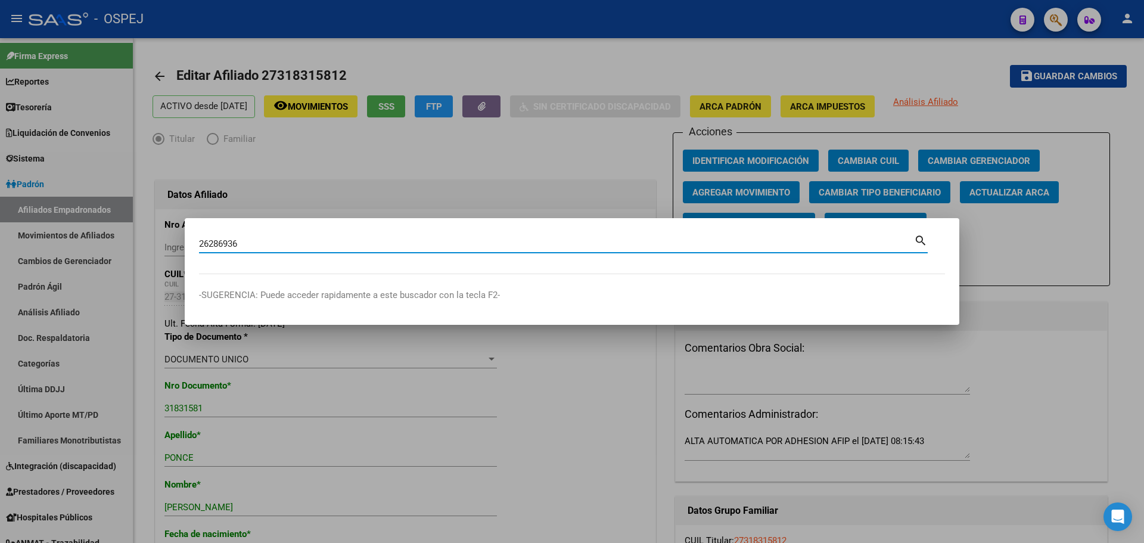
type input "26286936"
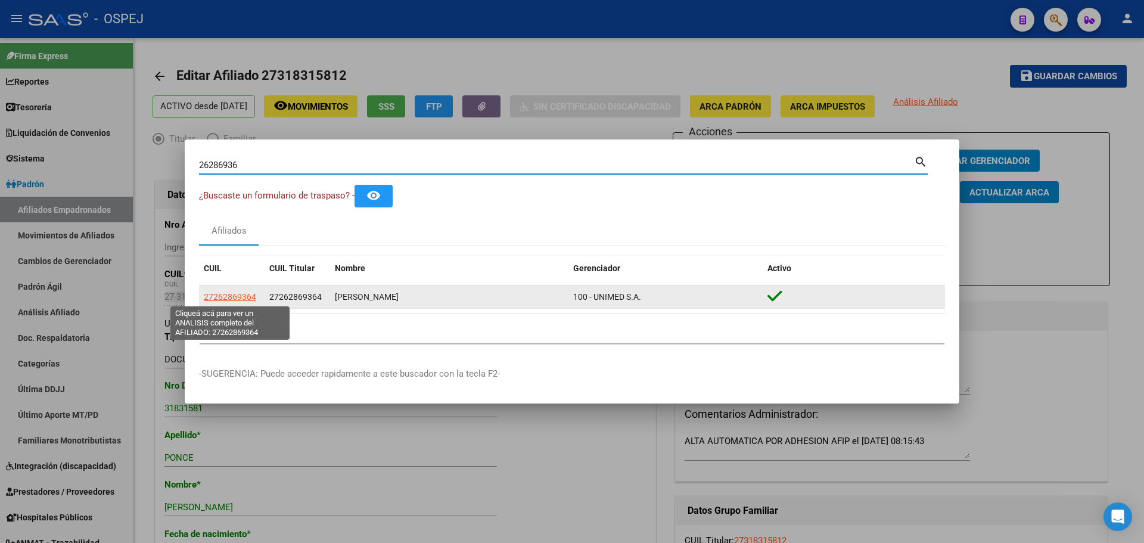
click at [219, 297] on span "27262869364" at bounding box center [230, 297] width 52 height 10
type textarea "27262869364"
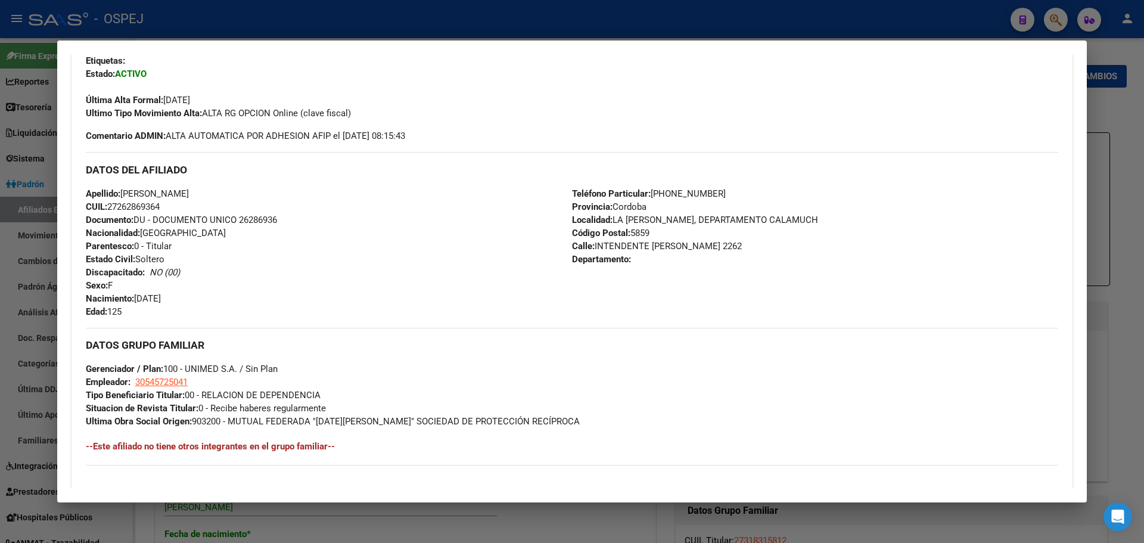
scroll to position [179, 0]
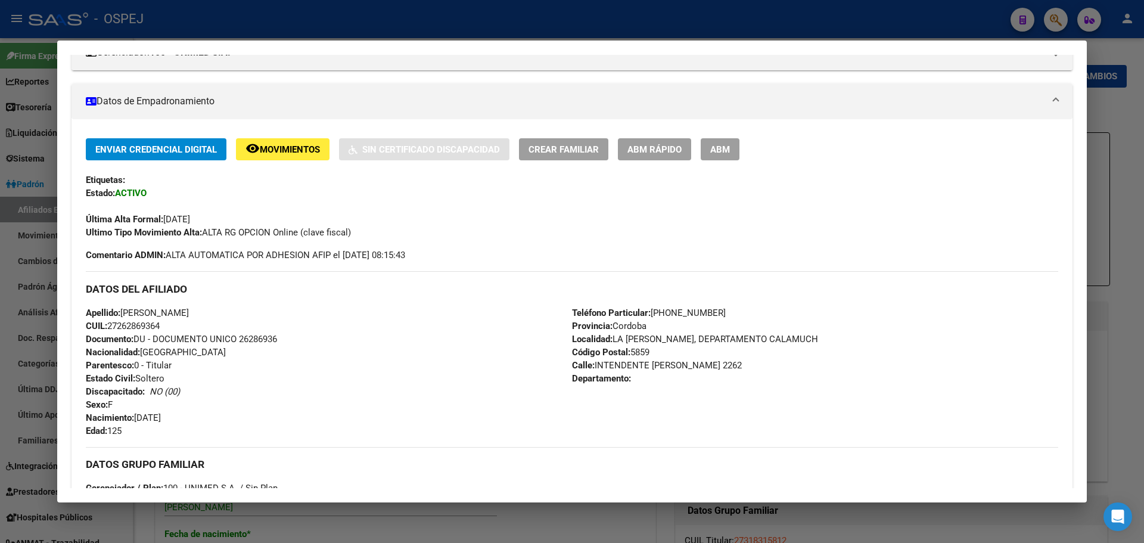
click at [725, 152] on span "ABM" at bounding box center [720, 149] width 20 height 11
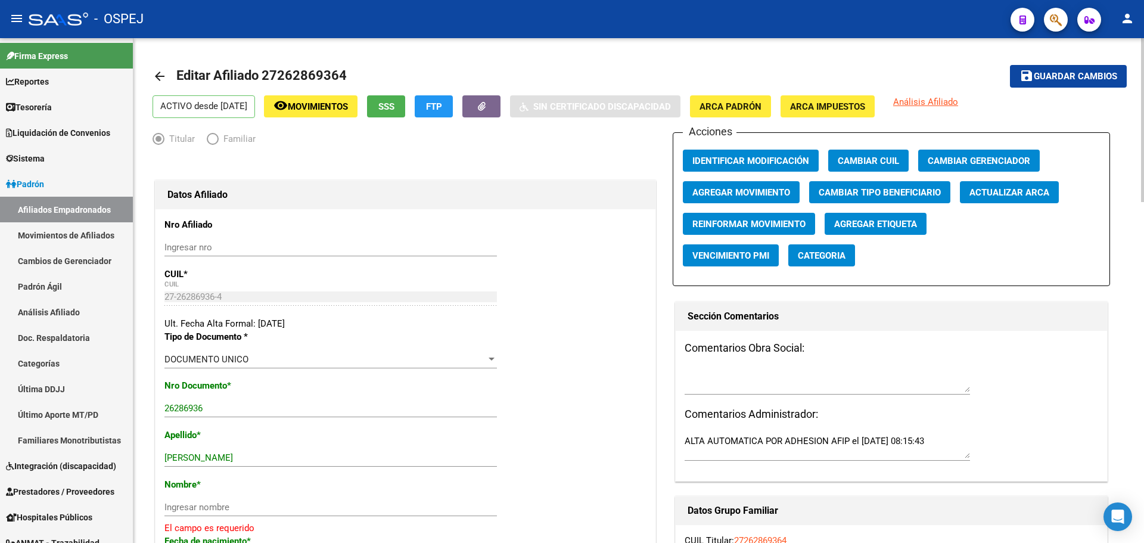
click at [1031, 190] on span "Actualizar ARCA" at bounding box center [1010, 192] width 80 height 11
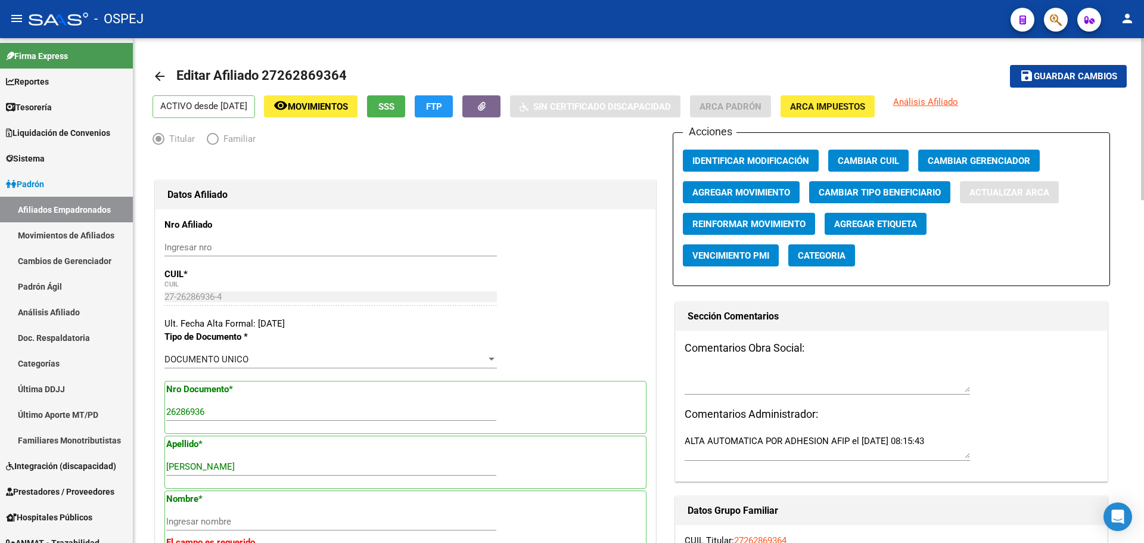
type input "[PERSON_NAME]"
type input "[DATE]"
type input "LA [PERSON_NAME]"
type input "2262"
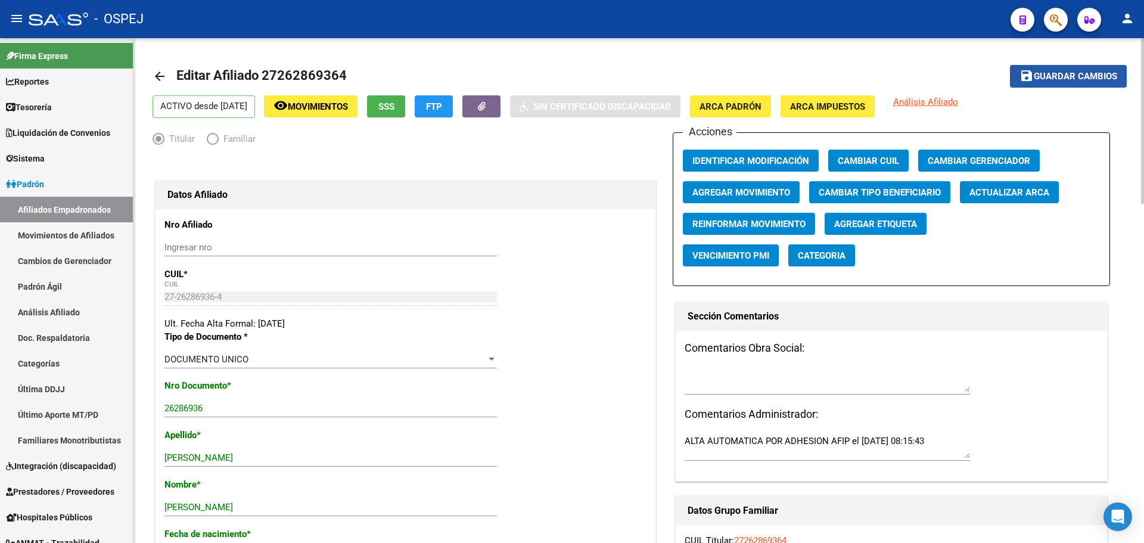
click at [1057, 79] on span "Guardar cambios" at bounding box center [1075, 77] width 83 height 11
click at [1063, 14] on button "button" at bounding box center [1056, 20] width 24 height 24
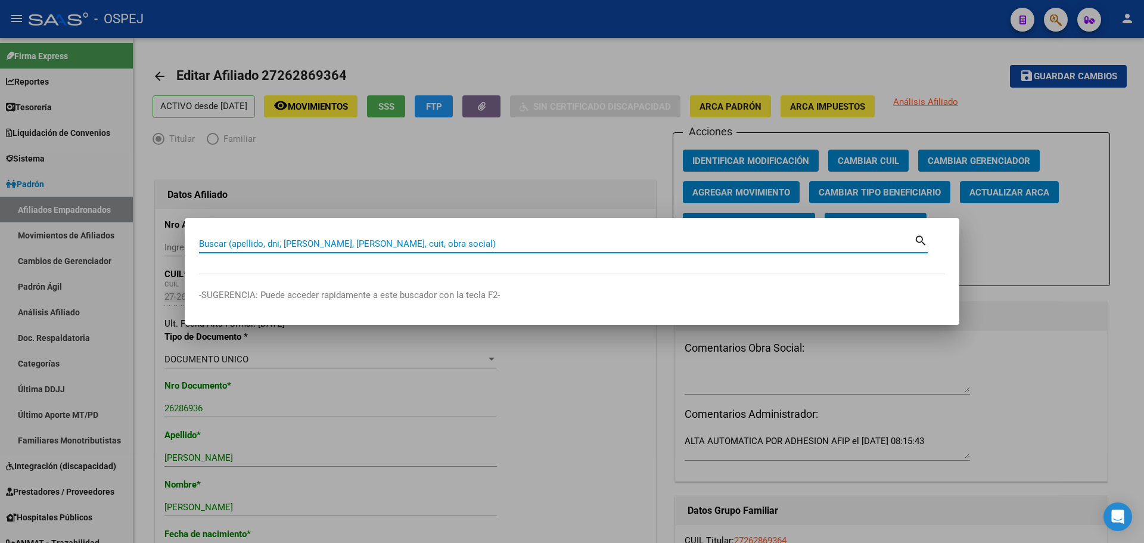
paste input "39935435"
type input "39935435"
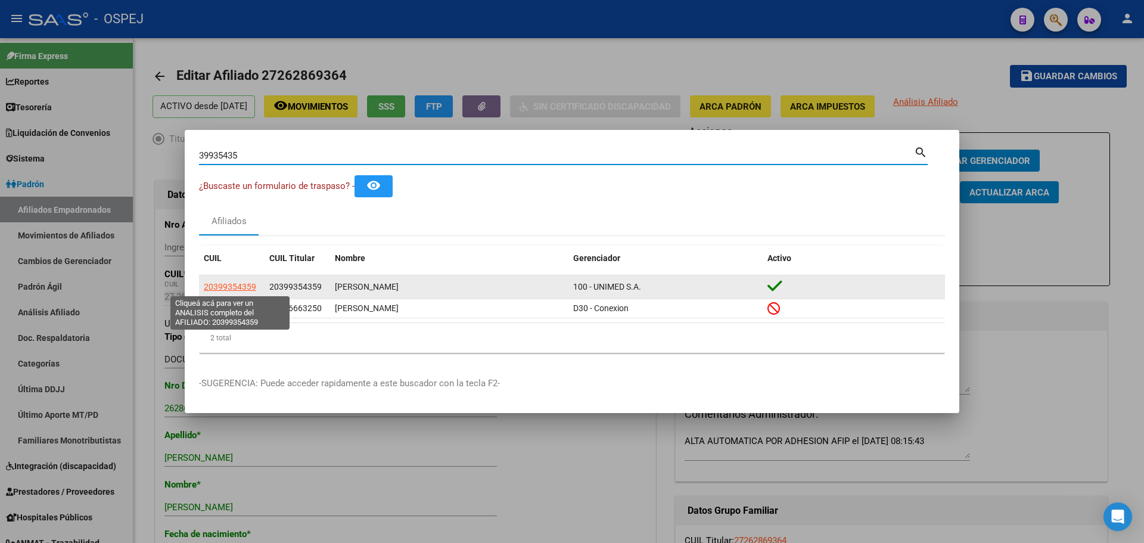
click at [215, 288] on span "20399354359" at bounding box center [230, 287] width 52 height 10
type textarea "20399354359"
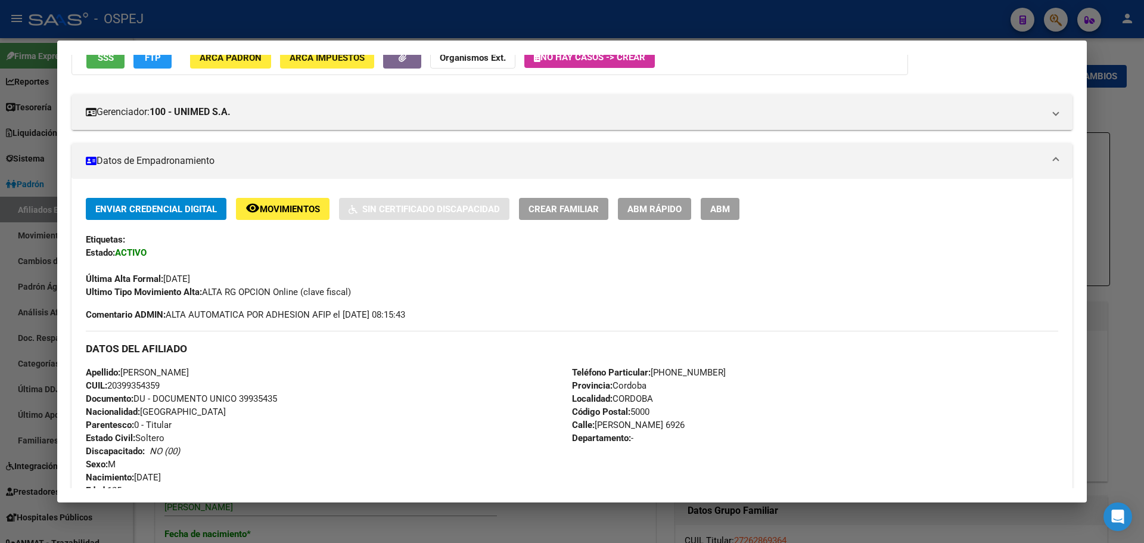
scroll to position [60, 0]
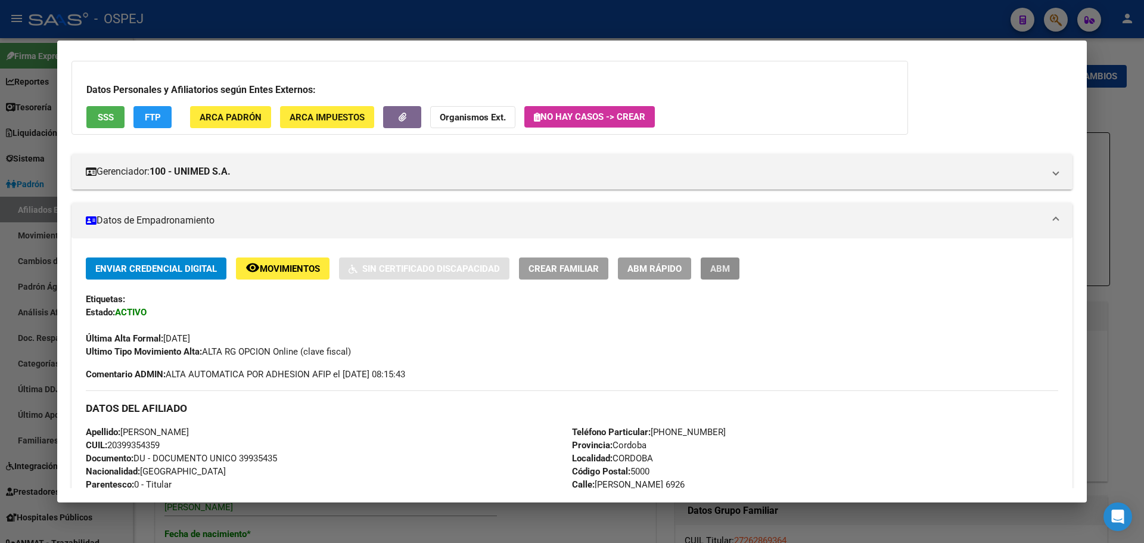
click at [720, 268] on span "ABM" at bounding box center [720, 268] width 20 height 11
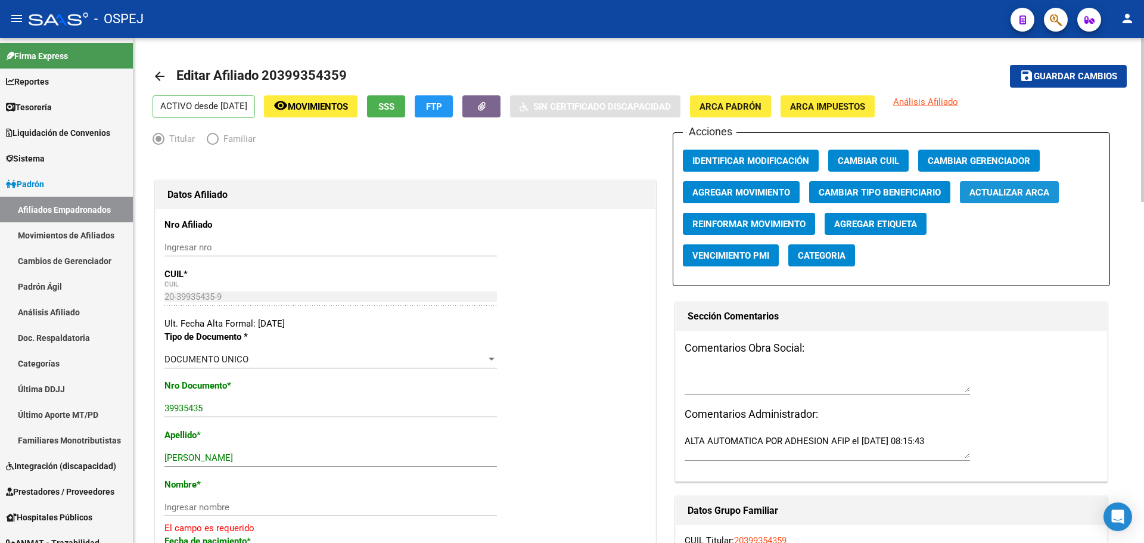
click at [984, 190] on span "Actualizar ARCA" at bounding box center [1010, 192] width 80 height 11
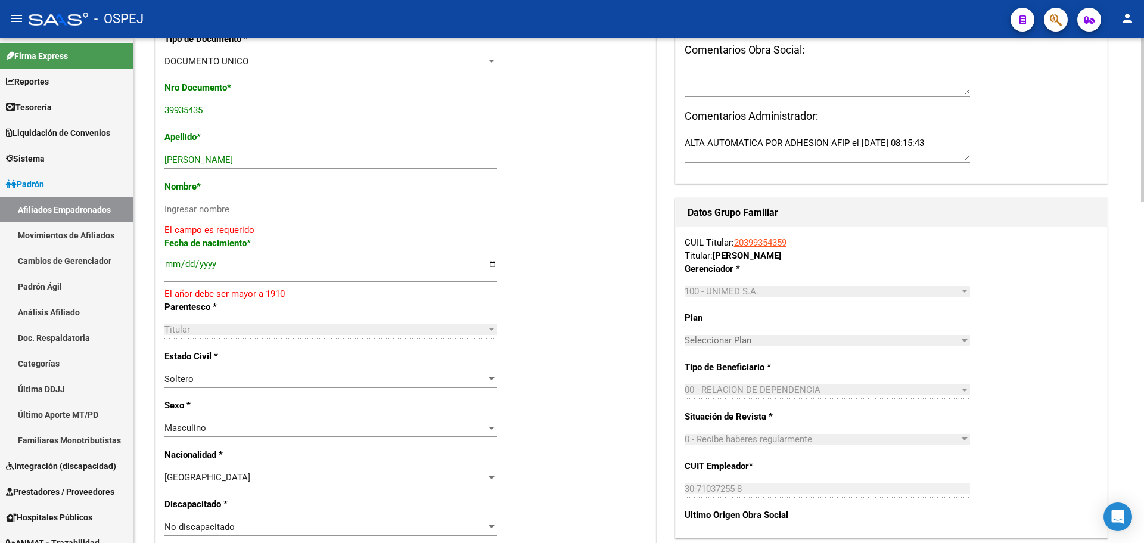
scroll to position [238, 0]
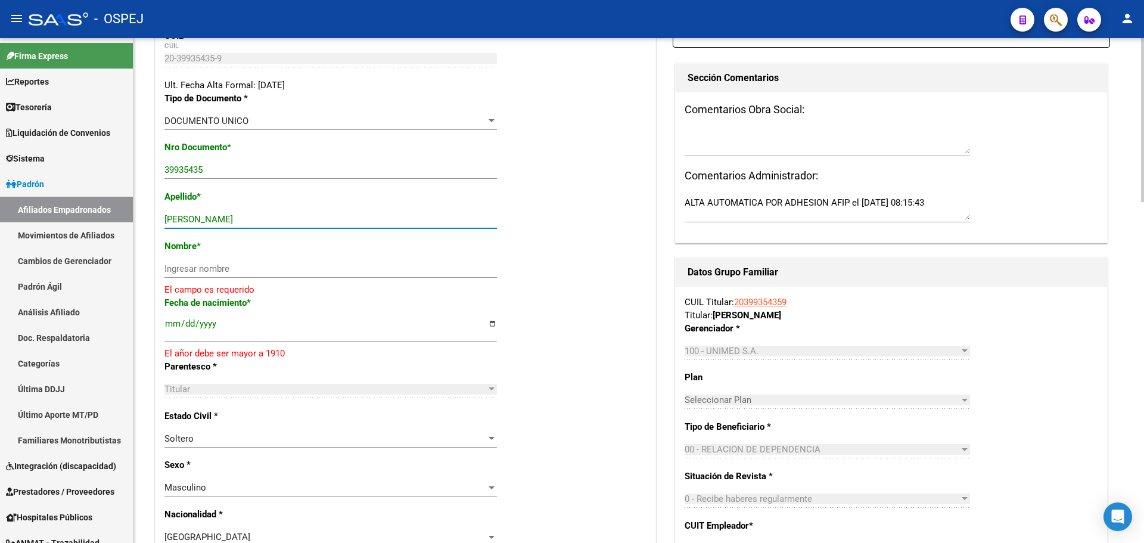
drag, startPoint x: 264, startPoint y: 215, endPoint x: 190, endPoint y: 217, distance: 73.9
click at [190, 217] on input "[PERSON_NAME]" at bounding box center [330, 219] width 333 height 11
type input "[PERSON_NAME]"
click at [216, 273] on input "Ingresar nombre" at bounding box center [330, 268] width 333 height 11
paste input "[PERSON_NAME]"
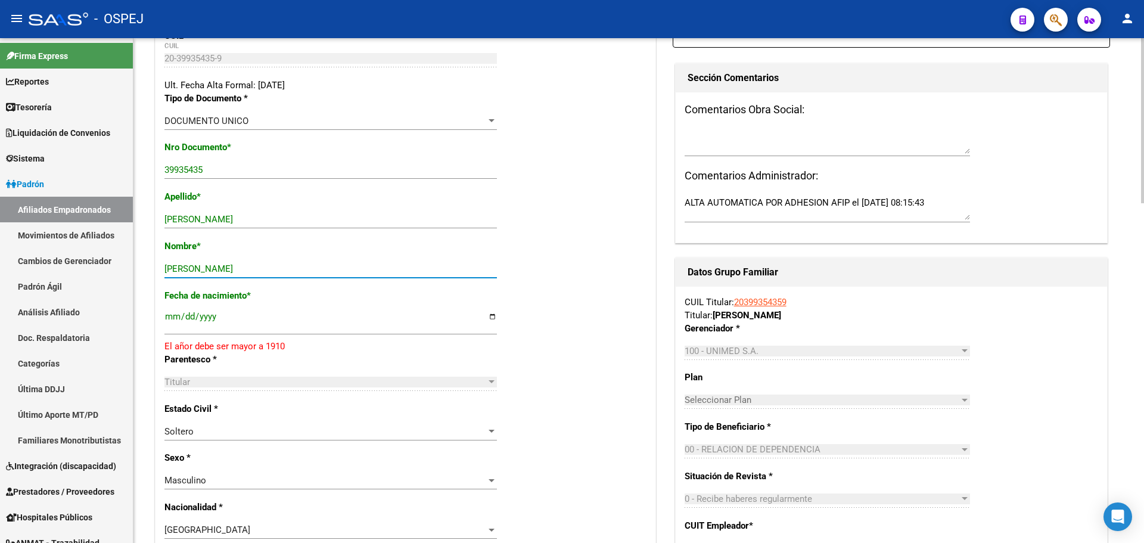
type input "[PERSON_NAME]"
click at [198, 315] on input "[DATE]" at bounding box center [330, 321] width 333 height 19
type input "[DATE]"
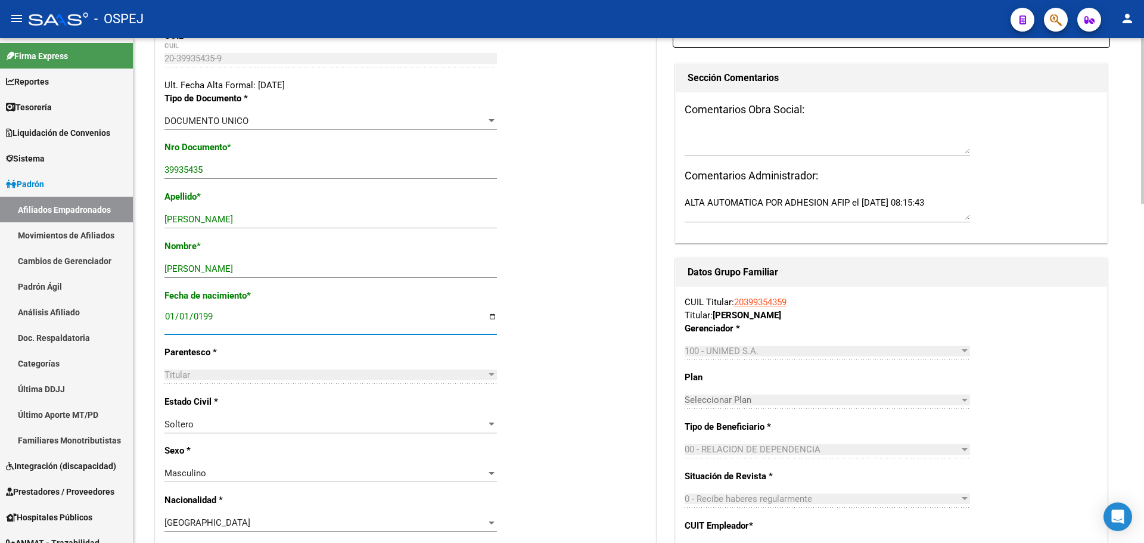
scroll to position [0, 0]
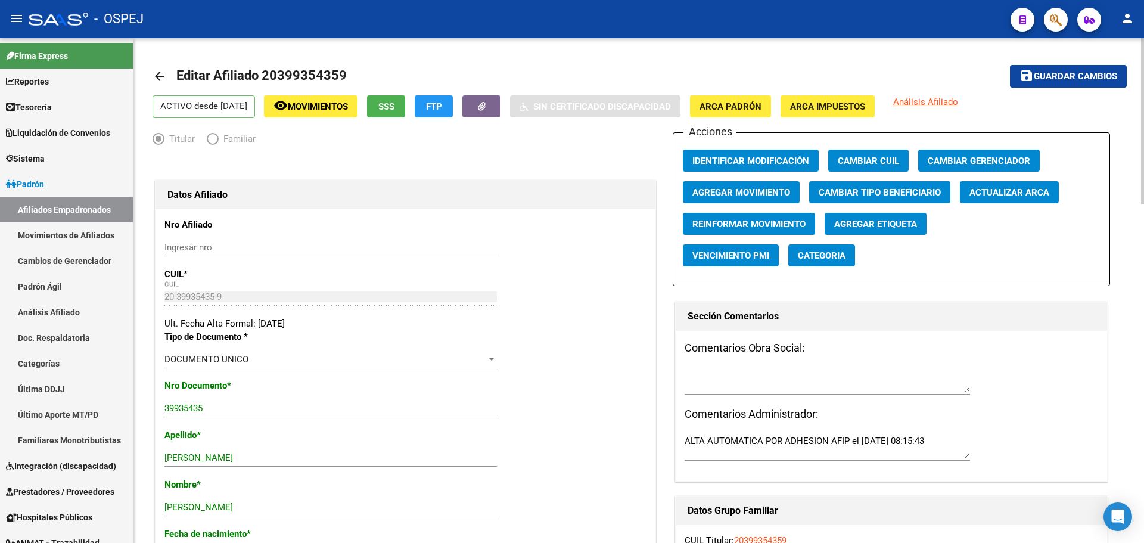
drag, startPoint x: 1047, startPoint y: 60, endPoint x: 1047, endPoint y: 76, distance: 15.5
click at [1047, 60] on mat-toolbar-row "save Guardar cambios" at bounding box center [1025, 76] width 203 height 38
click at [1048, 77] on span "Guardar cambios" at bounding box center [1075, 77] width 83 height 11
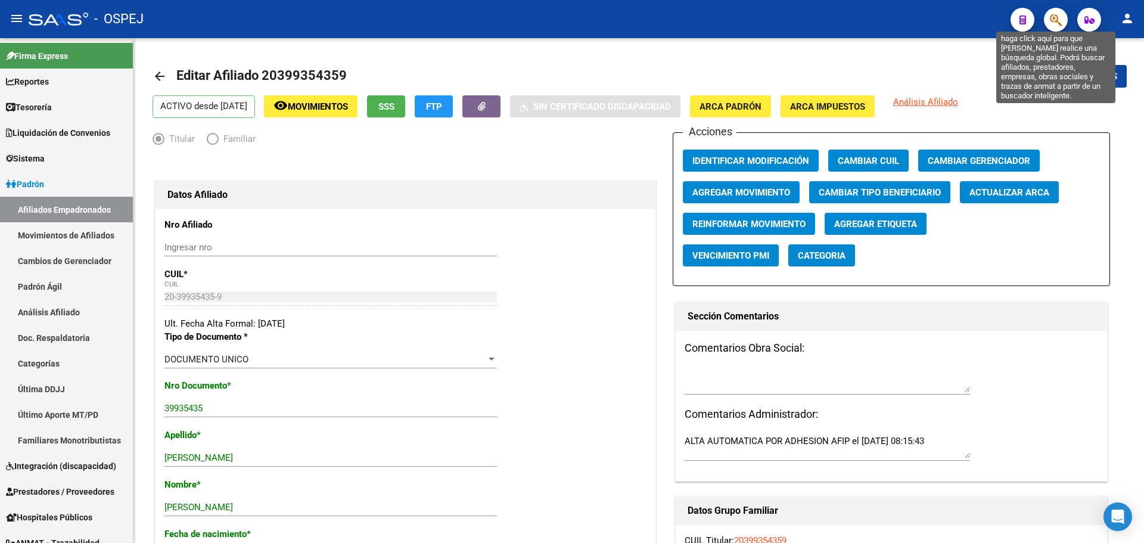
click at [1061, 15] on icon "button" at bounding box center [1056, 20] width 12 height 14
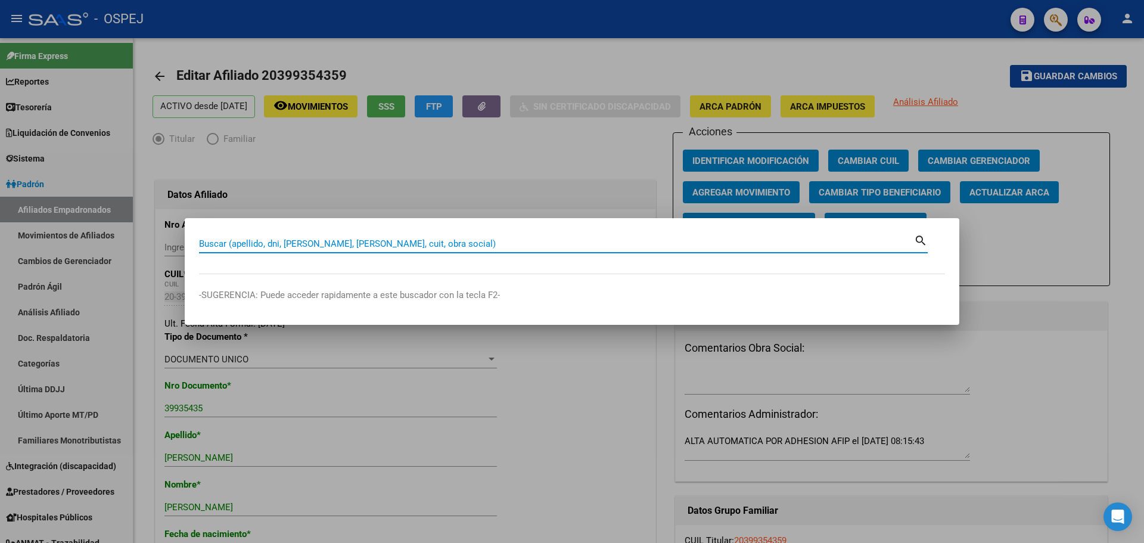
paste input "35478296"
type input "35478296"
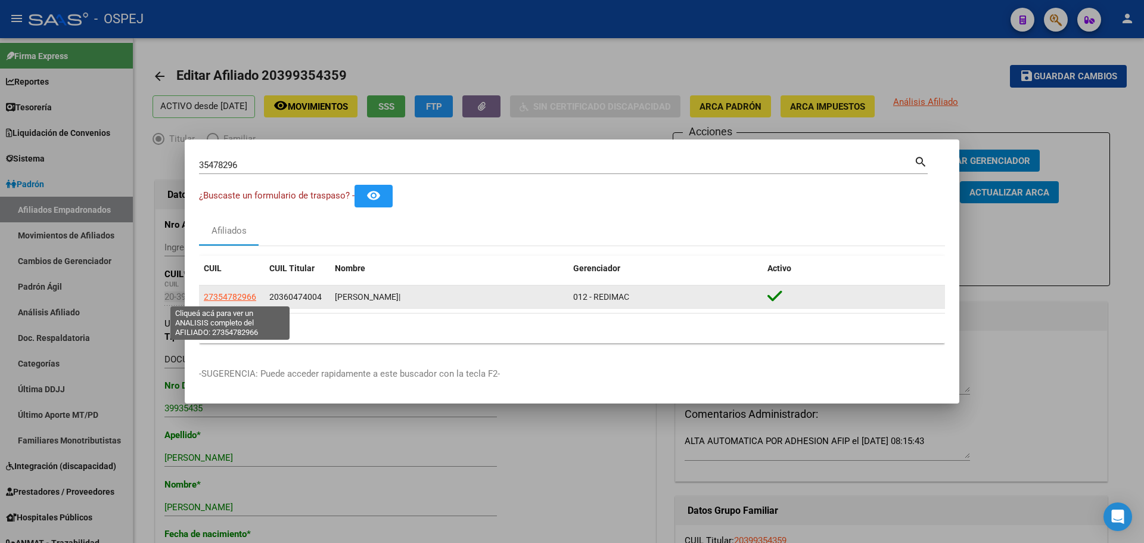
click at [229, 300] on span "27354782966" at bounding box center [230, 297] width 52 height 10
type textarea "27354782966"
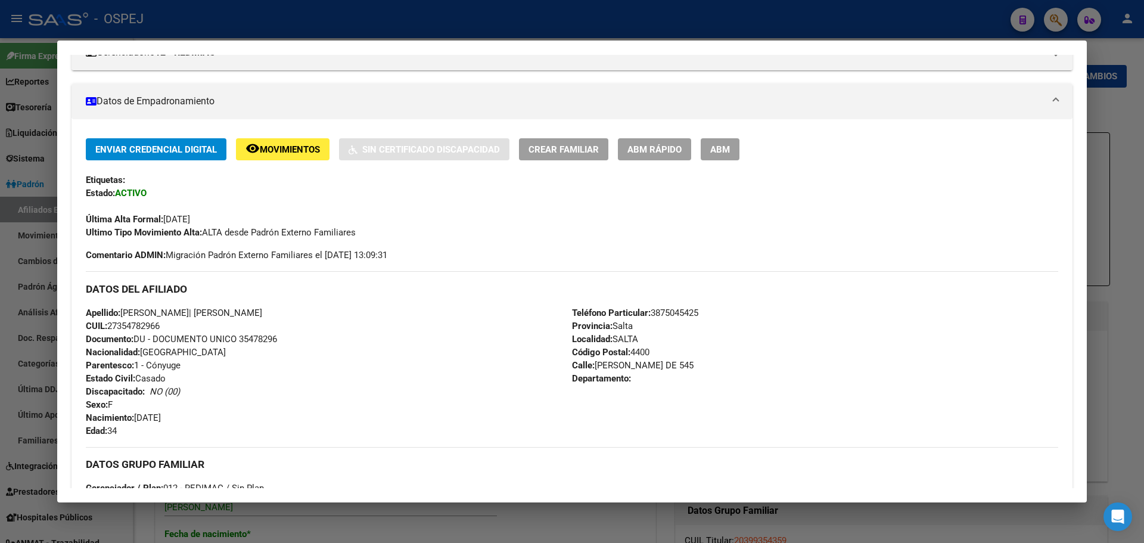
scroll to position [238, 0]
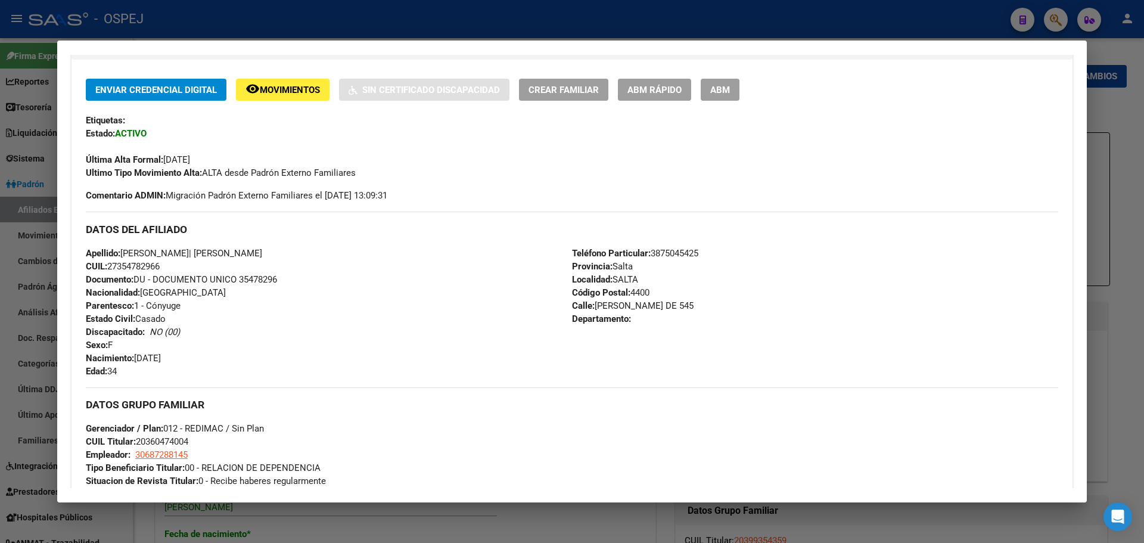
click at [735, 91] on button "ABM" at bounding box center [720, 90] width 39 height 22
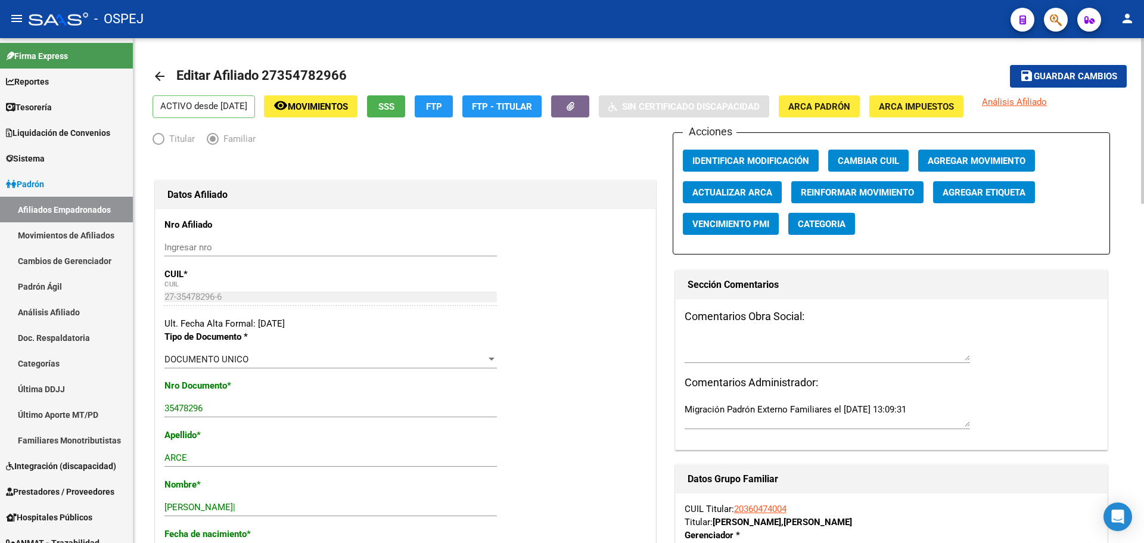
scroll to position [60, 0]
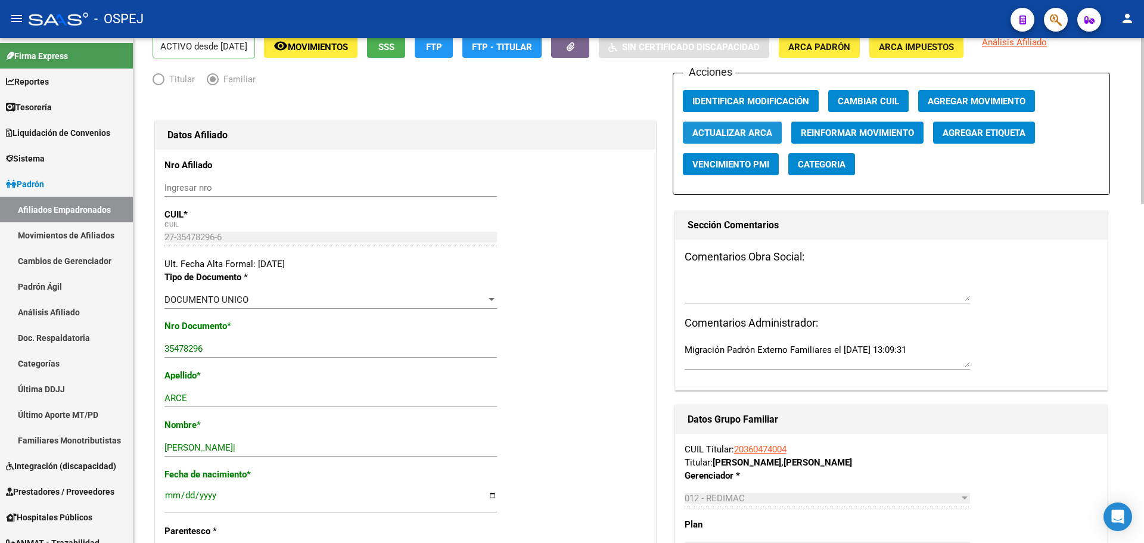
click at [691, 137] on button "Actualizar ARCA" at bounding box center [732, 133] width 99 height 22
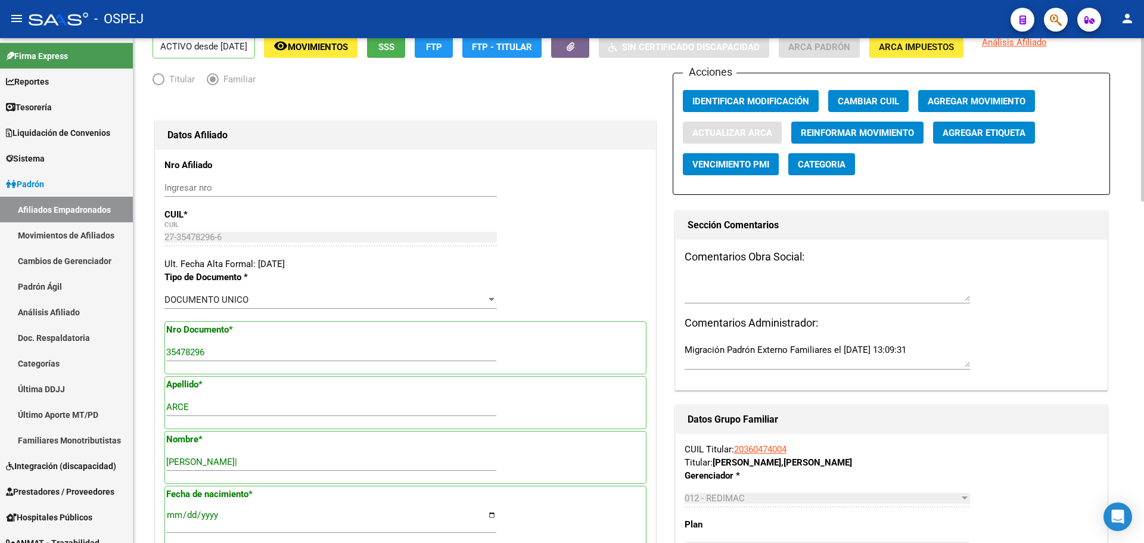
type input "[PERSON_NAME]"
type input "SALTA"
type input "B° [PERSON_NAME]- ZUVIRIA"
type input "1523"
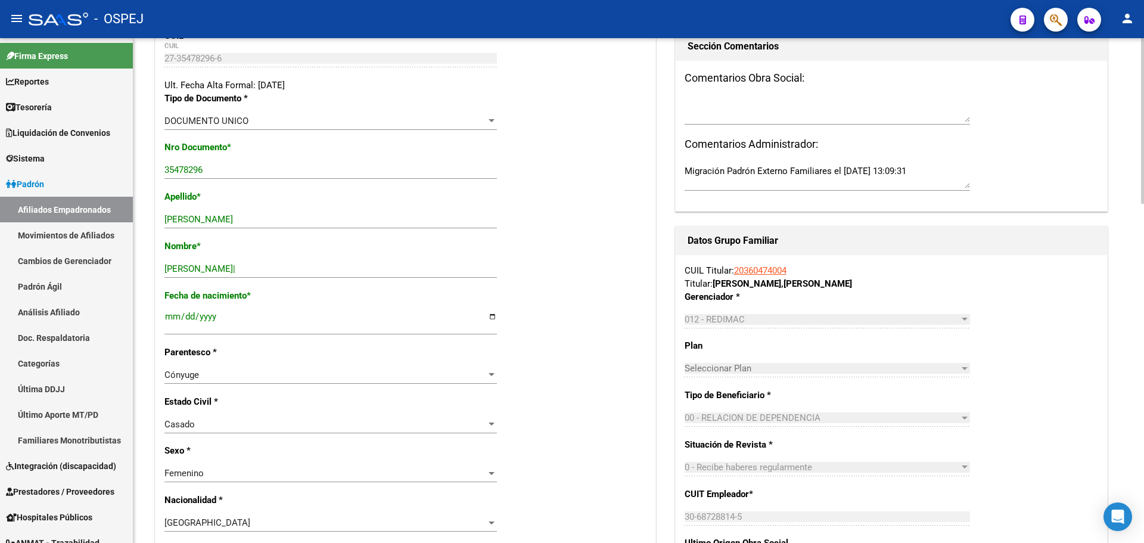
scroll to position [0, 0]
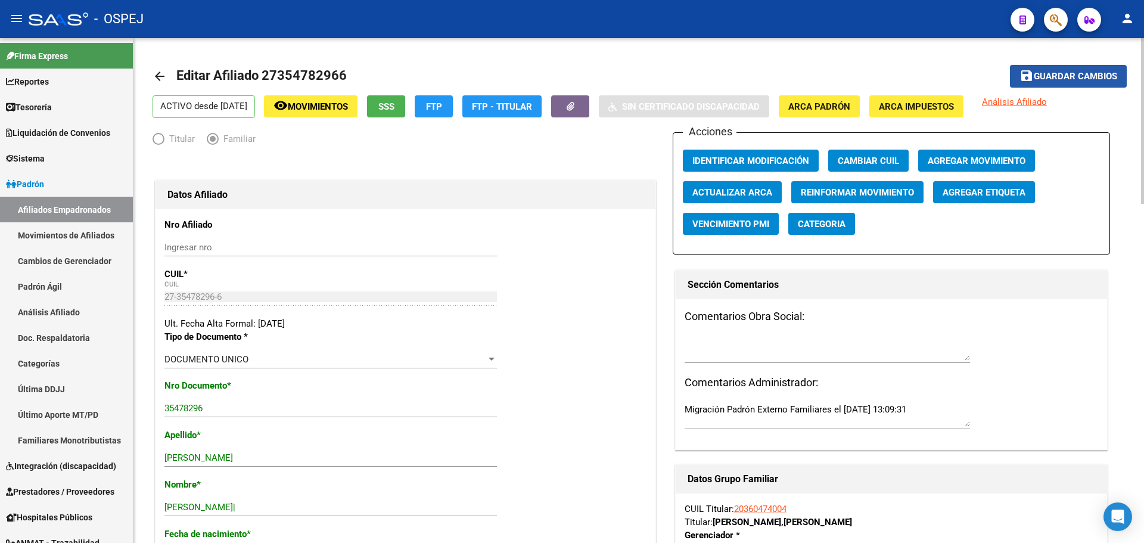
click at [1063, 73] on span "Guardar cambios" at bounding box center [1075, 77] width 83 height 11
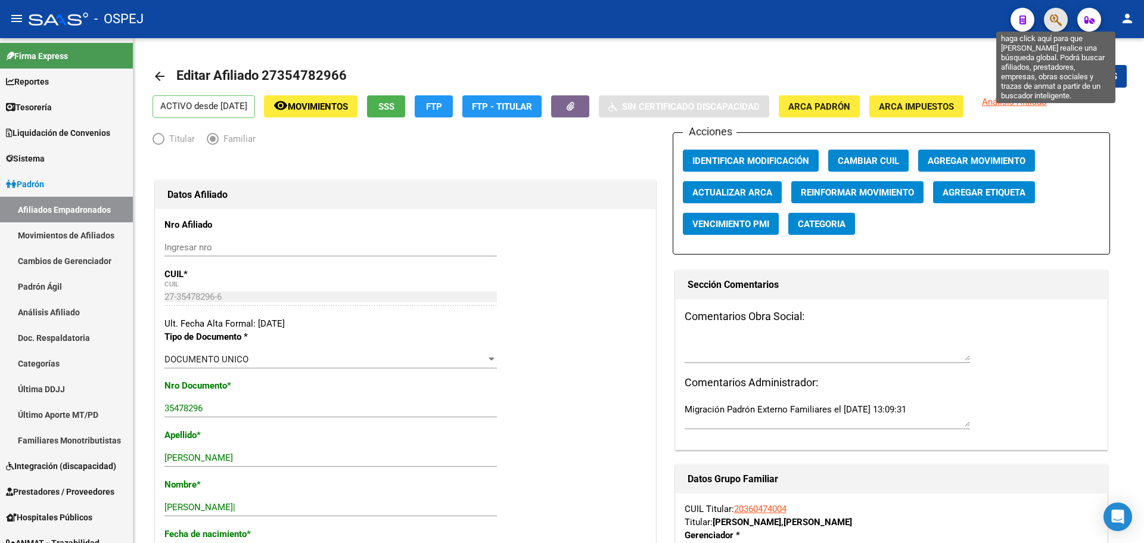
drag, startPoint x: 1052, startPoint y: 22, endPoint x: 1058, endPoint y: 18, distance: 7.0
click at [1058, 18] on icon "button" at bounding box center [1056, 20] width 12 height 14
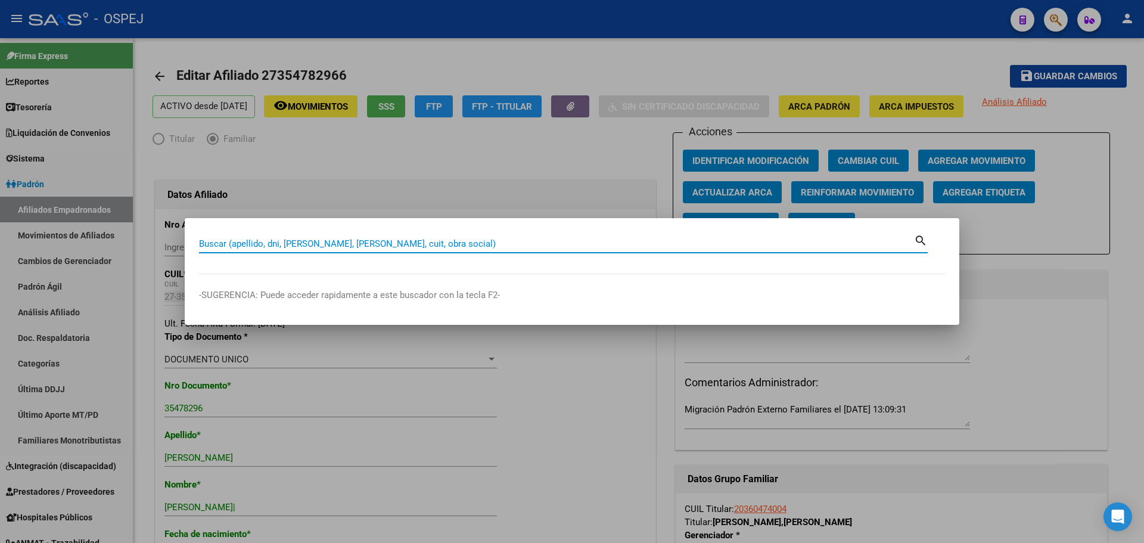
paste input "30818613"
type input "30818613"
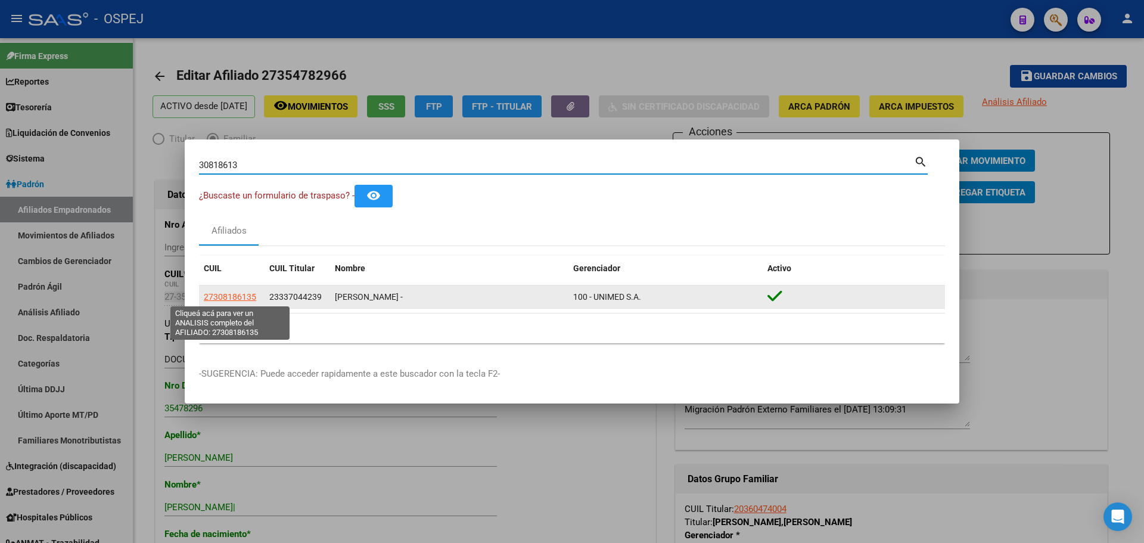
click at [232, 299] on span "27308186135" at bounding box center [230, 297] width 52 height 10
type textarea "27308186135"
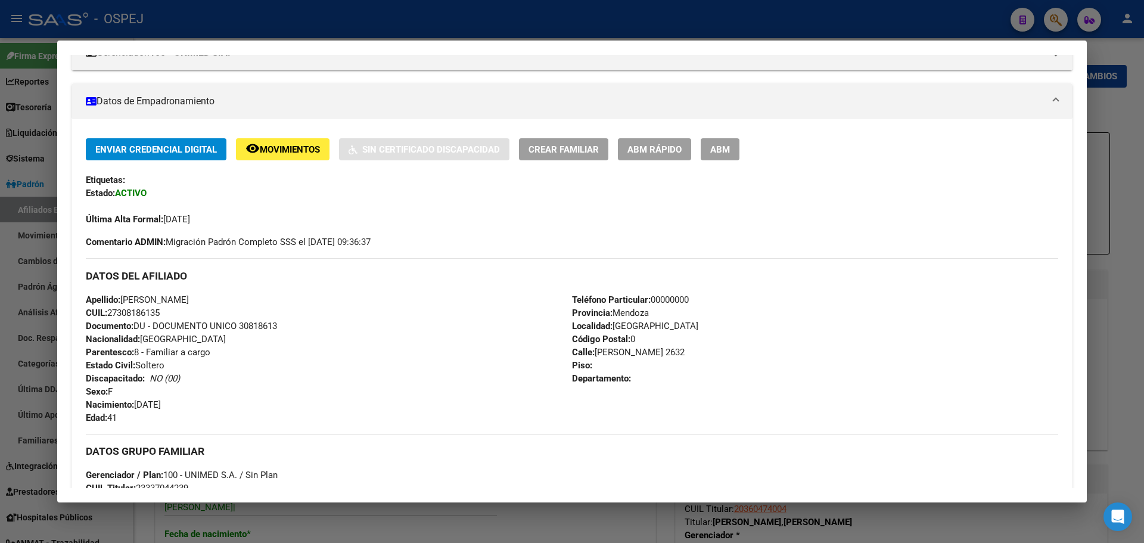
scroll to position [60, 0]
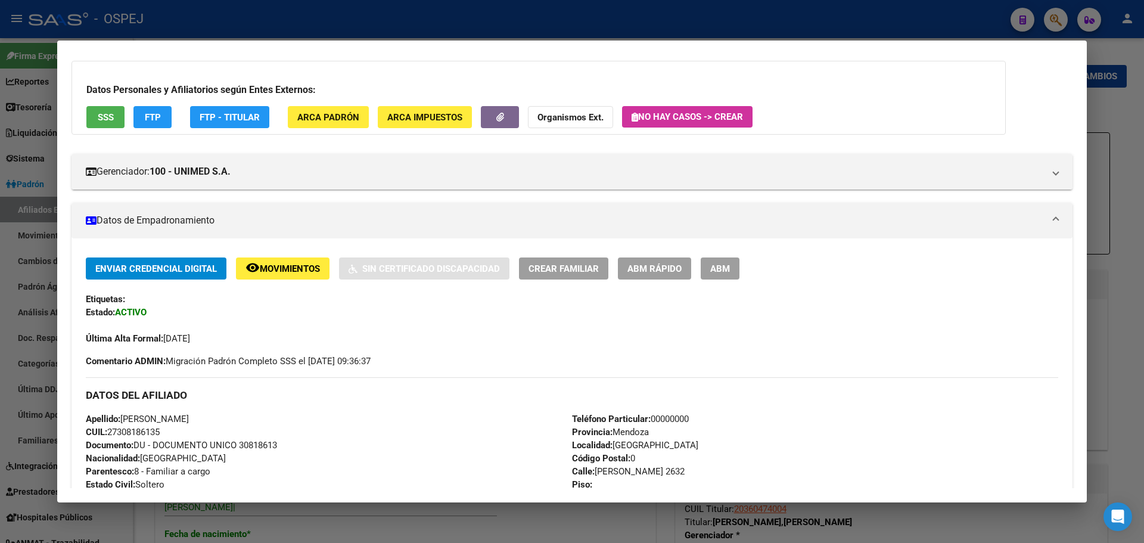
click at [726, 272] on span "ABM" at bounding box center [720, 268] width 20 height 11
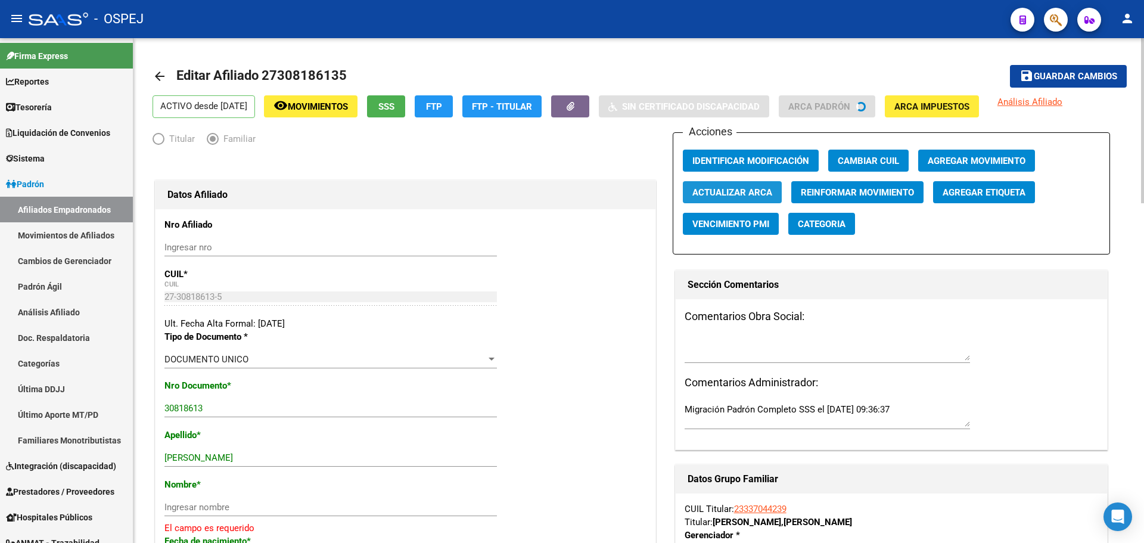
click at [745, 197] on span "Actualizar ARCA" at bounding box center [733, 192] width 80 height 11
type input "[PERSON_NAME]"
type input "VILLANUEVA"
type input "5521"
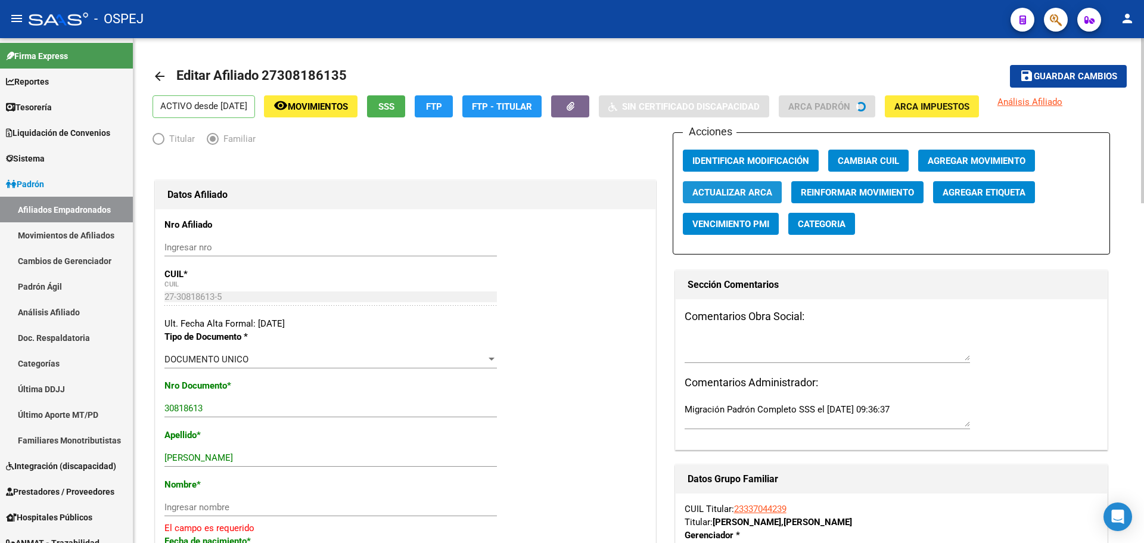
type input "[PERSON_NAME]"
type input "2632"
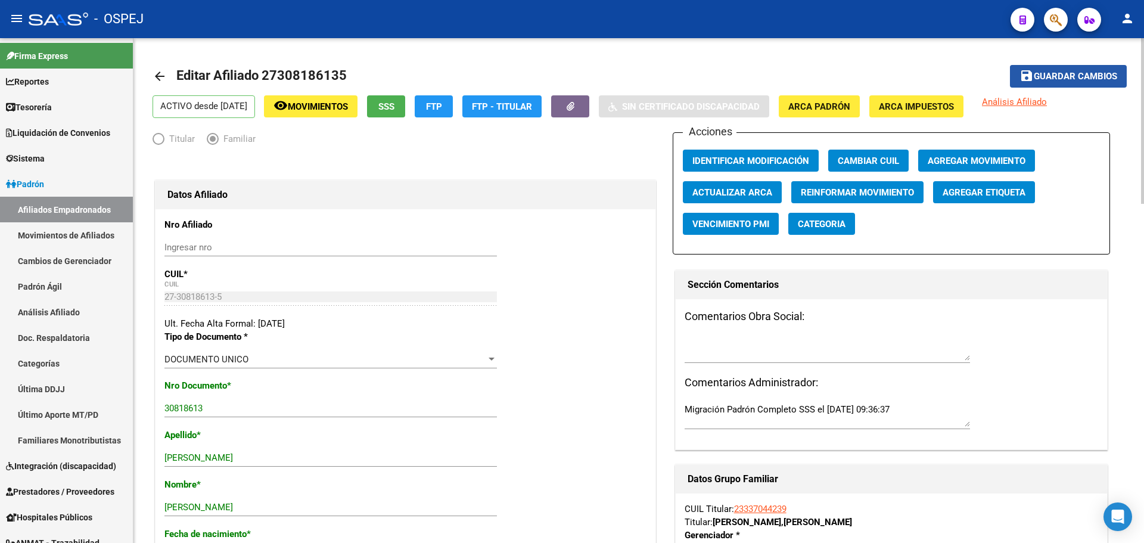
click at [1038, 77] on span "Guardar cambios" at bounding box center [1075, 77] width 83 height 11
click at [1059, 11] on span "button" at bounding box center [1056, 20] width 12 height 24
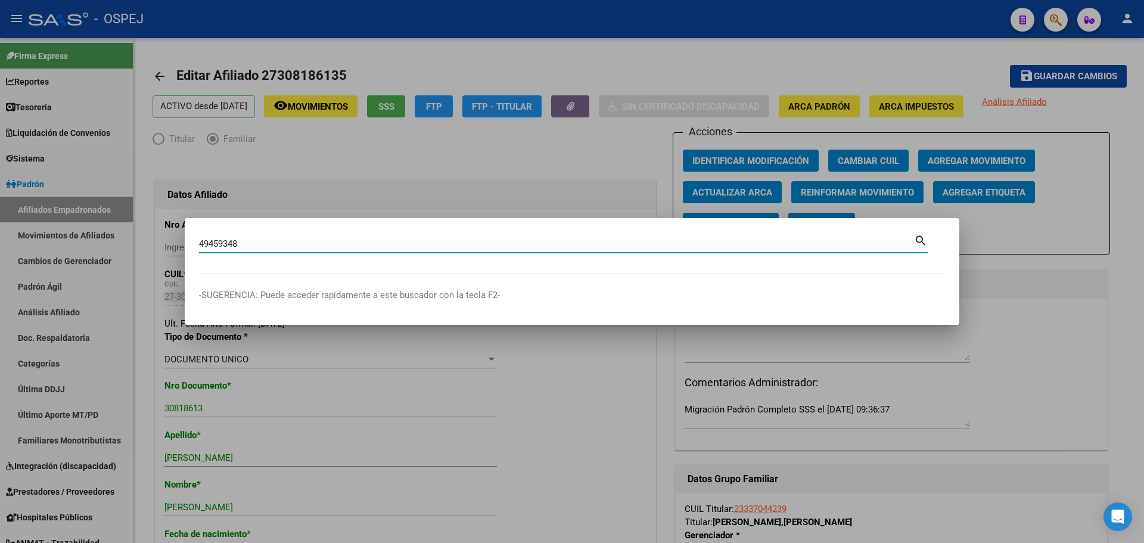
type input "49459348"
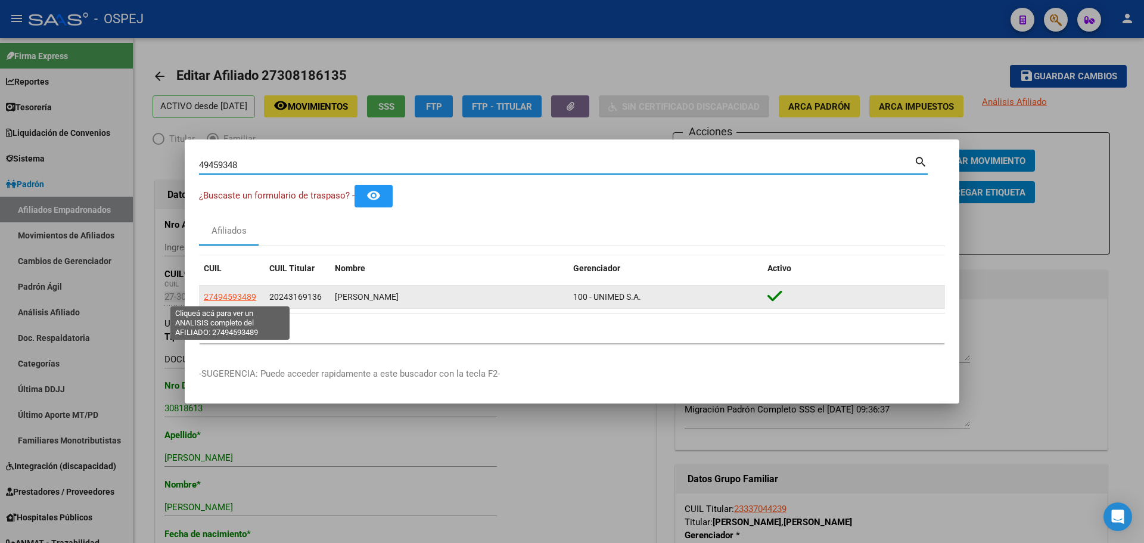
click at [209, 294] on span "27494593489" at bounding box center [230, 297] width 52 height 10
type textarea "27494593489"
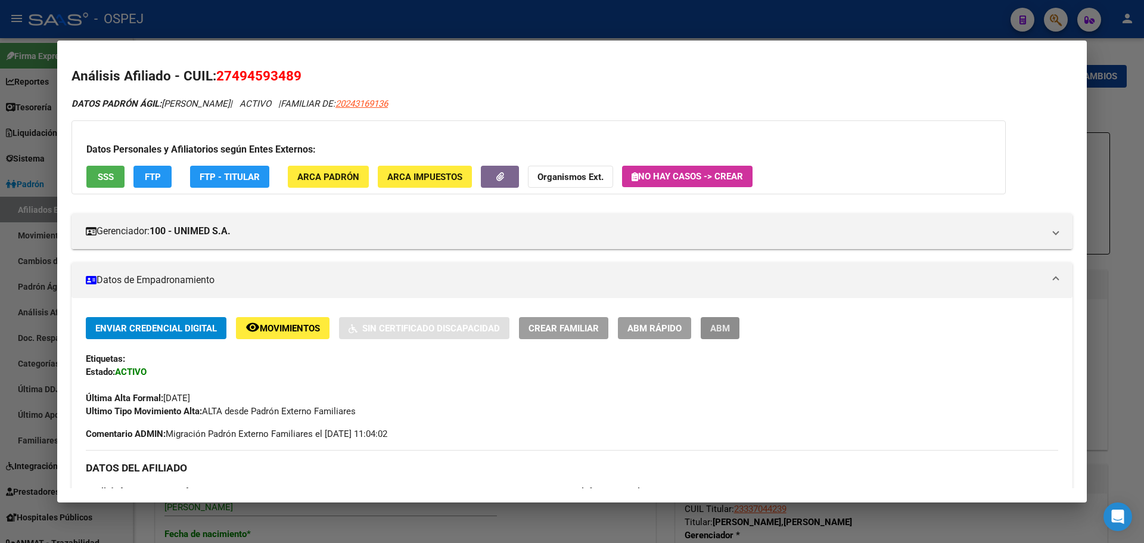
click at [713, 330] on span "ABM" at bounding box center [720, 328] width 20 height 11
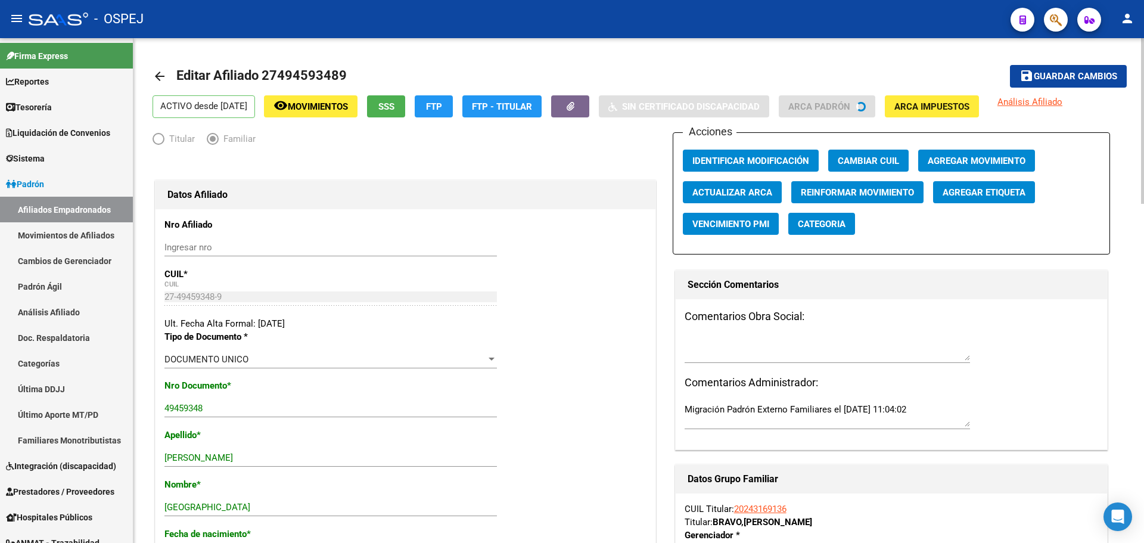
click at [740, 194] on span "Actualizar ARCA" at bounding box center [733, 192] width 80 height 11
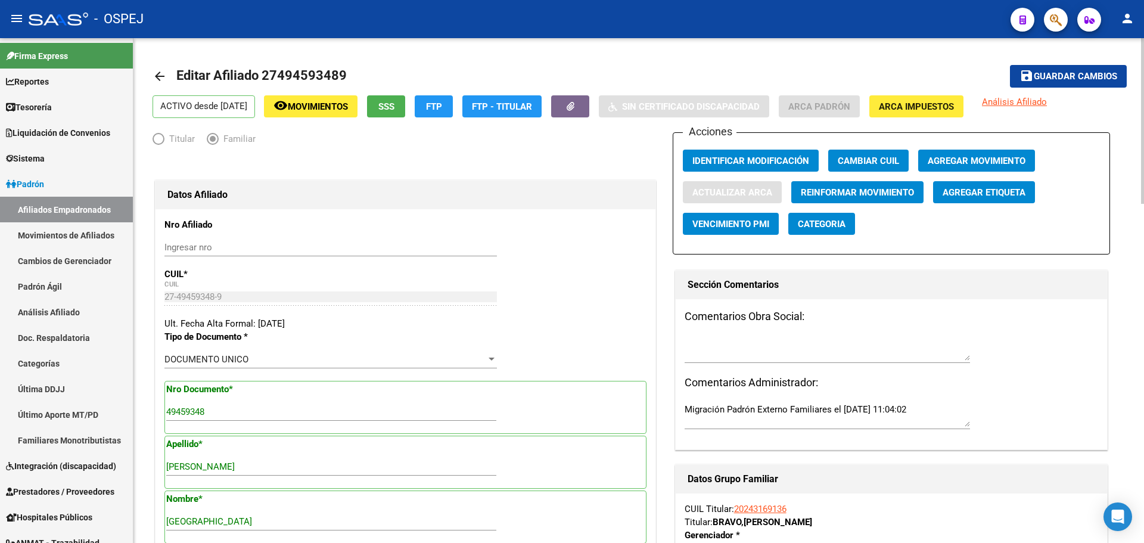
type input "[PERSON_NAME] [PERSON_NAME]¤N"
type input "SOF­A"
type input "RIO [PERSON_NAME]"
type input "5111"
type input "[PERSON_NAME]"
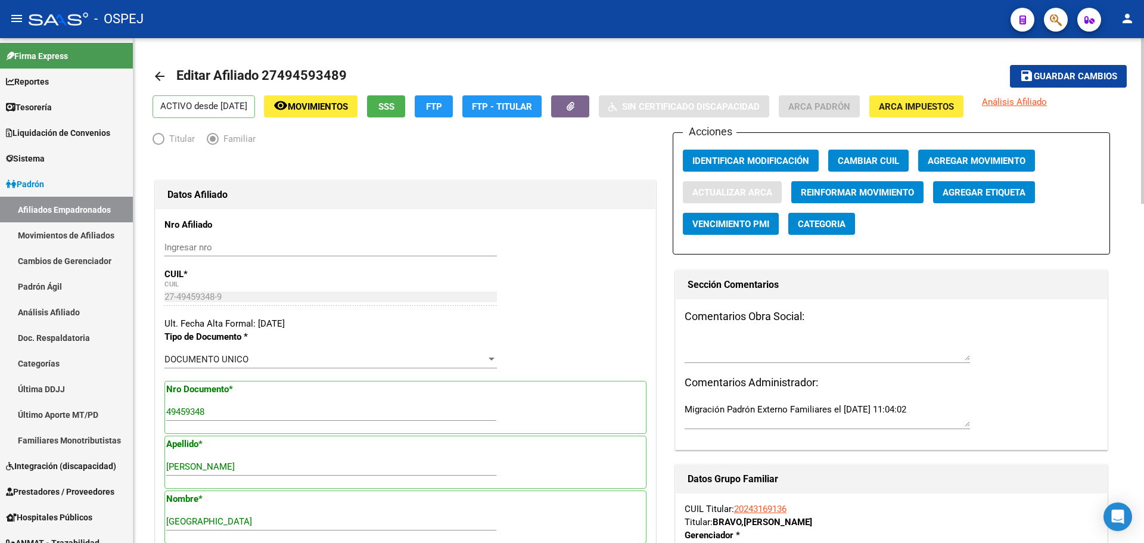
type input "628"
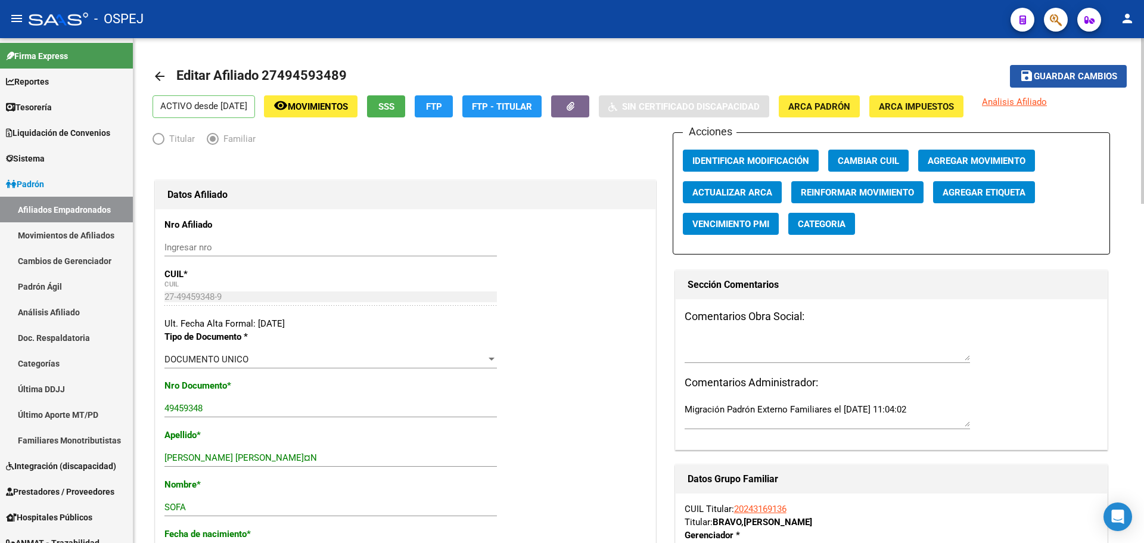
click at [1078, 73] on span "Guardar cambios" at bounding box center [1075, 77] width 83 height 11
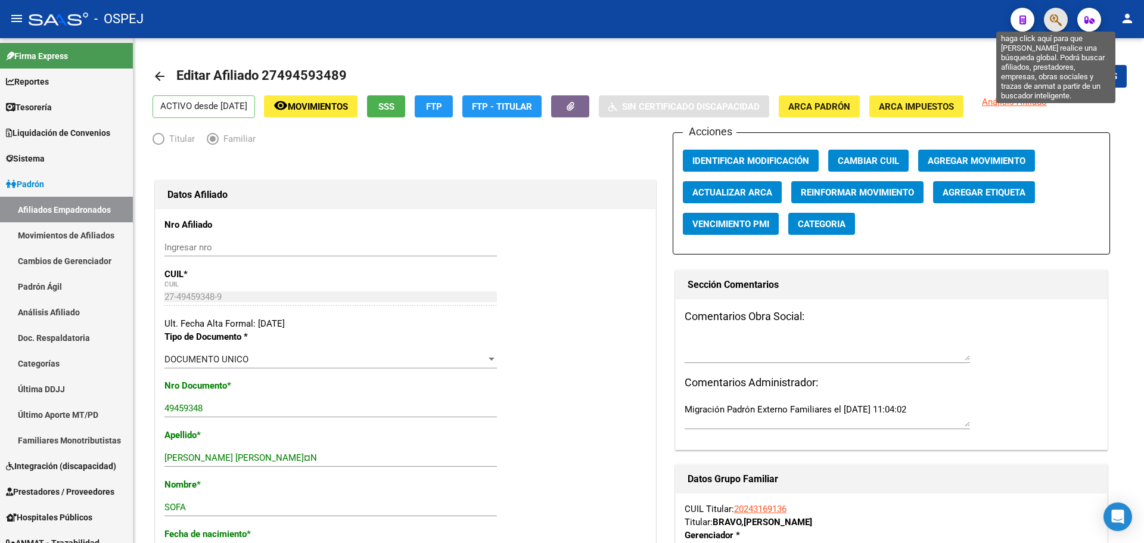
click at [1061, 17] on icon "button" at bounding box center [1056, 20] width 12 height 14
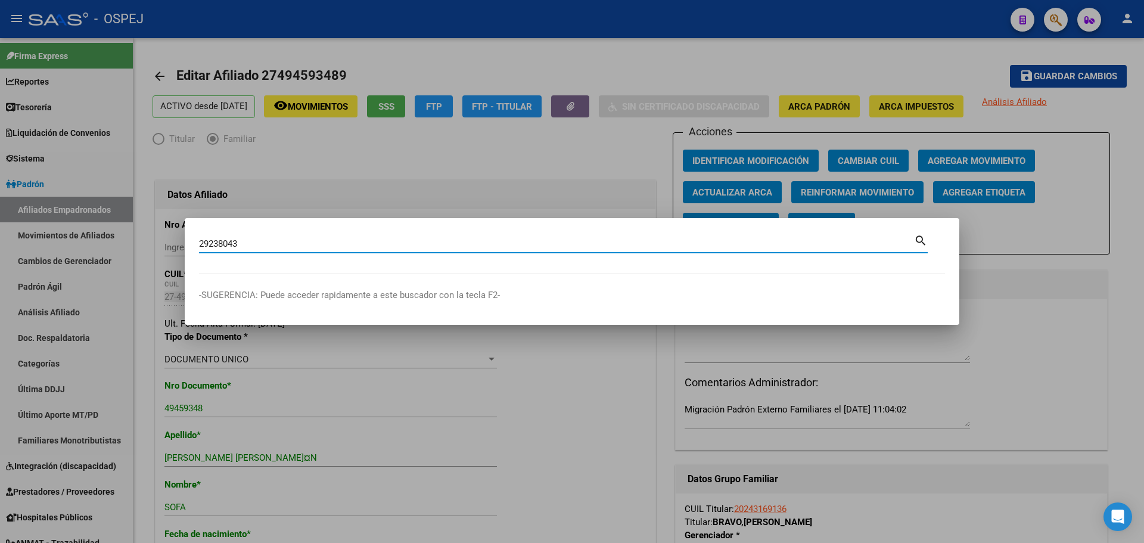
type input "29238043"
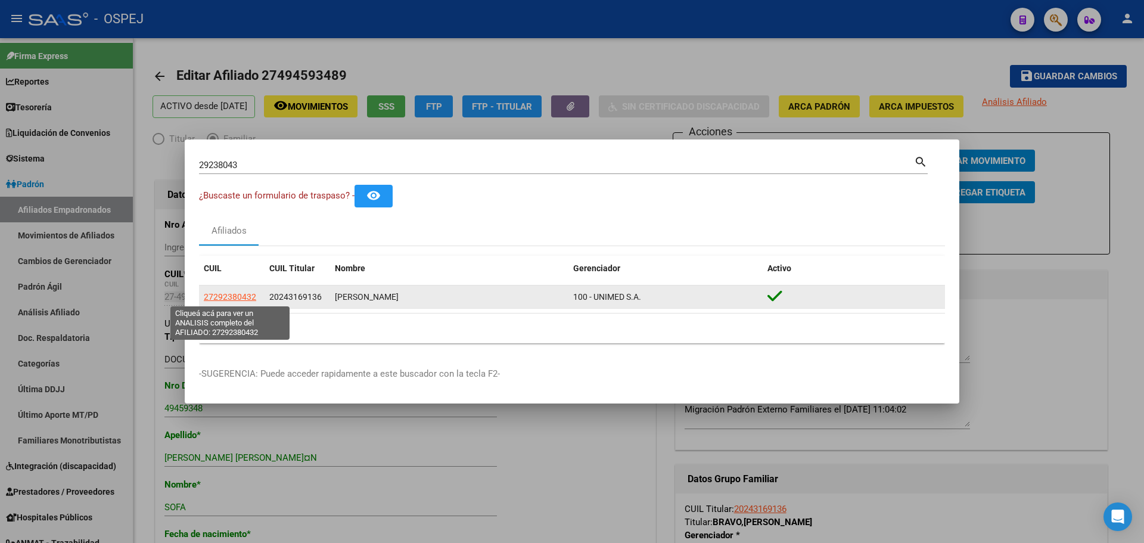
click at [216, 296] on span "27292380432" at bounding box center [230, 297] width 52 height 10
type textarea "27292380432"
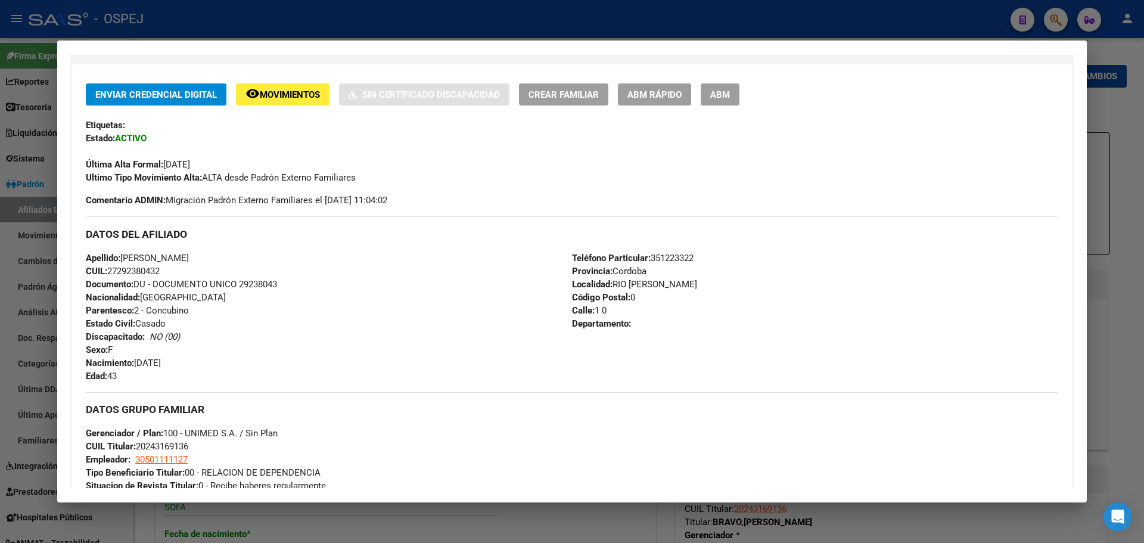
scroll to position [55, 0]
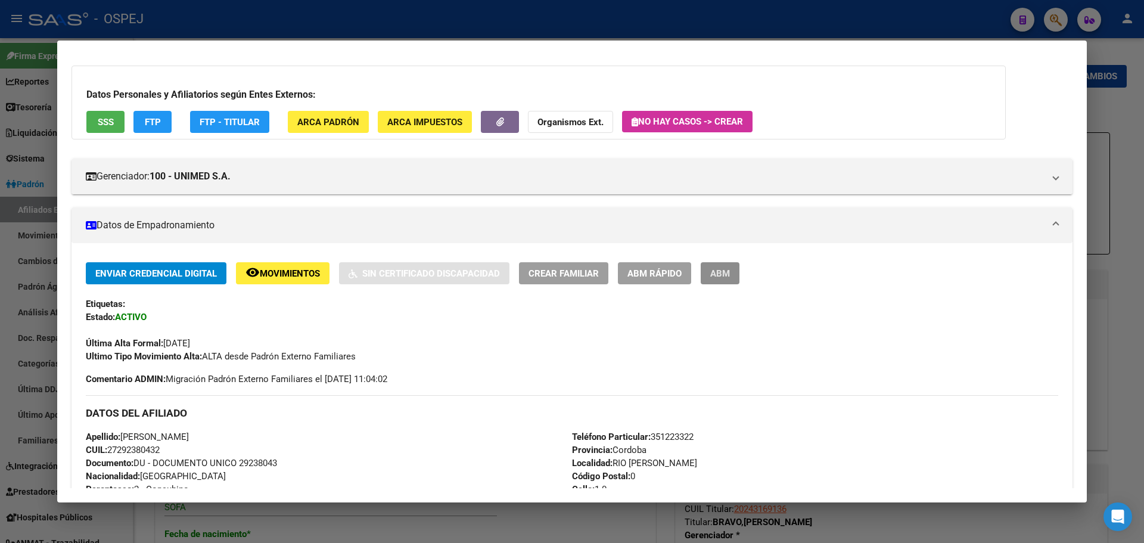
click at [724, 273] on span "ABM" at bounding box center [720, 273] width 20 height 11
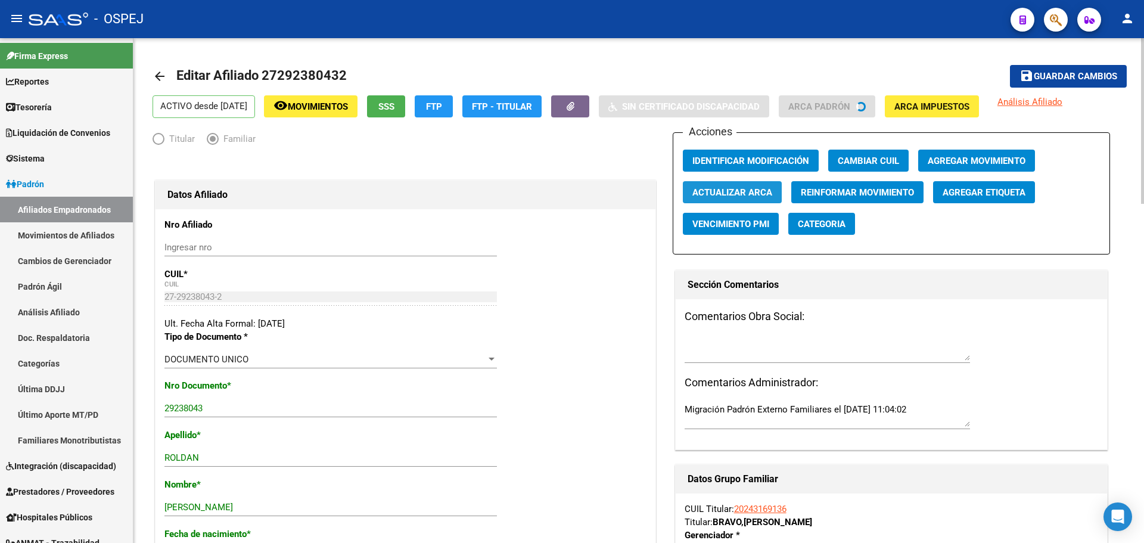
click at [744, 194] on span "Actualizar ARCA" at bounding box center [733, 192] width 80 height 11
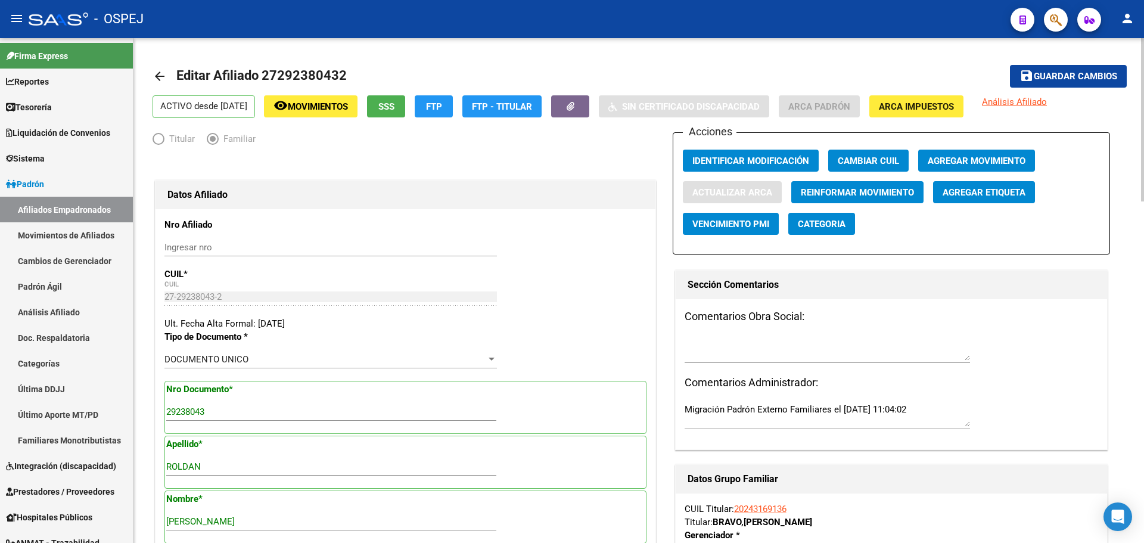
type input "ROLDAN"
type input "RIO [PERSON_NAME]"
type input "5111"
type input "[PERSON_NAME]"
type input "628"
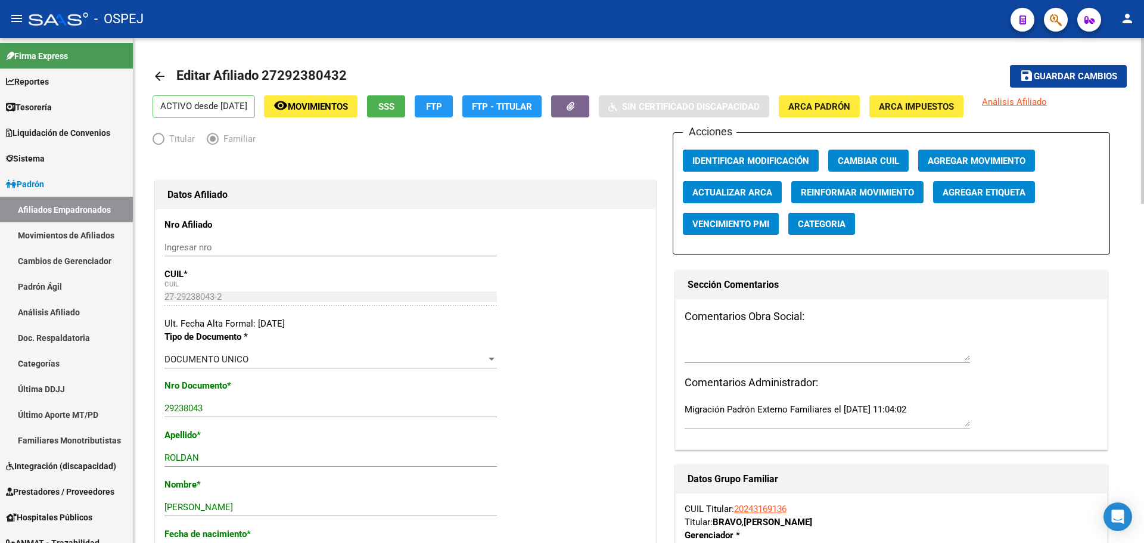
click at [1064, 75] on span "Guardar cambios" at bounding box center [1075, 77] width 83 height 11
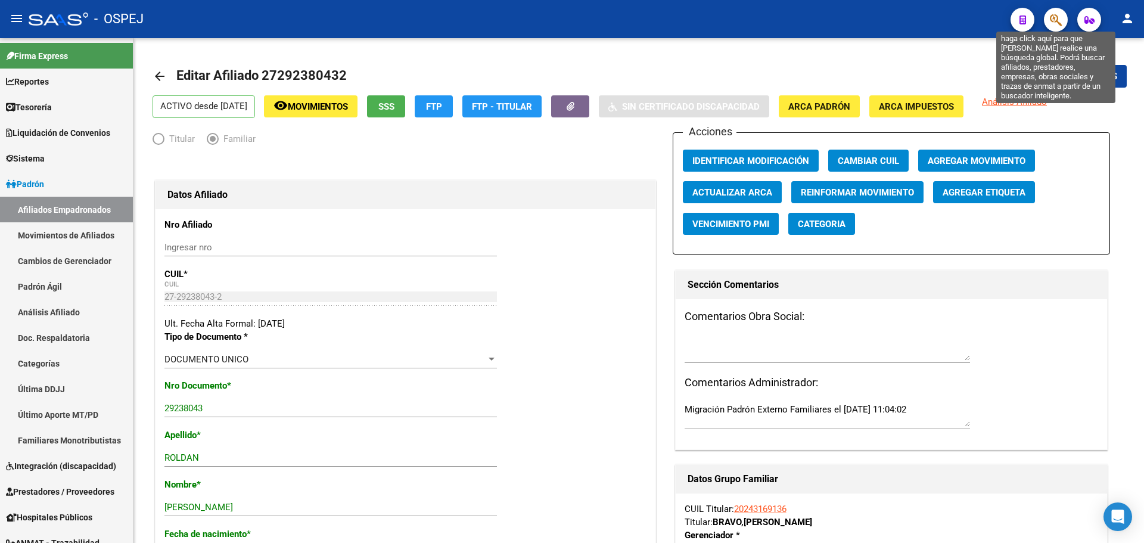
click at [1055, 14] on icon "button" at bounding box center [1056, 20] width 12 height 14
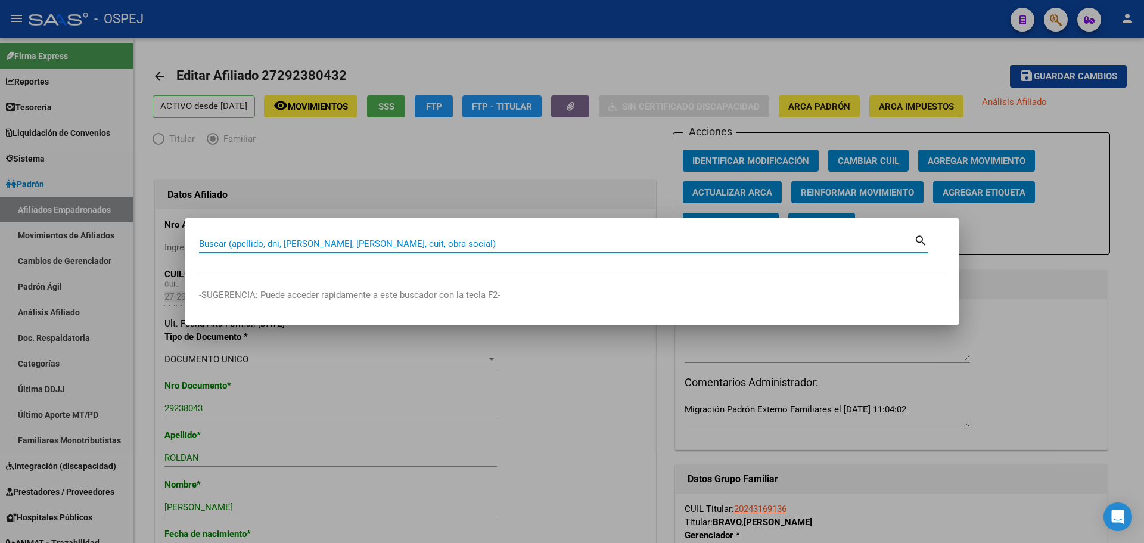
paste input "42078909"
type input "42078909"
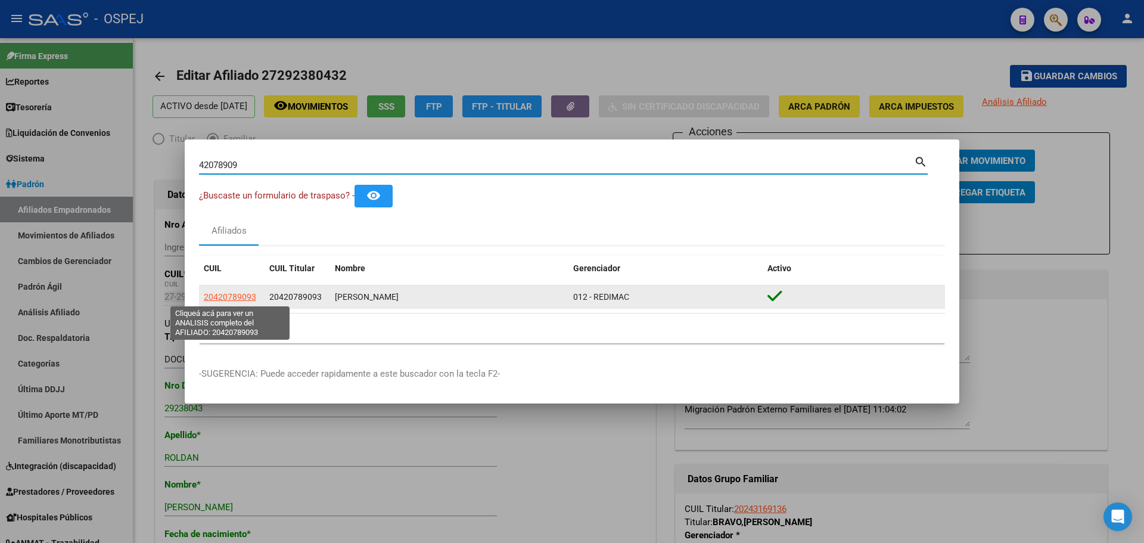
click at [235, 297] on span "20420789093" at bounding box center [230, 297] width 52 height 10
type textarea "20420789093"
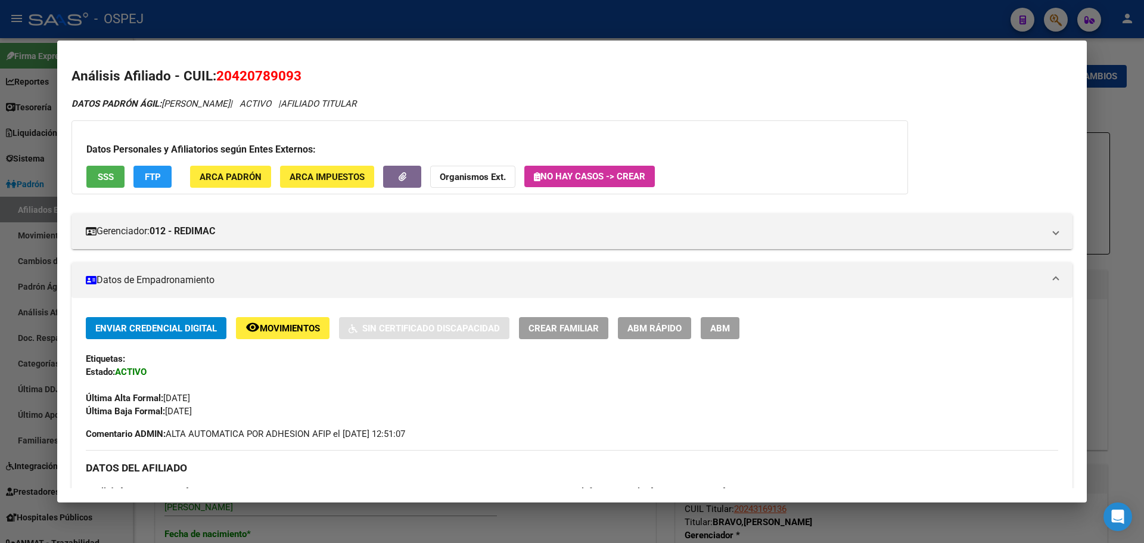
click at [732, 319] on button "ABM" at bounding box center [720, 328] width 39 height 22
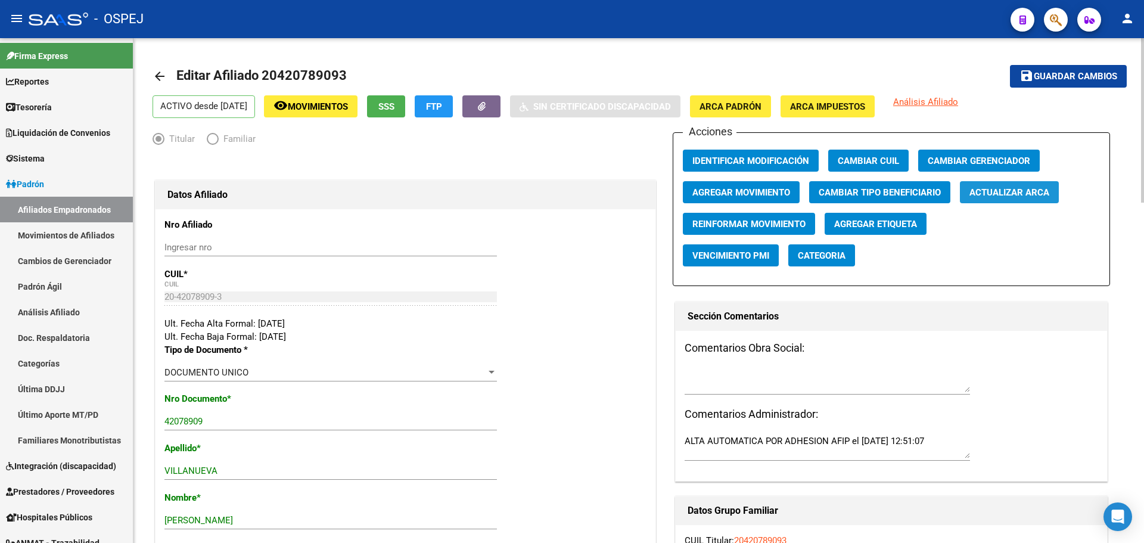
click at [1001, 198] on button "Actualizar ARCA" at bounding box center [1009, 192] width 99 height 22
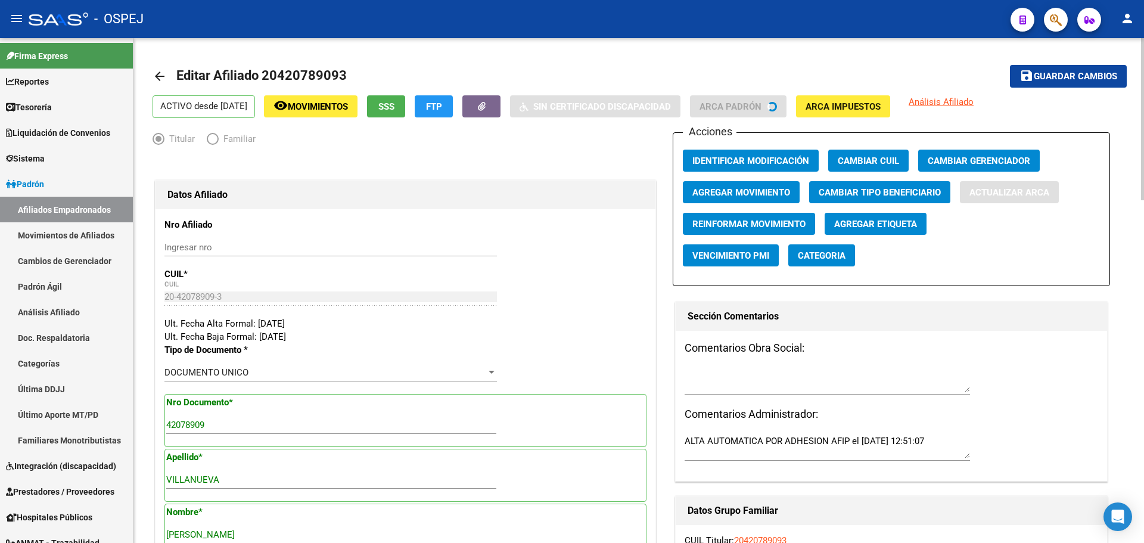
type input "SALTA"
type input "2212"
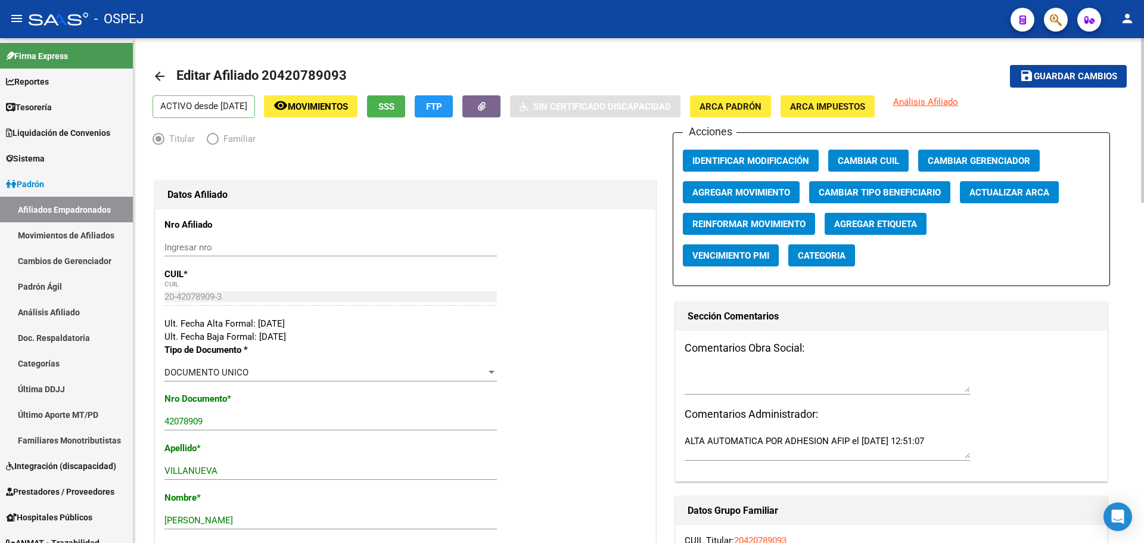
click at [1069, 72] on span "Guardar cambios" at bounding box center [1075, 77] width 83 height 11
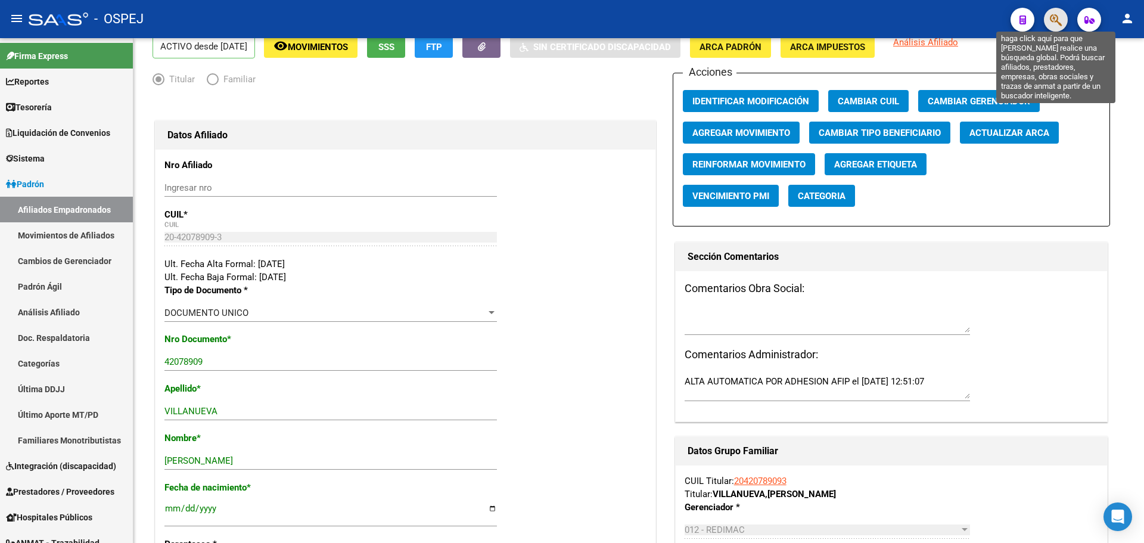
click at [1054, 20] on icon "button" at bounding box center [1056, 20] width 12 height 14
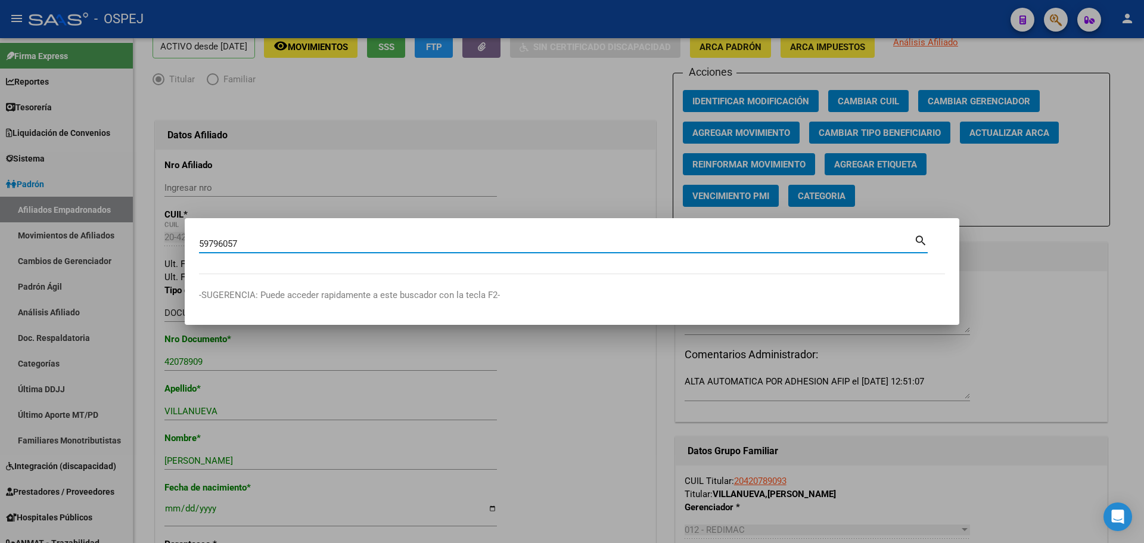
type input "59796057"
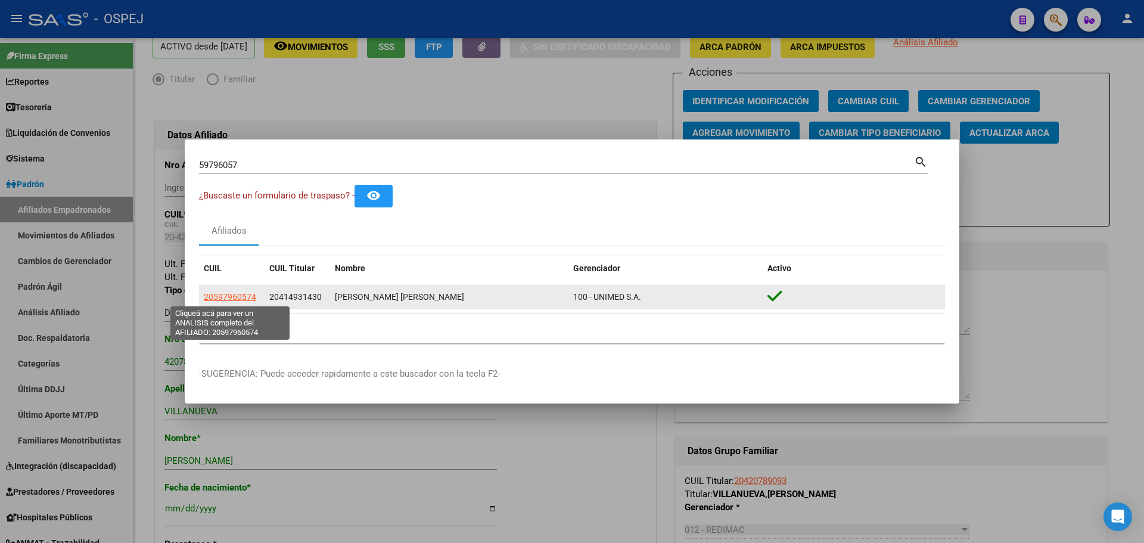
click at [224, 297] on span "20597960574" at bounding box center [230, 297] width 52 height 10
type textarea "20597960574"
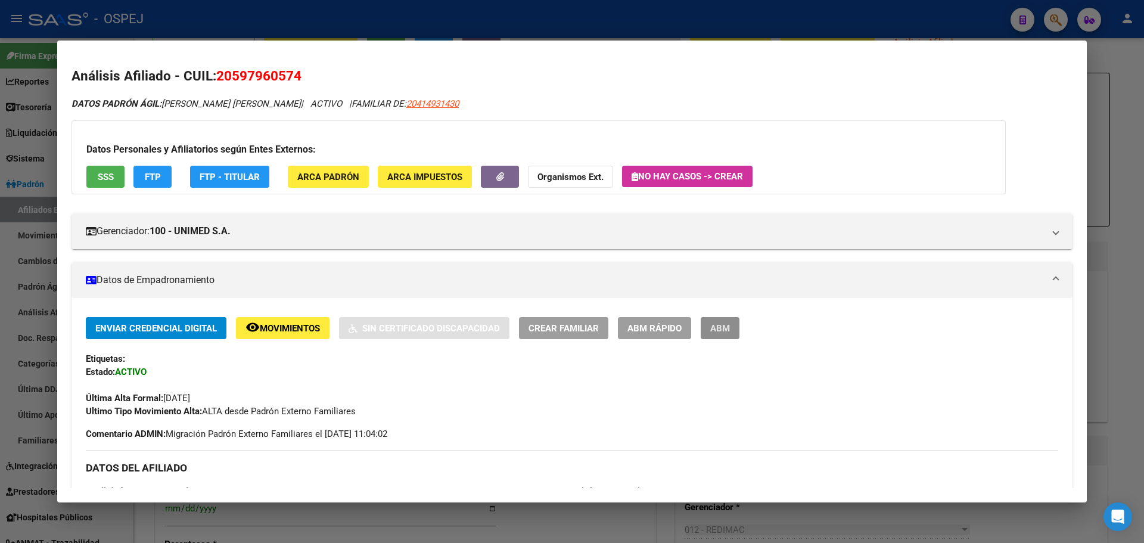
click at [728, 322] on span "ABM" at bounding box center [720, 327] width 20 height 11
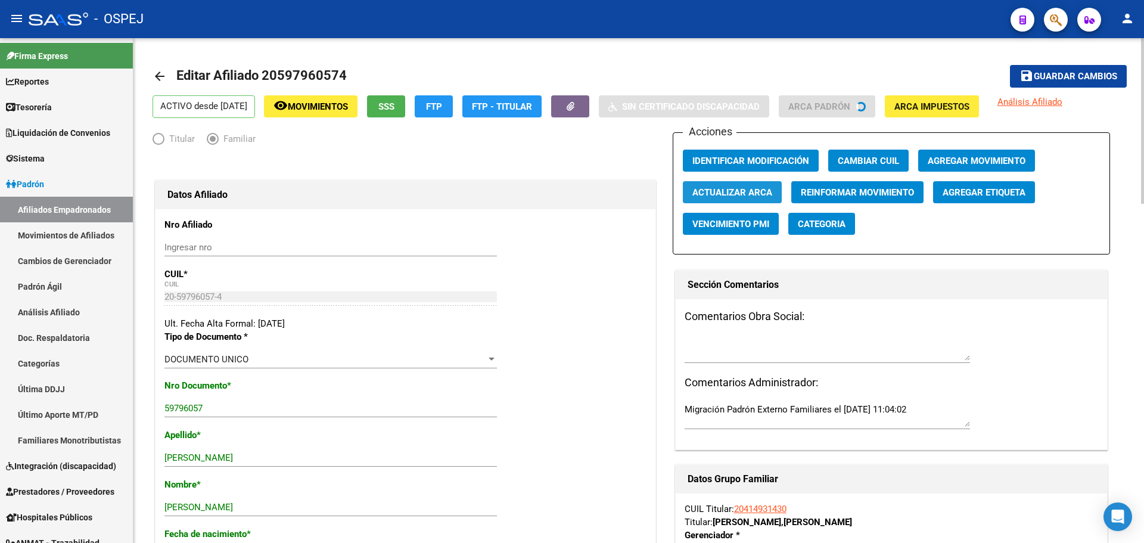
click at [743, 184] on button "Actualizar ARCA" at bounding box center [732, 192] width 99 height 22
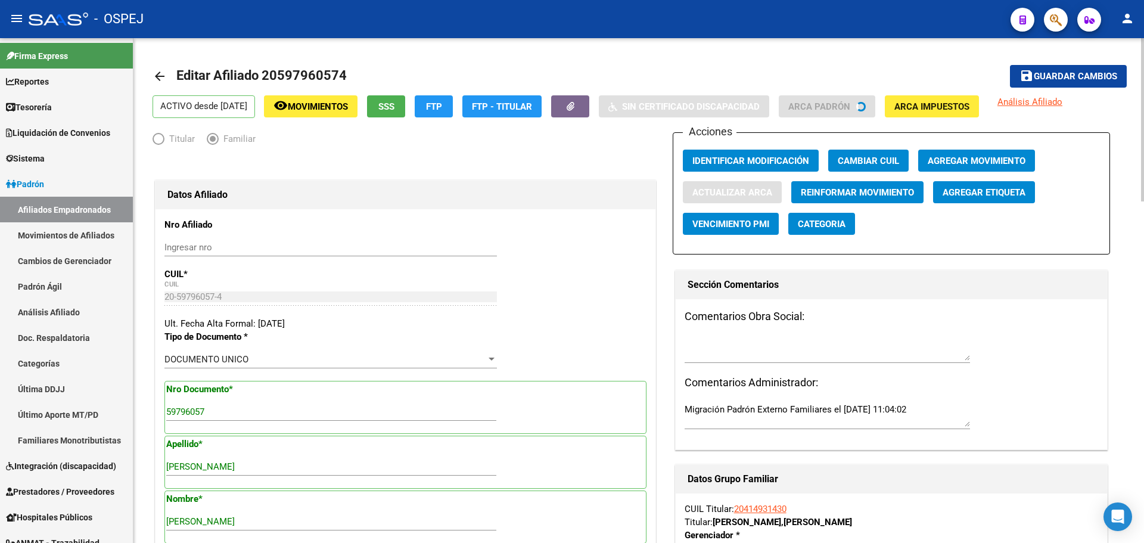
type input "ARROYITO"
type input "2434"
type input "GRAL B MITRE"
type input "581"
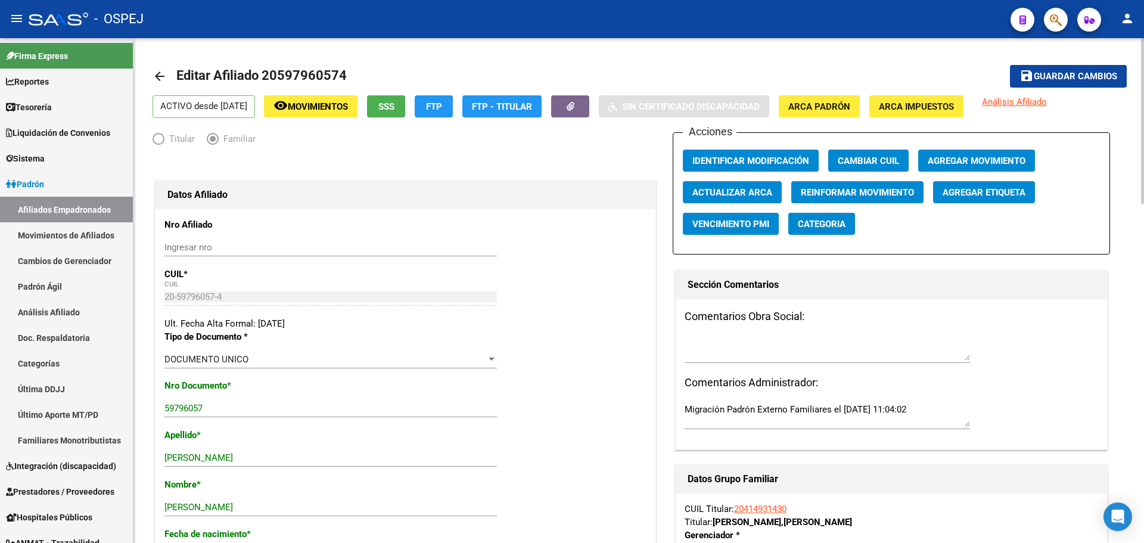
click at [1065, 78] on span "Guardar cambios" at bounding box center [1075, 77] width 83 height 11
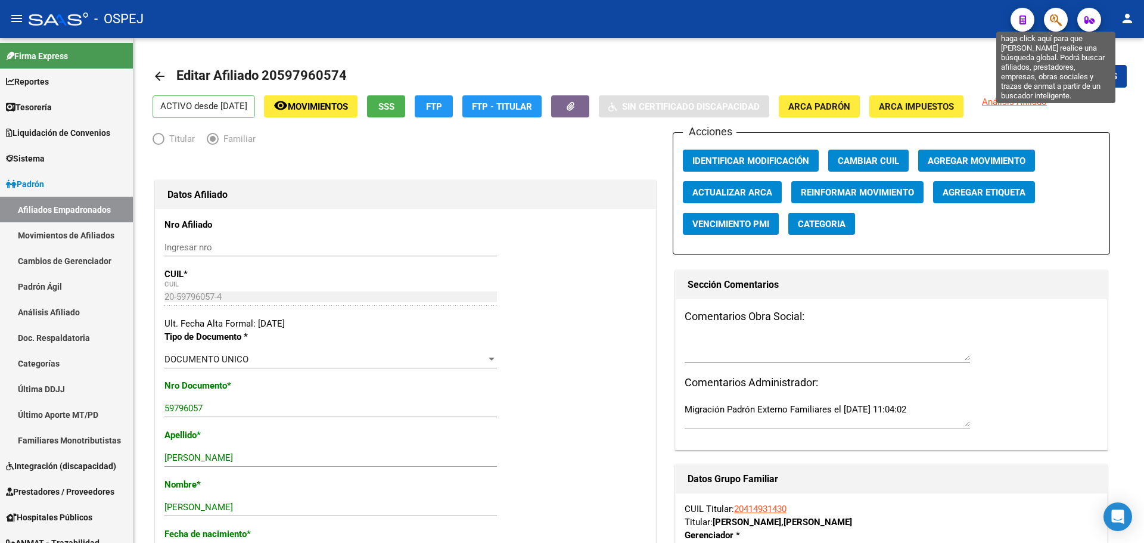
click at [1056, 23] on icon "button" at bounding box center [1056, 20] width 12 height 14
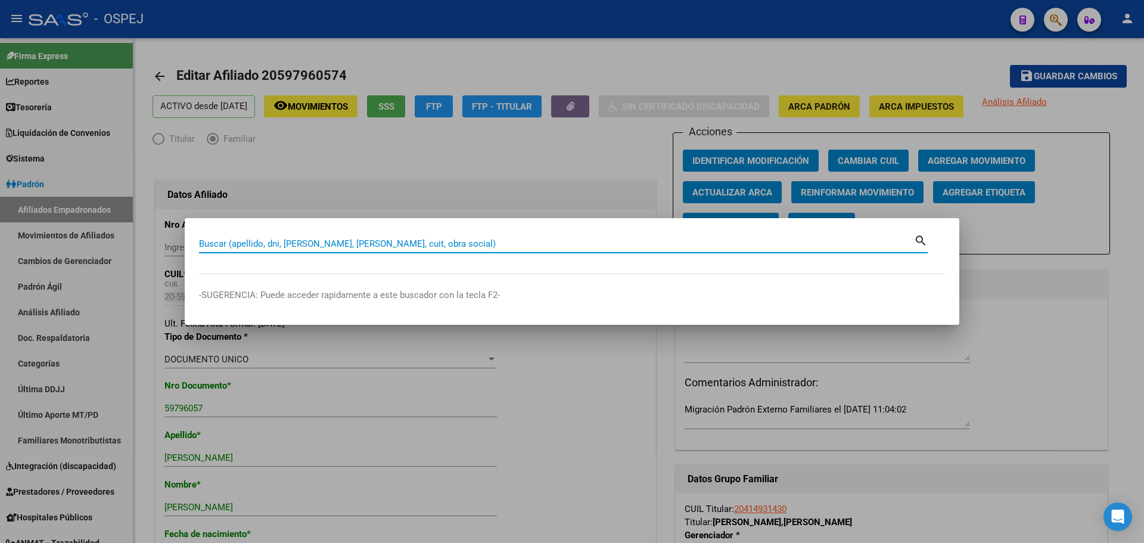
paste input "41488028"
type input "41488028"
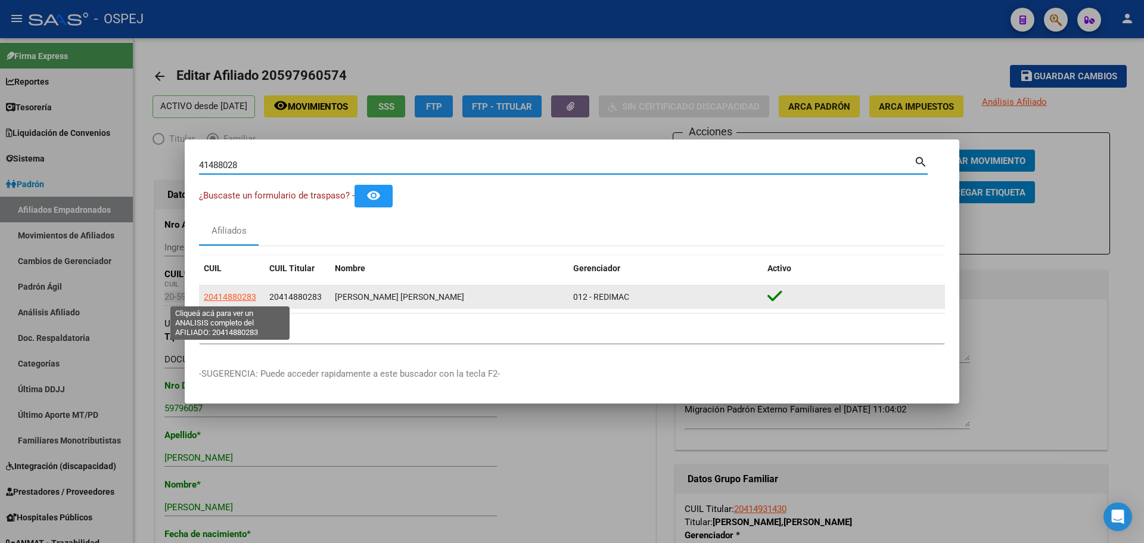
click at [229, 297] on span "20414880283" at bounding box center [230, 297] width 52 height 10
type textarea "20414880283"
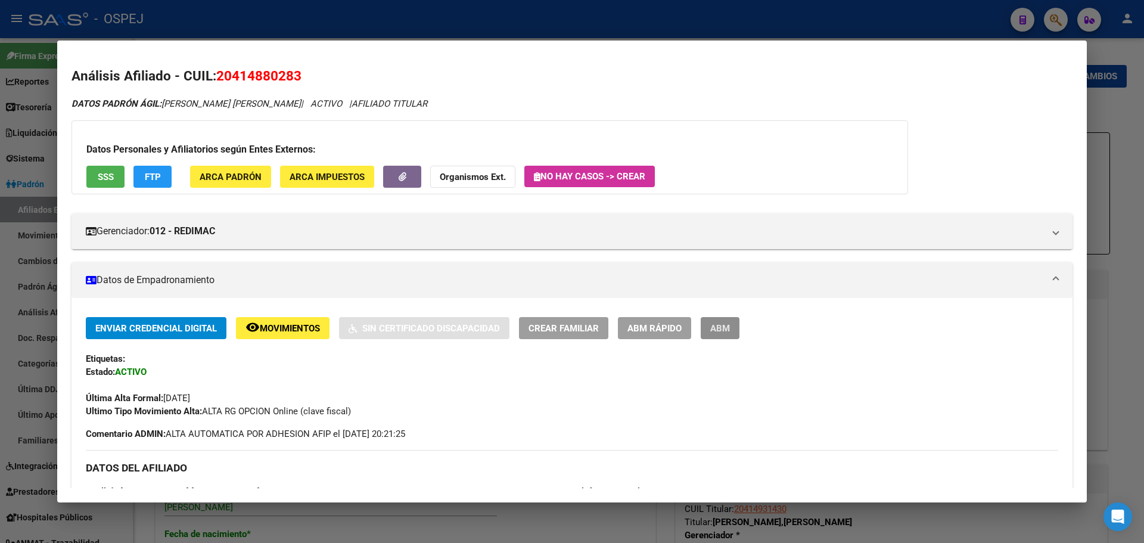
click at [722, 322] on button "ABM" at bounding box center [720, 328] width 39 height 22
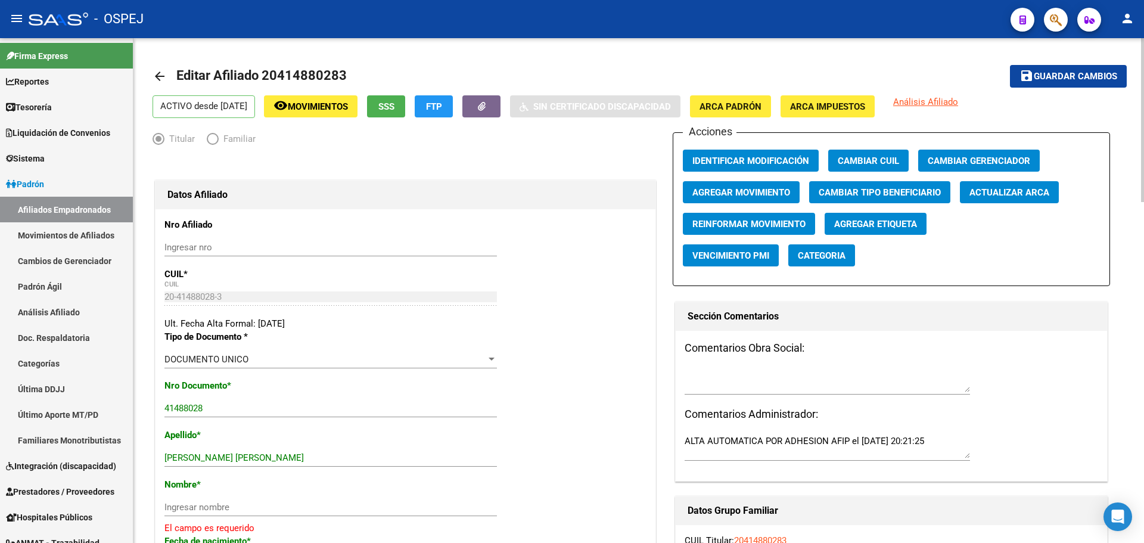
click at [736, 184] on button "Agregar Movimiento" at bounding box center [741, 192] width 117 height 22
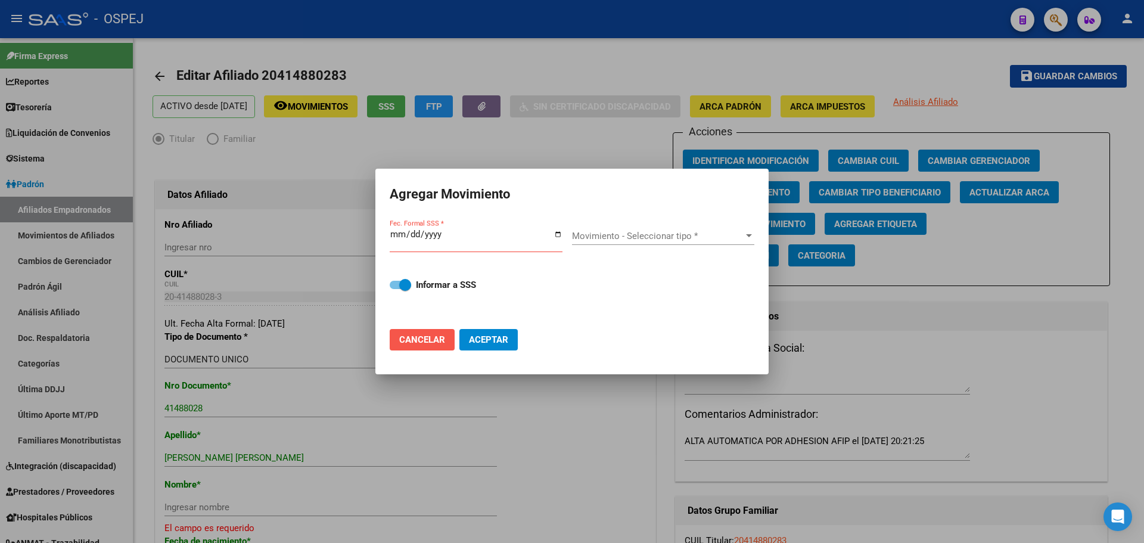
click at [427, 338] on span "Cancelar" at bounding box center [422, 339] width 46 height 11
checkbox input "false"
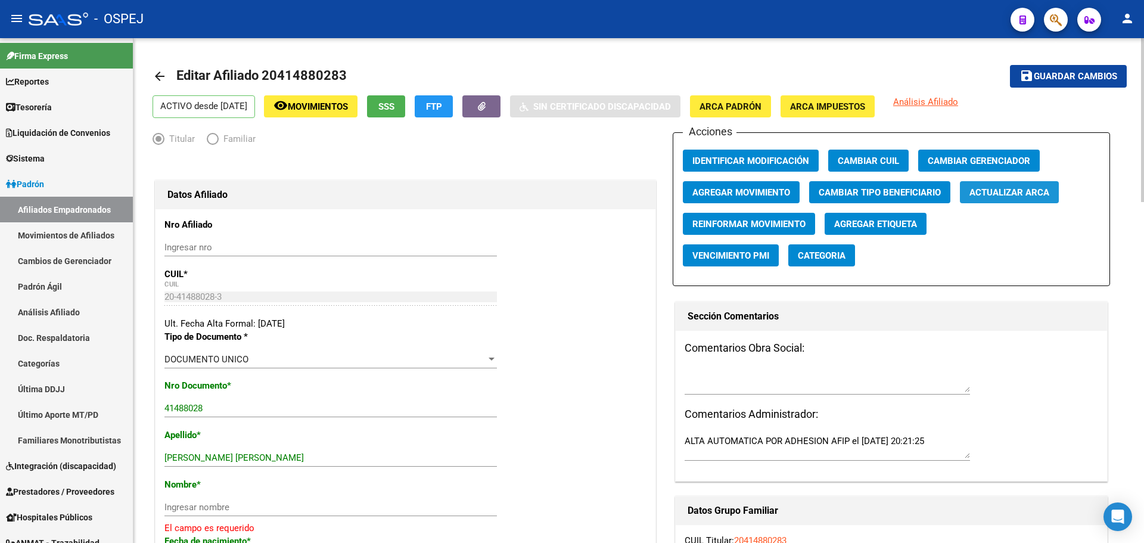
click at [998, 185] on button "Actualizar ARCA" at bounding box center [1009, 192] width 99 height 22
click at [1035, 74] on span "Guardar cambios" at bounding box center [1075, 77] width 83 height 11
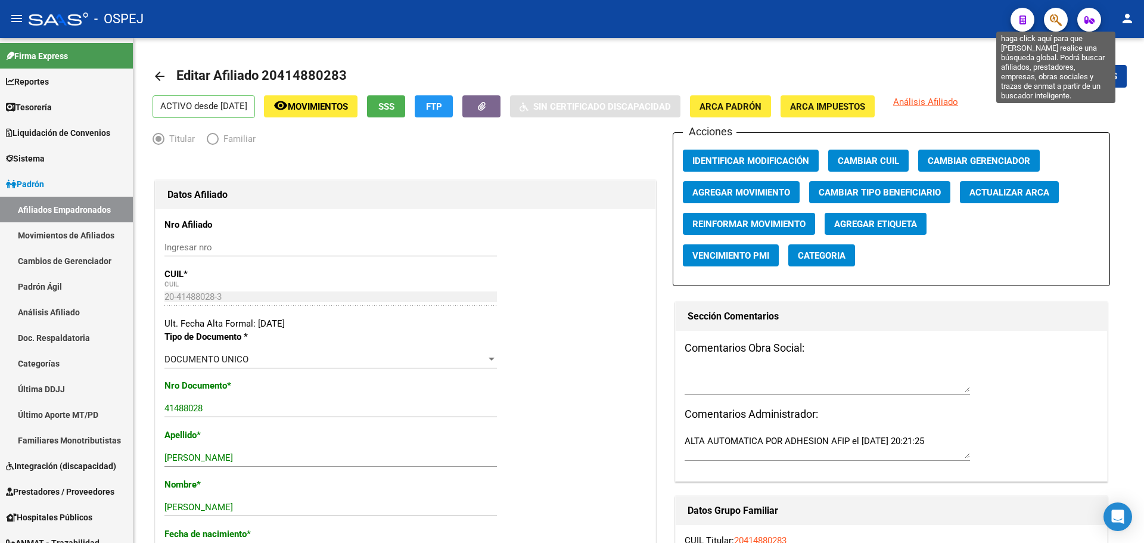
click at [1058, 18] on icon "button" at bounding box center [1056, 20] width 12 height 14
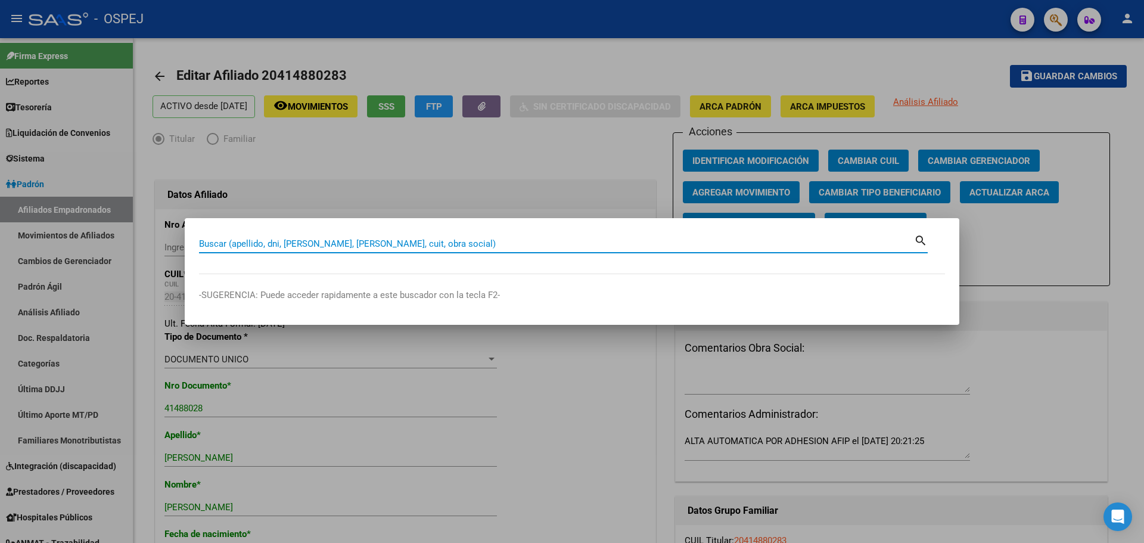
paste input "59160005"
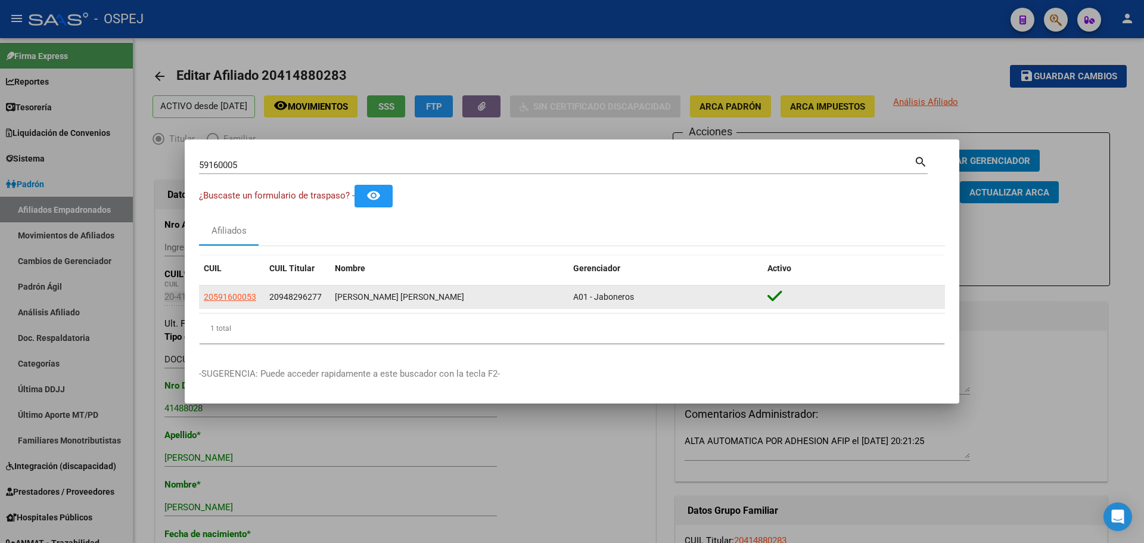
drag, startPoint x: 241, startPoint y: 289, endPoint x: 244, endPoint y: 297, distance: 8.7
click at [241, 291] on datatable-body-cell "20591600053" at bounding box center [232, 296] width 66 height 23
click at [244, 297] on span "20591600053" at bounding box center [230, 297] width 52 height 10
copy span "20591600"
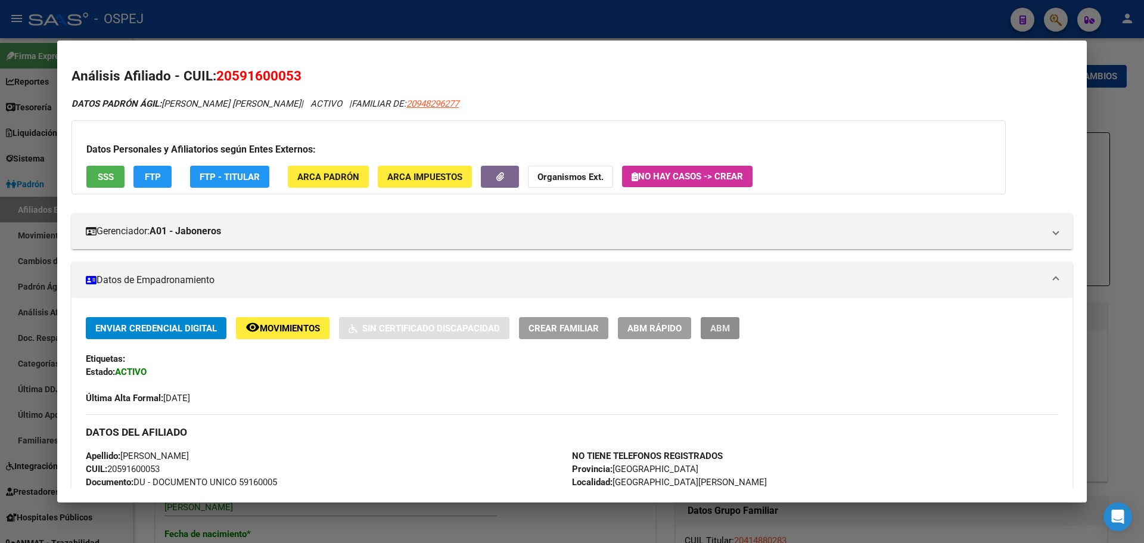
click at [732, 327] on button "ABM" at bounding box center [720, 328] width 39 height 22
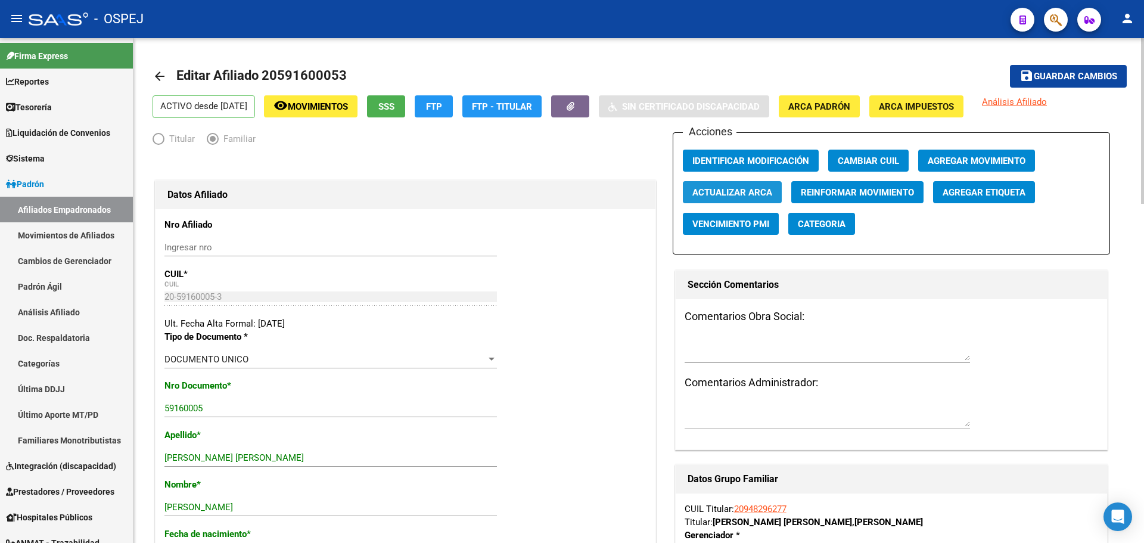
click at [738, 197] on span "Actualizar ARCA" at bounding box center [733, 192] width 80 height 11
click at [1097, 72] on span "Guardar cambios" at bounding box center [1075, 77] width 83 height 11
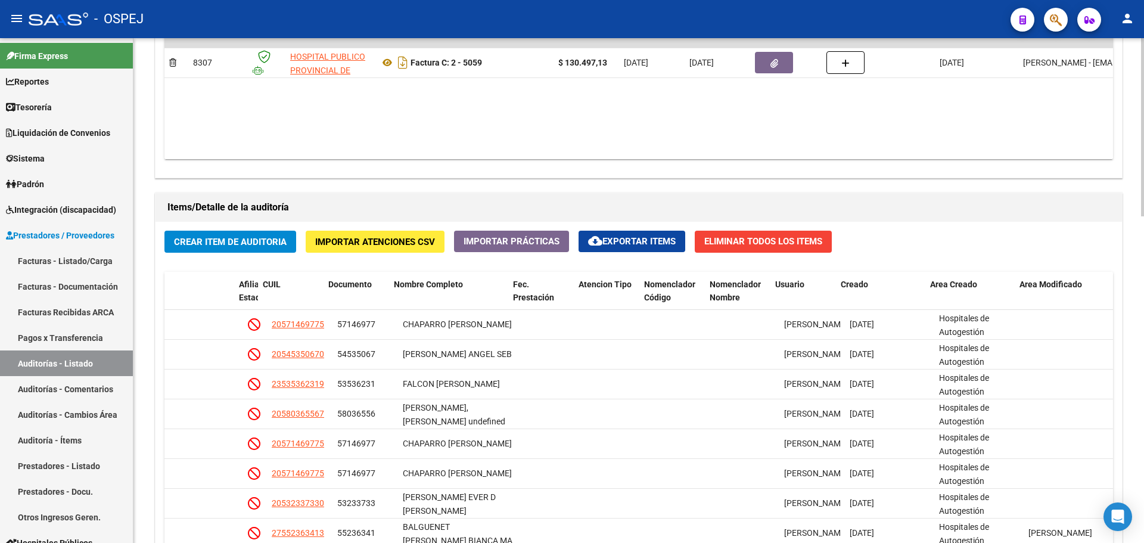
scroll to position [358, 0]
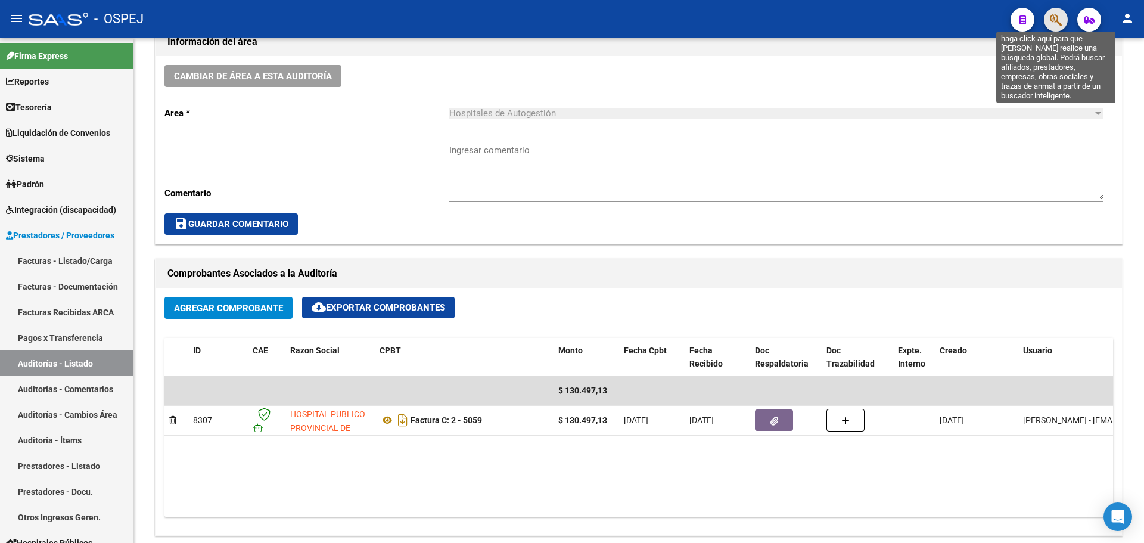
click at [1051, 18] on icon "button" at bounding box center [1056, 20] width 12 height 14
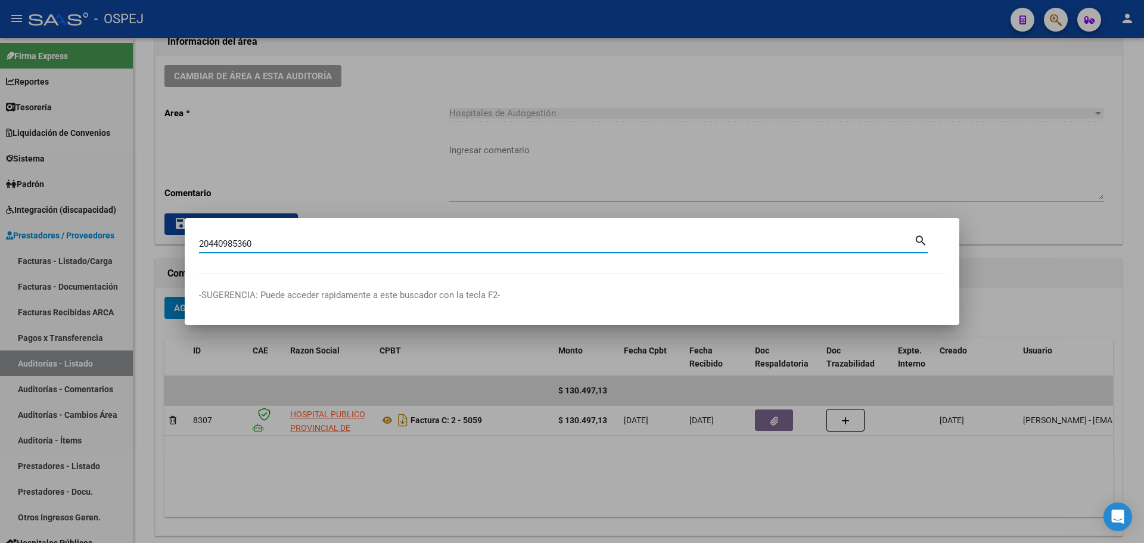
type input "20440985360"
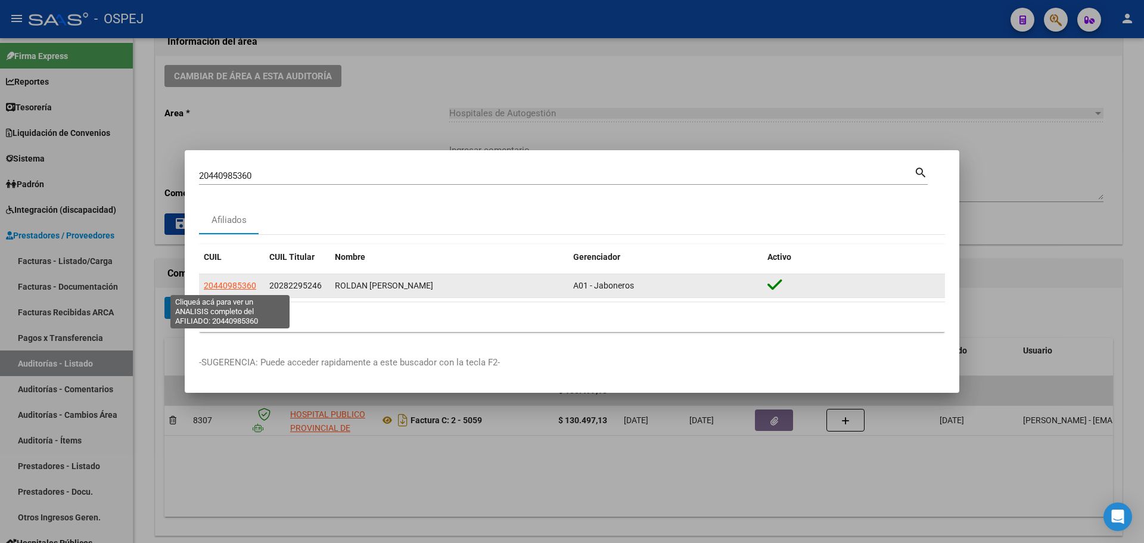
click at [228, 287] on span "20440985360" at bounding box center [230, 286] width 52 height 10
type textarea "20440985360"
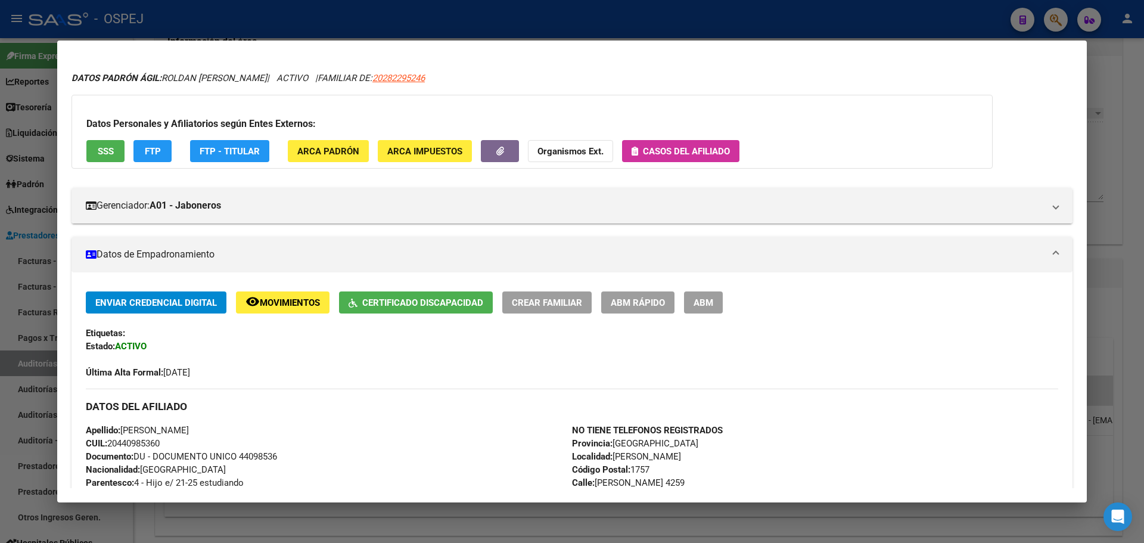
scroll to position [0, 0]
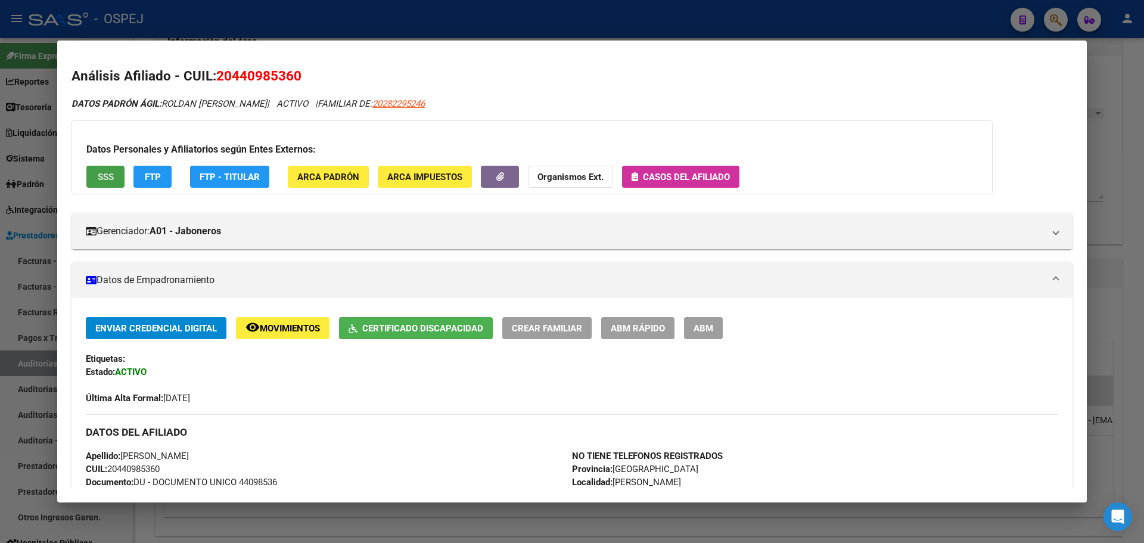
click at [102, 179] on span "SSS" at bounding box center [106, 177] width 16 height 11
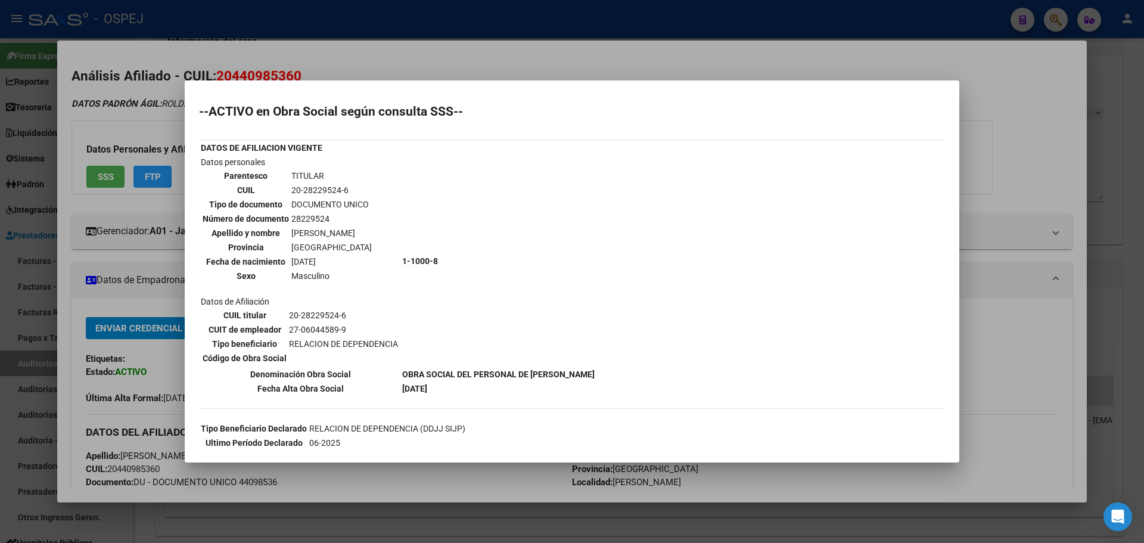
click at [404, 58] on div at bounding box center [572, 271] width 1144 height 543
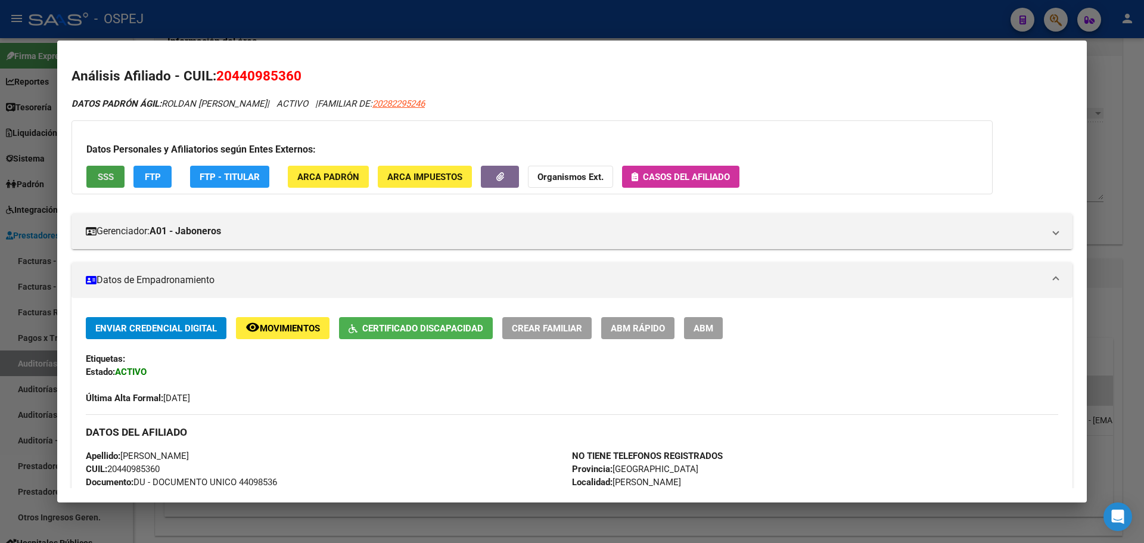
click at [108, 173] on span "SSS" at bounding box center [106, 177] width 16 height 11
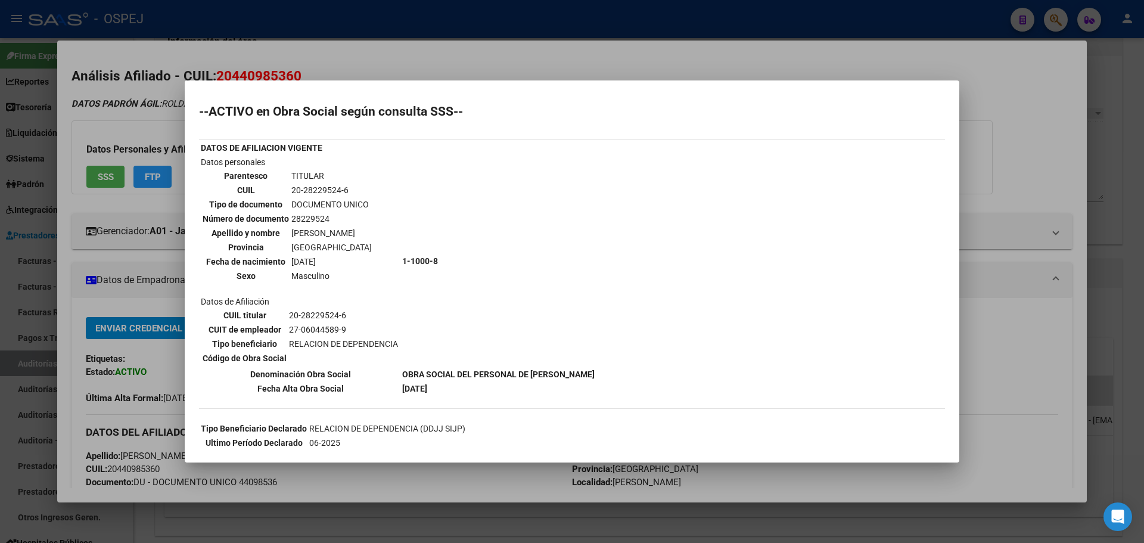
click at [571, 57] on div at bounding box center [572, 271] width 1144 height 543
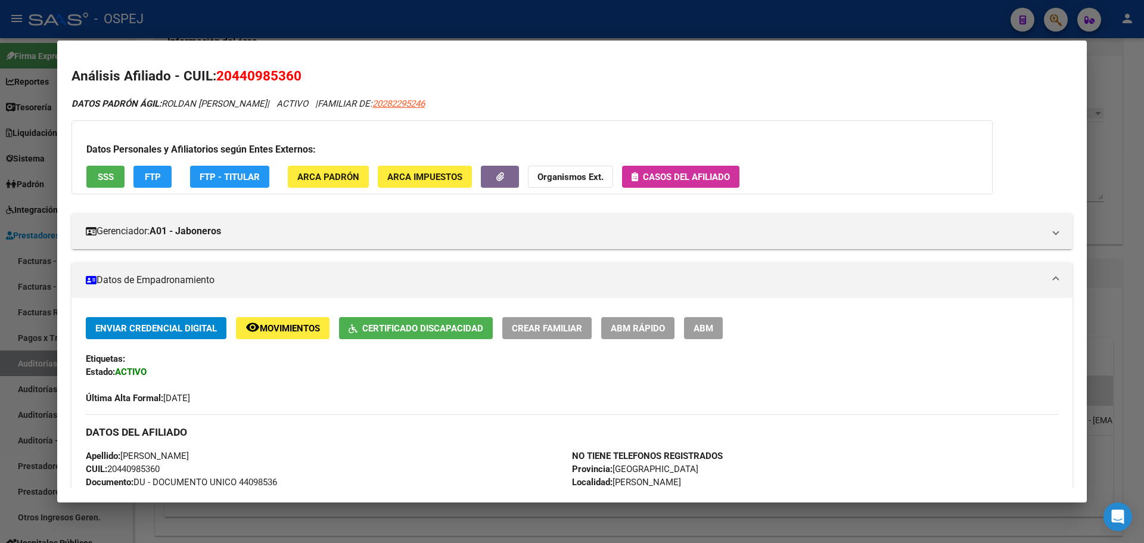
click at [225, 173] on span "FTP - Titular" at bounding box center [230, 177] width 60 height 11
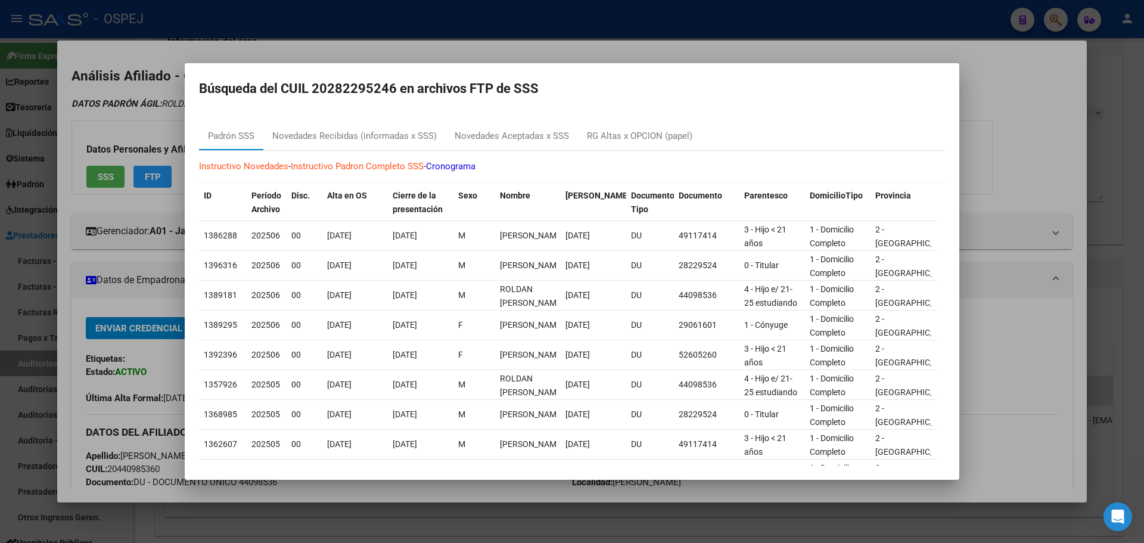
click at [169, 106] on div at bounding box center [572, 271] width 1144 height 543
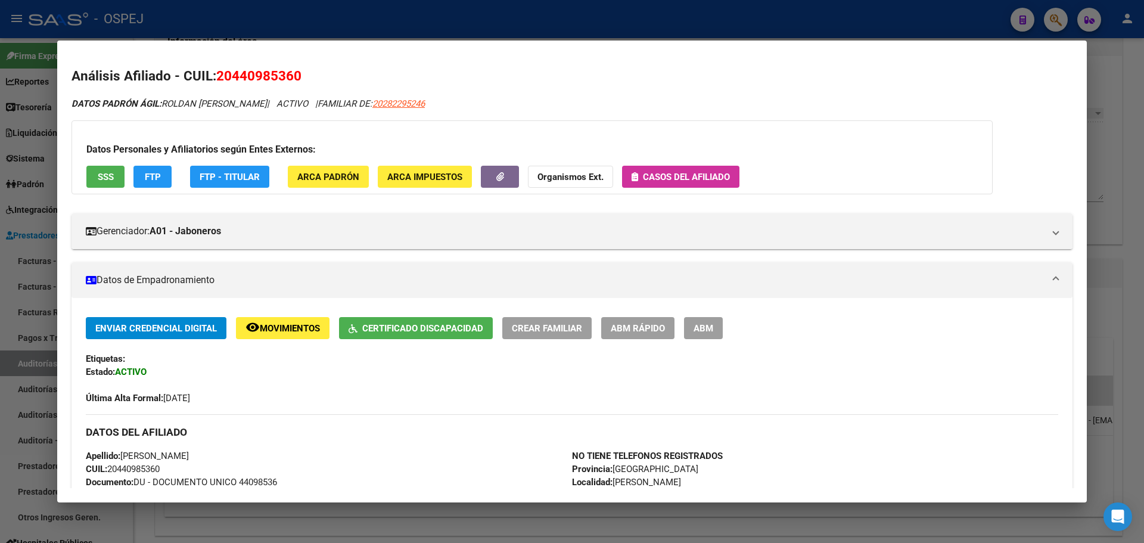
click at [163, 176] on button "FTP" at bounding box center [152, 177] width 38 height 22
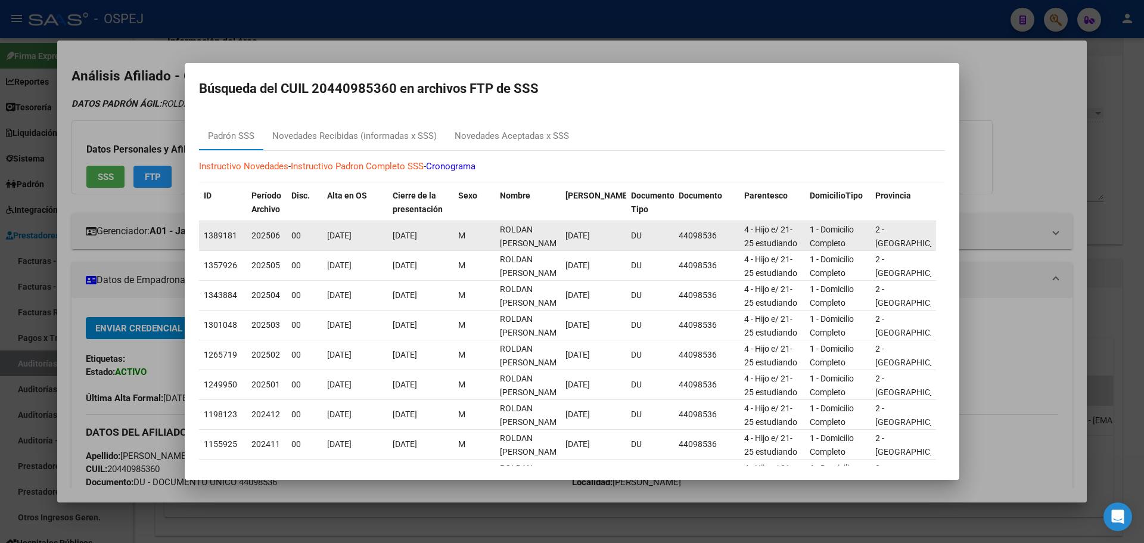
click at [764, 232] on span "4 - Hijo e/ 21-25 estudiando" at bounding box center [770, 236] width 53 height 23
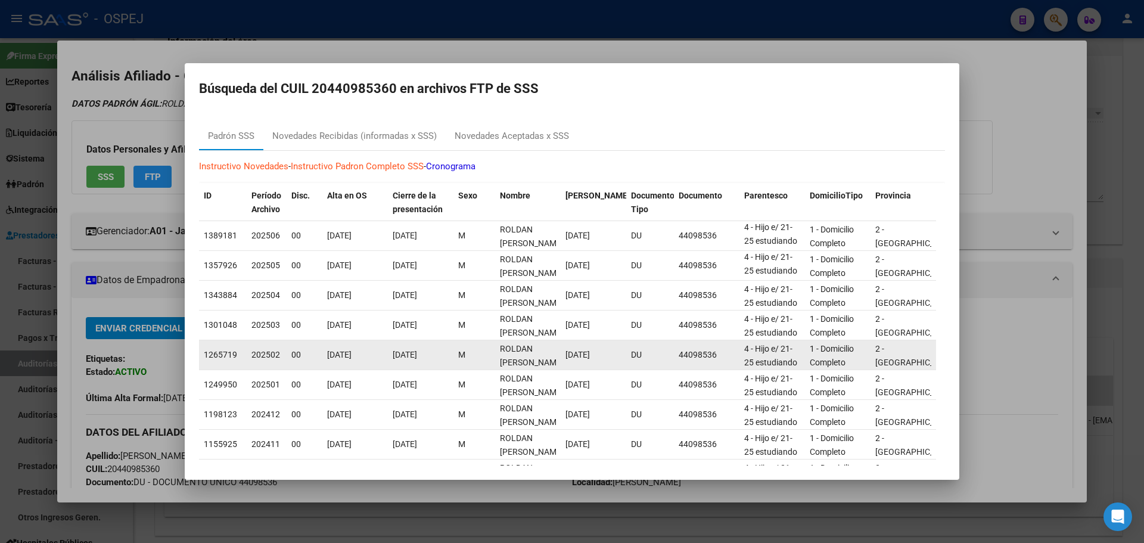
scroll to position [106, 0]
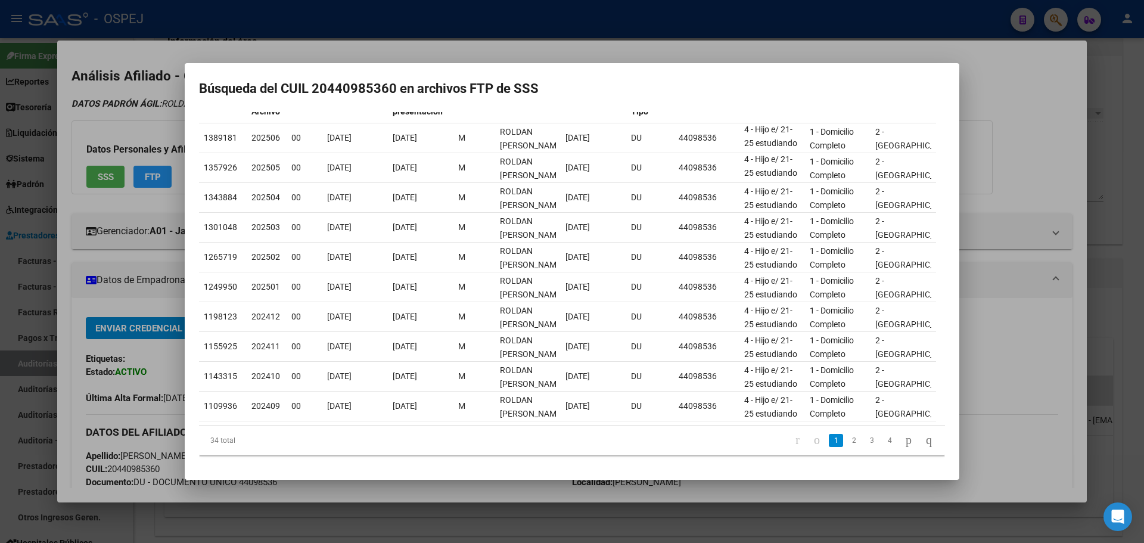
click at [834, 53] on div at bounding box center [572, 271] width 1144 height 543
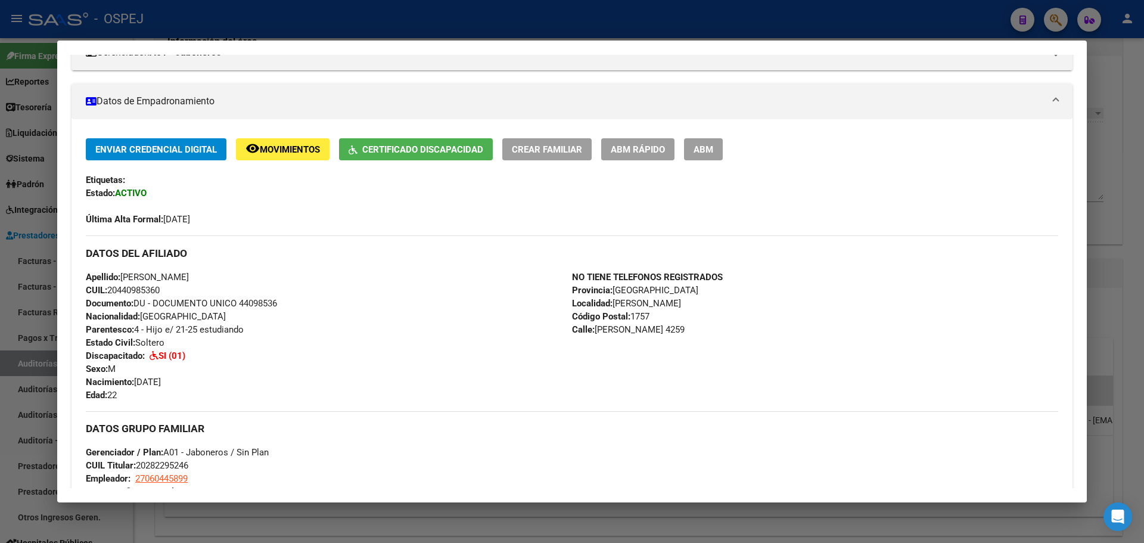
scroll to position [0, 0]
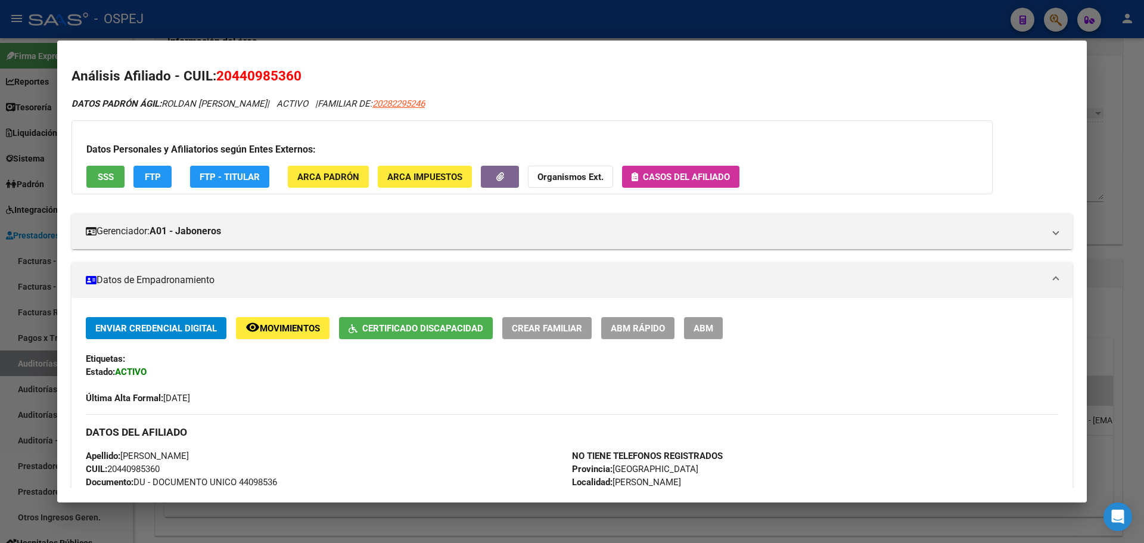
click at [694, 332] on span "ABM" at bounding box center [704, 328] width 20 height 11
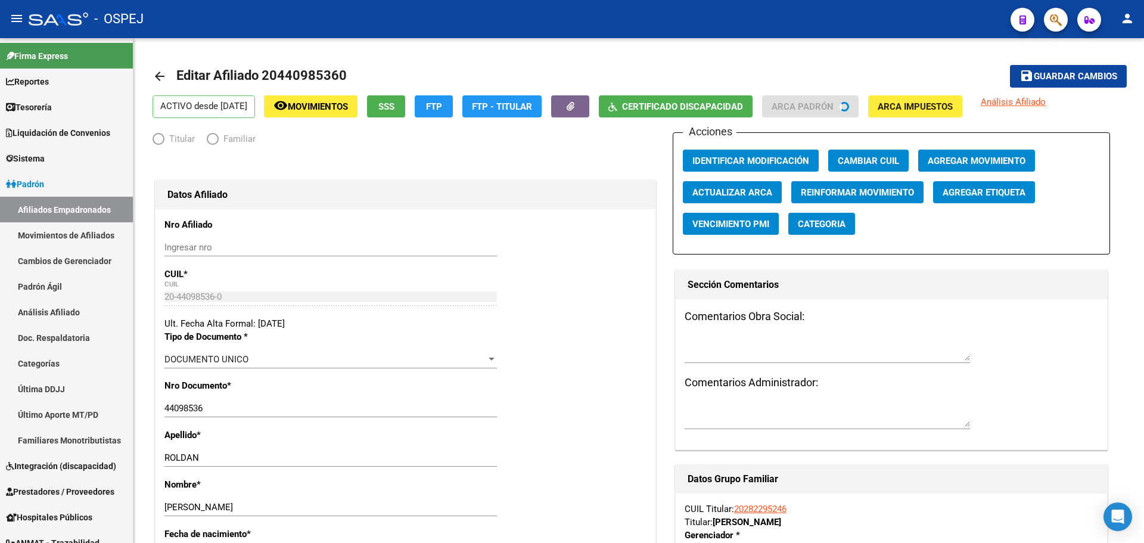
radio input "true"
type input "27-06044589-9"
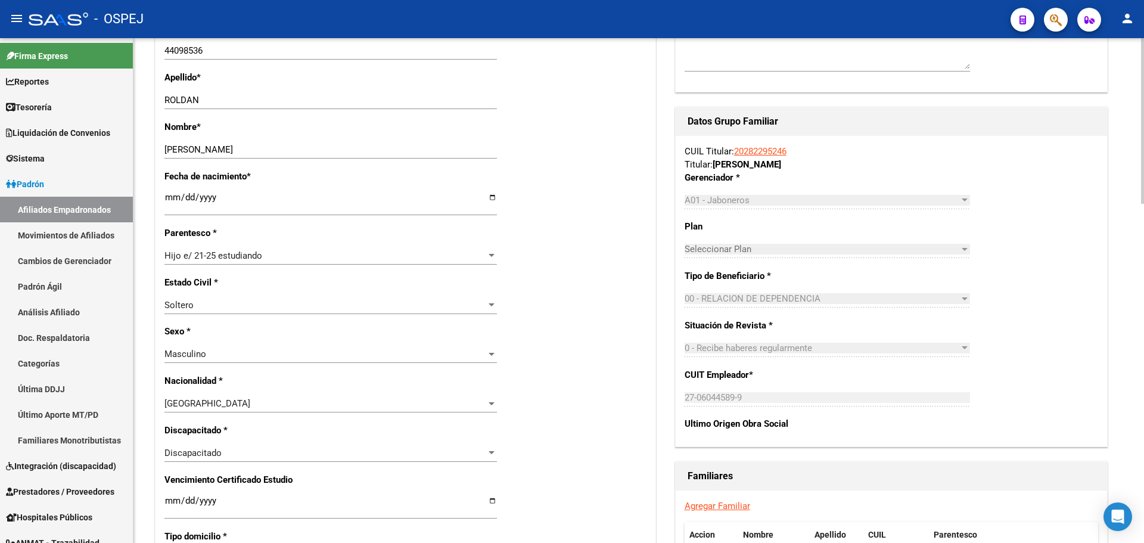
scroll to position [298, 0]
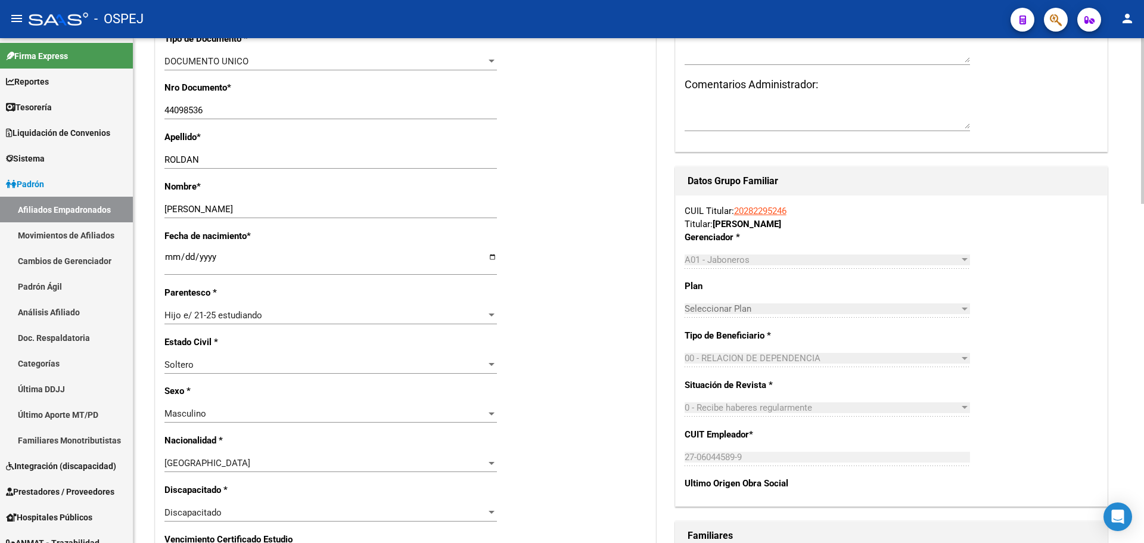
click at [172, 308] on div "Hijo e/ 21-25 estudiando Seleccionar parentesco" at bounding box center [330, 315] width 333 height 18
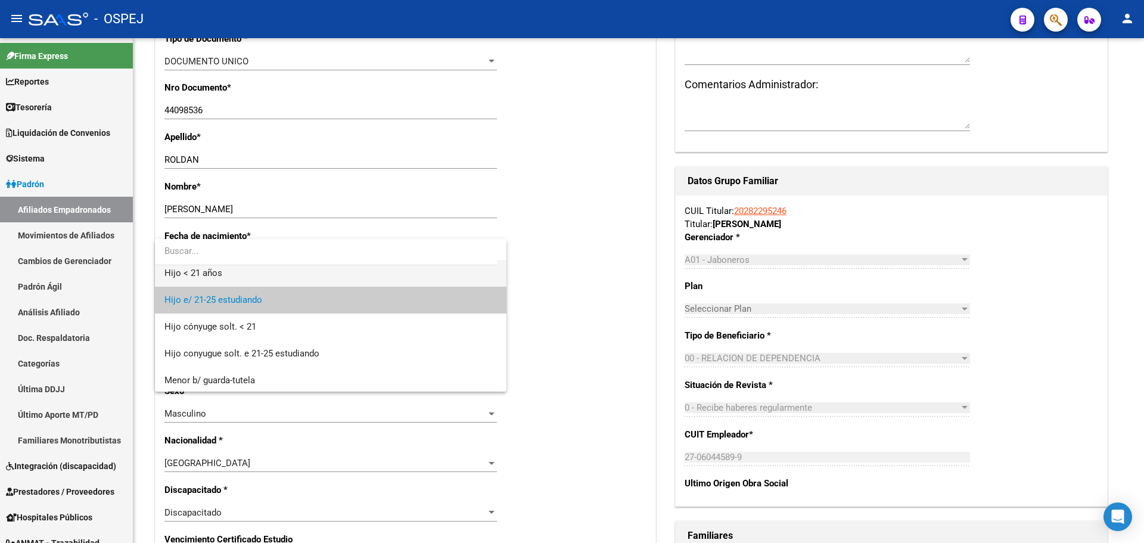
scroll to position [0, 0]
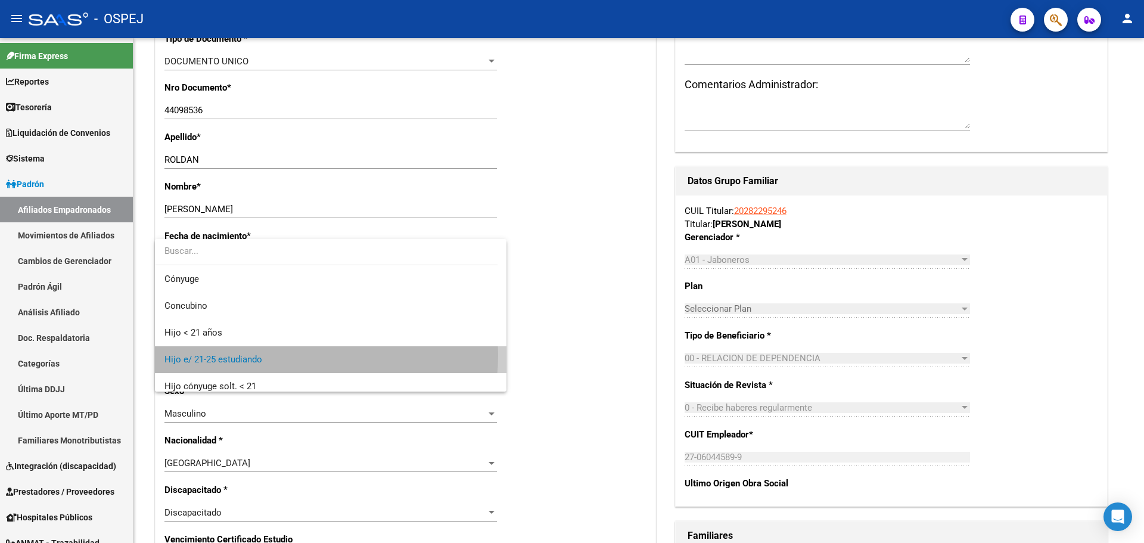
click at [284, 355] on span "Hijo e/ 21-25 estudiando" at bounding box center [330, 359] width 333 height 27
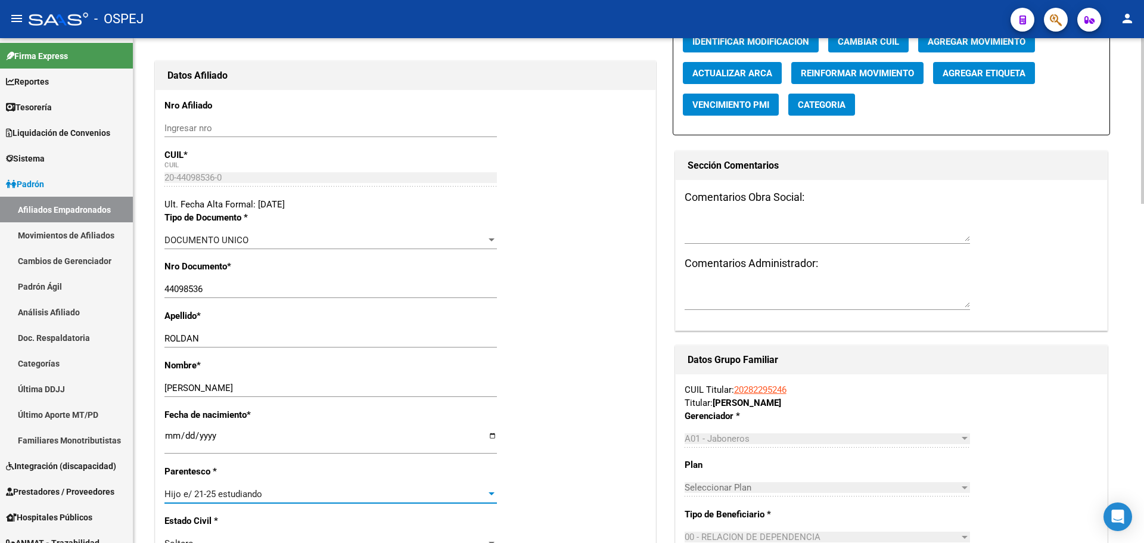
scroll to position [238, 0]
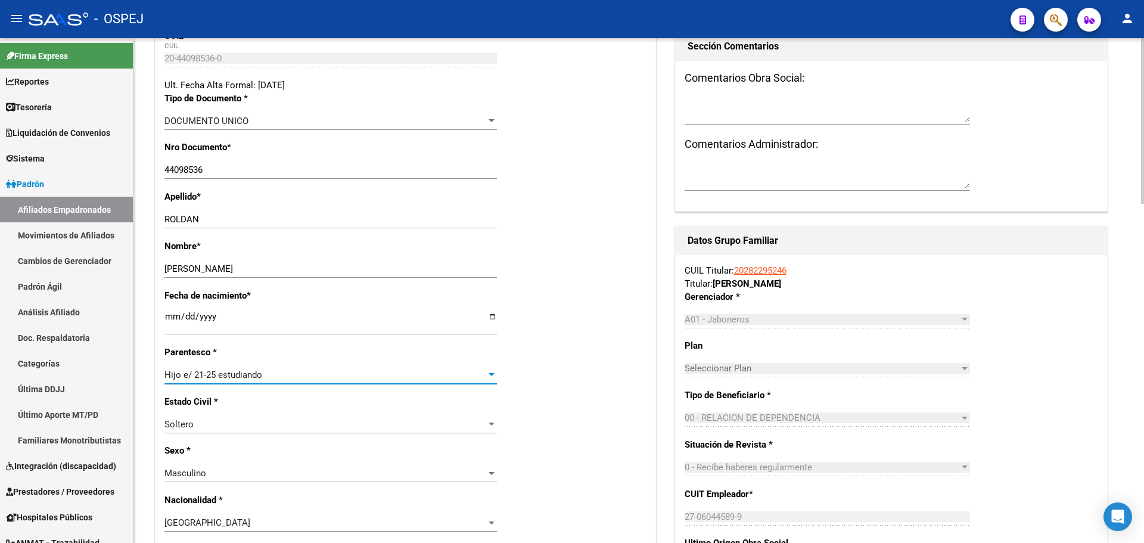
click at [263, 374] on div "Hijo e/ 21-25 estudiando" at bounding box center [325, 375] width 322 height 11
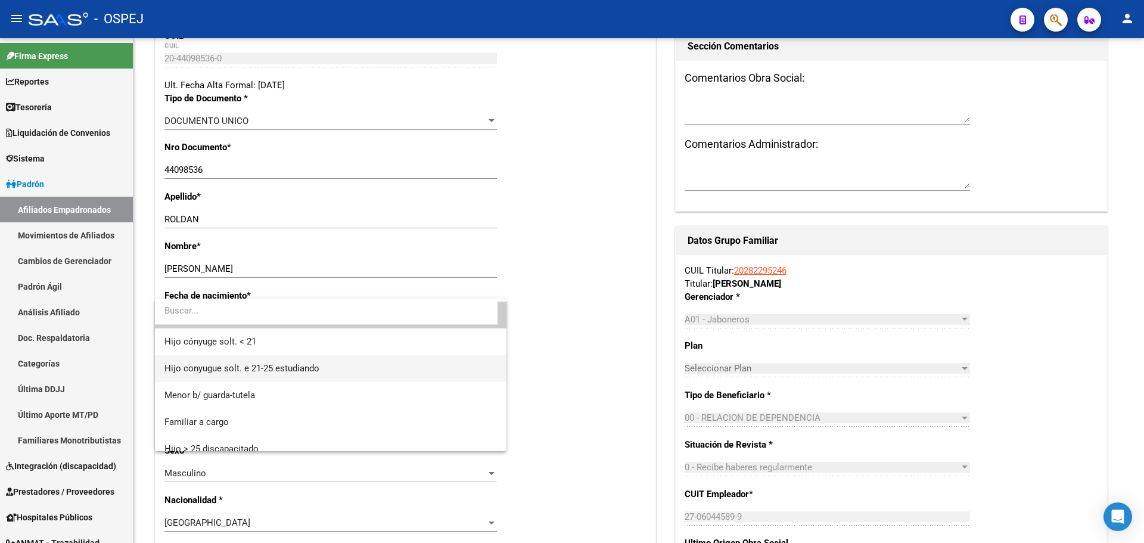
scroll to position [169, 0]
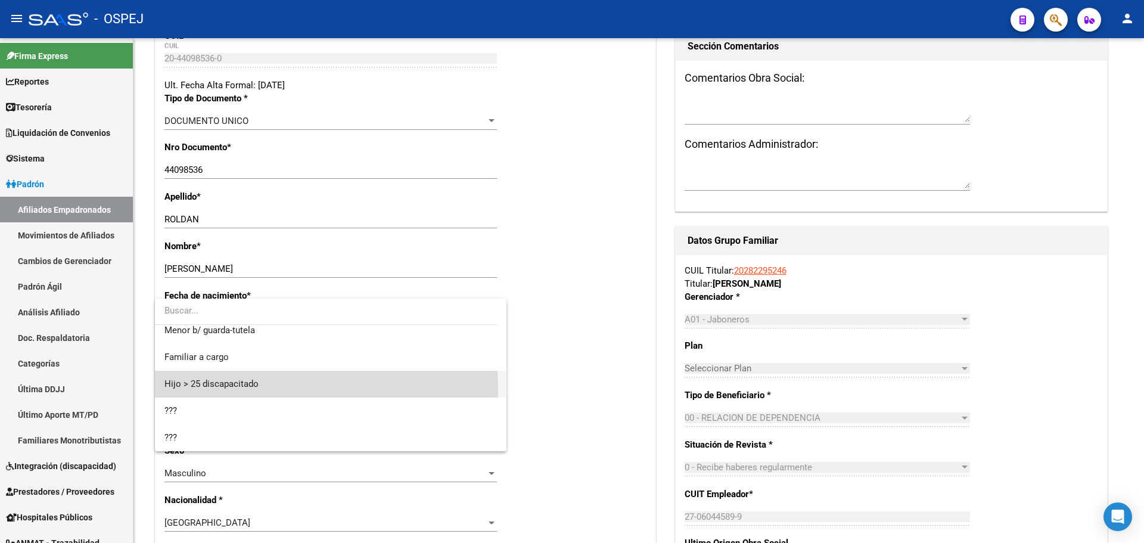
click at [235, 389] on span "Hijo > 25 discapacitado" at bounding box center [330, 384] width 333 height 27
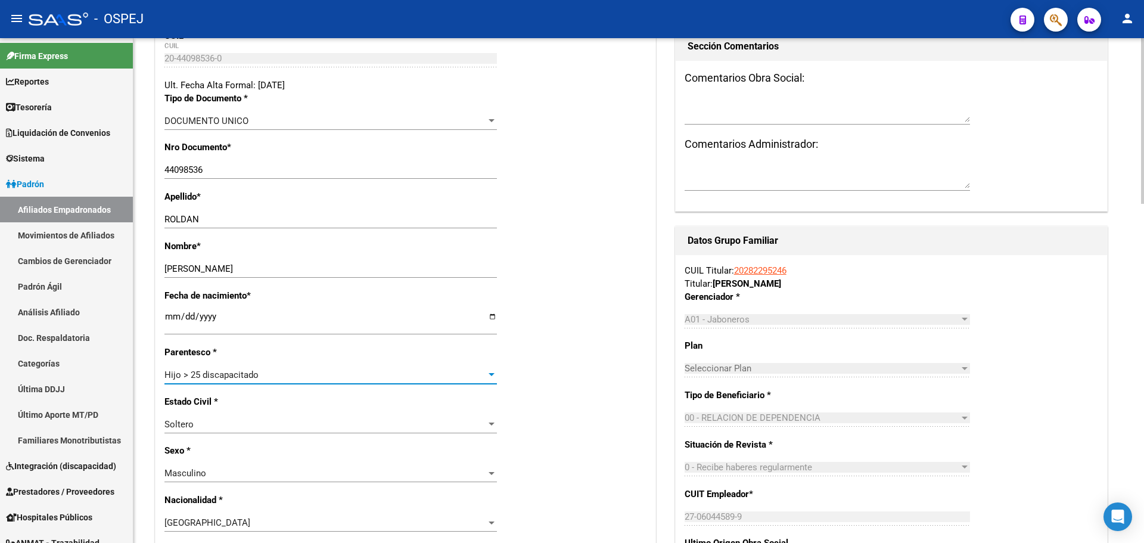
scroll to position [0, 0]
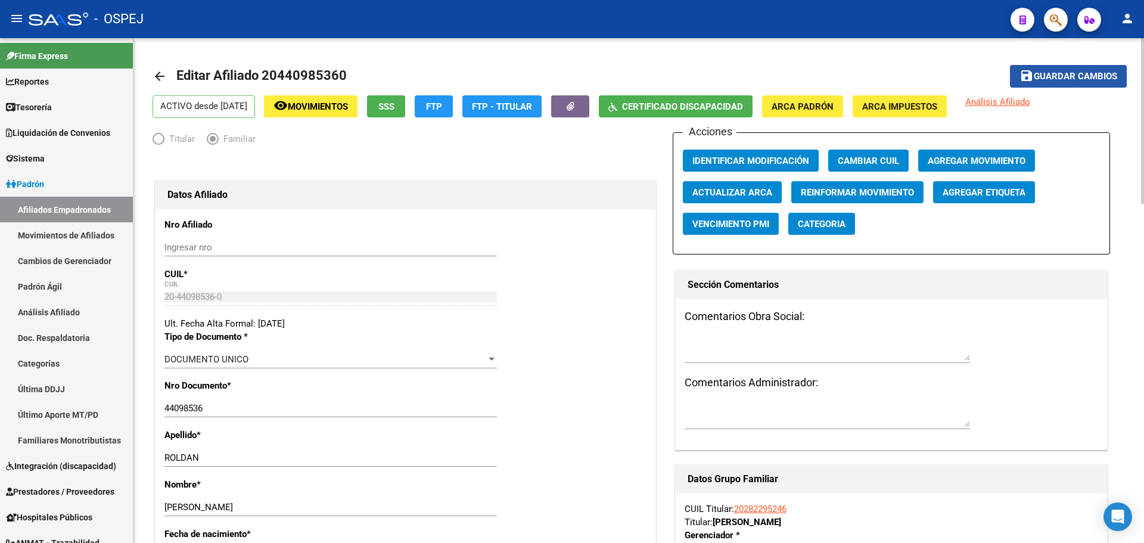
click at [1097, 76] on span "Guardar cambios" at bounding box center [1075, 77] width 83 height 11
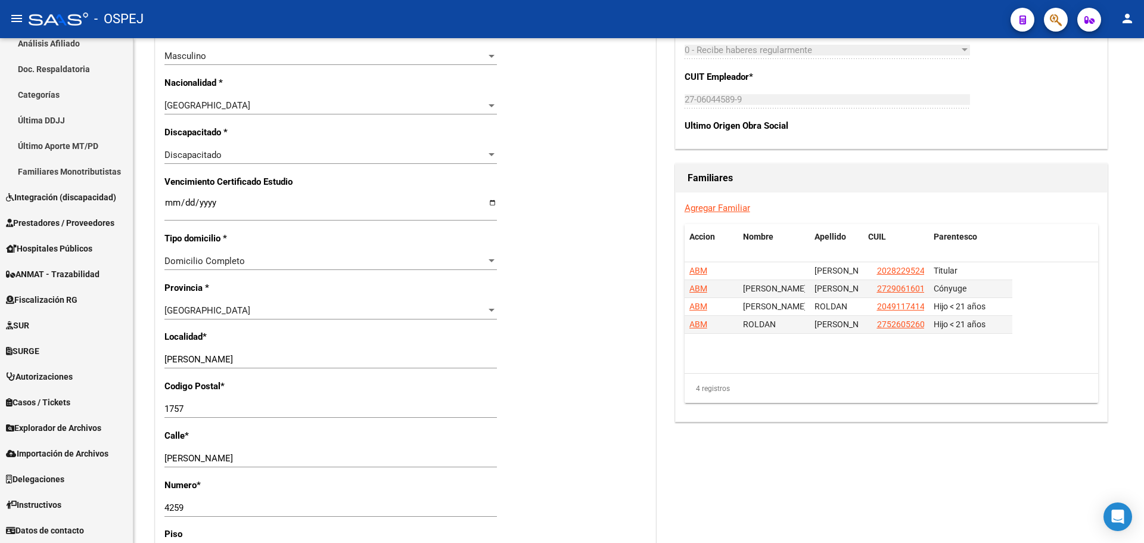
scroll to position [596, 0]
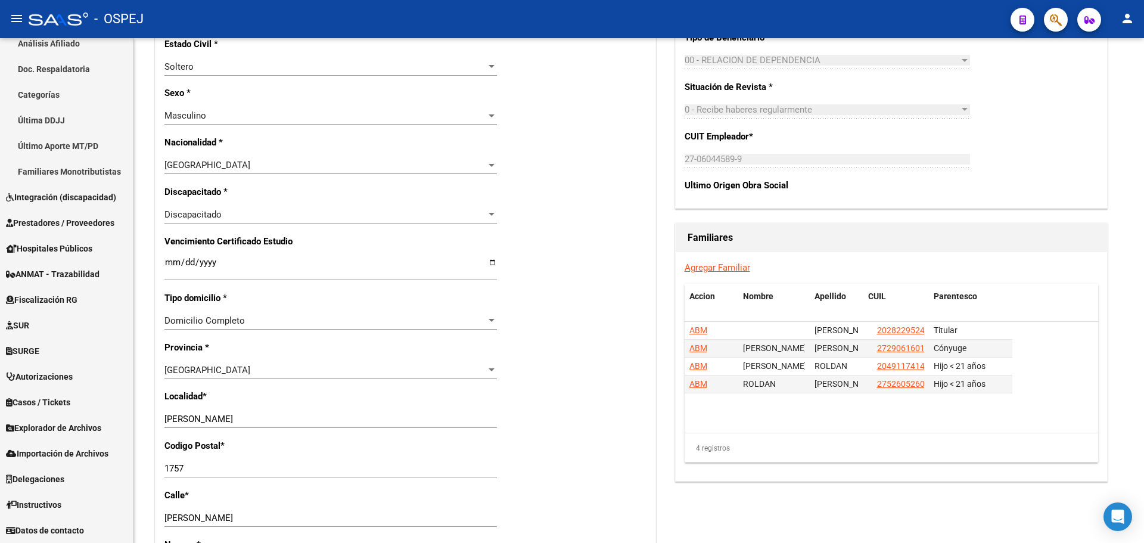
click at [1063, 17] on button "button" at bounding box center [1056, 20] width 24 height 24
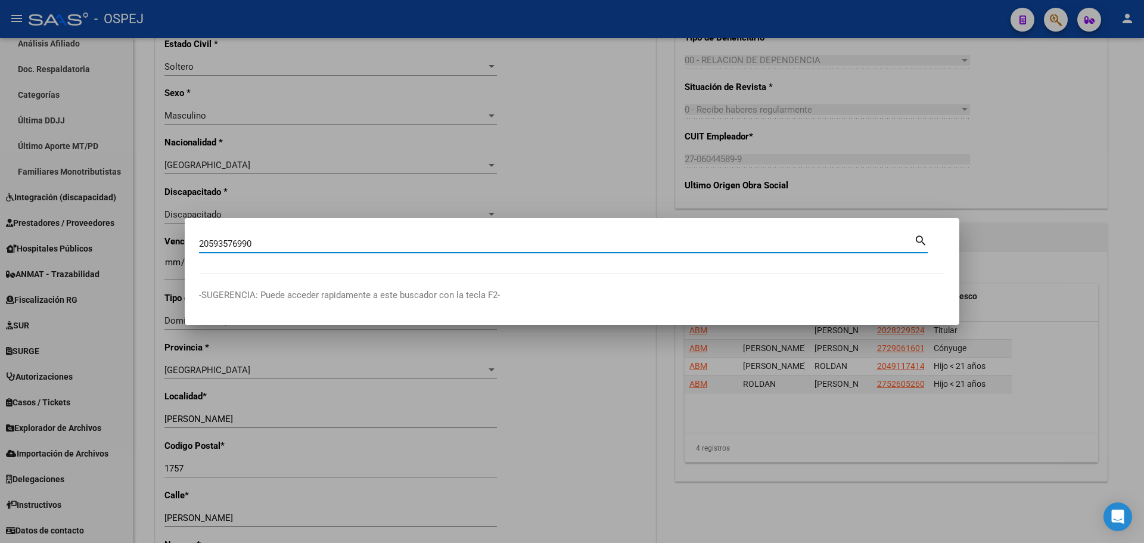
type input "20593576990"
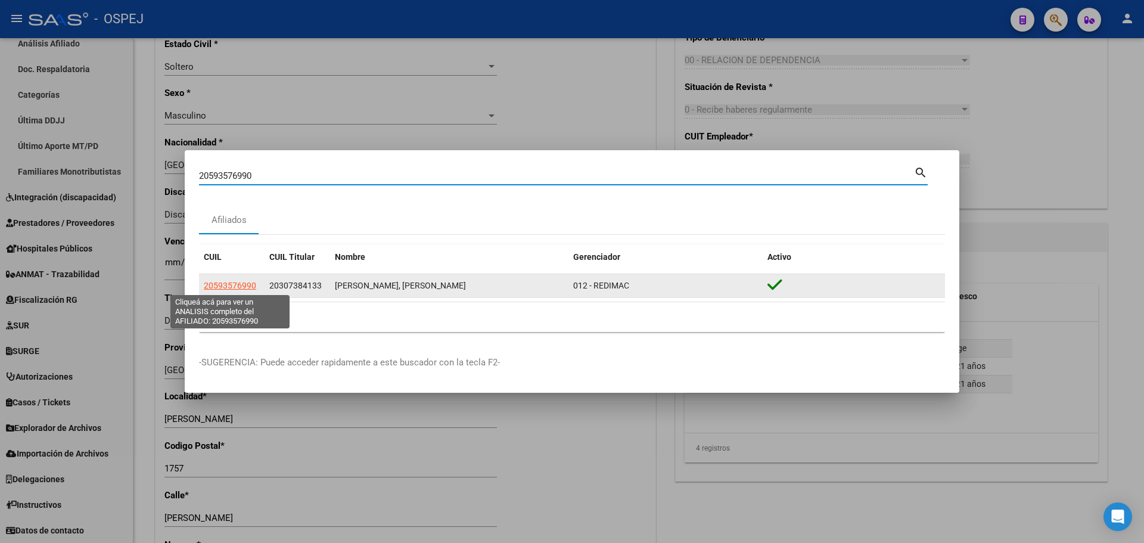
click at [219, 285] on span "20593576990" at bounding box center [230, 286] width 52 height 10
type textarea "20593576990"
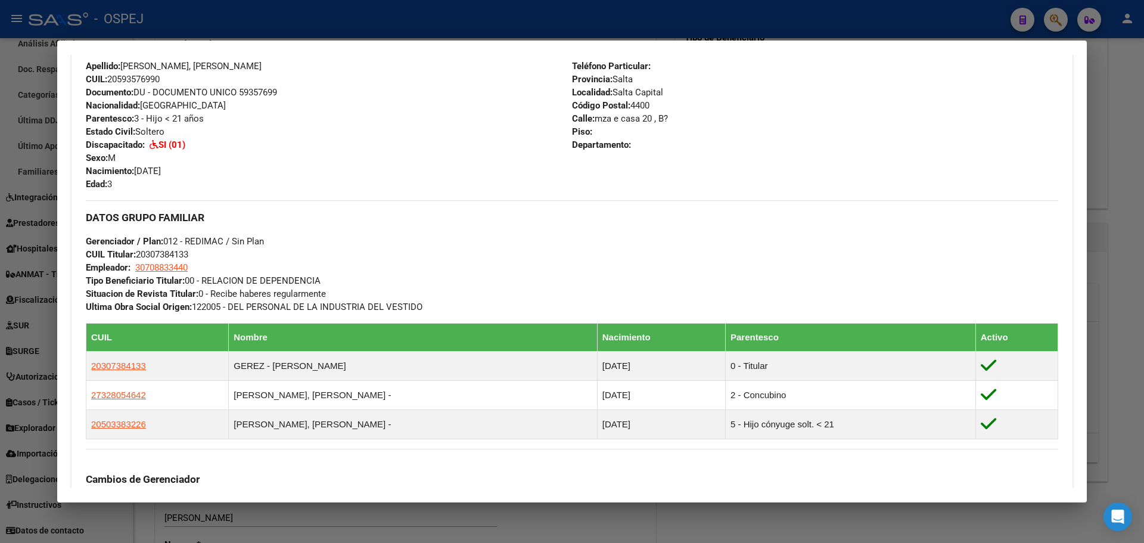
scroll to position [353, 0]
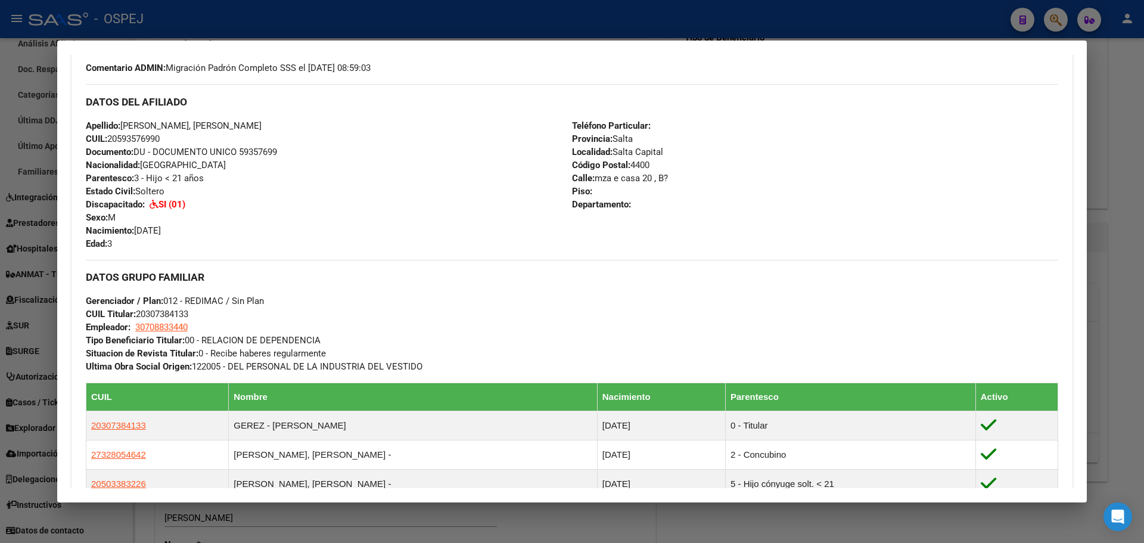
click at [1023, 178] on div "Teléfono Particular: Provincia: Salta Localidad: Salta Capital Código Postal: 4…" at bounding box center [815, 184] width 486 height 131
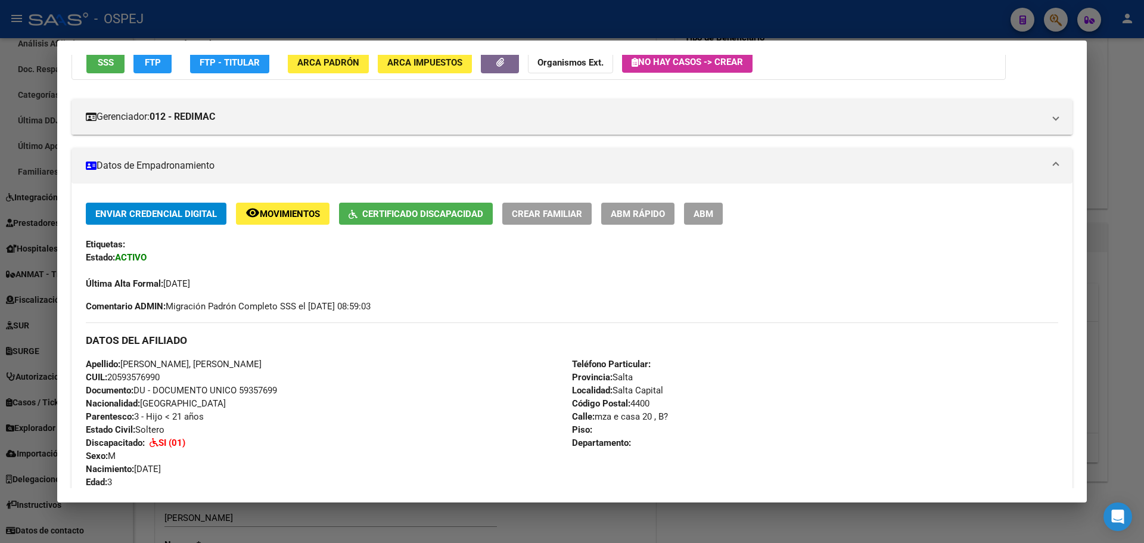
scroll to position [0, 0]
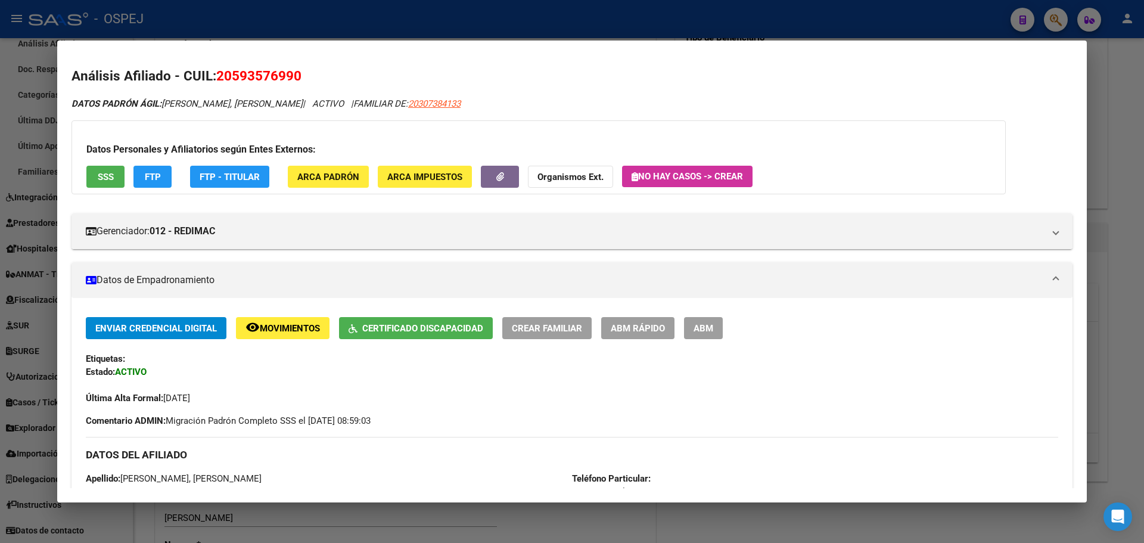
click at [573, 29] on div at bounding box center [572, 271] width 1144 height 543
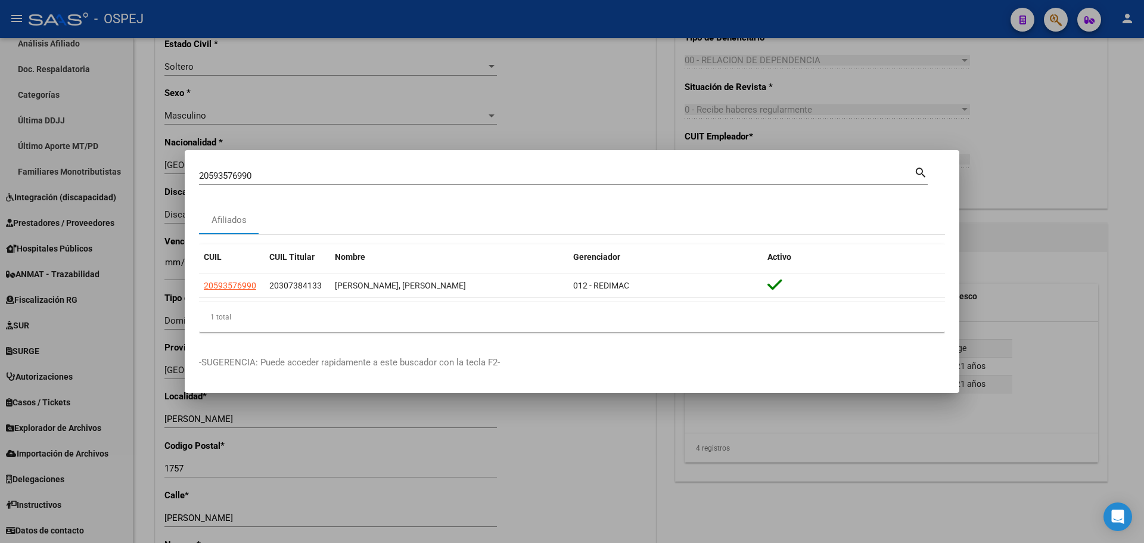
click at [79, 355] on div at bounding box center [572, 271] width 1144 height 543
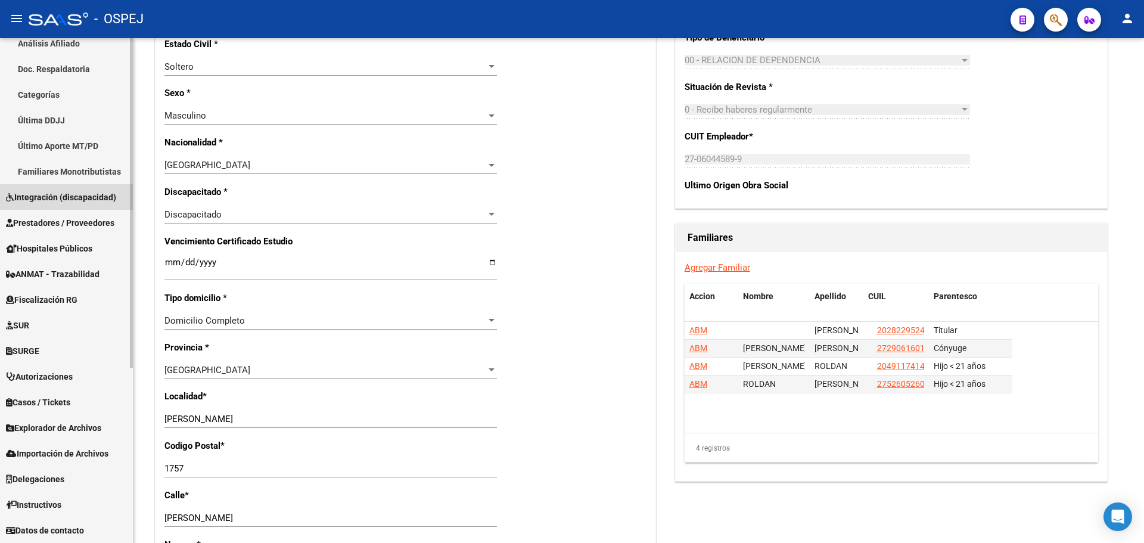
click at [74, 194] on span "Integración (discapacidad)" at bounding box center [61, 197] width 110 height 13
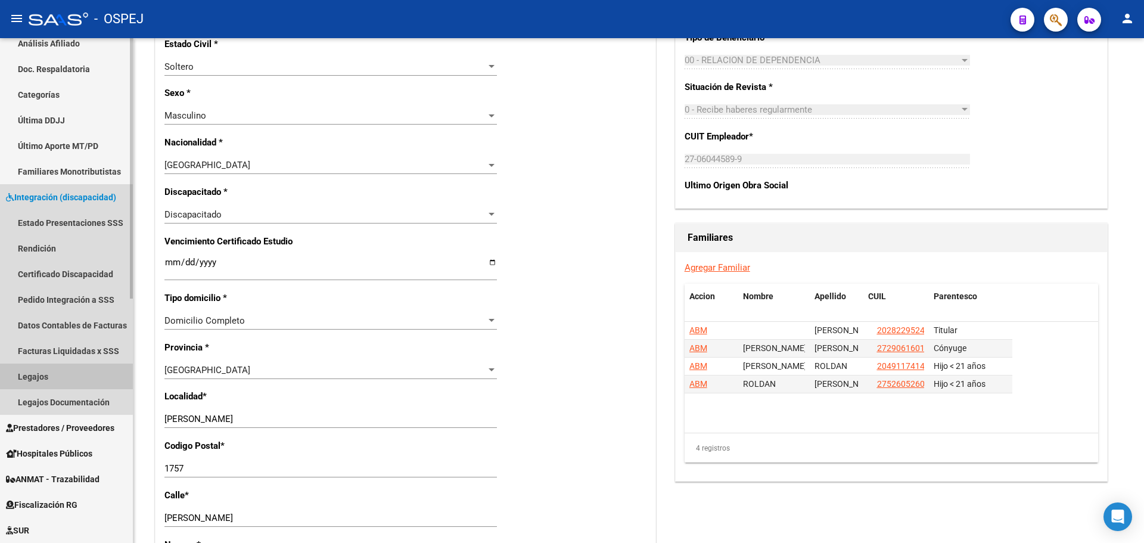
click at [56, 380] on link "Legajos" at bounding box center [66, 377] width 133 height 26
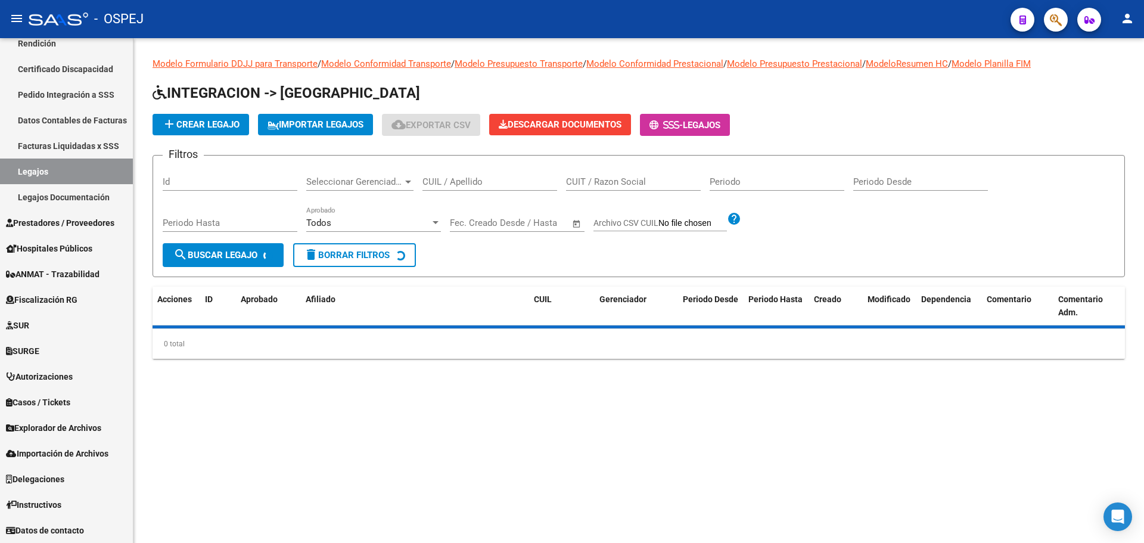
scroll to position [218, 0]
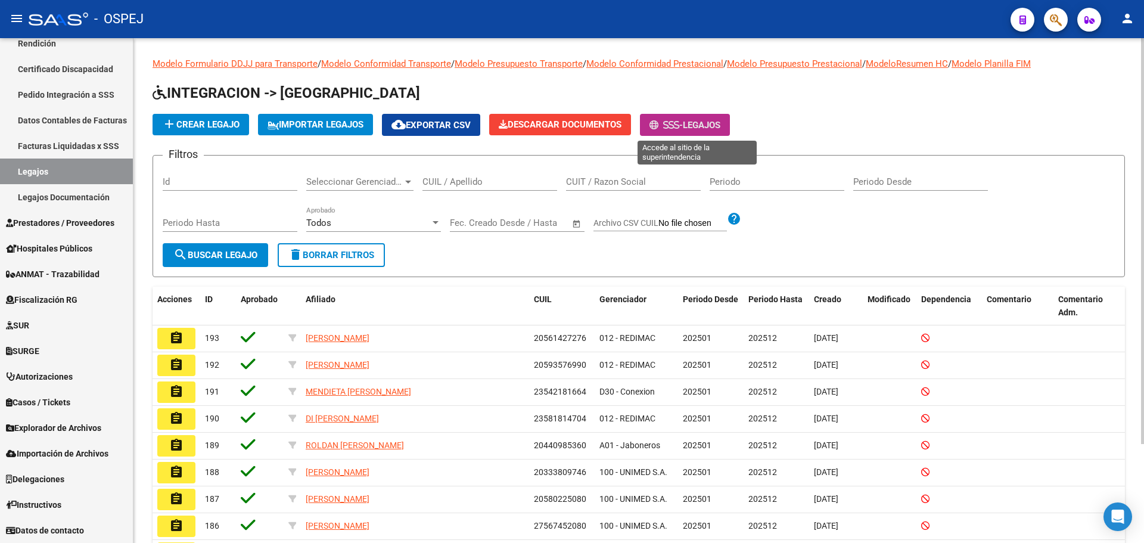
click at [710, 134] on button "- Legajos" at bounding box center [685, 125] width 90 height 22
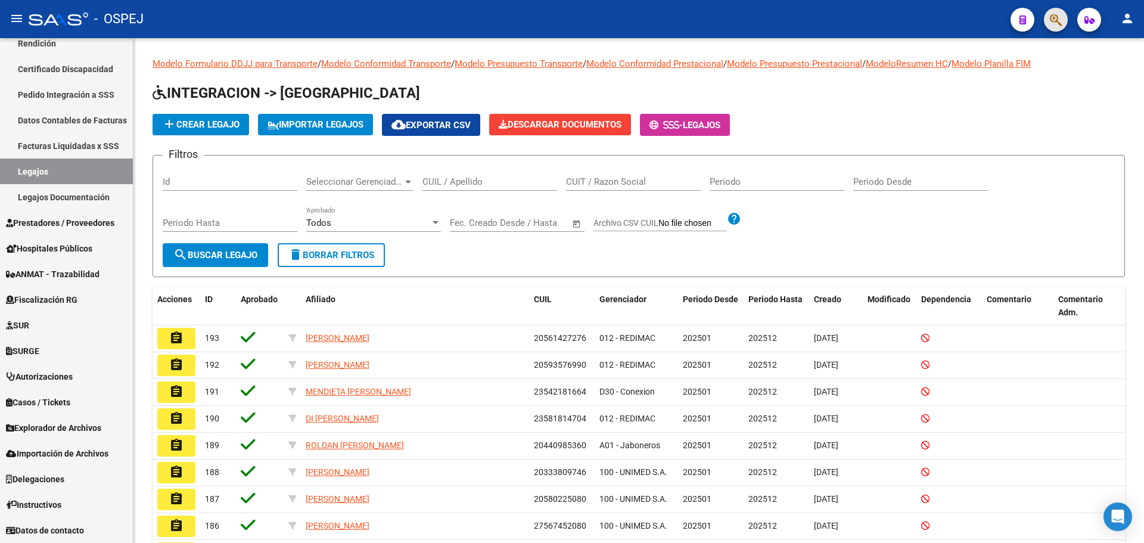
click at [1048, 15] on button "button" at bounding box center [1056, 20] width 24 height 24
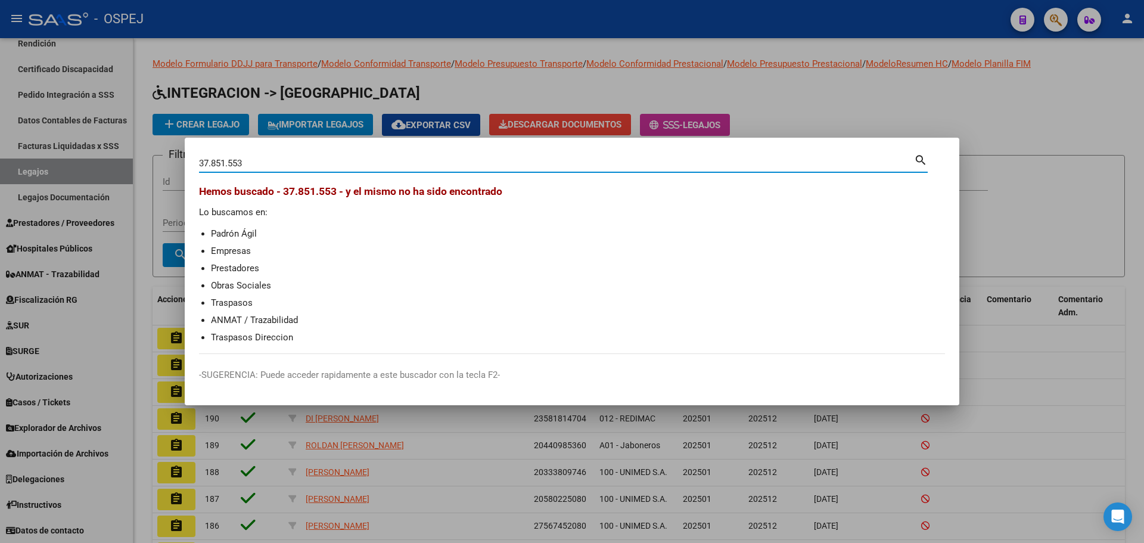
click at [215, 163] on input "37.851.553" at bounding box center [556, 163] width 715 height 11
type input "37851553"
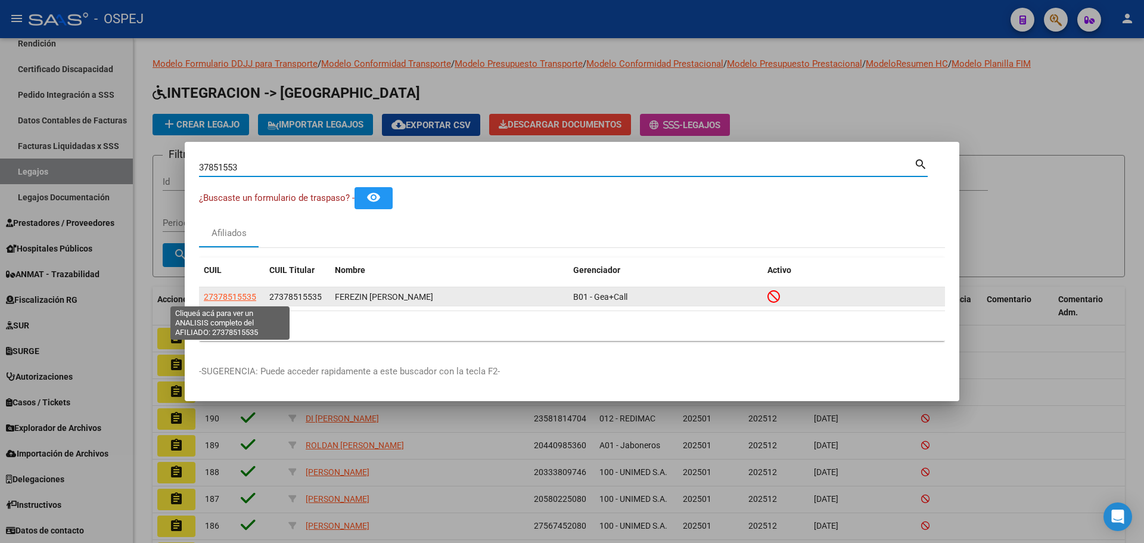
click at [227, 295] on span "27378515535" at bounding box center [230, 297] width 52 height 10
type textarea "27378515535"
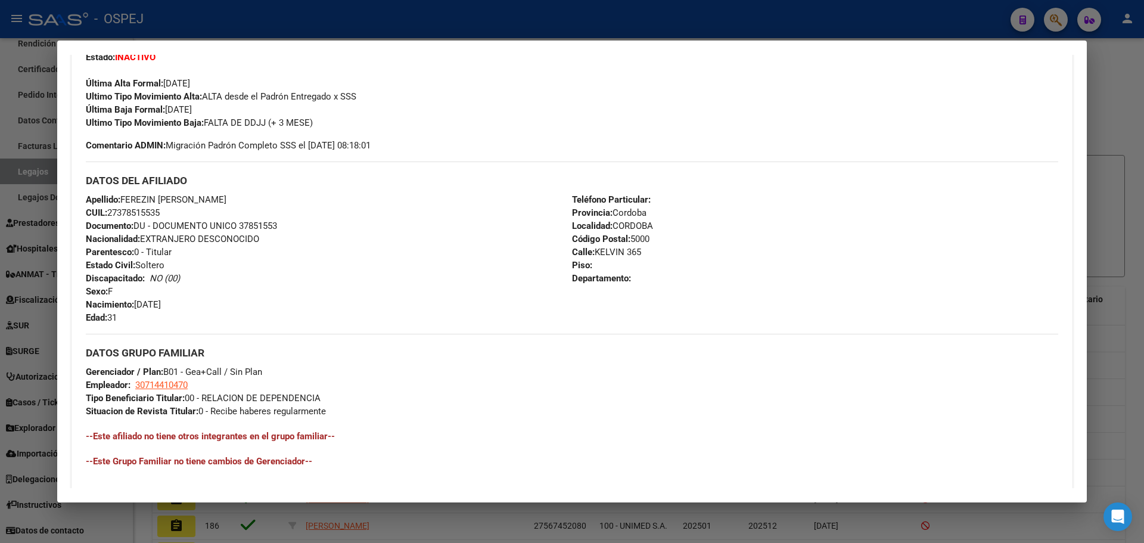
scroll to position [473, 0]
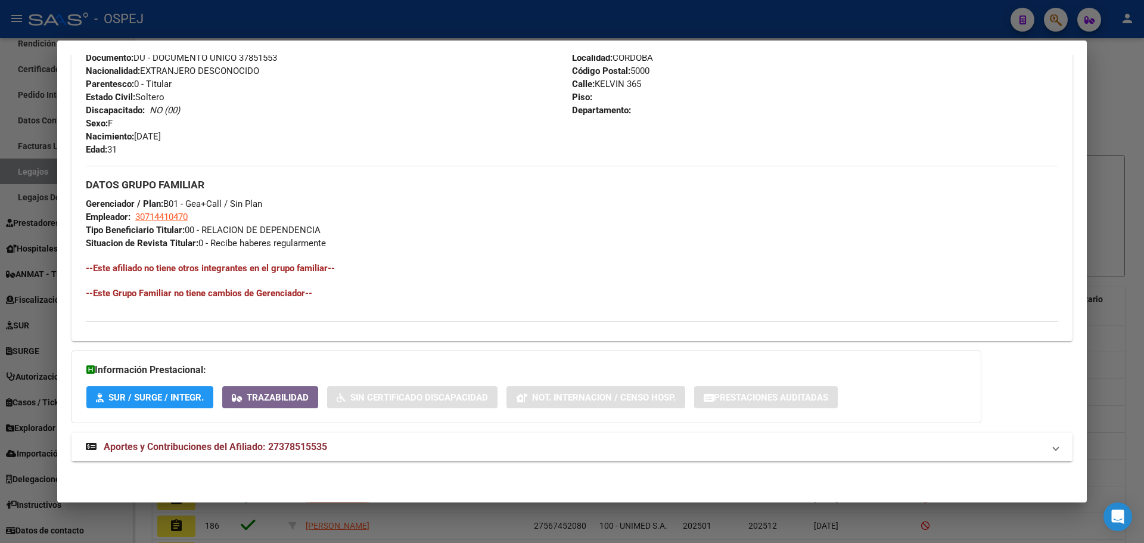
click at [251, 446] on span "Aportes y Contribuciones del Afiliado: 27378515535" at bounding box center [215, 446] width 223 height 11
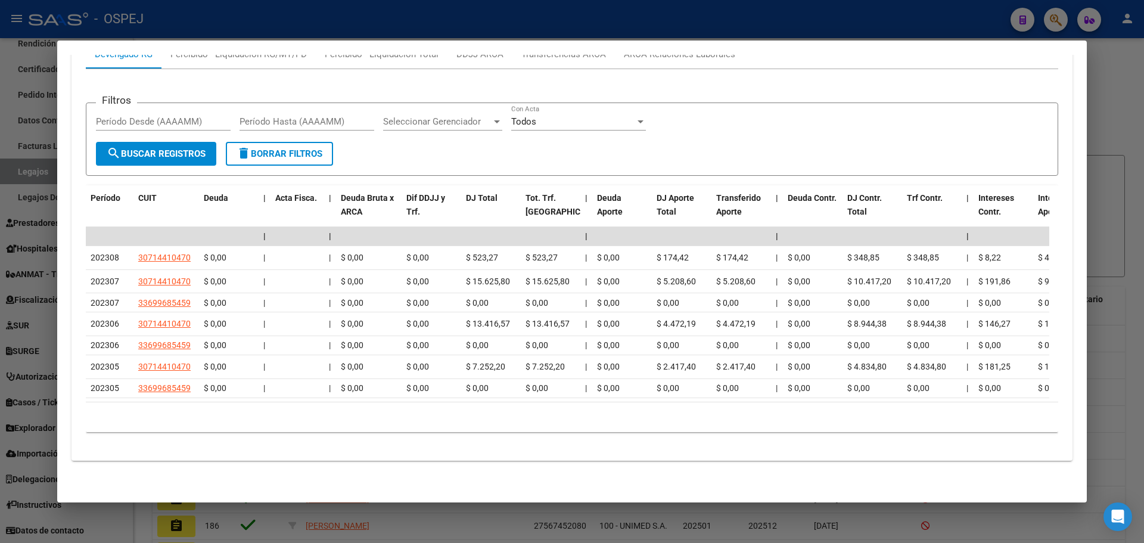
scroll to position [674, 0]
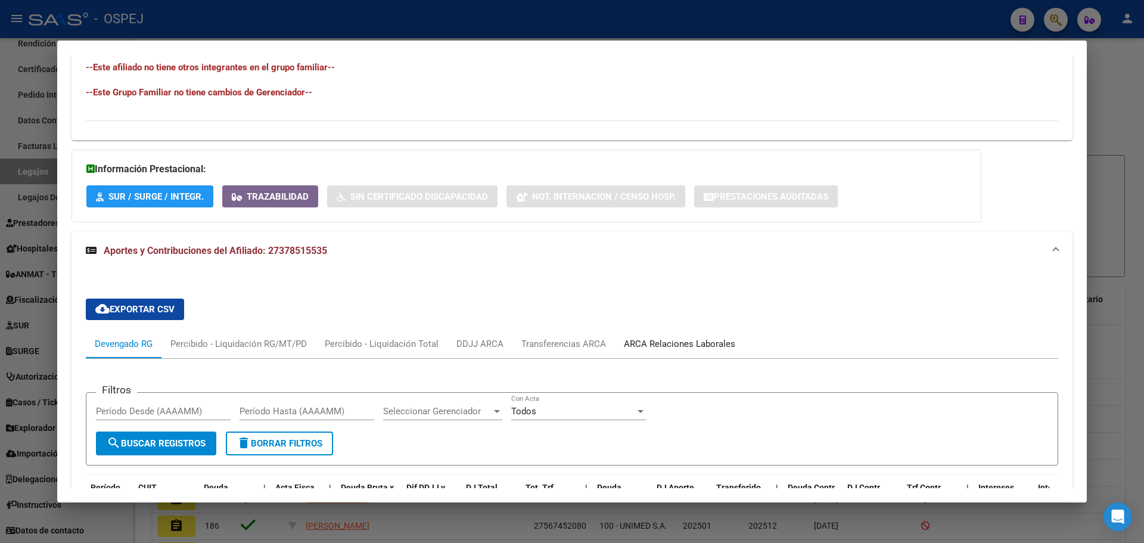
drag, startPoint x: 728, startPoint y: 346, endPoint x: 737, endPoint y: 349, distance: 8.9
click at [731, 347] on div "ARCA Relaciones Laborales" at bounding box center [679, 343] width 111 height 13
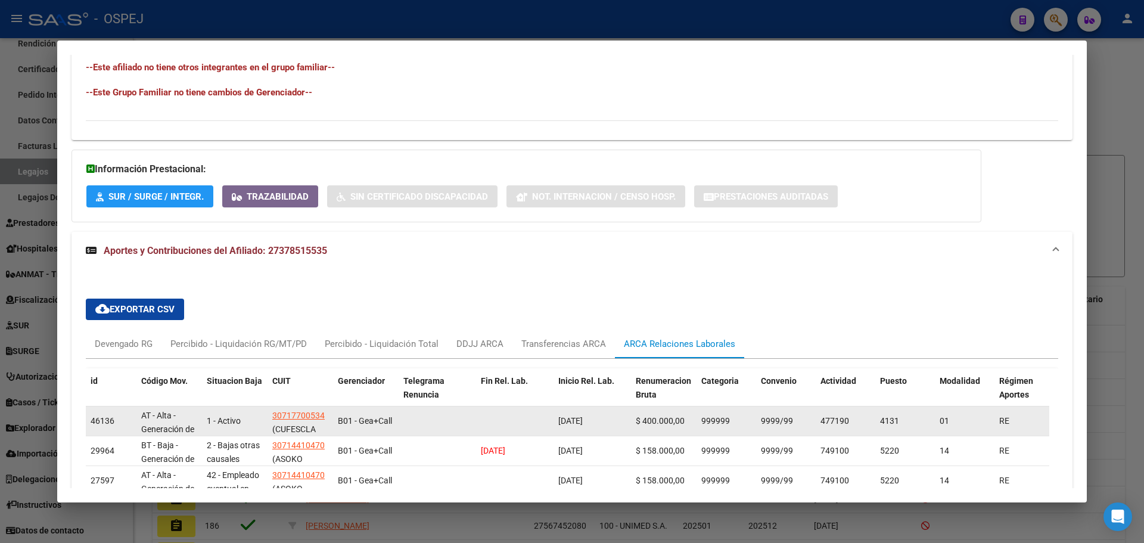
click at [583, 421] on span "[DATE]" at bounding box center [570, 421] width 24 height 10
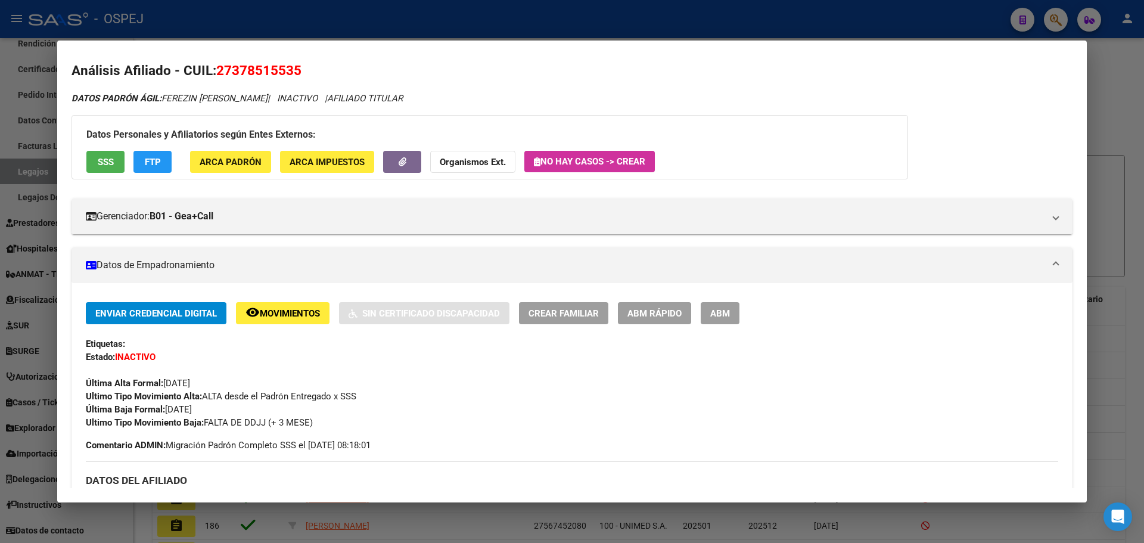
scroll to position [0, 0]
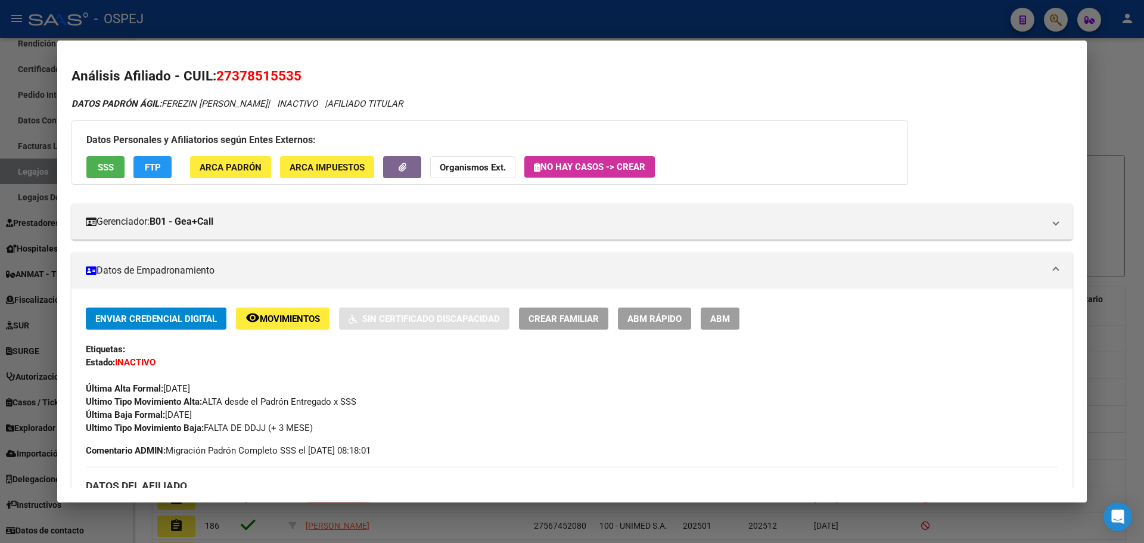
click at [313, 20] on div at bounding box center [572, 271] width 1144 height 543
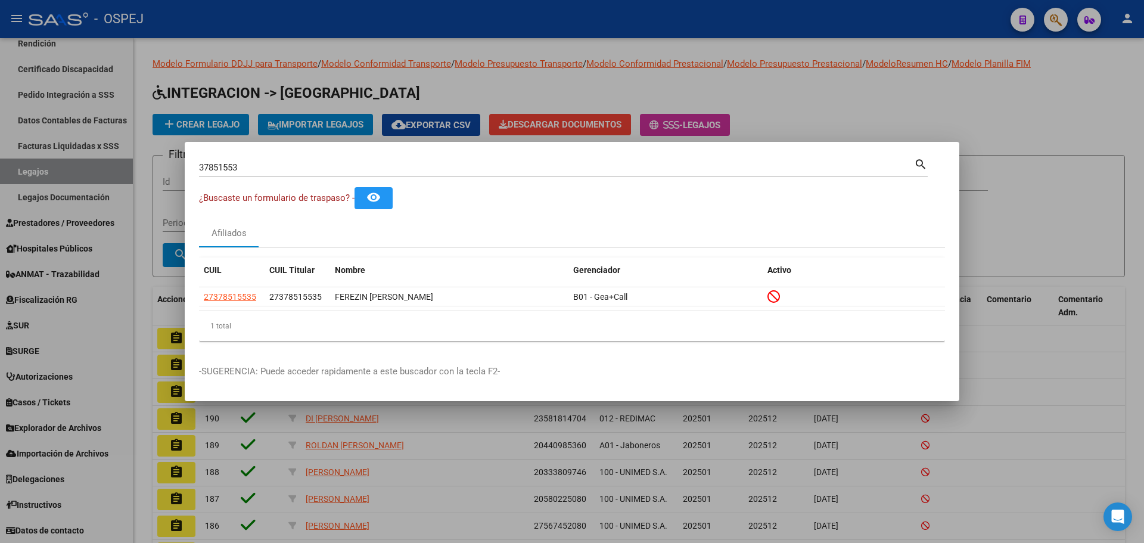
click at [111, 203] on div at bounding box center [572, 271] width 1144 height 543
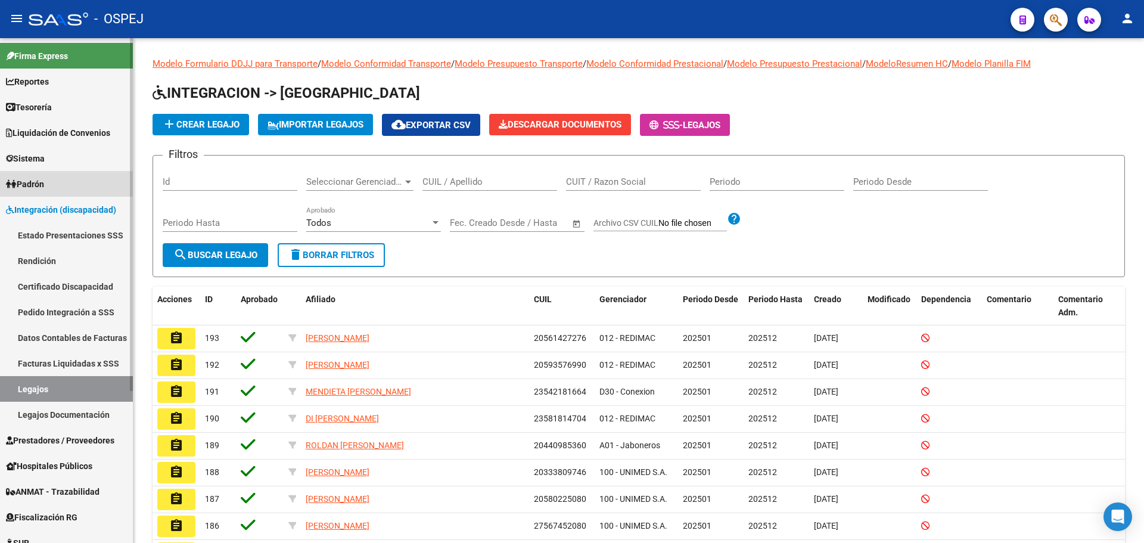
click at [44, 178] on span "Padrón" at bounding box center [25, 184] width 38 height 13
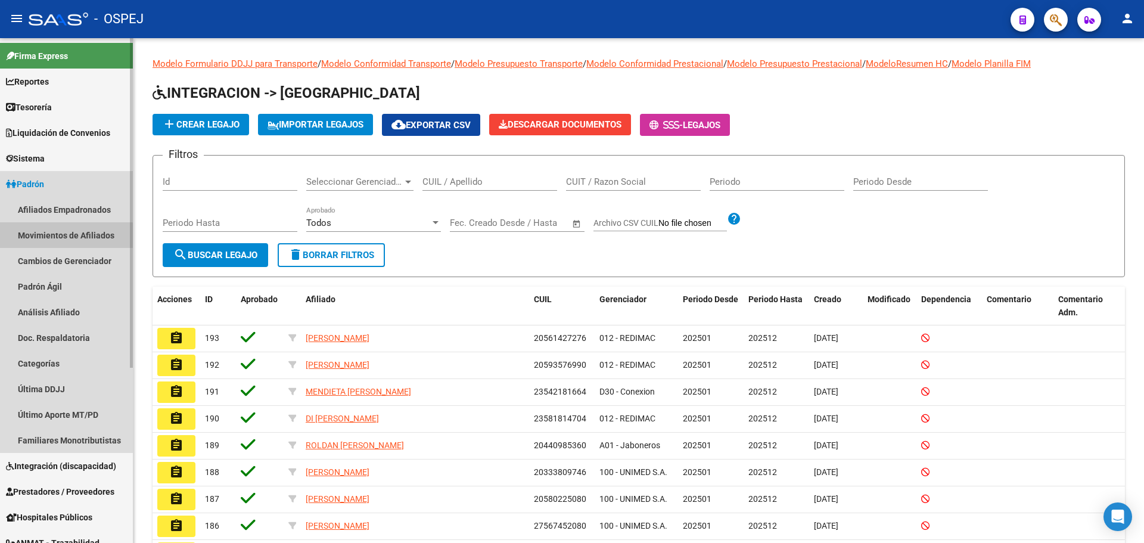
click at [64, 236] on link "Movimientos de Afiliados" at bounding box center [66, 235] width 133 height 26
